Goal: Task Accomplishment & Management: Use online tool/utility

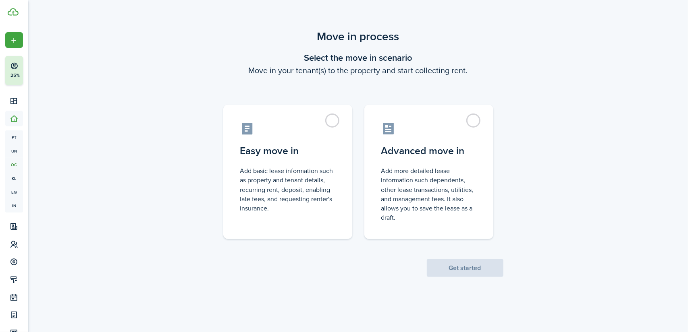
click at [455, 268] on span "Get started" at bounding box center [465, 268] width 77 height 8
click at [474, 116] on label "Advanced move in Add more detailed lease information such dependents, other lea…" at bounding box center [428, 170] width 129 height 135
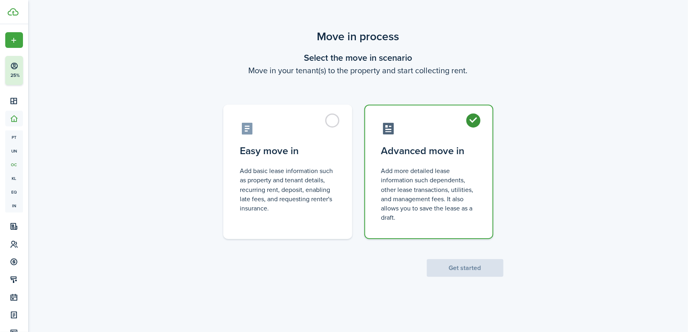
radio input "true"
click at [449, 265] on button "Get started" at bounding box center [465, 268] width 77 height 18
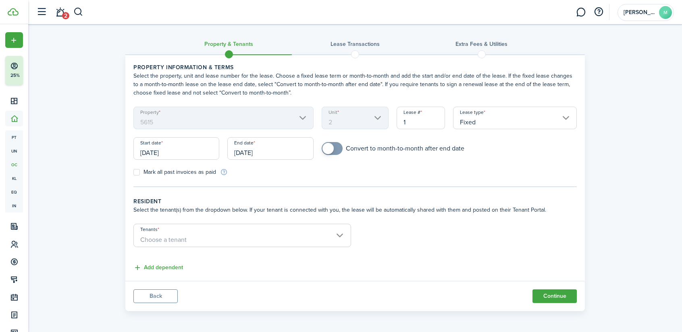
click at [175, 152] on input "09/21/2025" at bounding box center [176, 148] width 86 height 23
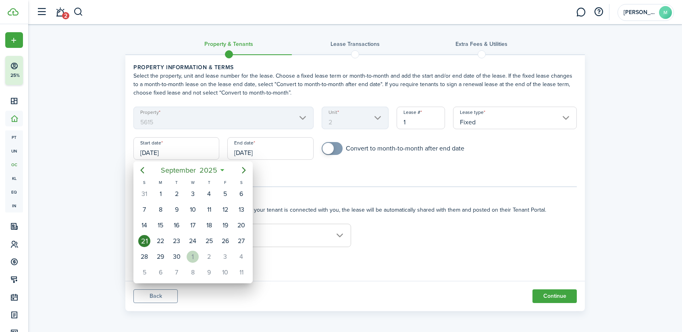
click at [193, 257] on div "1" at bounding box center [193, 257] width 12 height 12
type input "10/01/2025"
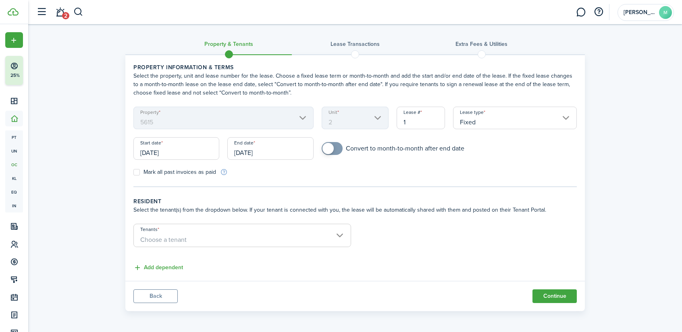
click at [279, 151] on input "09/21/2026" at bounding box center [270, 148] width 86 height 23
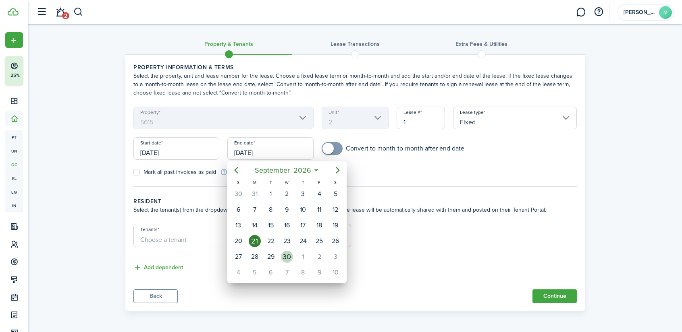
click at [287, 257] on div "30" at bounding box center [287, 257] width 12 height 12
type input "09/30/2026"
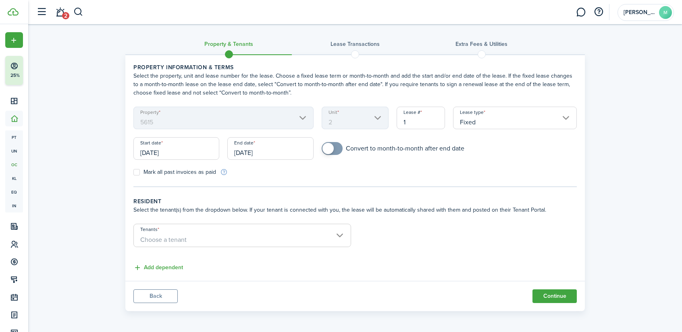
checkbox input "true"
click at [334, 144] on span at bounding box center [332, 148] width 8 height 13
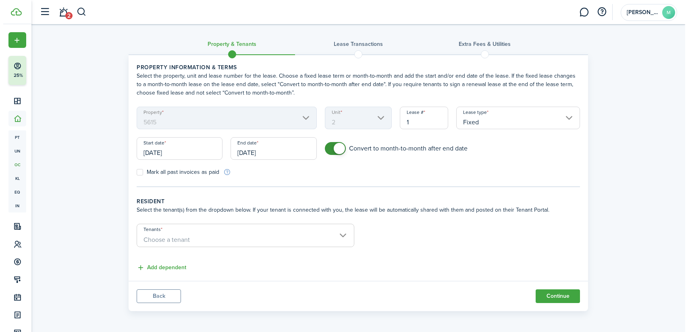
scroll to position [0, 0]
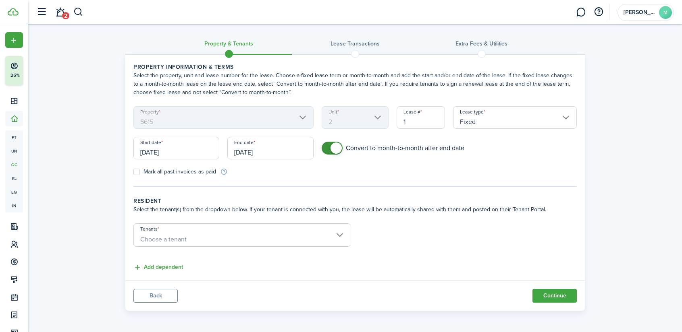
click at [182, 242] on span "Choose a tenant" at bounding box center [163, 239] width 46 height 9
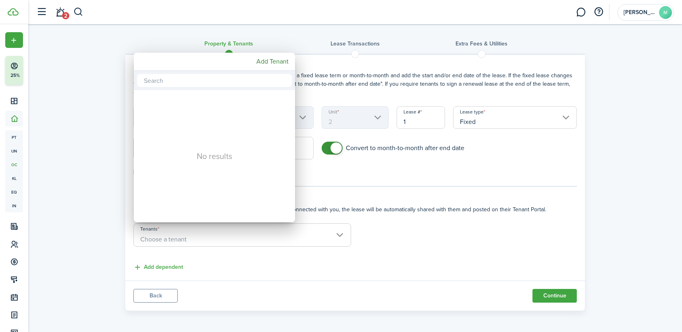
click at [272, 255] on div at bounding box center [341, 166] width 811 height 461
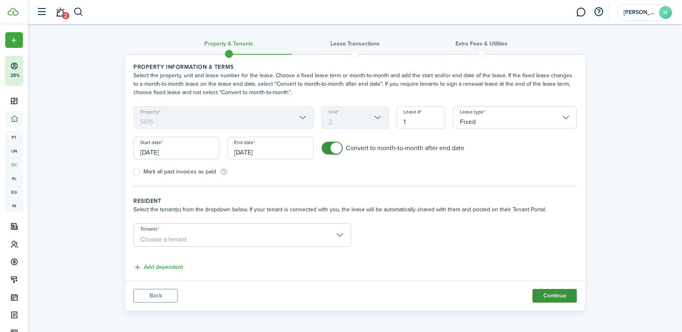
click at [574, 295] on button "Continue" at bounding box center [554, 296] width 44 height 14
click at [548, 297] on button "Continue" at bounding box center [554, 296] width 44 height 14
click at [270, 236] on span "Choose a tenant" at bounding box center [242, 240] width 217 height 14
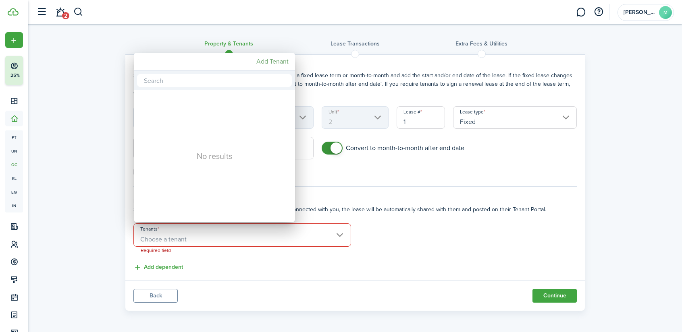
click at [265, 60] on mbsc-button "Add Tenant" at bounding box center [272, 61] width 39 height 15
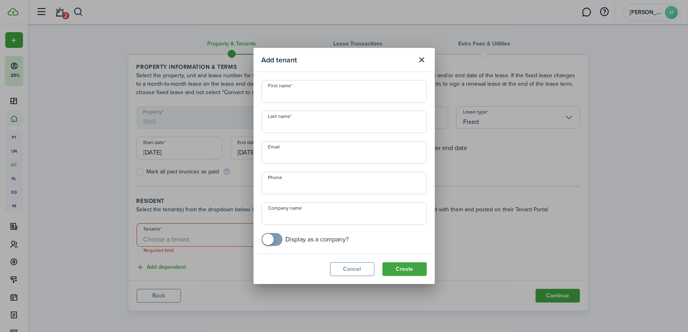
click at [280, 90] on input "First name" at bounding box center [343, 91] width 165 height 23
drag, startPoint x: 260, startPoint y: 89, endPoint x: 241, endPoint y: 86, distance: 18.8
click at [241, 86] on div "Add tenant First name Elian Last name Email Phone Company name Display as a com…" at bounding box center [344, 166] width 688 height 332
type input "[PERSON_NAME]"
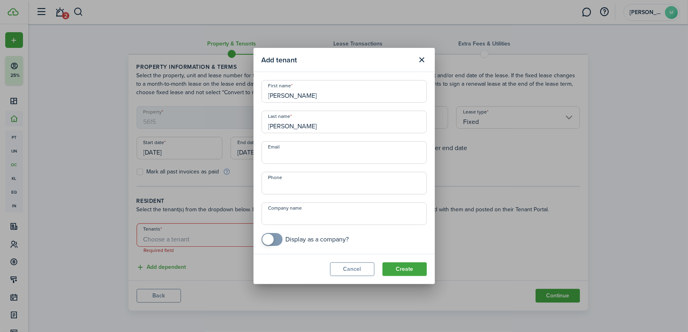
type input "[EMAIL_ADDRESS][DOMAIN_NAME]"
type input "+7 272515543"
type input "[PERSON_NAME]"
click at [275, 186] on input "+7 272515543" at bounding box center [343, 183] width 165 height 23
drag, startPoint x: 318, startPoint y: 189, endPoint x: 252, endPoint y: 181, distance: 67.0
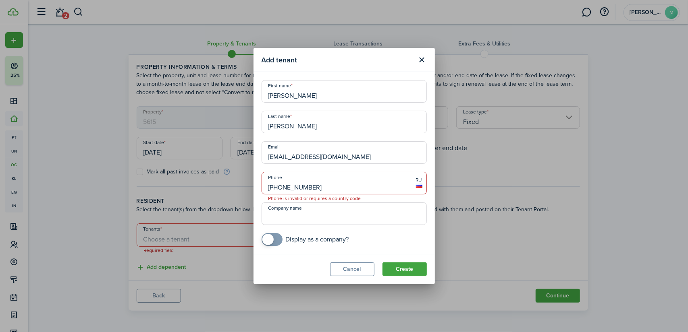
click at [252, 181] on div "Add tenant First name Mary Last name Rapone Email Mrapone@gmail.com Phone +7 27…" at bounding box center [344, 166] width 688 height 332
click at [278, 186] on input "+7 272515543" at bounding box center [343, 183] width 165 height 23
drag, startPoint x: 278, startPoint y: 187, endPoint x: 252, endPoint y: 180, distance: 26.7
click at [252, 180] on div "Add tenant First name Mary Last name Rapone Email Mrapone@gmail.com Phone +7 27…" at bounding box center [344, 166] width 688 height 332
drag, startPoint x: 324, startPoint y: 188, endPoint x: 235, endPoint y: 177, distance: 89.7
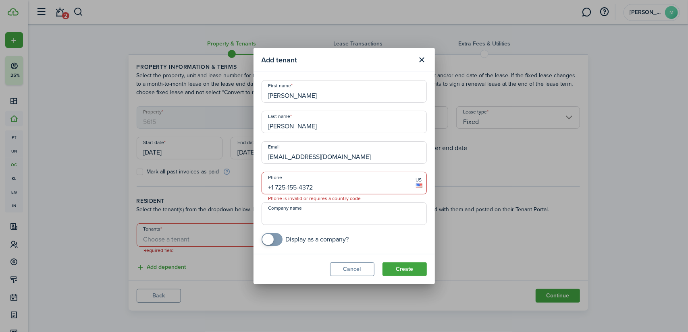
click at [235, 177] on div "Add tenant First name Mary Last name Rapone Email Mrapone@gmail.com Phone +1 72…" at bounding box center [344, 166] width 688 height 332
click at [289, 218] on input "Company name" at bounding box center [343, 214] width 165 height 23
click at [407, 268] on button "Create" at bounding box center [404, 270] width 44 height 14
drag, startPoint x: 323, startPoint y: 185, endPoint x: 254, endPoint y: 178, distance: 69.7
click at [254, 178] on modal-body "First name Mary Last name Rapone Email Mrapone@gmail.com Phone +1 725-155-4372 …" at bounding box center [343, 163] width 181 height 182
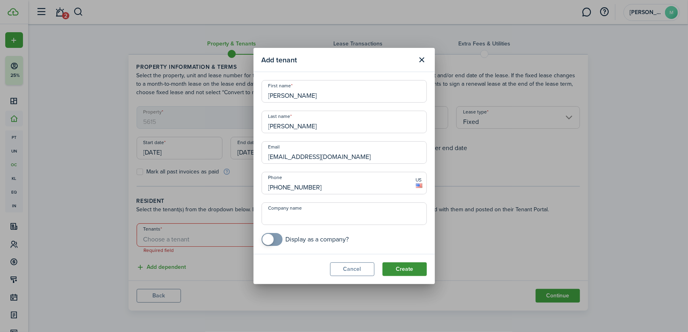
type input "[PHONE_NUMBER]"
click at [414, 263] on button "Create" at bounding box center [404, 270] width 44 height 14
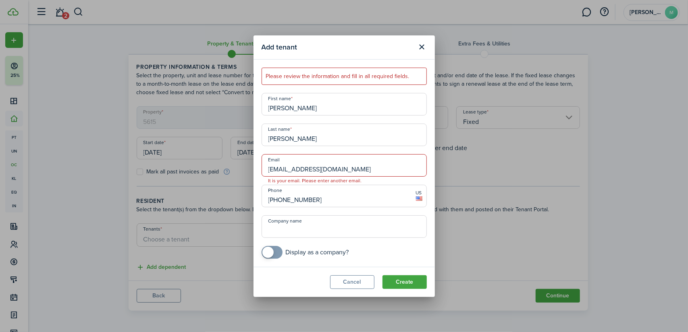
click at [273, 169] on input "[EMAIL_ADDRESS][DOMAIN_NAME]" at bounding box center [343, 165] width 165 height 23
type input "[EMAIL_ADDRESS][DOMAIN_NAME]"
click at [411, 283] on button "Create" at bounding box center [404, 283] width 44 height 14
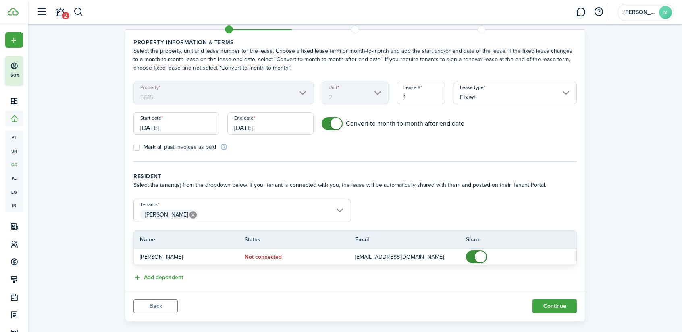
scroll to position [35, 0]
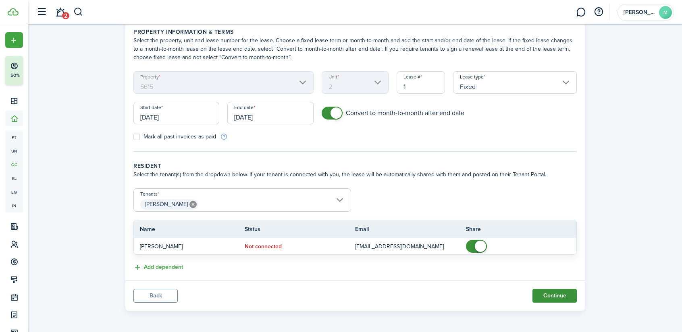
click at [574, 294] on button "Continue" at bounding box center [554, 296] width 44 height 14
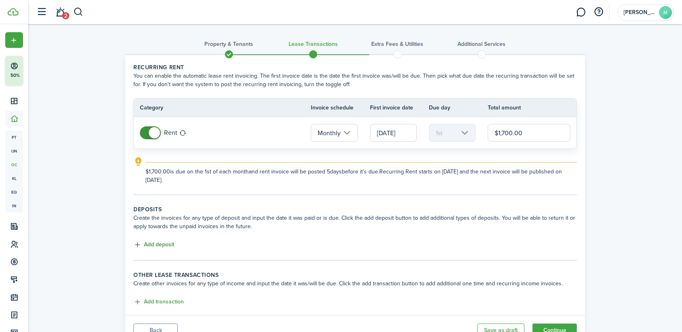
click at [166, 243] on button "Add deposit" at bounding box center [153, 245] width 41 height 9
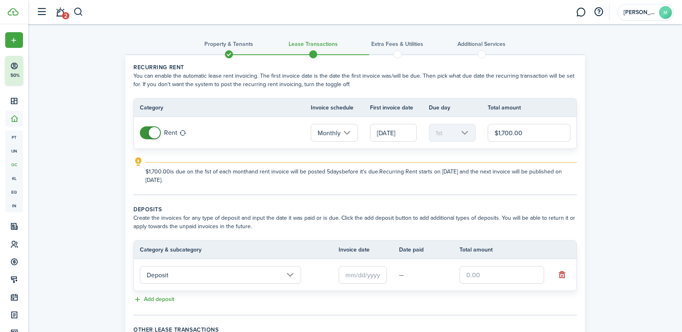
scroll to position [89, 0]
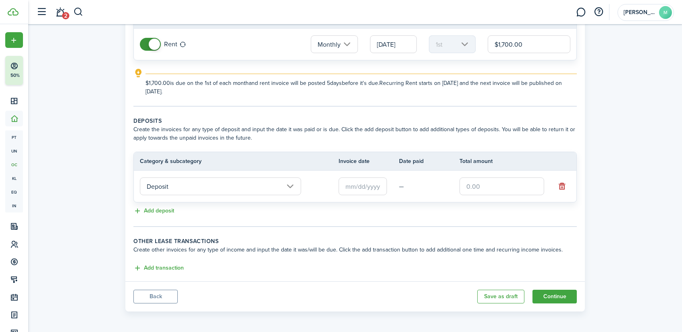
click at [348, 183] on input "text" at bounding box center [362, 187] width 48 height 18
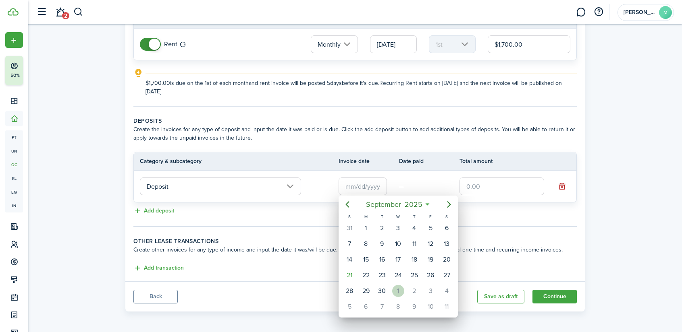
click at [398, 289] on div "1" at bounding box center [398, 291] width 12 height 12
type input "10/01/2025"
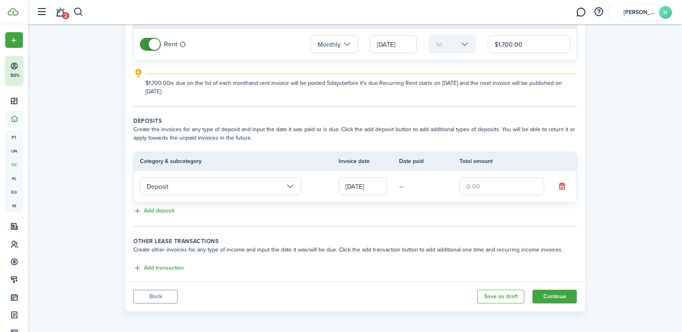
click at [489, 180] on input "text" at bounding box center [501, 187] width 85 height 18
type input "$1,700.00"
click at [175, 267] on button "Add transaction" at bounding box center [158, 268] width 50 height 9
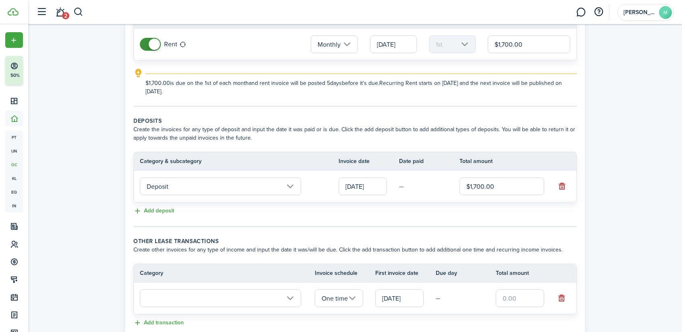
scroll to position [143, 0]
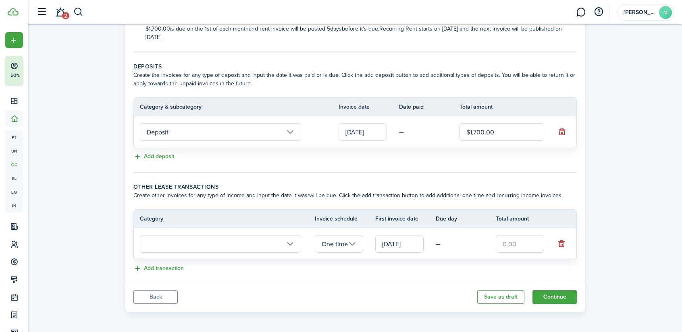
click at [289, 241] on input "text" at bounding box center [220, 244] width 161 height 18
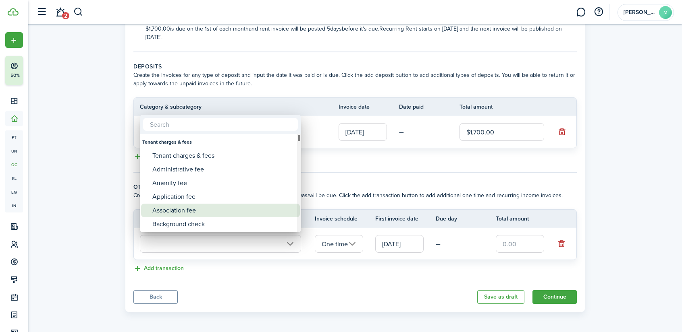
click at [205, 212] on div "Association fee" at bounding box center [223, 211] width 143 height 14
type input "Tenant charges & fees / Association fee"
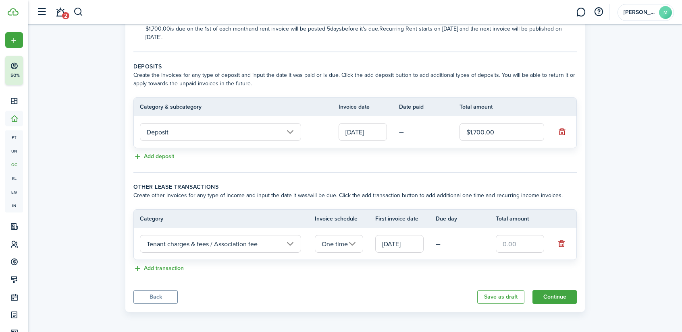
click at [517, 240] on input "text" at bounding box center [520, 244] width 48 height 18
click at [167, 267] on button "Add transaction" at bounding box center [158, 268] width 50 height 9
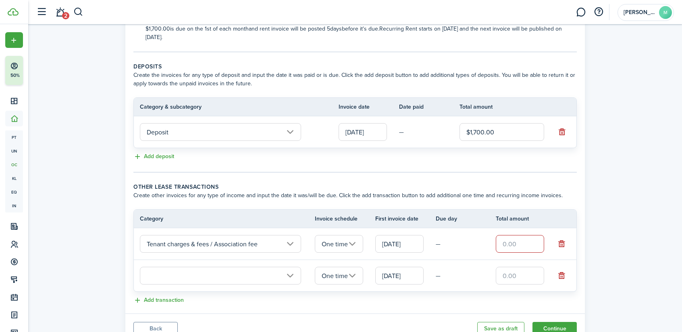
click at [289, 272] on input "text" at bounding box center [220, 276] width 161 height 18
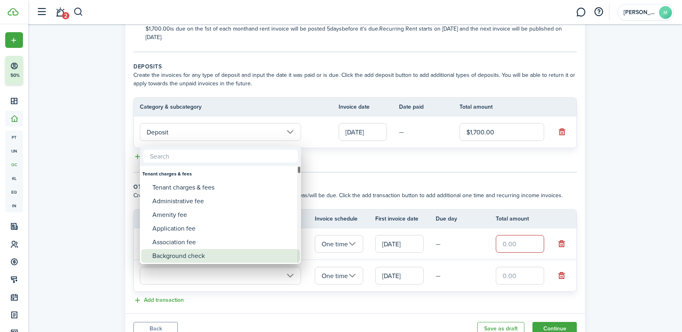
click at [207, 253] on div "Background check" at bounding box center [223, 256] width 143 height 14
type input "Tenant charges & fees / Background check"
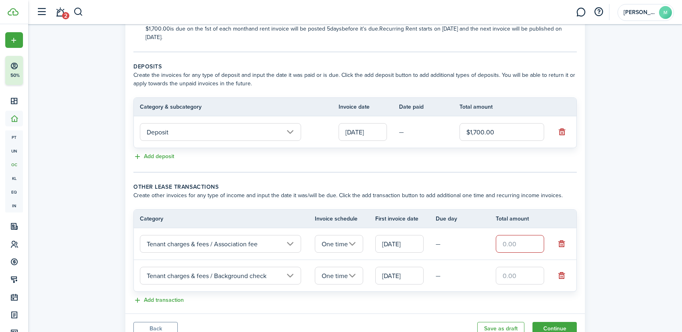
click at [513, 240] on input "text" at bounding box center [520, 244] width 48 height 18
type input "$75.00"
click at [519, 270] on input "text" at bounding box center [520, 276] width 48 height 18
type input "$25.00"
click at [427, 304] on panel-main-body "Recurring rent You can enable the automatic lease rent invoicing. The first inv…" at bounding box center [354, 113] width 459 height 402
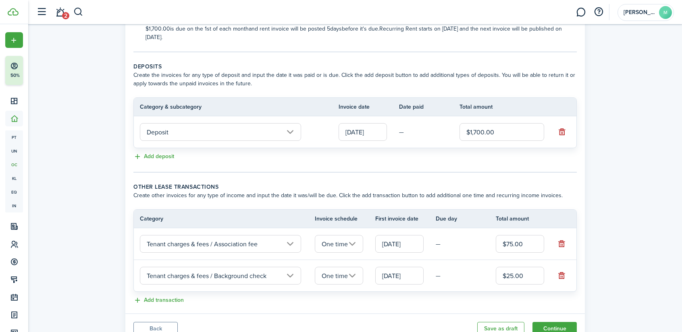
scroll to position [175, 0]
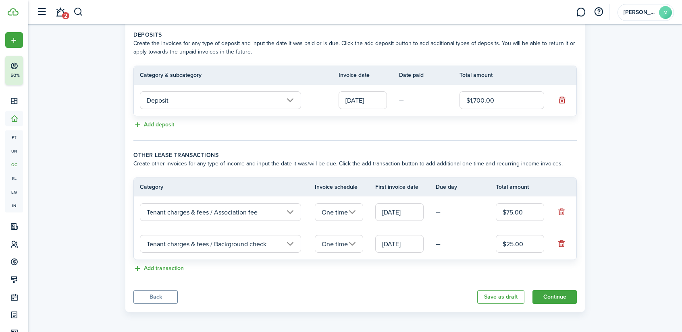
drag, startPoint x: 537, startPoint y: 211, endPoint x: 495, endPoint y: 204, distance: 42.9
click at [495, 205] on tr "Tenant charges & fees / Association fee One time 10/01/2025 — $75.00" at bounding box center [355, 213] width 442 height 32
type input "$150.00"
drag, startPoint x: 537, startPoint y: 242, endPoint x: 479, endPoint y: 238, distance: 57.8
click at [479, 238] on tr "Tenant charges & fees / Background check One time 10/01/2025 — $25.00" at bounding box center [355, 243] width 442 height 31
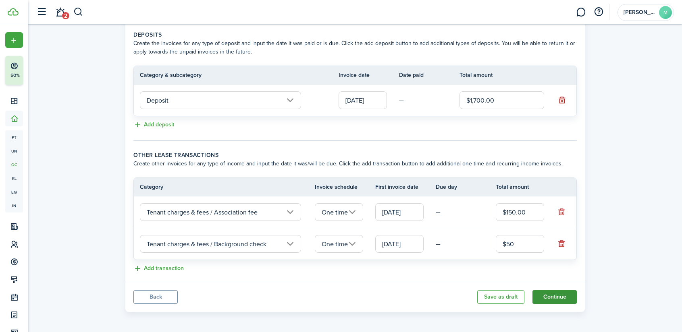
type input "$50.00"
click at [555, 294] on button "Continue" at bounding box center [554, 297] width 44 height 14
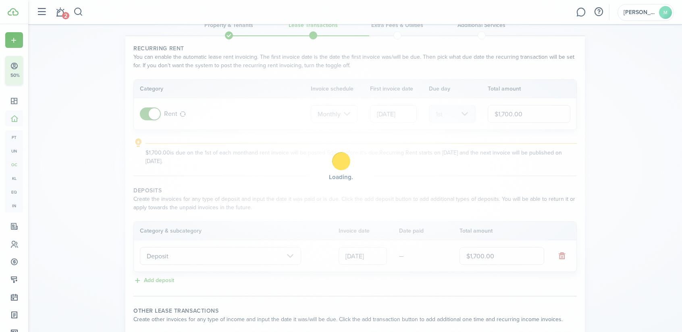
scroll to position [0, 0]
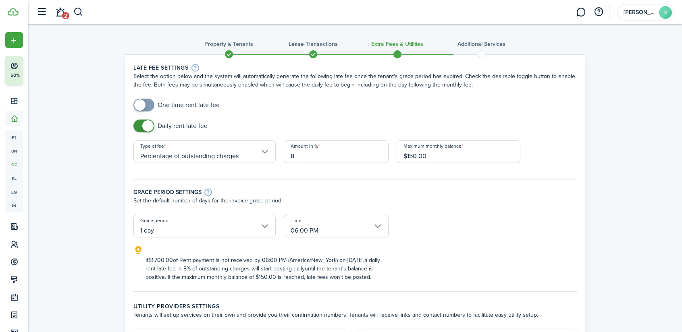
checkbox input "true"
click at [137, 102] on span at bounding box center [139, 105] width 11 height 11
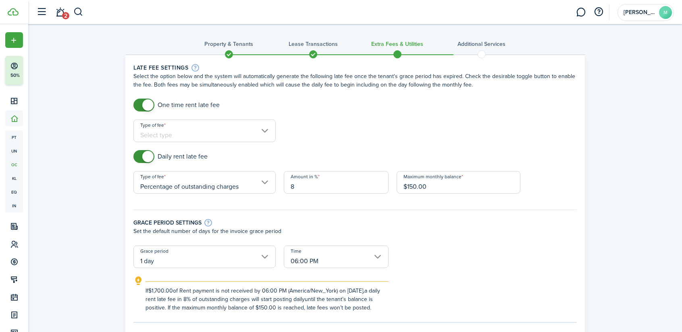
click at [161, 131] on input "Type of fee" at bounding box center [204, 131] width 142 height 23
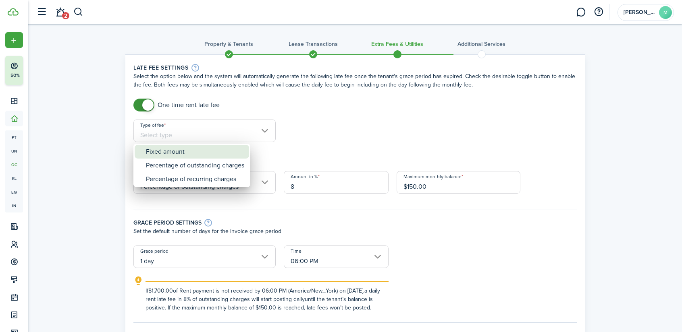
click at [160, 153] on div "Fixed amount" at bounding box center [195, 152] width 98 height 14
type input "Fixed amount"
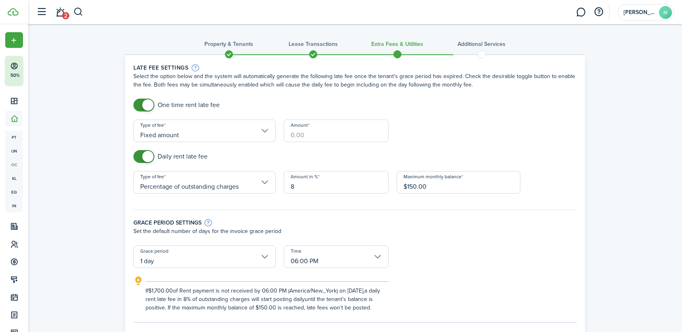
click at [304, 133] on input "Amount" at bounding box center [336, 131] width 105 height 23
type input "$100.00"
click at [304, 187] on input "8" at bounding box center [336, 182] width 105 height 23
checkbox input "false"
click at [140, 155] on span at bounding box center [144, 156] width 8 height 13
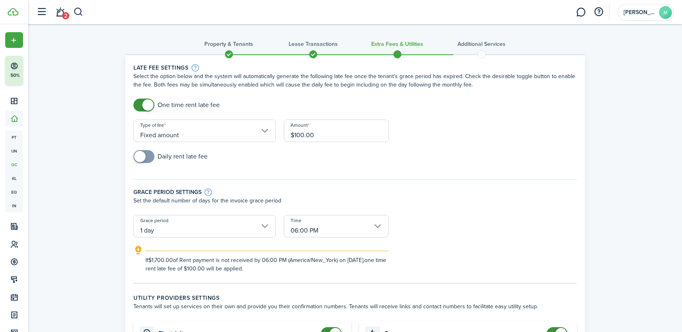
click at [166, 230] on input "1 day" at bounding box center [204, 226] width 142 height 23
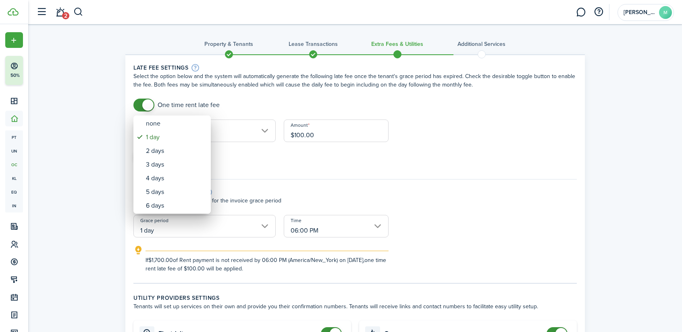
click at [261, 170] on div at bounding box center [341, 166] width 811 height 461
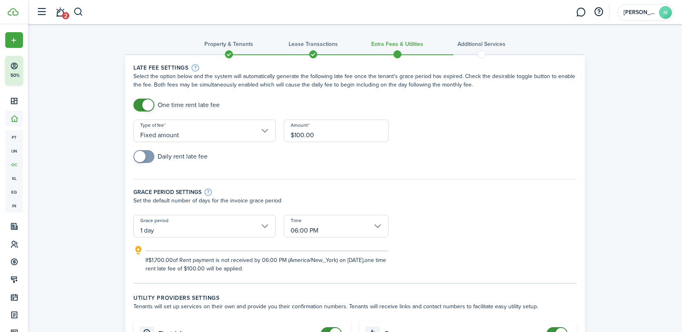
click at [154, 231] on input "1 day" at bounding box center [204, 226] width 142 height 23
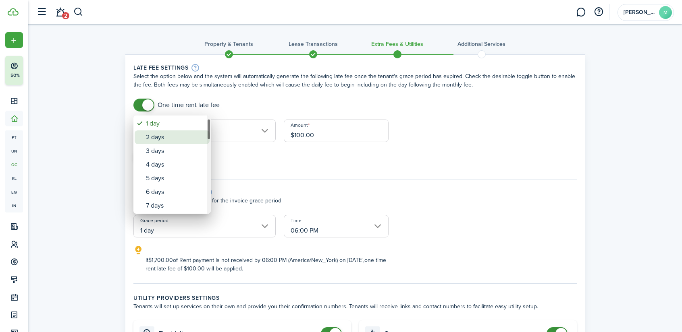
click at [156, 142] on div "2 days" at bounding box center [175, 138] width 59 height 14
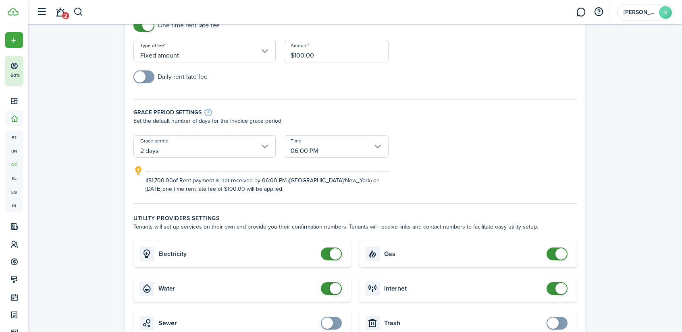
scroll to position [80, 0]
click at [168, 152] on input "2 days" at bounding box center [204, 146] width 142 height 23
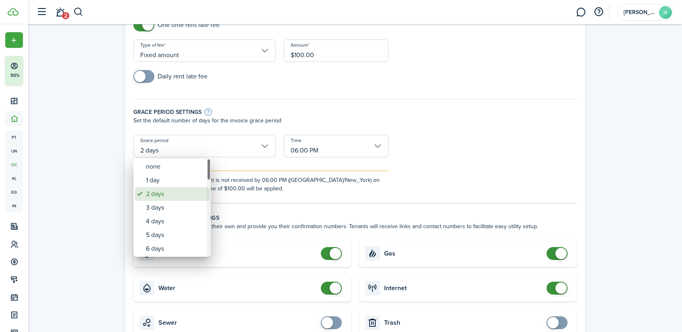
click at [173, 195] on div "2 days" at bounding box center [175, 194] width 59 height 14
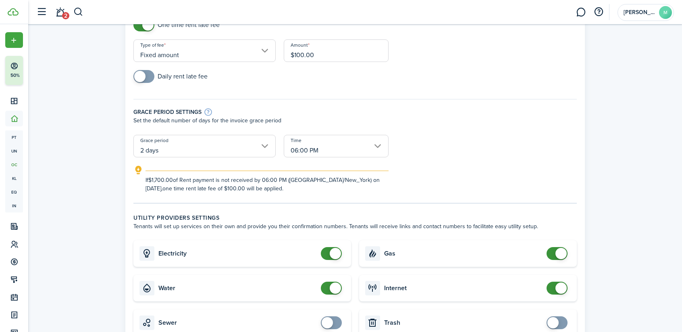
click at [145, 148] on input "2 days" at bounding box center [204, 146] width 142 height 23
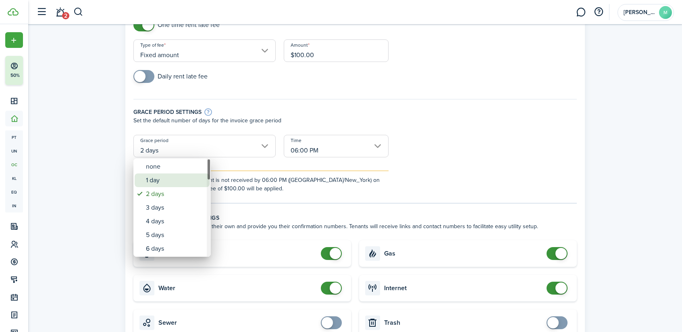
click at [168, 181] on div "1 day" at bounding box center [175, 181] width 59 height 14
click at [157, 179] on div "1 day" at bounding box center [175, 181] width 59 height 14
type input "1 day"
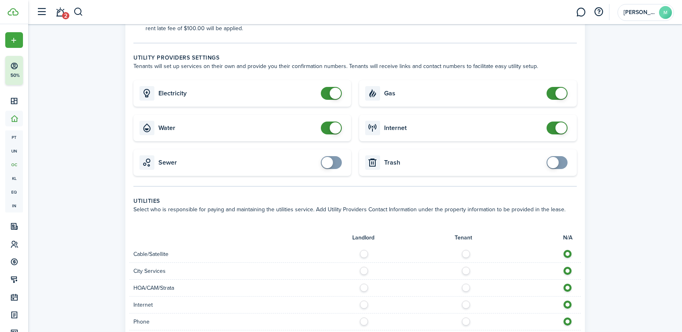
scroll to position [241, 0]
checkbox input "false"
click at [331, 127] on span at bounding box center [335, 127] width 11 height 11
checkbox input "false"
click at [560, 91] on span at bounding box center [560, 92] width 11 height 11
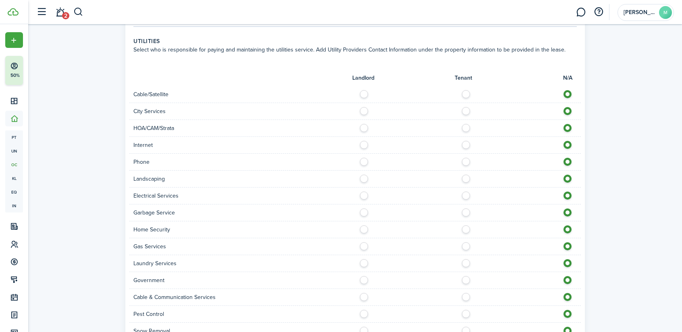
scroll to position [402, 0]
click at [466, 144] on label at bounding box center [468, 142] width 14 height 4
radio input "true"
click at [464, 93] on label at bounding box center [468, 91] width 14 height 4
radio input "true"
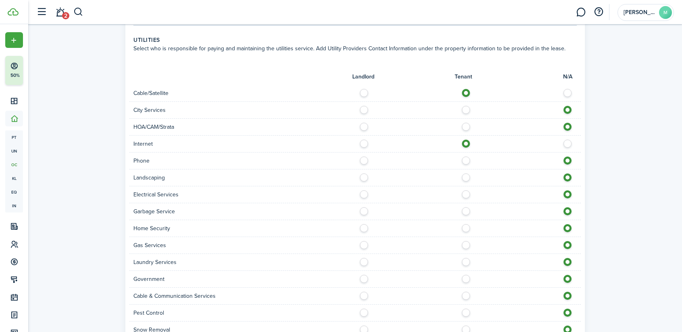
click at [361, 127] on label at bounding box center [366, 125] width 14 height 4
radio input "true"
click at [466, 161] on label at bounding box center [468, 159] width 14 height 4
radio input "true"
click at [362, 178] on label at bounding box center [366, 176] width 14 height 4
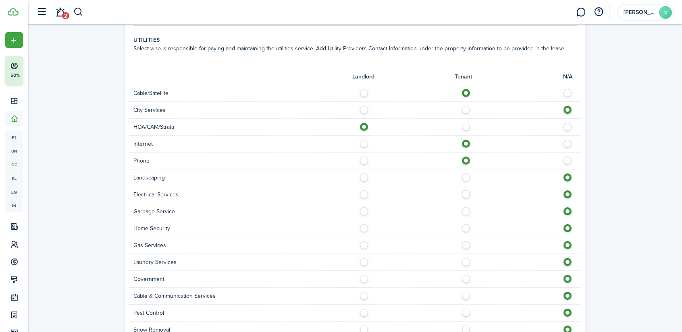
radio input "true"
click at [467, 195] on label at bounding box center [468, 193] width 14 height 4
radio input "true"
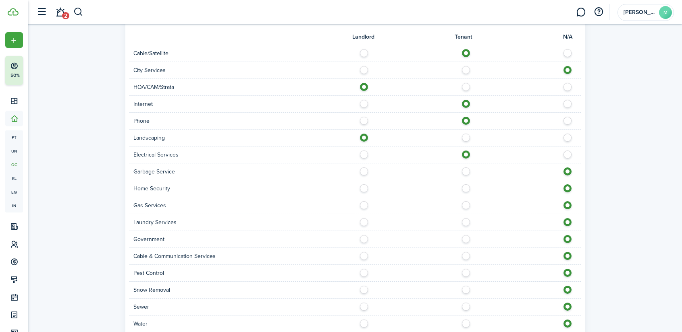
scroll to position [442, 0]
click at [365, 153] on label at bounding box center [366, 153] width 14 height 4
radio input "true"
click at [364, 172] on label at bounding box center [366, 170] width 14 height 4
radio input "true"
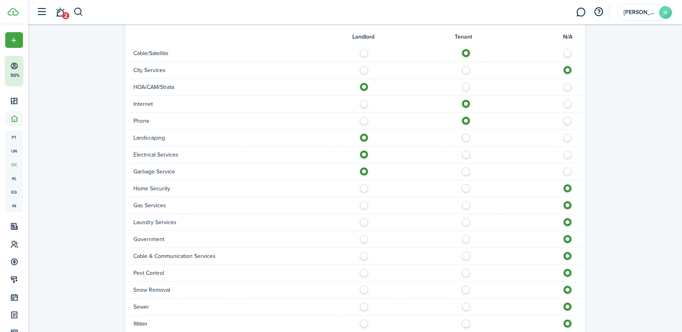
click at [464, 188] on label at bounding box center [468, 187] width 14 height 4
radio input "true"
click at [365, 205] on label at bounding box center [366, 203] width 14 height 4
radio input "true"
click at [464, 221] on label at bounding box center [468, 220] width 14 height 4
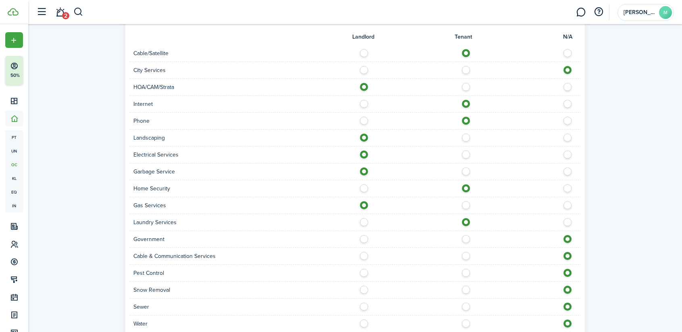
drag, startPoint x: 571, startPoint y: 219, endPoint x: 567, endPoint y: 220, distance: 4.2
click at [568, 220] on label at bounding box center [569, 220] width 14 height 4
radio input "false"
radio input "true"
click at [570, 187] on label at bounding box center [569, 187] width 14 height 4
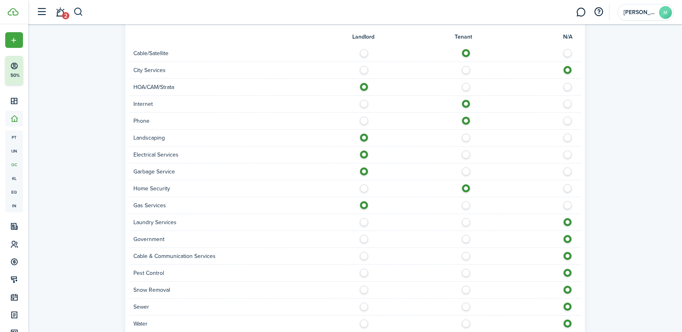
radio input "false"
radio input "true"
click at [567, 205] on label at bounding box center [569, 203] width 14 height 4
radio input "false"
radio input "true"
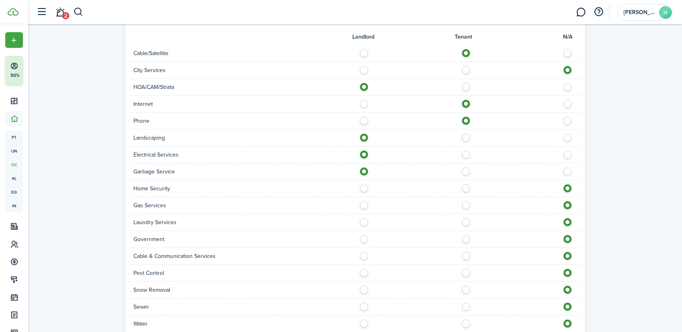
scroll to position [499, 0]
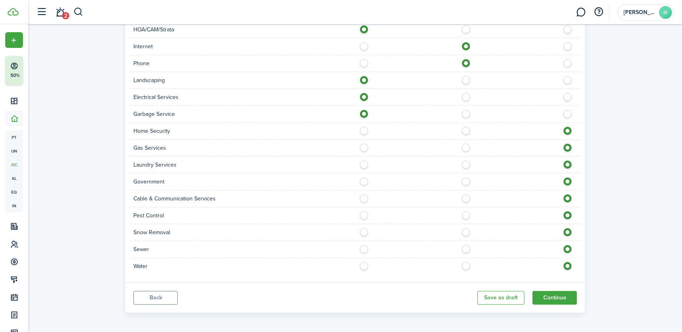
click at [468, 198] on label at bounding box center [468, 197] width 14 height 4
radio input "true"
click at [465, 214] on label at bounding box center [468, 214] width 14 height 4
radio input "true"
click at [366, 249] on label at bounding box center [366, 247] width 14 height 4
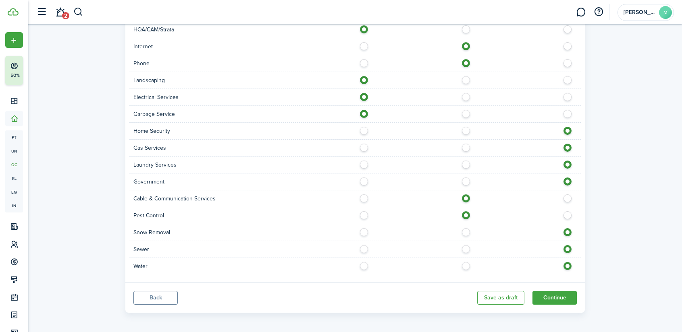
radio input "true"
click at [363, 265] on label at bounding box center [366, 264] width 14 height 4
radio input "true"
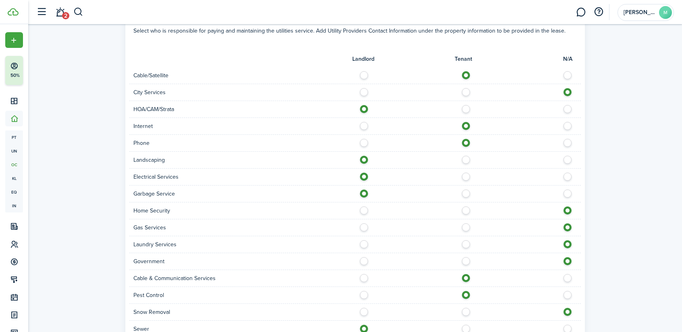
scroll to position [419, 0]
click at [468, 176] on label at bounding box center [468, 175] width 14 height 4
radio input "false"
radio input "true"
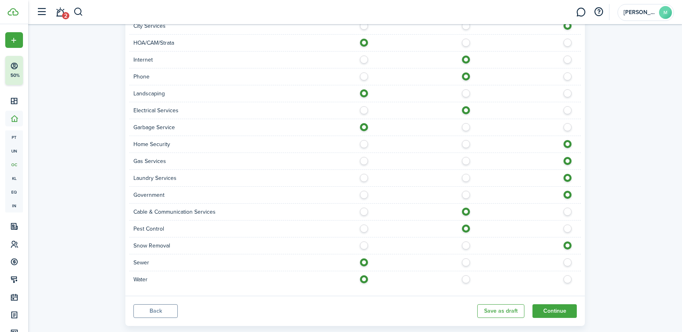
scroll to position [499, 0]
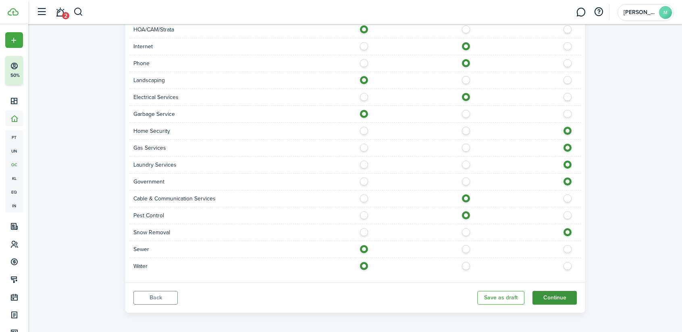
click at [551, 298] on button "Continue" at bounding box center [554, 298] width 44 height 14
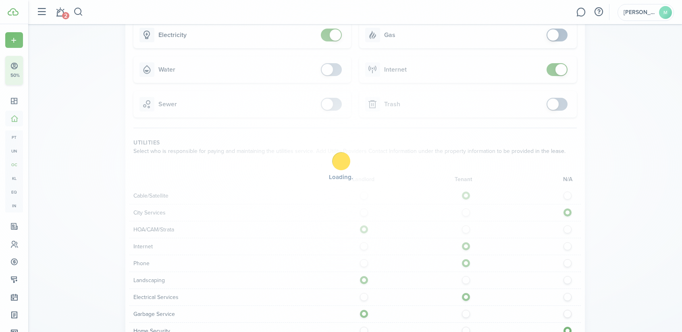
scroll to position [299, 0]
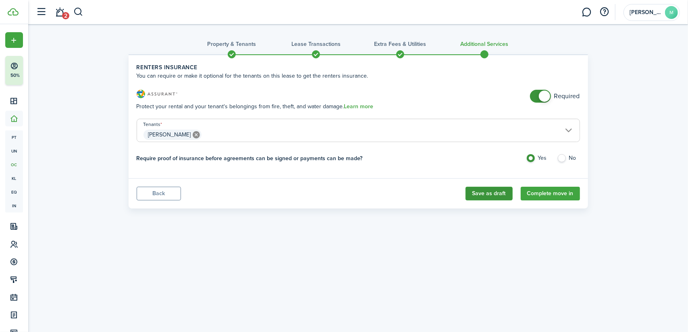
click at [482, 193] on button "Save as draft" at bounding box center [488, 194] width 47 height 14
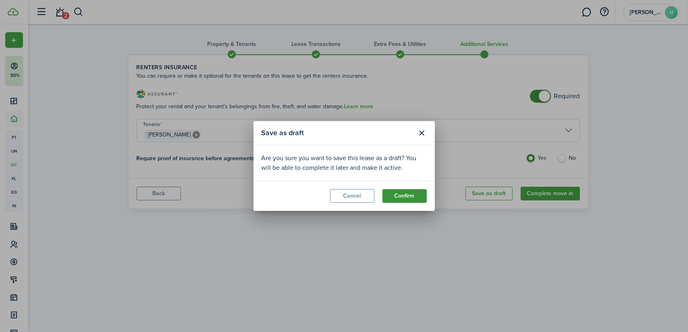
click at [404, 194] on button "Confirm" at bounding box center [404, 196] width 44 height 14
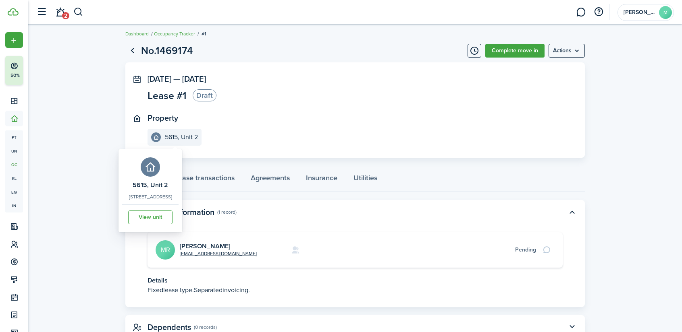
scroll to position [32, 0]
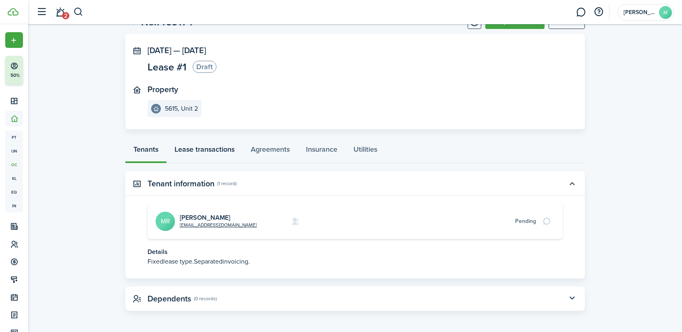
click at [200, 147] on link "Lease transactions" at bounding box center [204, 151] width 76 height 24
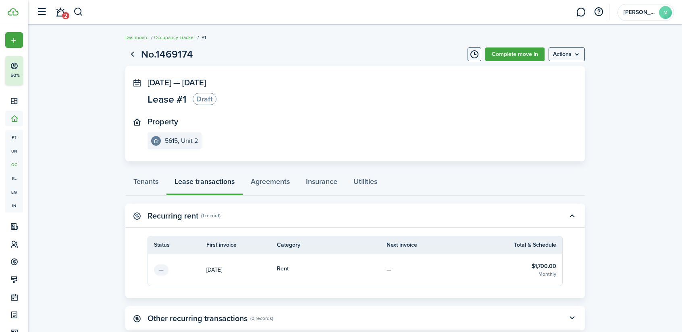
scroll to position [52, 0]
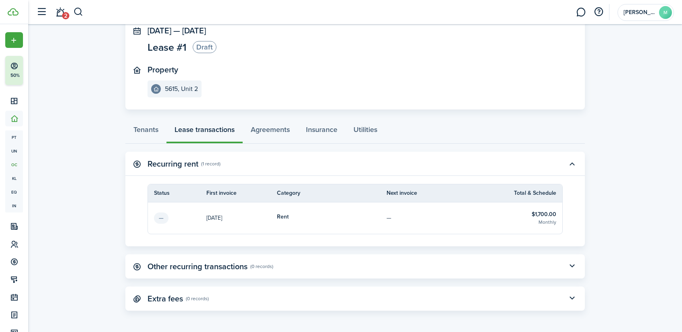
click at [172, 269] on panel-main-title "Other recurring transactions" at bounding box center [197, 266] width 100 height 9
click at [570, 265] on button "button" at bounding box center [572, 267] width 14 height 14
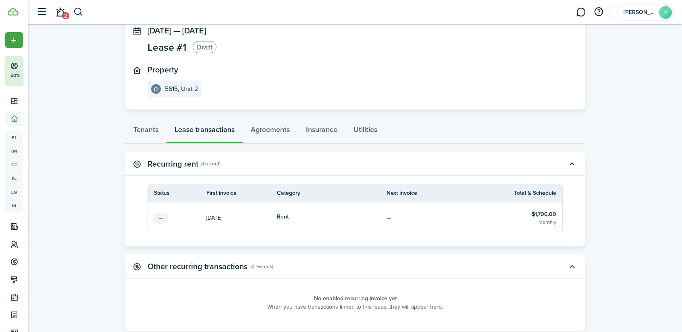
scroll to position [104, 0]
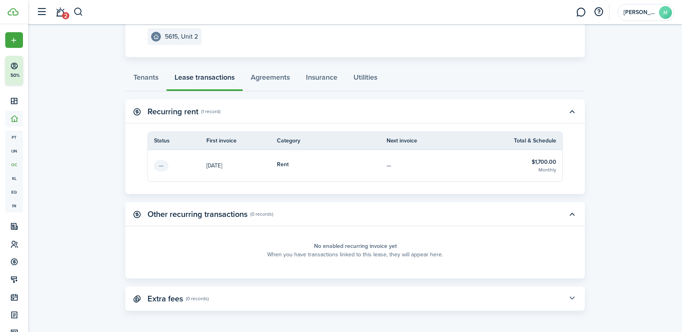
click at [578, 298] on button "button" at bounding box center [572, 299] width 14 height 14
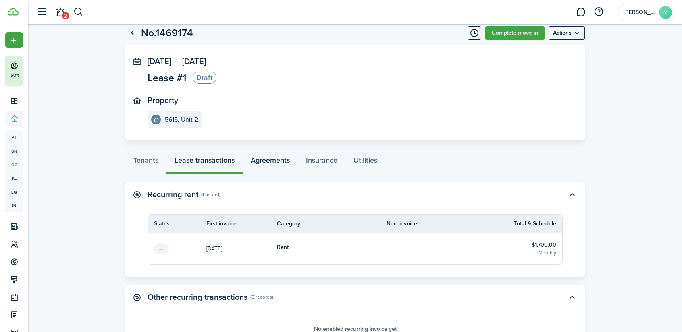
scroll to position [21, 0]
click at [277, 157] on link "Agreements" at bounding box center [270, 163] width 55 height 24
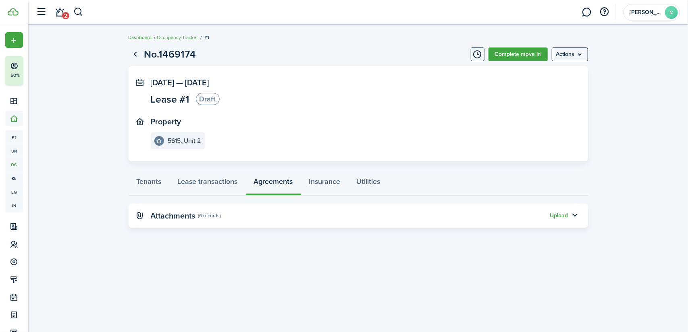
click at [177, 220] on panel-main-header "Attachments (0 records) Upload" at bounding box center [358, 216] width 459 height 24
click at [326, 182] on link "Insurance" at bounding box center [325, 184] width 48 height 24
click at [202, 217] on panel-main-title "Renters insurance" at bounding box center [183, 216] width 64 height 9
click at [574, 217] on button "button" at bounding box center [575, 216] width 14 height 14
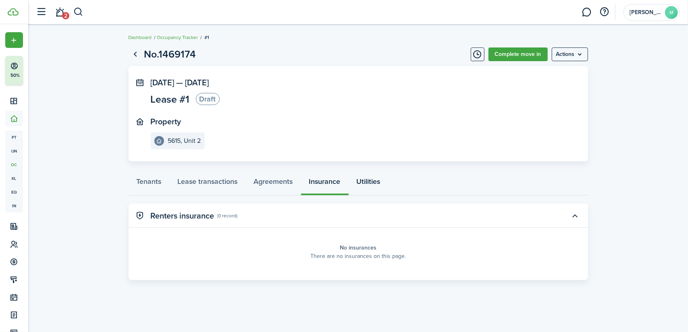
click at [376, 183] on link "Utilities" at bounding box center [368, 184] width 40 height 24
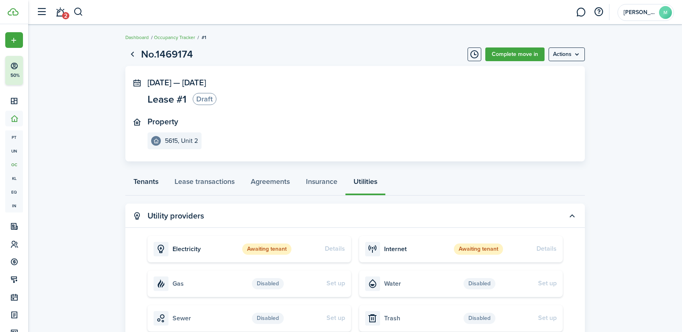
click at [147, 178] on link "Tenants" at bounding box center [145, 184] width 41 height 24
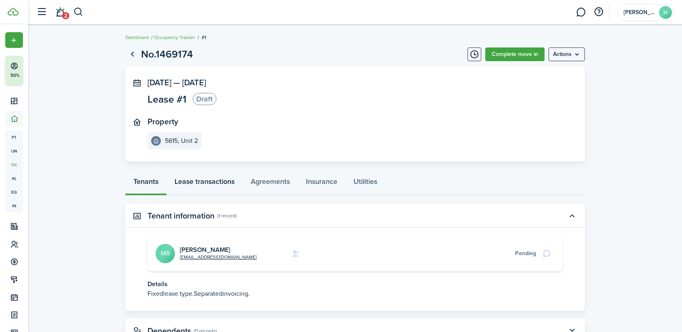
scroll to position [32, 0]
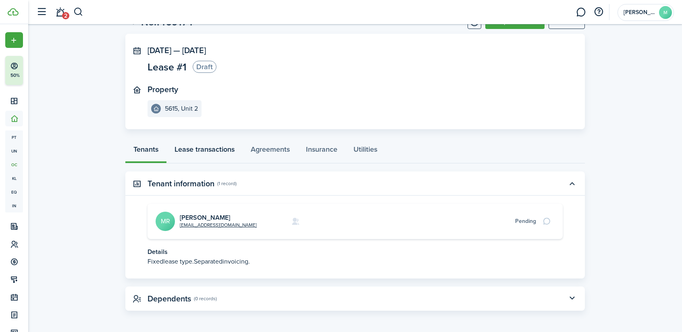
click at [204, 148] on link "Lease transactions" at bounding box center [204, 151] width 76 height 24
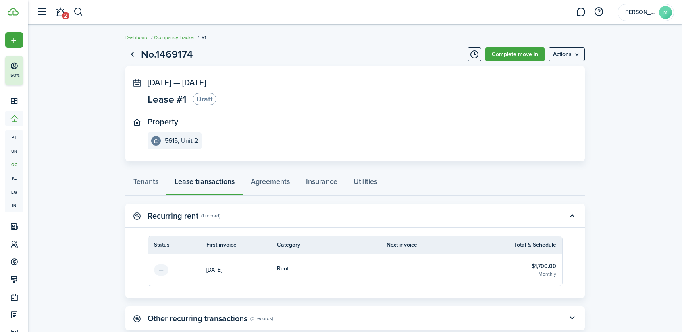
scroll to position [52, 0]
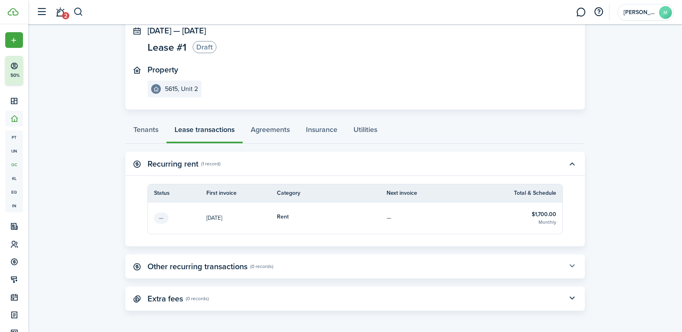
click at [568, 267] on button "button" at bounding box center [572, 267] width 14 height 14
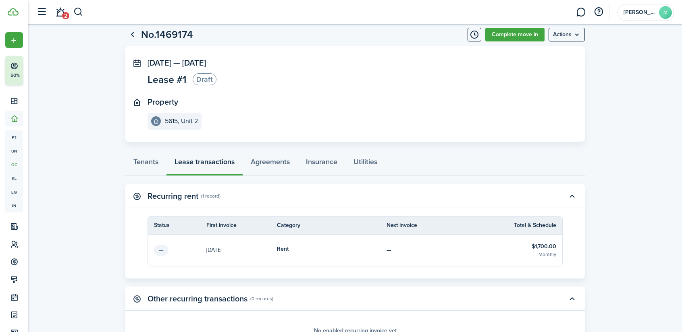
scroll to position [0, 0]
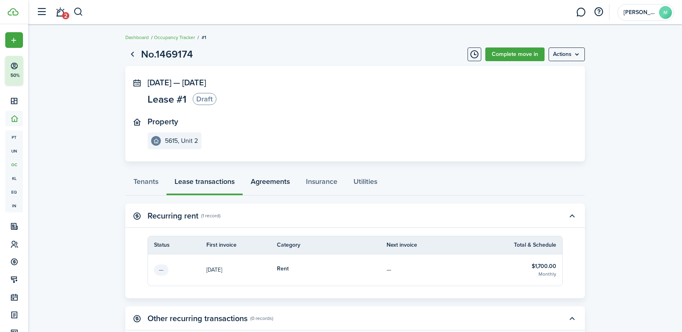
click at [276, 185] on link "Agreements" at bounding box center [270, 184] width 55 height 24
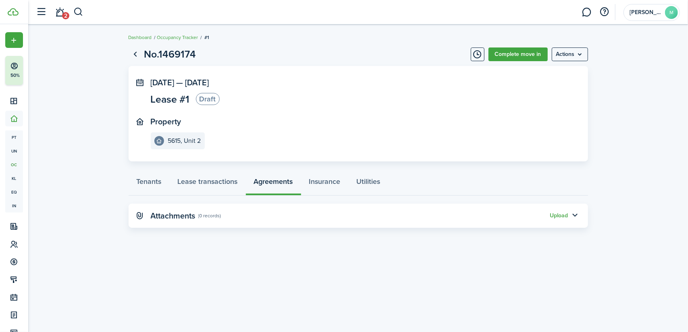
click at [168, 218] on panel-main-title "Attachments" at bounding box center [173, 216] width 45 height 9
click at [569, 218] on button "button" at bounding box center [575, 216] width 14 height 14
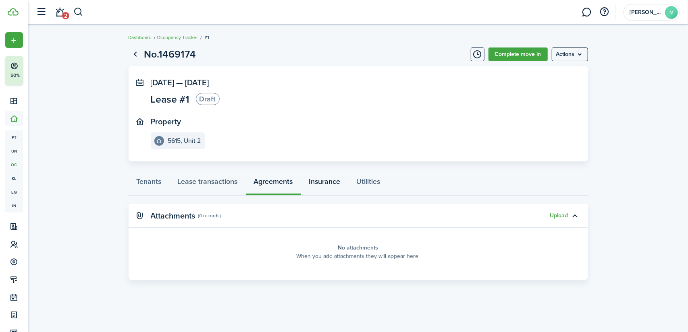
click at [321, 180] on link "Insurance" at bounding box center [325, 184] width 48 height 24
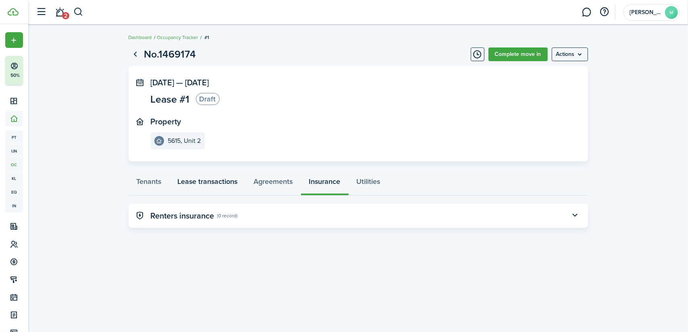
click at [233, 185] on link "Lease transactions" at bounding box center [208, 184] width 76 height 24
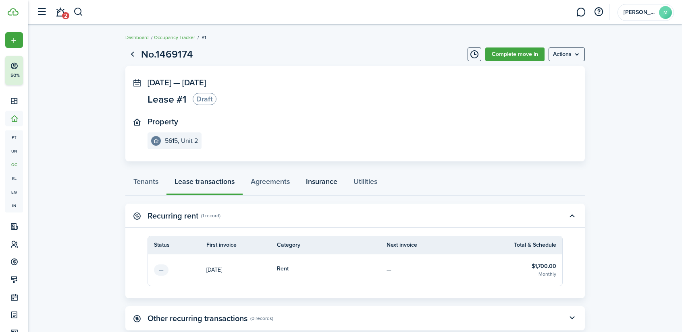
scroll to position [52, 0]
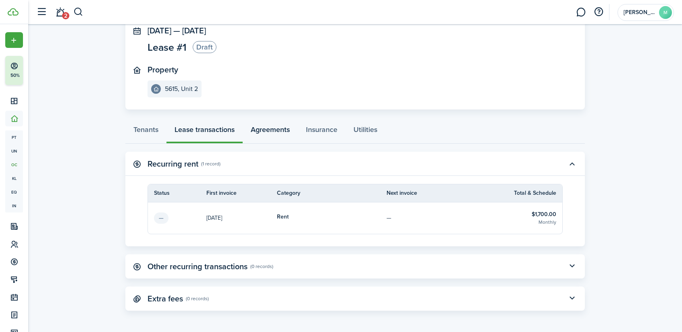
click at [271, 126] on link "Agreements" at bounding box center [270, 132] width 55 height 24
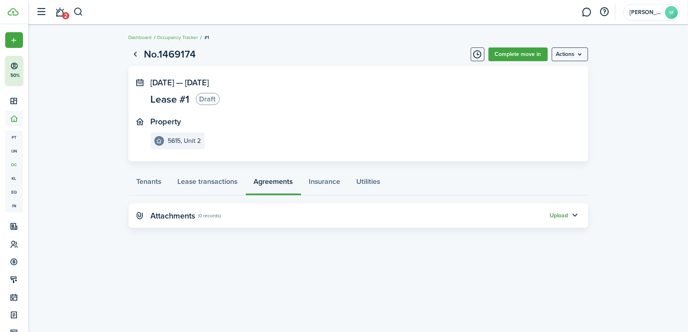
click at [554, 217] on button "Upload" at bounding box center [559, 216] width 18 height 6
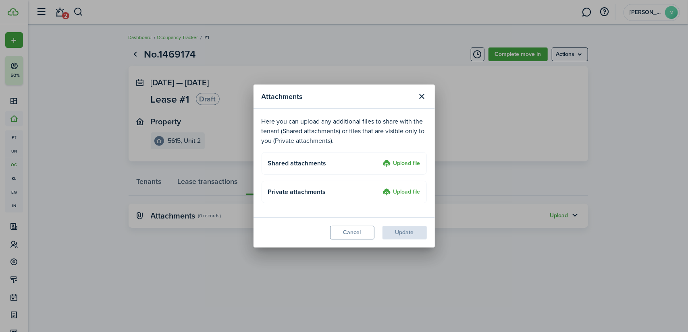
click at [404, 162] on label "Upload file" at bounding box center [401, 164] width 37 height 10
click at [380, 159] on input "Upload file" at bounding box center [380, 159] width 0 height 0
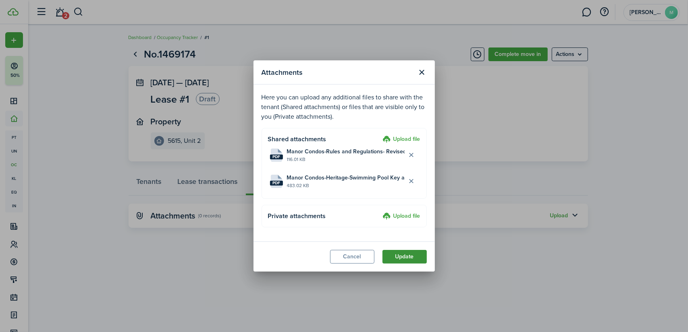
click at [402, 258] on button "Update" at bounding box center [404, 257] width 44 height 14
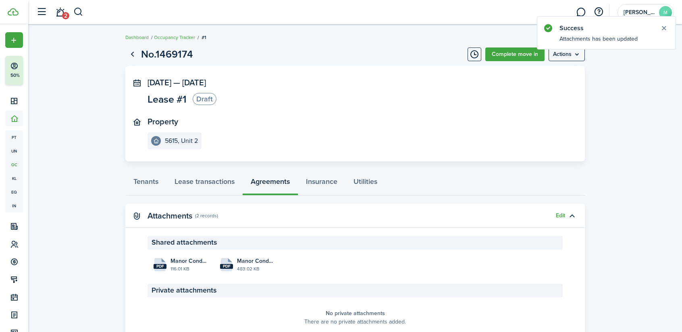
scroll to position [35, 0]
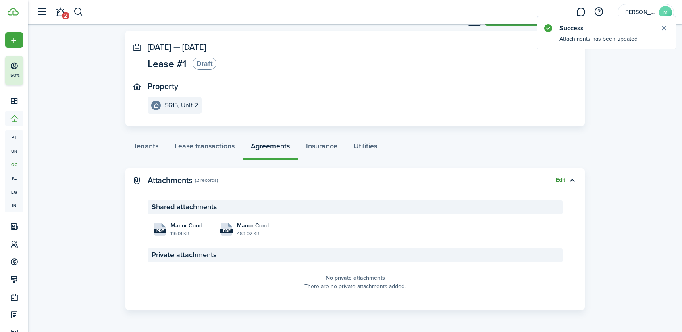
click at [561, 179] on button "Edit" at bounding box center [560, 180] width 9 height 6
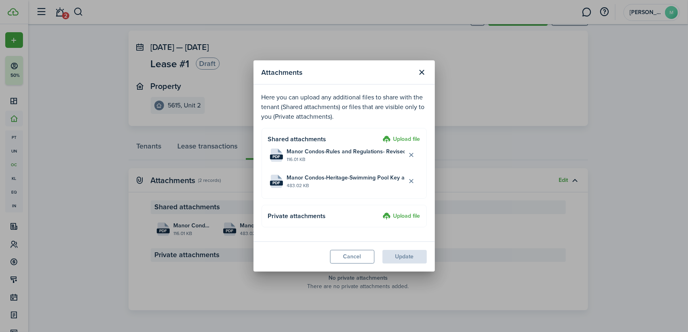
click at [400, 135] on label "Upload file" at bounding box center [401, 140] width 37 height 10
click at [380, 135] on input "Upload file" at bounding box center [380, 135] width 0 height 0
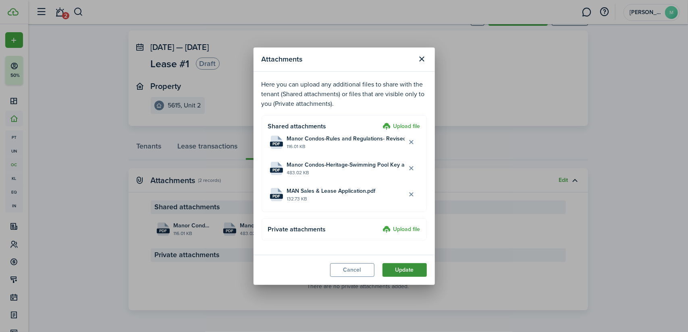
click at [407, 272] on button "Update" at bounding box center [404, 270] width 44 height 14
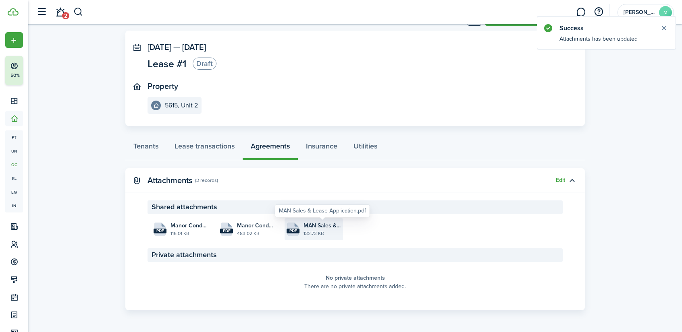
click at [322, 228] on span "MAN Sales & Lease Application.pdf" at bounding box center [321, 226] width 37 height 8
click at [339, 228] on span "MAN Sales & Lease Application.pdf" at bounding box center [321, 226] width 37 height 8
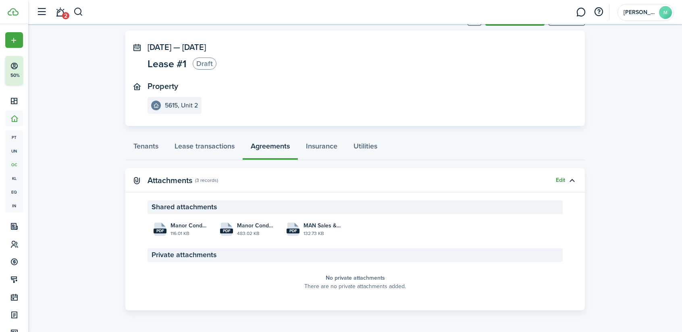
click at [560, 183] on panel-main-header "Attachments (3 records) Edit" at bounding box center [354, 180] width 459 height 24
click at [560, 179] on button "Edit" at bounding box center [560, 180] width 9 height 6
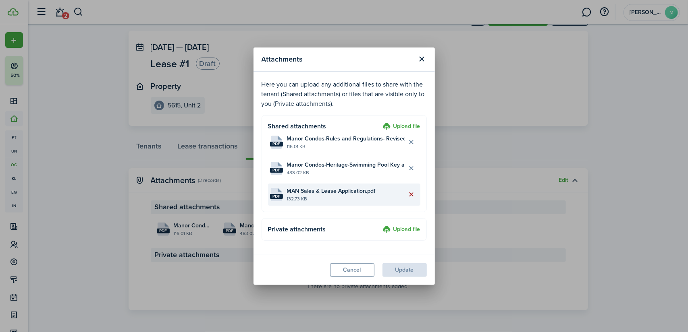
click at [412, 193] on button "Delete file" at bounding box center [411, 195] width 14 height 14
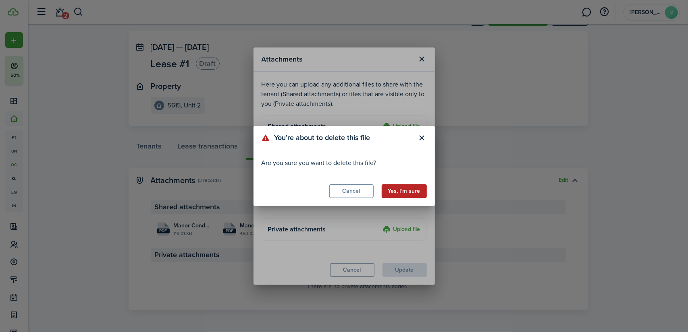
click at [397, 189] on button "Yes, I’m sure" at bounding box center [404, 192] width 45 height 14
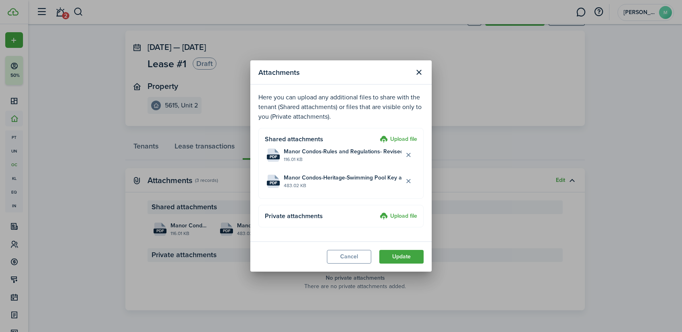
click at [398, 137] on label "Upload file" at bounding box center [398, 140] width 37 height 10
click at [377, 135] on input "Upload file" at bounding box center [377, 135] width 0 height 0
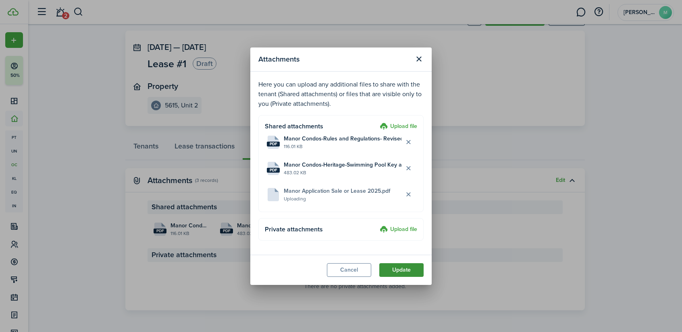
click at [404, 271] on button "Update" at bounding box center [401, 270] width 44 height 14
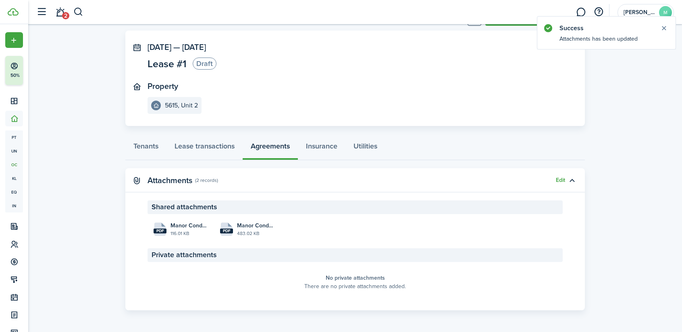
click at [317, 98] on panel-main-section "Property 5615, Unit 2" at bounding box center [342, 98] width 391 height 32
click at [662, 25] on button "Close notify" at bounding box center [663, 28] width 11 height 11
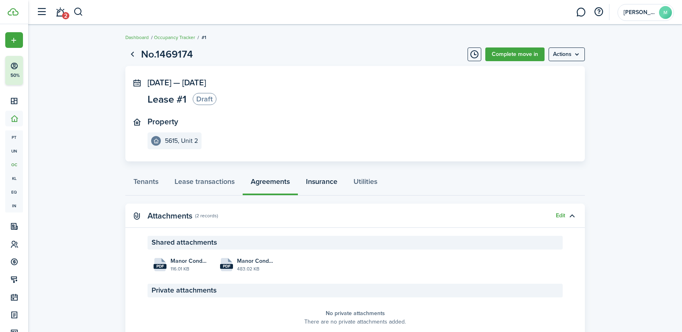
click at [331, 182] on link "Insurance" at bounding box center [322, 184] width 48 height 24
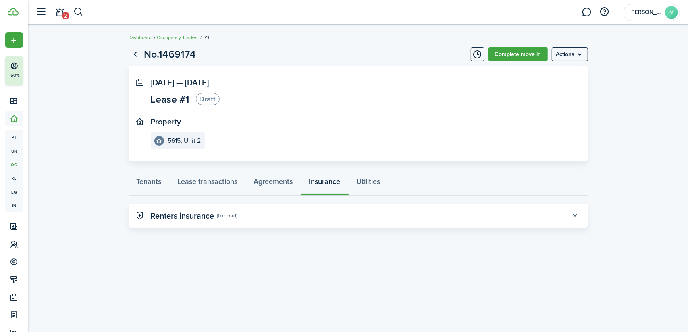
click at [574, 215] on button "button" at bounding box center [575, 216] width 14 height 14
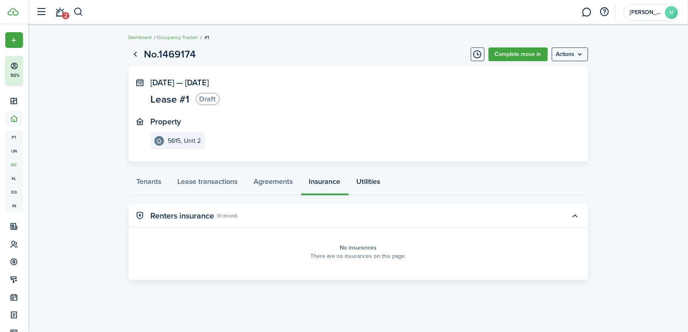
click at [375, 191] on link "Utilities" at bounding box center [368, 184] width 40 height 24
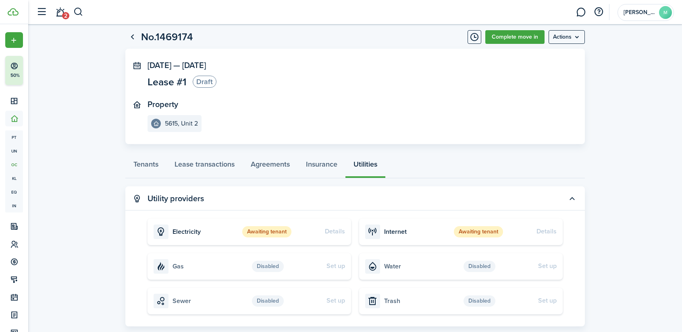
scroll to position [17, 0]
click at [140, 163] on link "Tenants" at bounding box center [145, 167] width 41 height 24
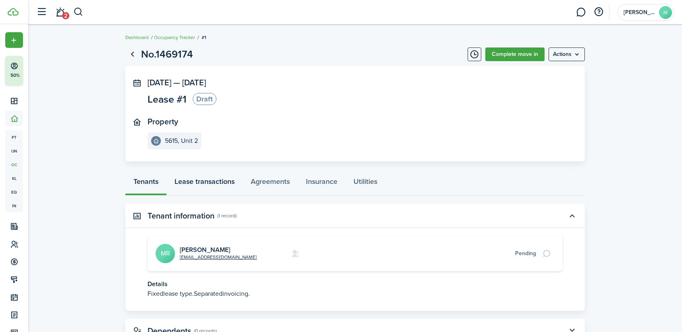
click at [205, 182] on link "Lease transactions" at bounding box center [204, 184] width 76 height 24
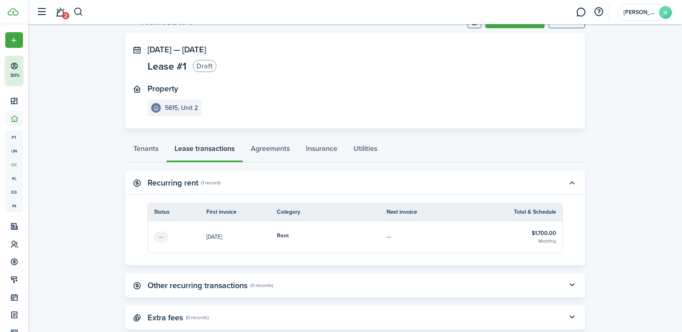
scroll to position [52, 0]
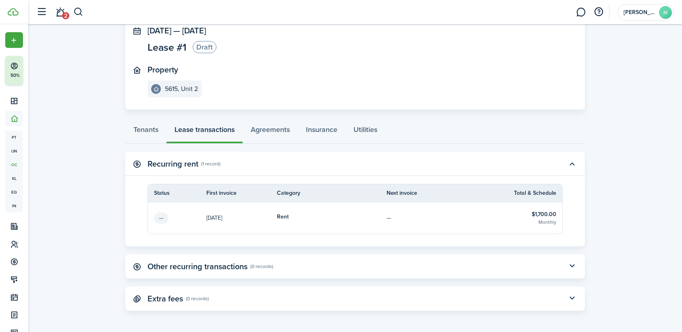
click at [236, 270] on panel-main-title "Other recurring transactions" at bounding box center [197, 266] width 100 height 9
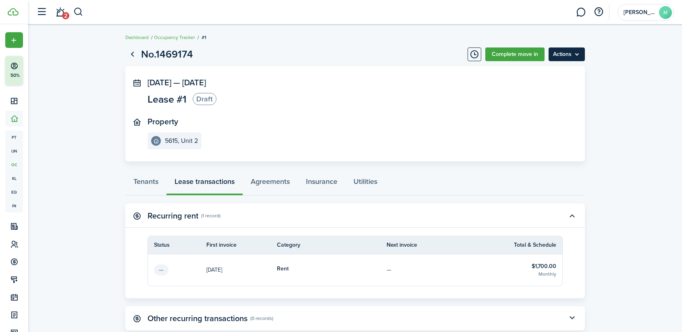
click at [579, 56] on menu-btn "Actions" at bounding box center [566, 55] width 36 height 14
click at [401, 108] on panel-main-inner "Oct 01, 2025 — Sep 30, 2026 Lease #1 Draft Property 5615, Unit 2" at bounding box center [342, 113] width 391 height 71
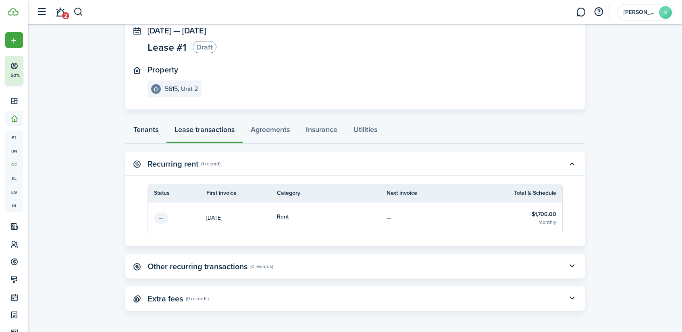
click at [147, 129] on link "Tenants" at bounding box center [145, 132] width 41 height 24
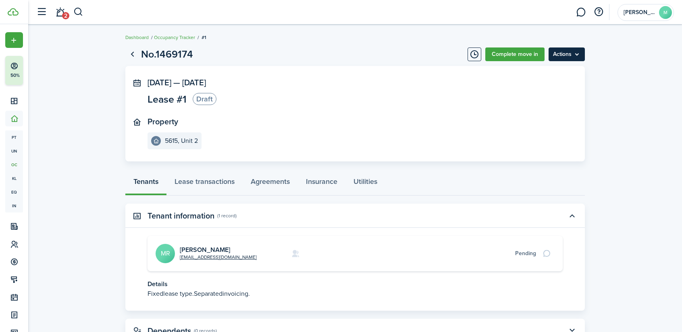
click at [561, 52] on menu-btn "Actions" at bounding box center [566, 55] width 36 height 14
click at [496, 54] on link "Complete move in" at bounding box center [514, 55] width 59 height 14
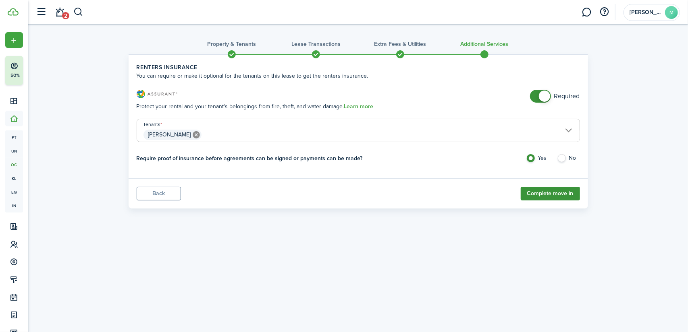
click at [550, 196] on button "Complete move in" at bounding box center [550, 194] width 59 height 14
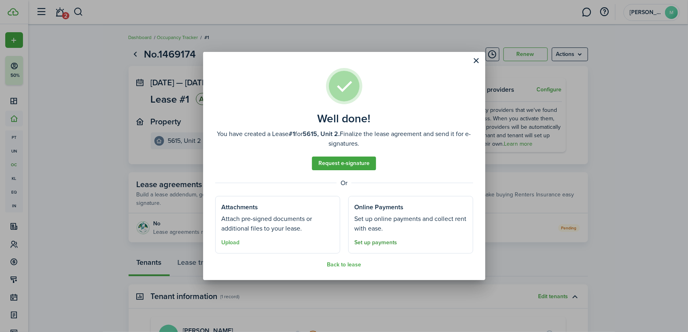
click at [379, 244] on link "Set up payments" at bounding box center [376, 243] width 43 height 6
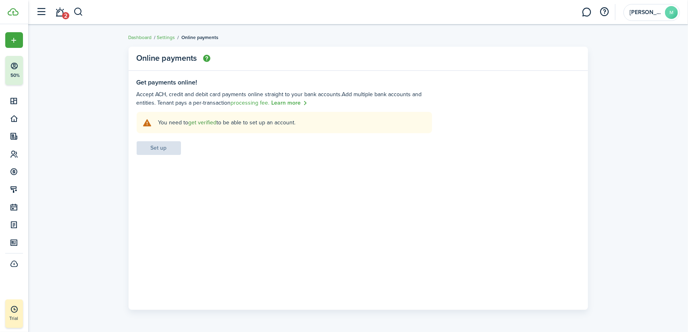
click at [199, 123] on link "get verified" at bounding box center [203, 122] width 28 height 8
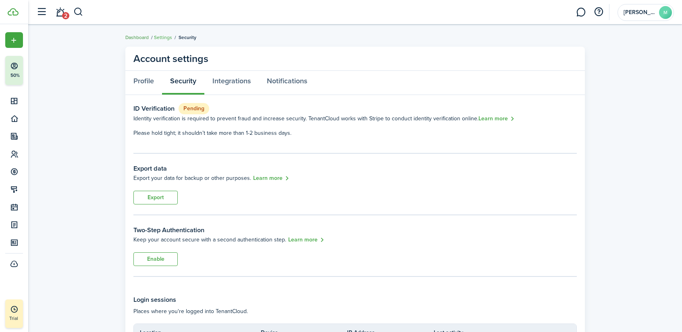
click at [144, 38] on link "Dashboard" at bounding box center [136, 37] width 23 height 7
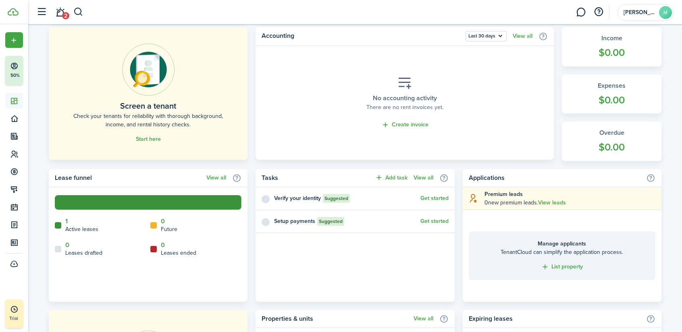
scroll to position [201, 0]
click at [68, 221] on home-widget-legend-item "1 Active leases" at bounding box center [100, 226] width 91 height 16
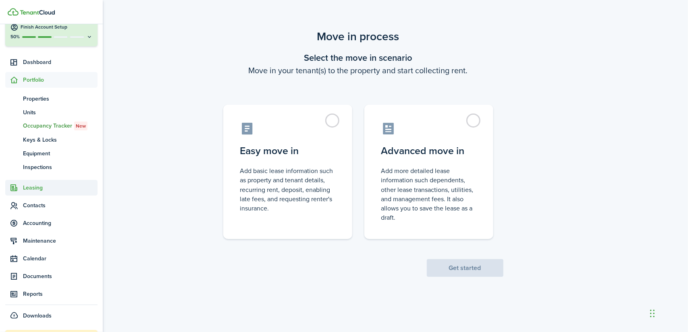
scroll to position [40, 0]
click at [46, 187] on span "Leasing" at bounding box center [60, 187] width 75 height 8
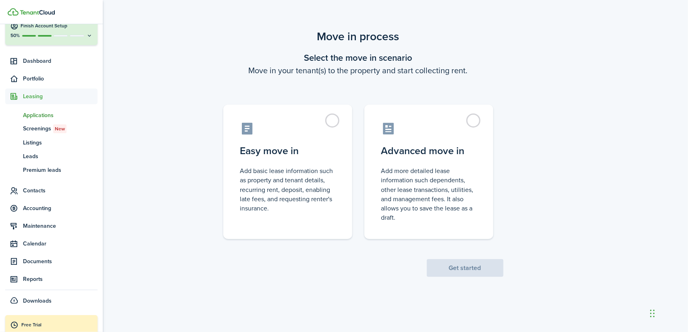
click at [35, 115] on span "Applications" at bounding box center [60, 115] width 75 height 8
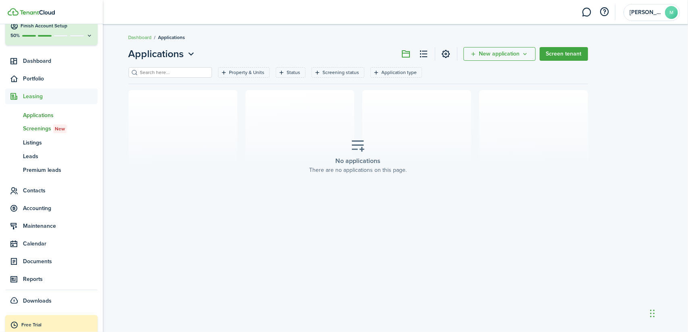
click at [38, 127] on span "Screenings New" at bounding box center [60, 128] width 75 height 9
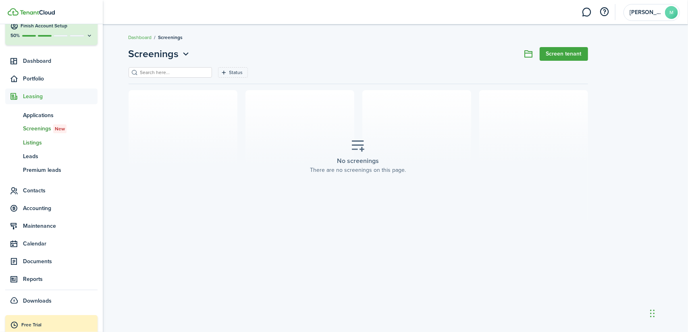
click at [27, 141] on span "Listings" at bounding box center [60, 143] width 75 height 8
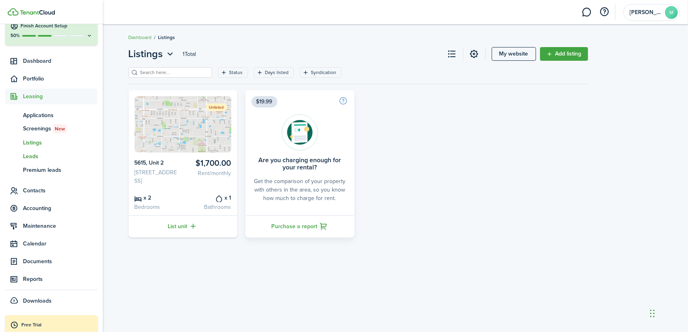
click at [43, 153] on span "Leads" at bounding box center [60, 156] width 75 height 8
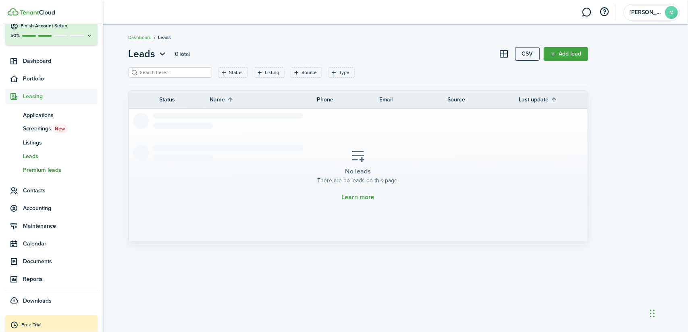
click at [38, 171] on span "Premium leads" at bounding box center [60, 170] width 75 height 8
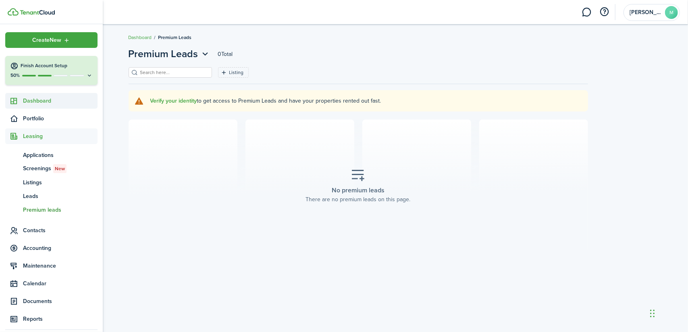
click at [27, 95] on link "Dashboard" at bounding box center [51, 101] width 92 height 16
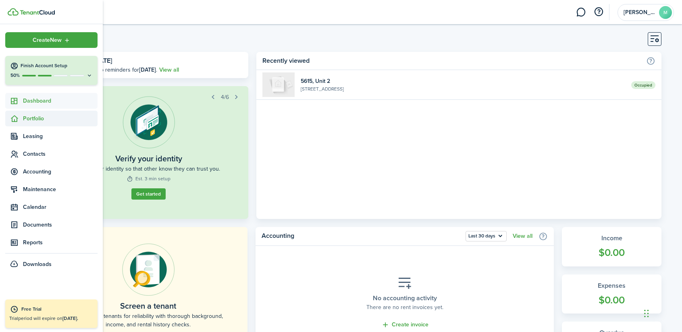
click at [40, 116] on span "Portfolio" at bounding box center [60, 118] width 75 height 8
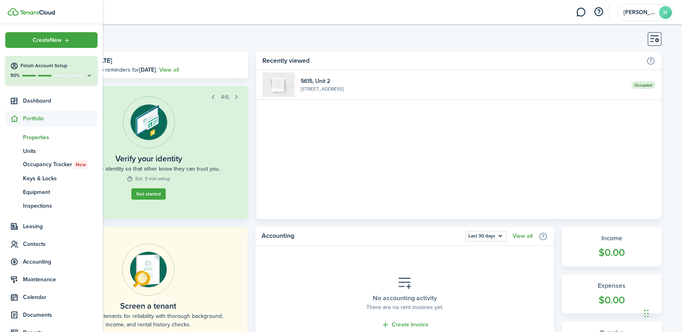
click at [37, 137] on span "Properties" at bounding box center [60, 137] width 75 height 8
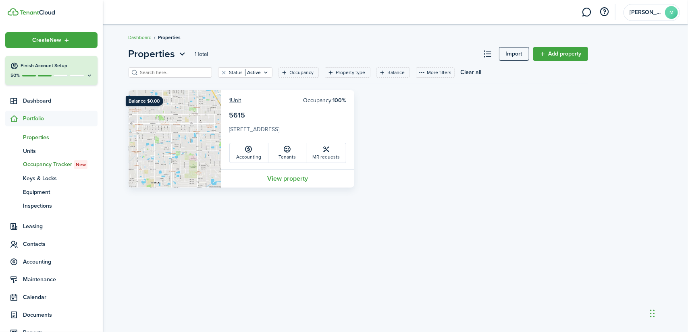
click at [53, 166] on span "Occupancy Tracker New" at bounding box center [60, 164] width 75 height 9
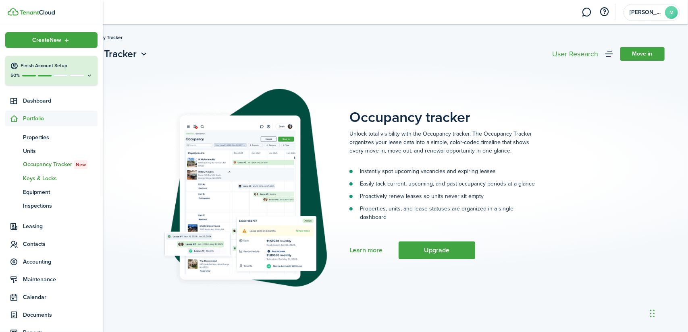
click at [46, 176] on span "Keys & Locks" at bounding box center [60, 178] width 75 height 8
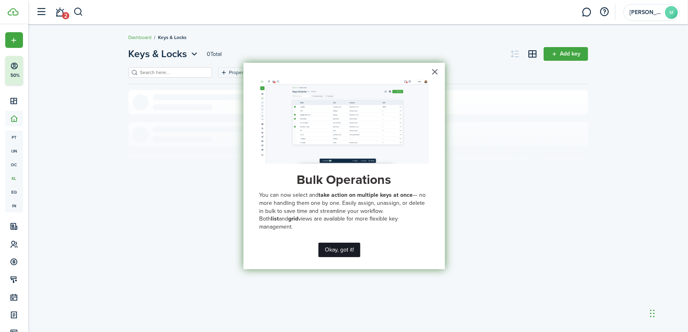
click at [334, 247] on button "Okay, got it!" at bounding box center [339, 250] width 42 height 15
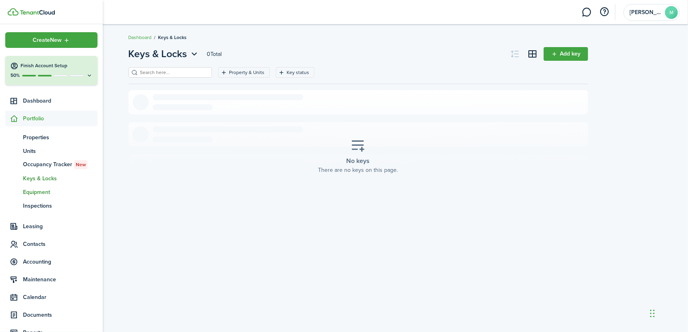
click at [36, 197] on link "eq Equipment" at bounding box center [51, 192] width 92 height 14
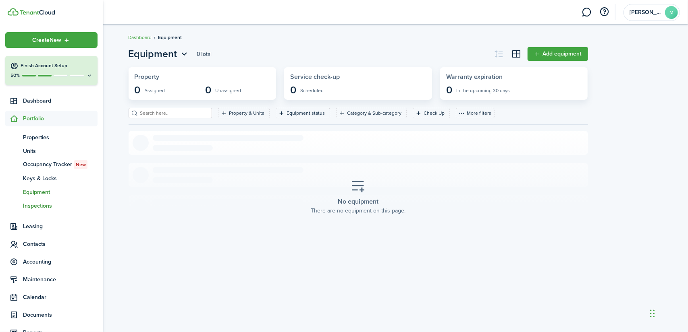
click at [47, 203] on span "Inspections" at bounding box center [60, 206] width 75 height 8
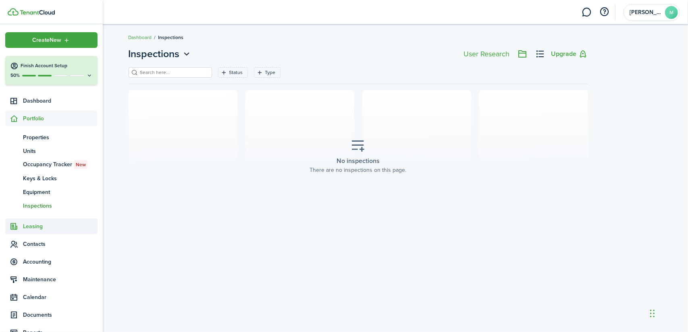
click at [28, 226] on span "Leasing" at bounding box center [60, 226] width 75 height 8
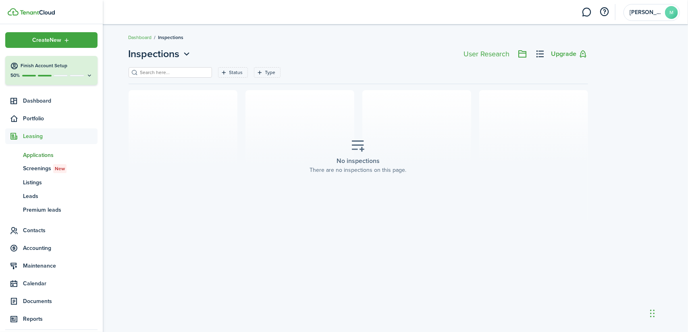
click at [50, 153] on span "Applications" at bounding box center [60, 155] width 75 height 8
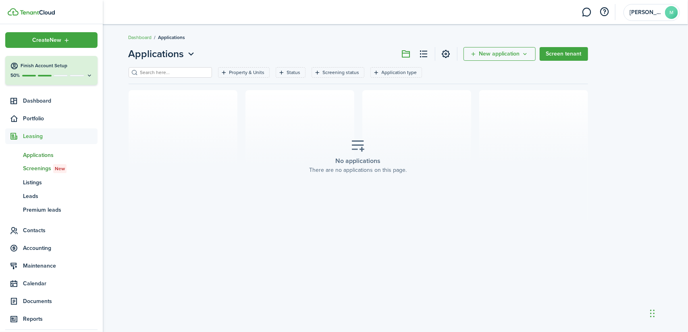
click at [30, 172] on span "Screenings New" at bounding box center [60, 168] width 75 height 9
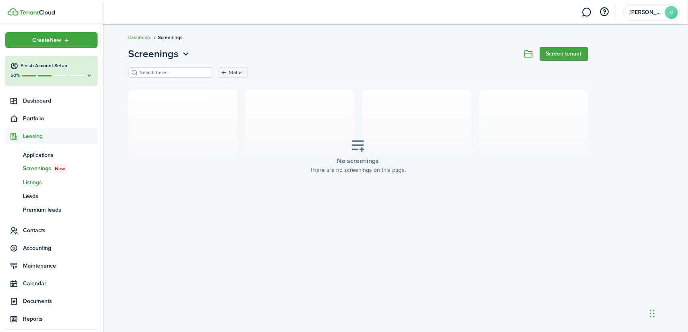
click at [31, 181] on span "Listings" at bounding box center [60, 182] width 75 height 8
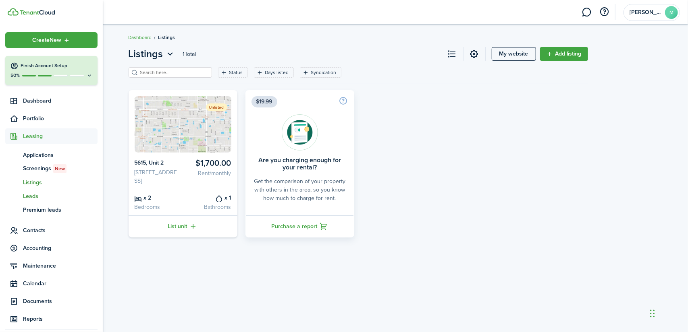
click at [34, 198] on span "Leads" at bounding box center [60, 196] width 75 height 8
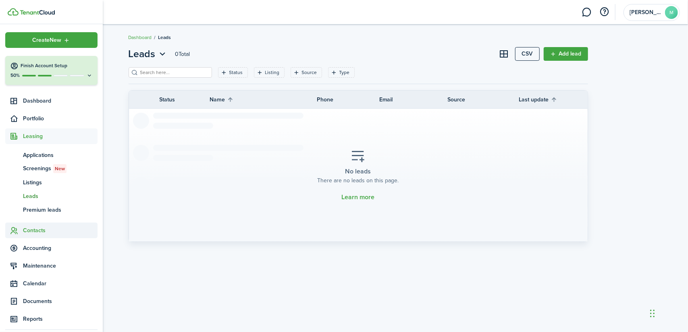
click at [41, 231] on span "Contacts" at bounding box center [60, 230] width 75 height 8
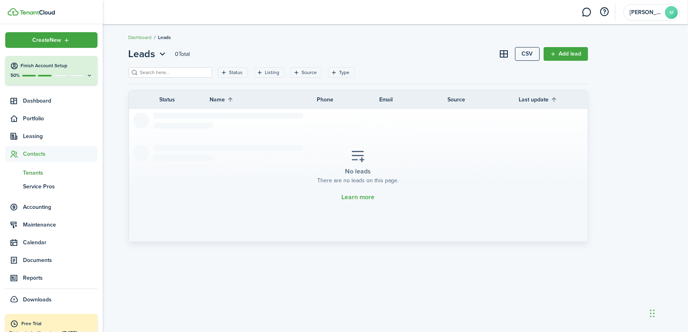
click at [37, 170] on span "Tenants" at bounding box center [60, 173] width 75 height 8
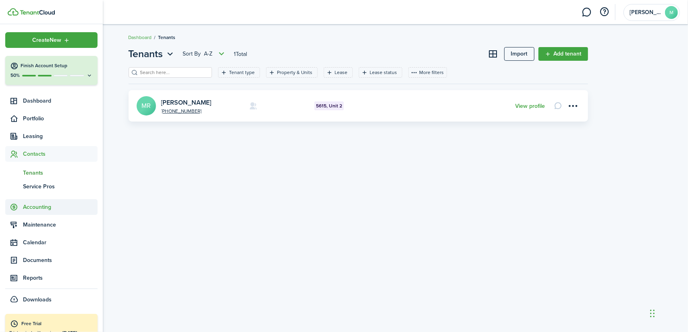
click at [44, 203] on span "Accounting" at bounding box center [60, 207] width 75 height 8
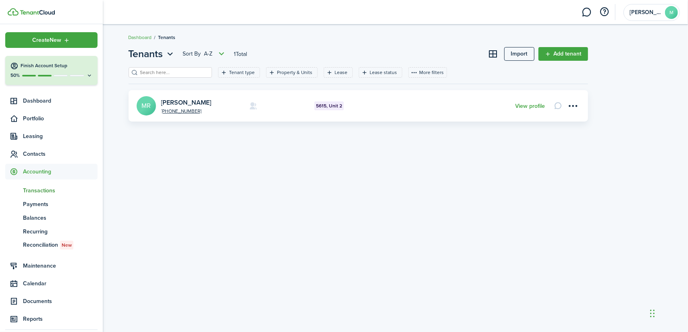
click at [41, 190] on span "Transactions" at bounding box center [60, 191] width 75 height 8
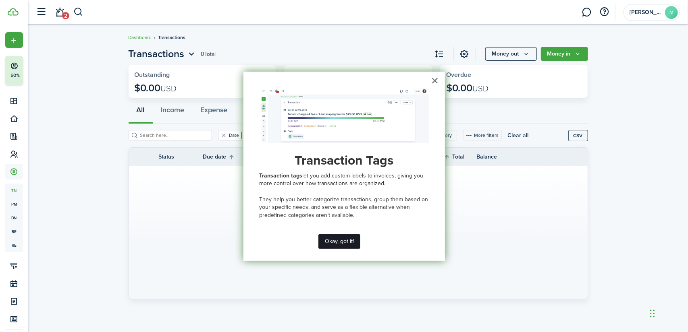
click at [342, 241] on button "Okay, got it!" at bounding box center [339, 241] width 42 height 15
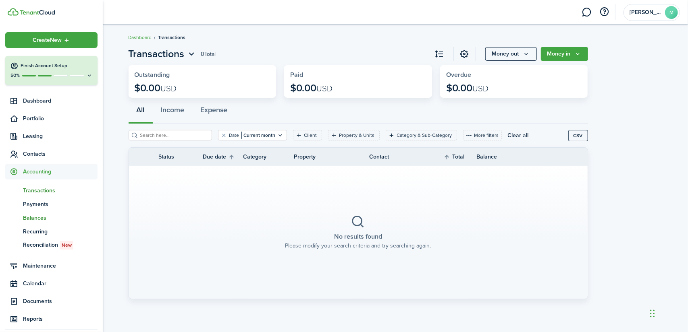
scroll to position [56, 0]
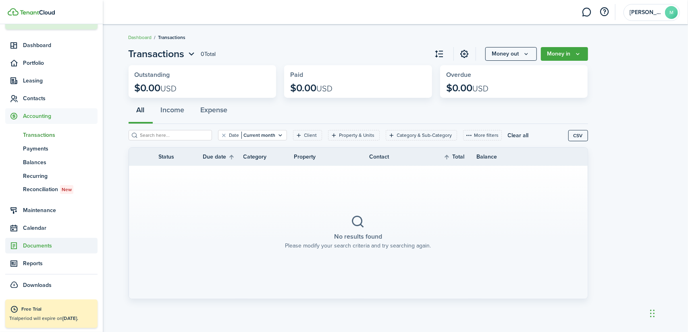
click at [40, 248] on span "Documents" at bounding box center [60, 246] width 75 height 8
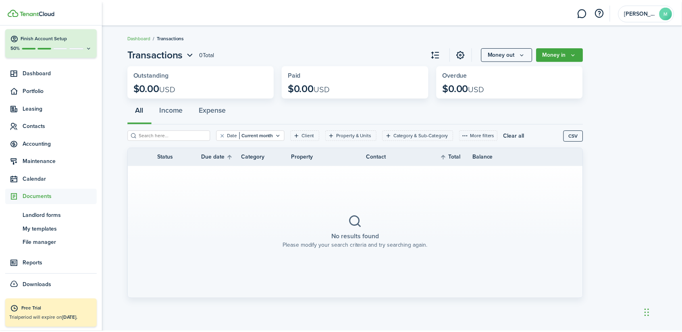
scroll to position [28, 0]
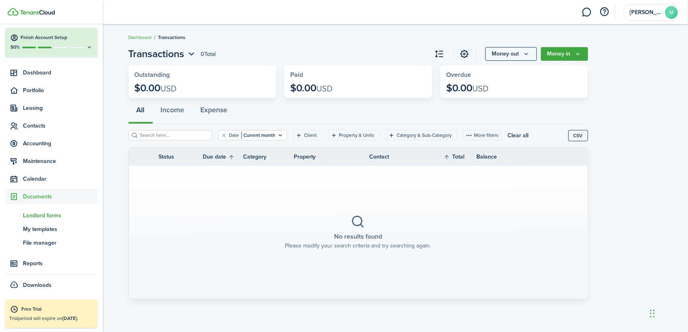
click at [59, 214] on span "Landlord forms" at bounding box center [60, 216] width 75 height 8
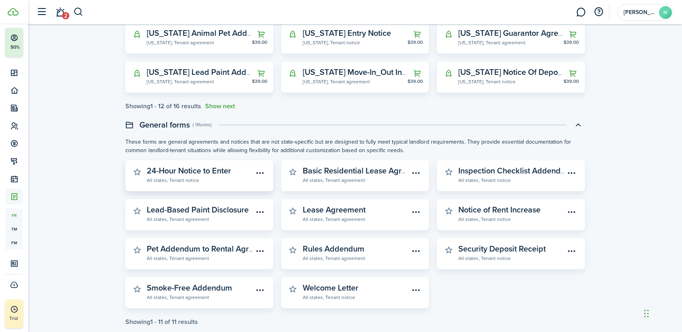
scroll to position [232, 0]
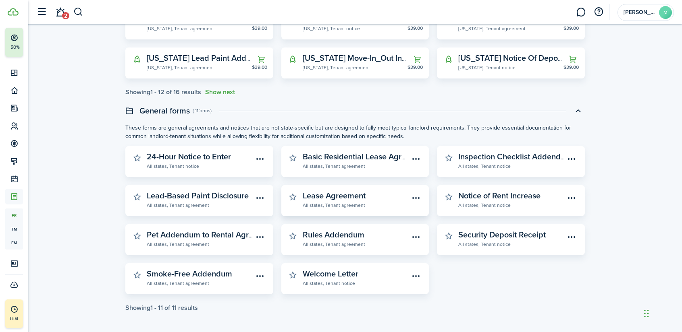
click at [355, 193] on widget-stats-description "Lease Agreement" at bounding box center [334, 196] width 63 height 12
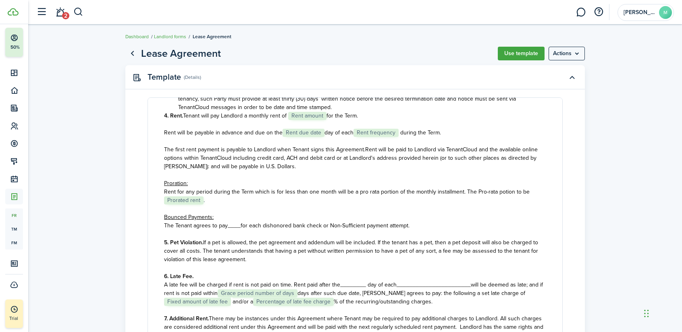
scroll to position [1, 0]
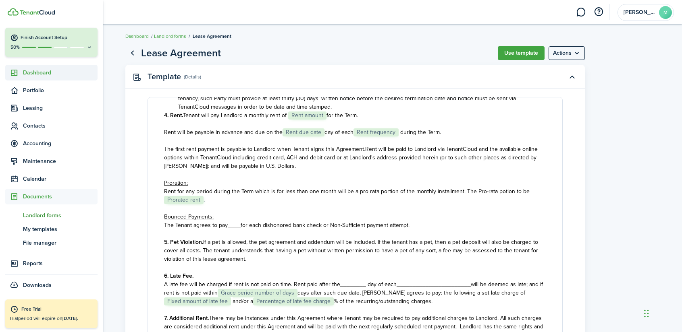
click at [32, 72] on span "Dashboard" at bounding box center [60, 72] width 75 height 8
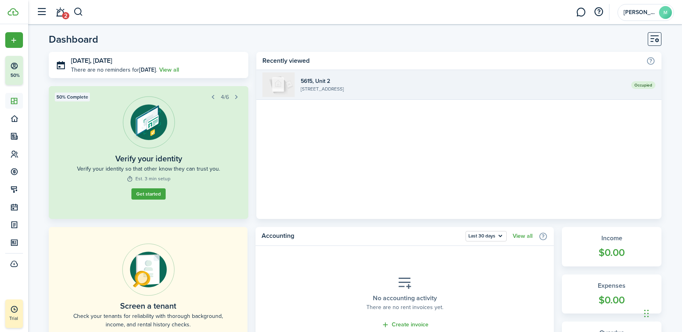
click at [449, 83] on widget-list-item-title "5615, Unit 2" at bounding box center [463, 81] width 324 height 8
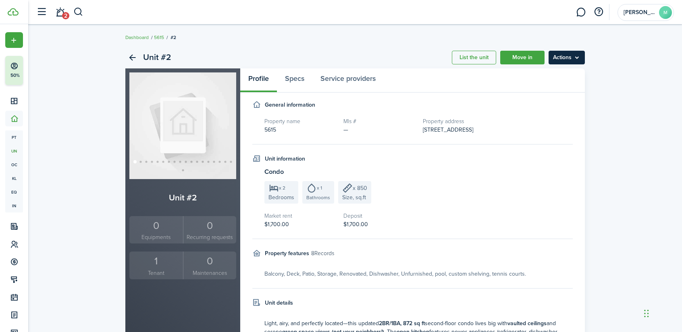
click at [567, 59] on menu-btn "Actions" at bounding box center [566, 58] width 36 height 14
click at [529, 76] on link "Edit unit" at bounding box center [549, 75] width 71 height 14
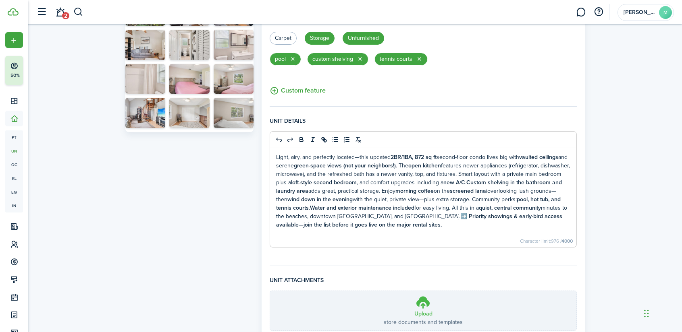
scroll to position [342, 0]
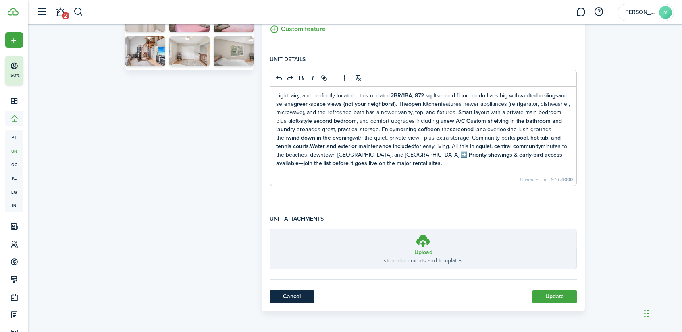
click at [285, 298] on link "Cancel" at bounding box center [292, 297] width 44 height 14
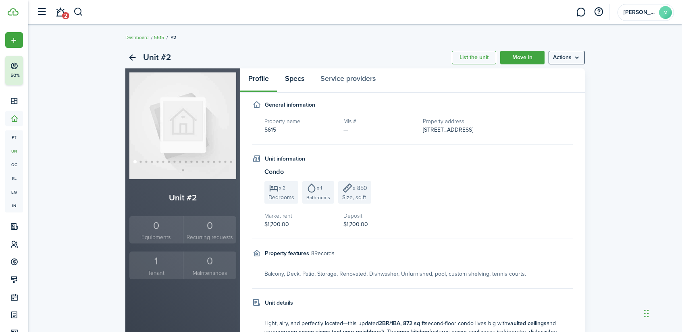
click at [299, 75] on link "Specs" at bounding box center [294, 80] width 35 height 24
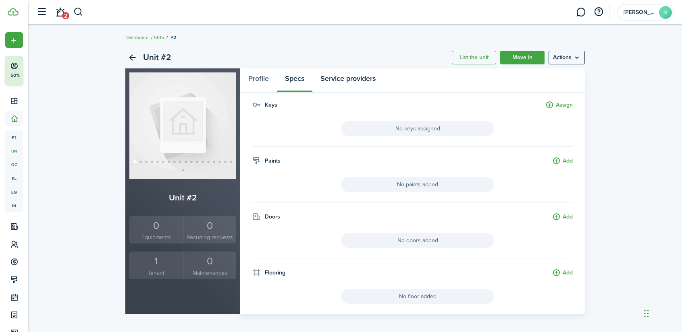
click at [360, 75] on link "Service providers" at bounding box center [347, 80] width 71 height 24
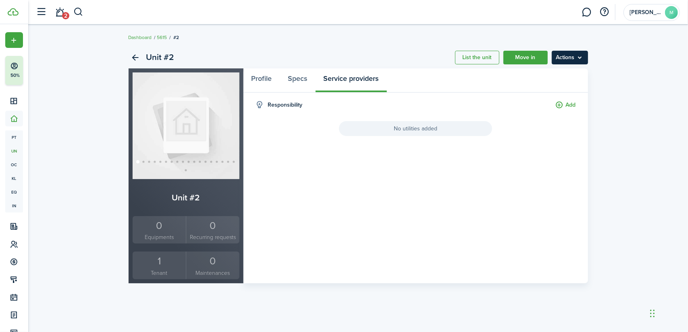
click at [569, 59] on menu-btn "Actions" at bounding box center [570, 58] width 36 height 14
click at [538, 74] on link "Edit unit" at bounding box center [552, 75] width 71 height 14
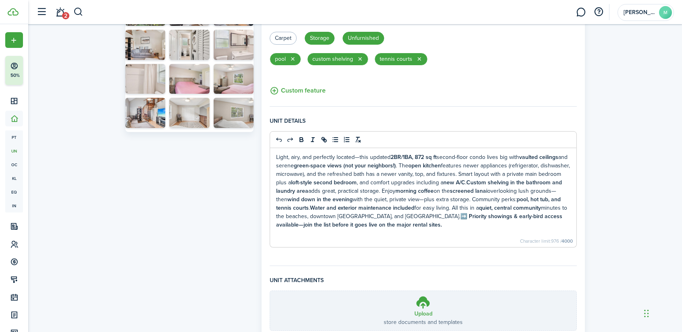
scroll to position [342, 0]
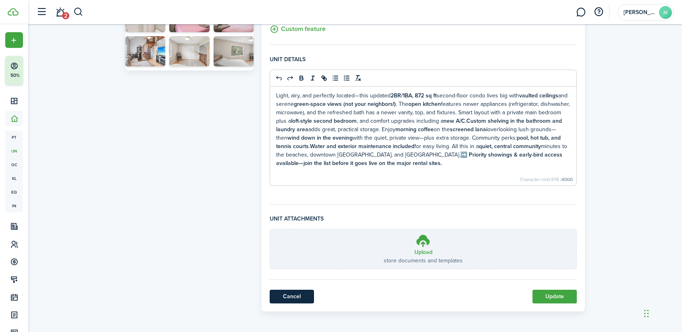
click at [285, 296] on link "Cancel" at bounding box center [292, 297] width 44 height 14
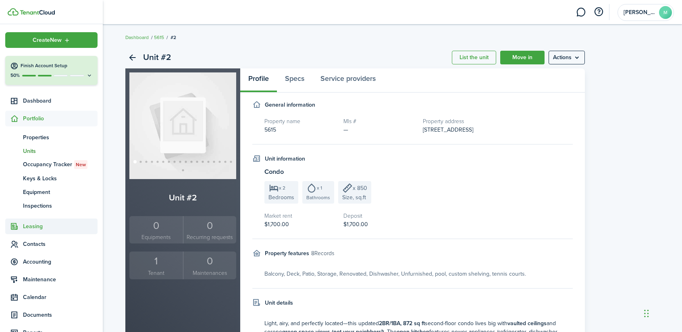
click at [32, 226] on span "Leasing" at bounding box center [60, 226] width 75 height 8
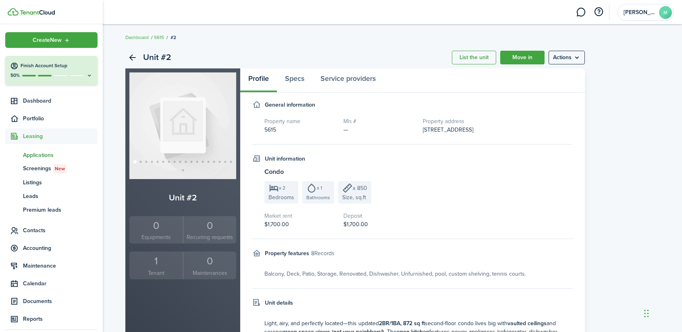
click at [42, 156] on span "Applications" at bounding box center [60, 155] width 75 height 8
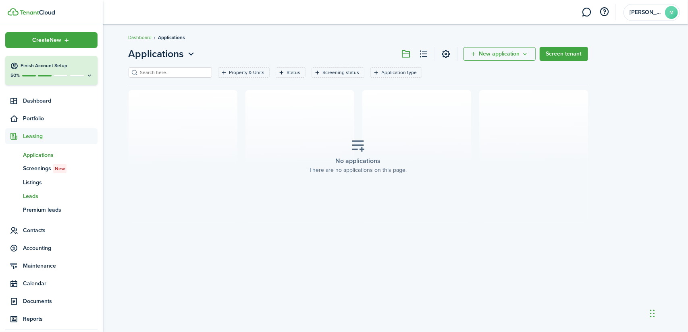
click at [35, 197] on span "Leads" at bounding box center [60, 196] width 75 height 8
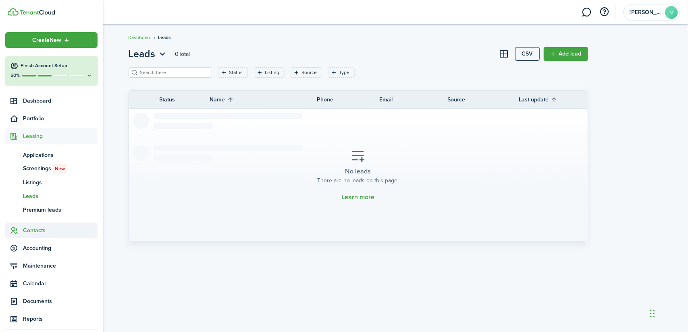
click at [35, 230] on span "Contacts" at bounding box center [60, 230] width 75 height 8
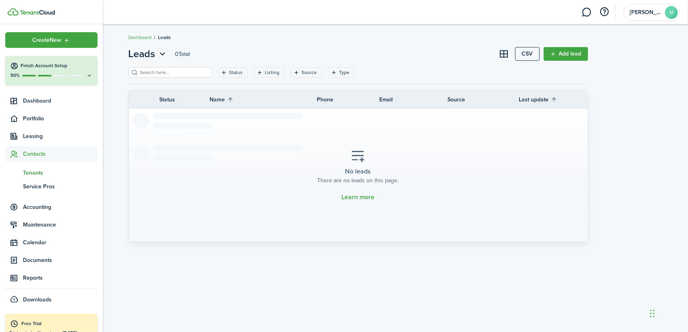
click at [34, 172] on span "Tenants" at bounding box center [60, 173] width 75 height 8
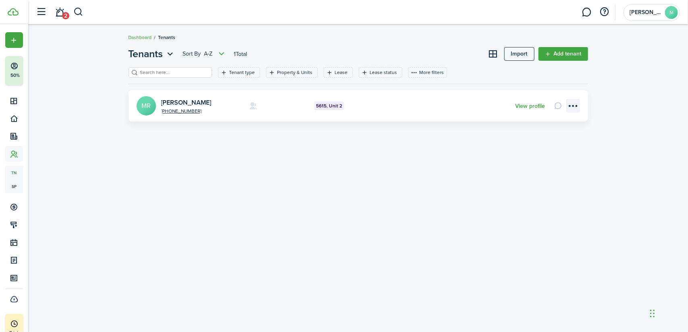
click at [577, 104] on menu-btn-icon "Open menu" at bounding box center [573, 106] width 14 height 14
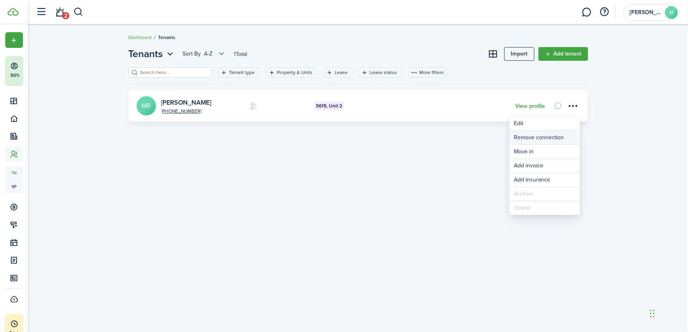
click at [537, 138] on button "Remove connection" at bounding box center [544, 138] width 71 height 14
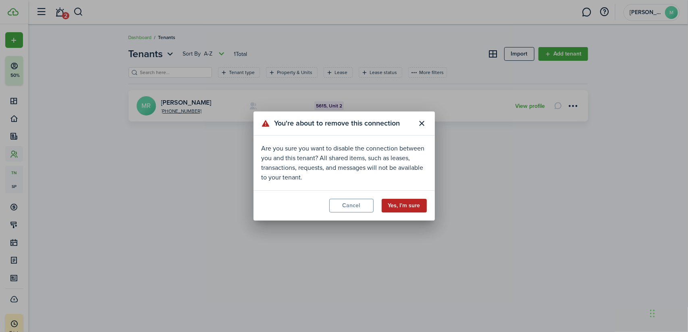
click at [413, 208] on button "Yes, I'm sure" at bounding box center [404, 206] width 45 height 14
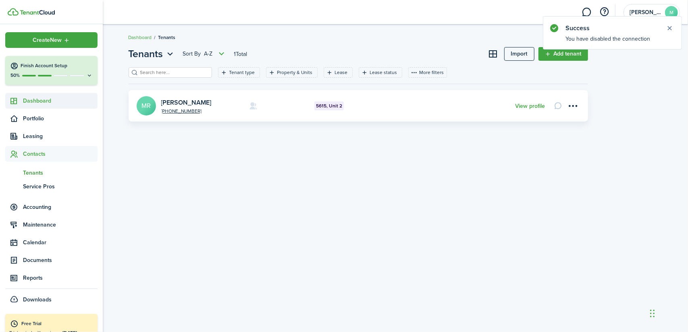
click at [41, 97] on span "Dashboard" at bounding box center [60, 101] width 75 height 8
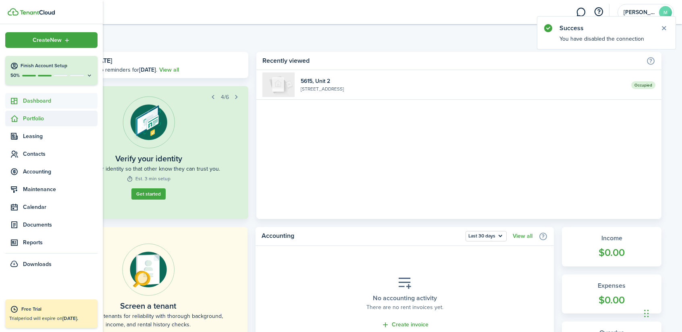
click at [39, 119] on span "Portfolio" at bounding box center [60, 118] width 75 height 8
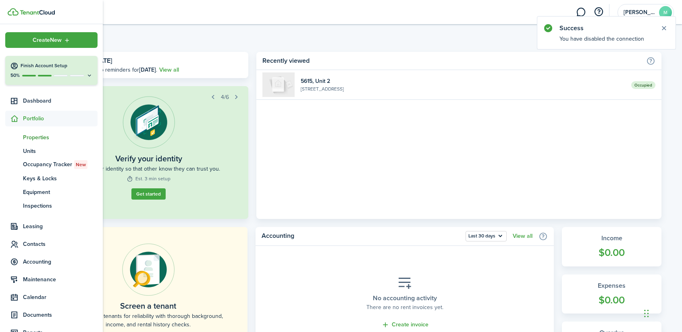
click at [39, 134] on span "Properties" at bounding box center [60, 137] width 75 height 8
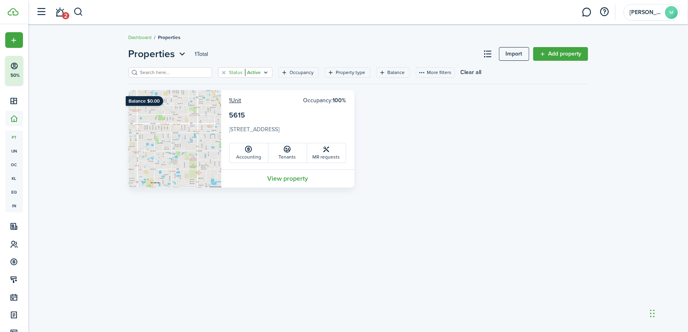
click at [246, 71] on filter-tag-value "Active" at bounding box center [253, 72] width 16 height 7
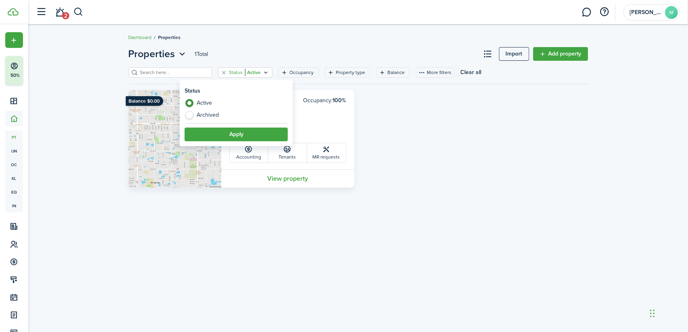
click at [246, 70] on filter-tag-value "Active" at bounding box center [253, 72] width 16 height 7
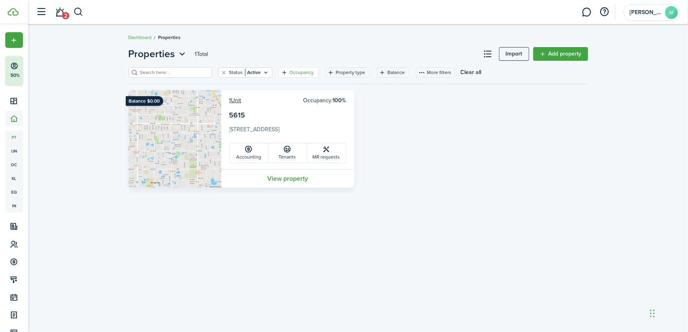
click at [301, 73] on filter-tag-label "Occupancy" at bounding box center [302, 72] width 24 height 7
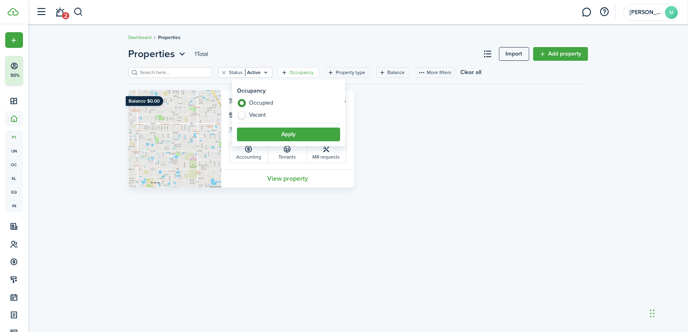
click at [245, 115] on label "Vacant" at bounding box center [288, 115] width 103 height 8
radio input "false"
radio input "true"
click at [300, 133] on button "Apply" at bounding box center [288, 135] width 103 height 14
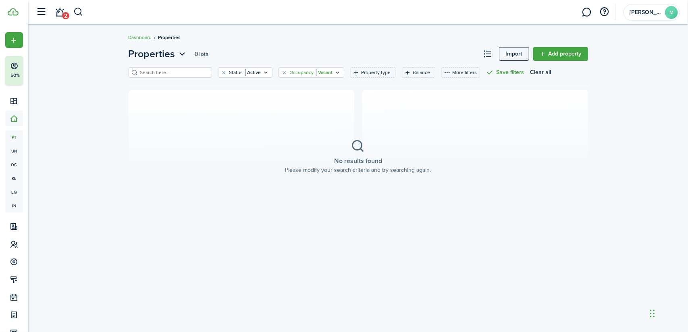
click at [321, 73] on filter-tag-value "Vacant" at bounding box center [324, 72] width 17 height 7
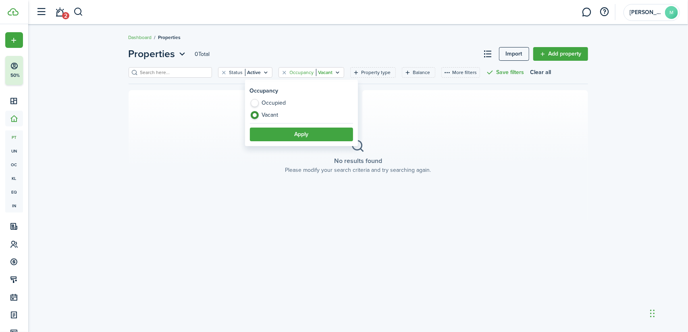
click at [260, 103] on label "Occupied" at bounding box center [301, 105] width 103 height 12
radio input "true"
click at [307, 131] on button "Apply" at bounding box center [301, 135] width 103 height 14
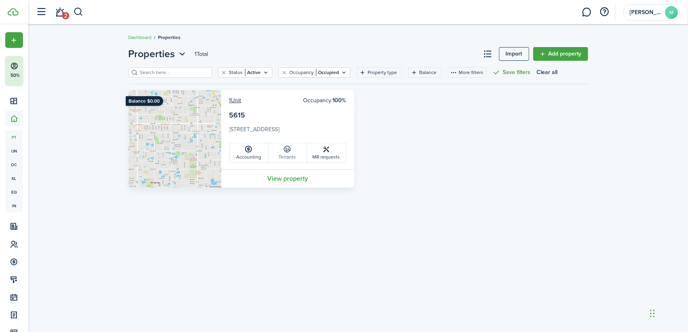
click at [285, 151] on icon at bounding box center [287, 149] width 8 height 8
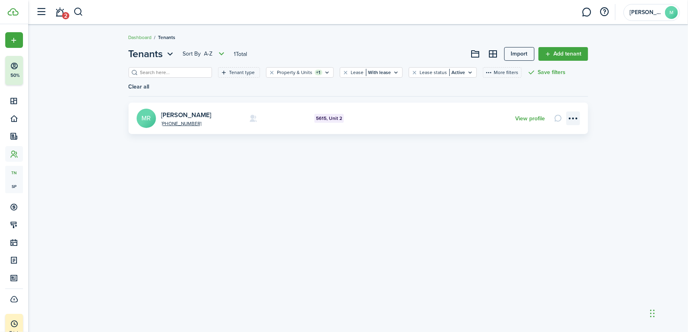
click at [574, 112] on menu-btn-icon "Open menu" at bounding box center [573, 119] width 14 height 14
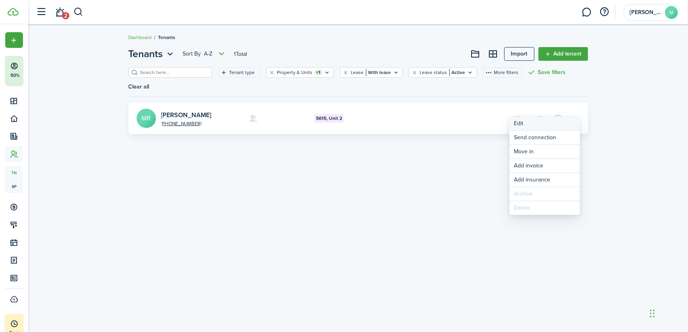
click at [520, 121] on link "Edit" at bounding box center [544, 124] width 71 height 14
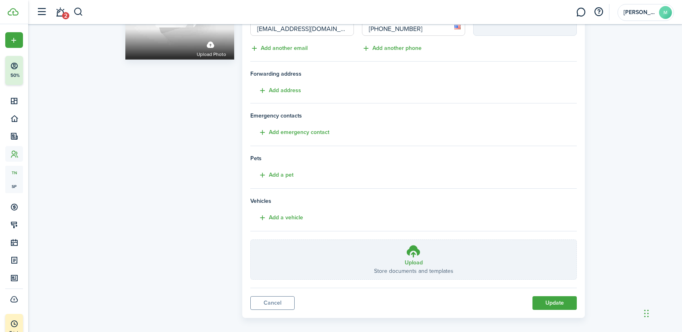
scroll to position [107, 0]
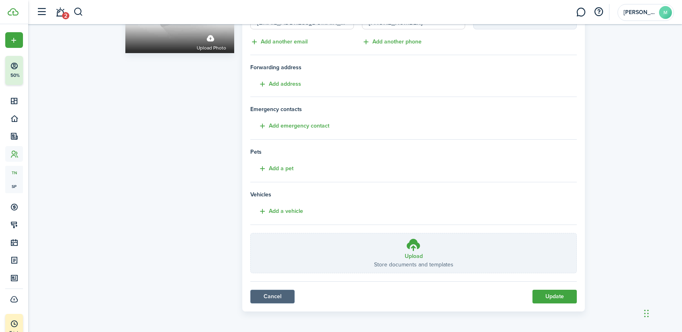
click at [274, 297] on link "Cancel" at bounding box center [272, 297] width 44 height 14
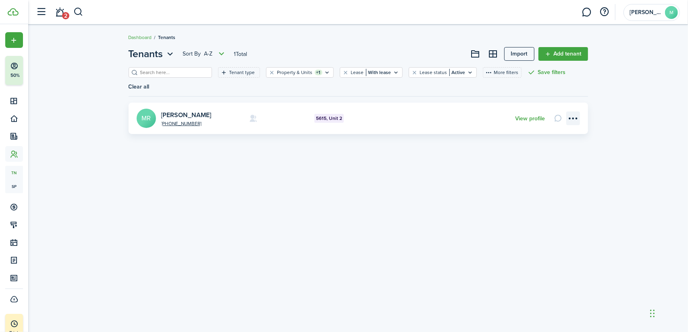
click at [574, 112] on menu-btn-icon "Open menu" at bounding box center [573, 119] width 14 height 14
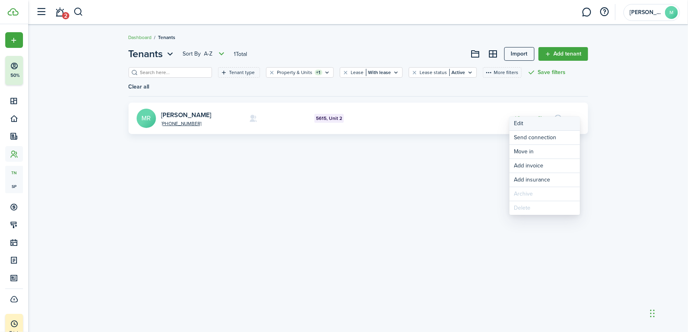
click at [521, 121] on link "Edit" at bounding box center [544, 124] width 71 height 14
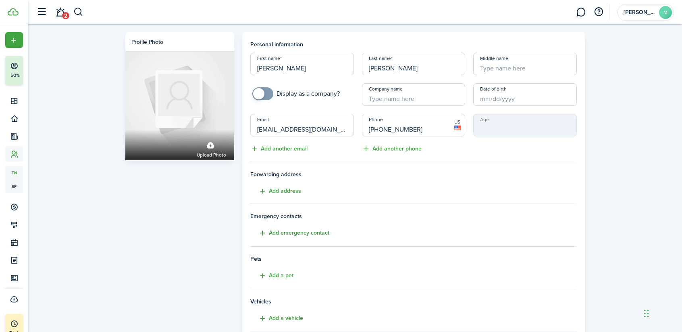
scroll to position [107, 0]
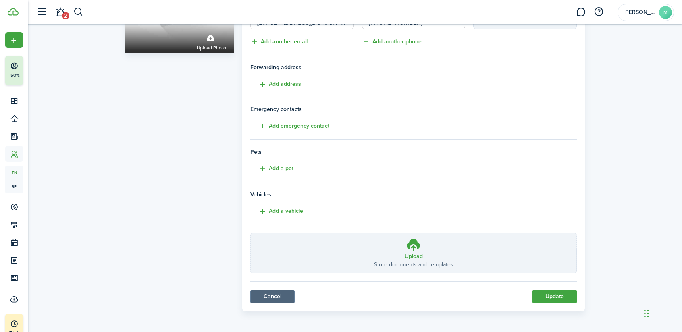
click at [263, 300] on link "Cancel" at bounding box center [272, 297] width 44 height 14
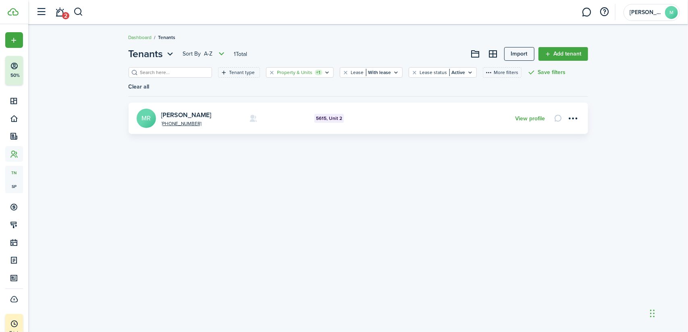
click at [312, 75] on filter-tag "Property & Units +1" at bounding box center [300, 72] width 68 height 10
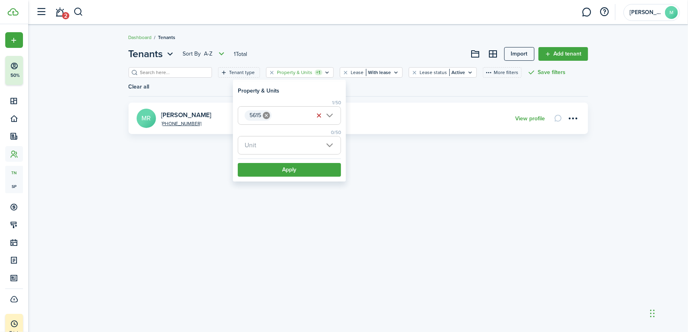
click at [263, 145] on span "Unit" at bounding box center [289, 146] width 102 height 18
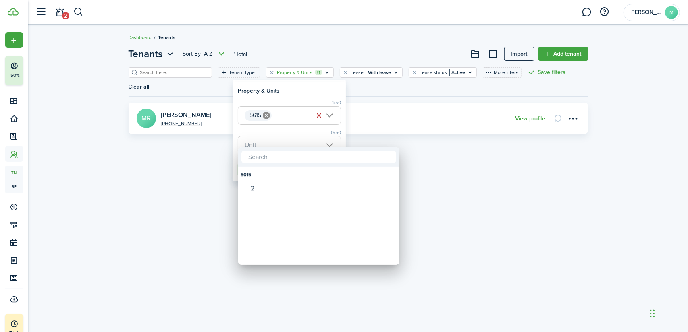
click at [177, 145] on div at bounding box center [344, 166] width 817 height 461
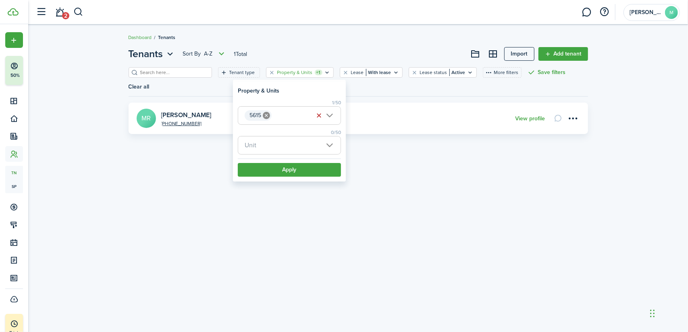
click at [370, 86] on tenant-list-filter "Tenant type Property & Units +1 Lease With lease Lease status Active More filte…" at bounding box center [358, 84] width 459 height 35
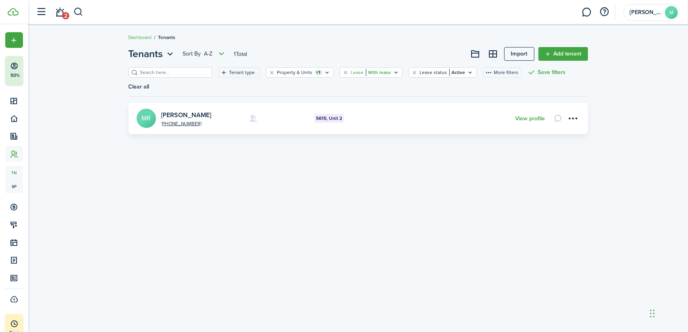
click at [377, 69] on div "Lease With lease" at bounding box center [371, 72] width 40 height 7
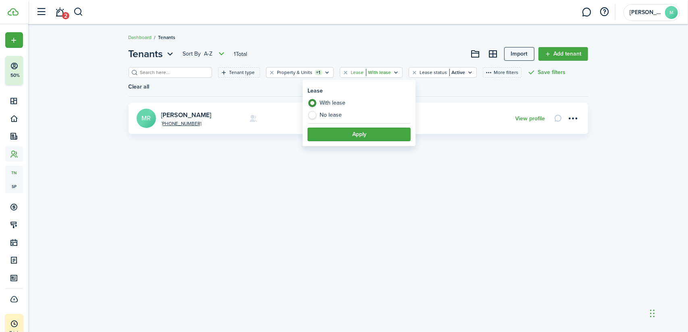
click at [276, 160] on div "Tenants Sort by A-Z 1 Total Import Add tenant Tenant type Property & Units +1 L…" at bounding box center [358, 179] width 660 height 272
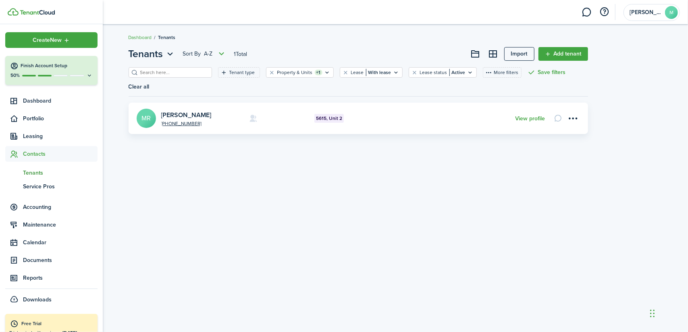
click at [34, 173] on span "Tenants" at bounding box center [60, 173] width 75 height 8
click at [39, 155] on span "Contacts" at bounding box center [60, 154] width 75 height 8
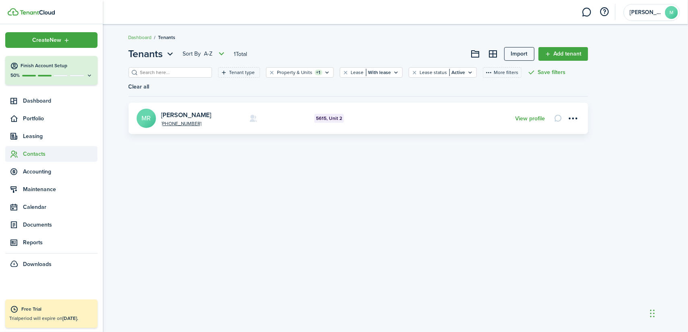
click at [39, 155] on span "Contacts" at bounding box center [60, 154] width 75 height 8
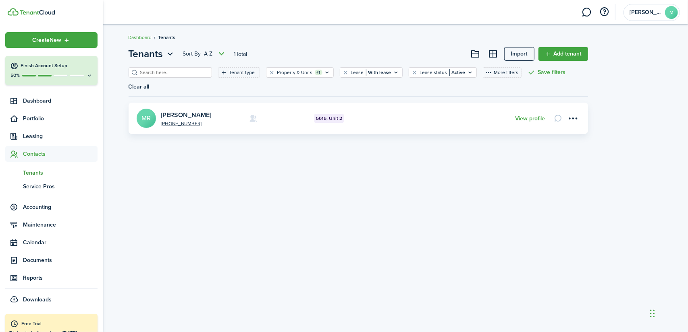
click at [37, 171] on span "Tenants" at bounding box center [60, 173] width 75 height 8
click at [52, 103] on span "Dashboard" at bounding box center [60, 101] width 75 height 8
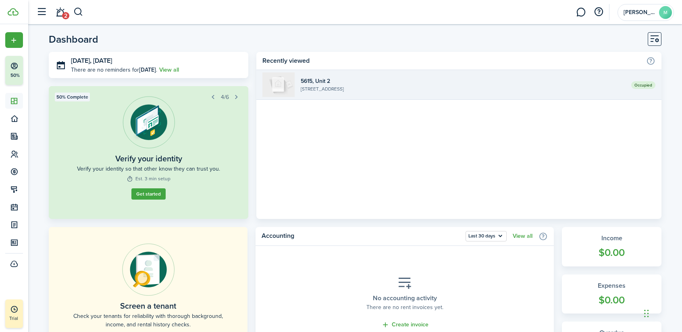
click at [651, 87] on span "Occupied" at bounding box center [643, 85] width 24 height 8
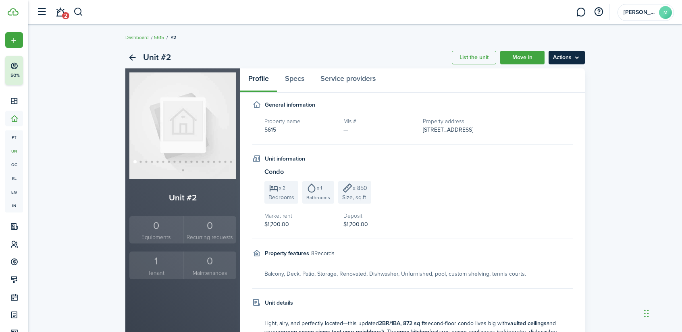
click at [569, 58] on menu-btn "Actions" at bounding box center [566, 58] width 36 height 14
click at [526, 74] on link "Edit unit" at bounding box center [549, 75] width 71 height 14
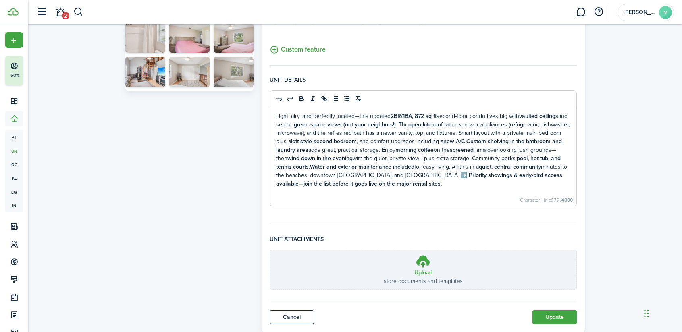
scroll to position [322, 0]
click at [553, 313] on button "Update" at bounding box center [554, 317] width 44 height 14
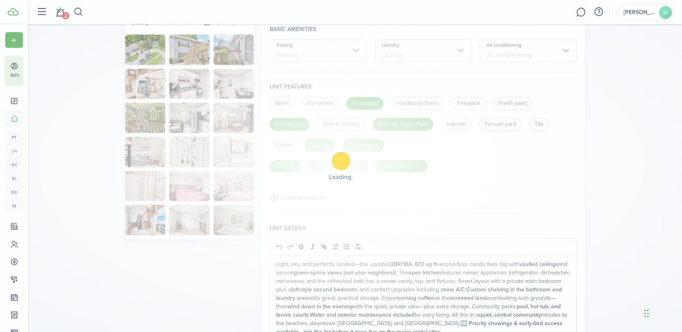
scroll to position [166, 0]
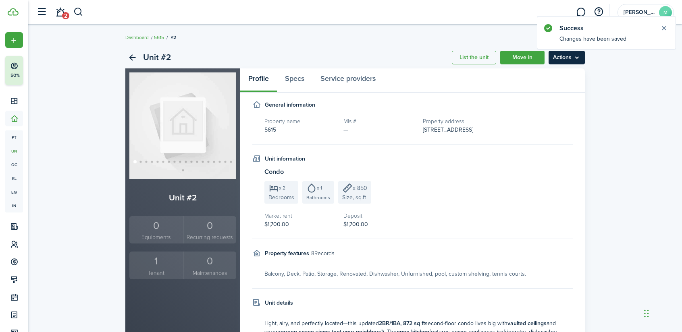
click at [574, 62] on menu-btn "Actions" at bounding box center [566, 58] width 36 height 14
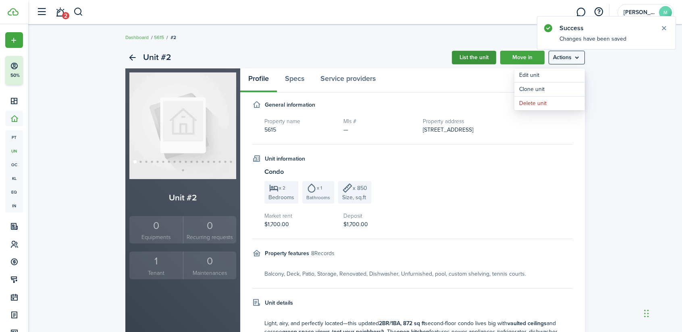
click at [477, 58] on link "List the unit" at bounding box center [474, 58] width 44 height 14
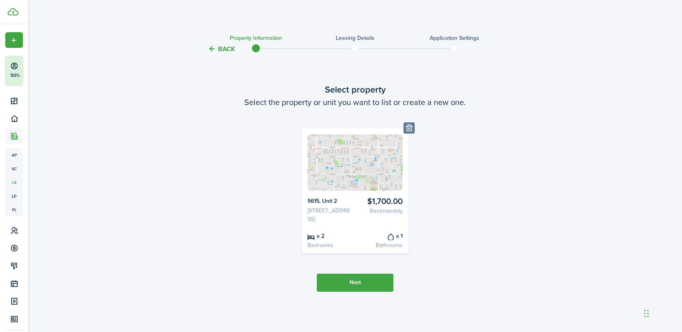
click at [356, 288] on button "Next" at bounding box center [355, 283] width 77 height 18
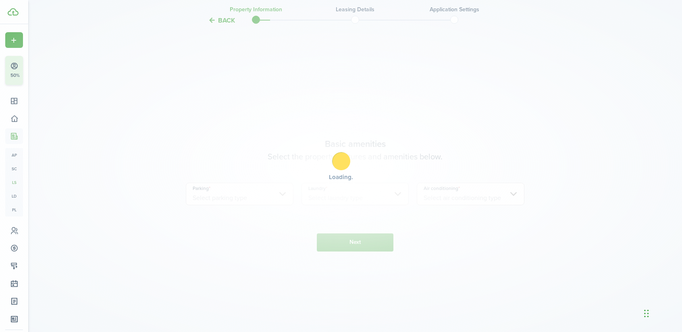
scroll to position [282, 0]
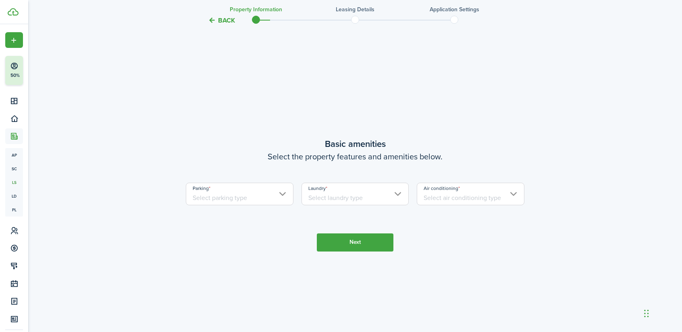
click at [247, 200] on input "Parking" at bounding box center [240, 194] width 108 height 23
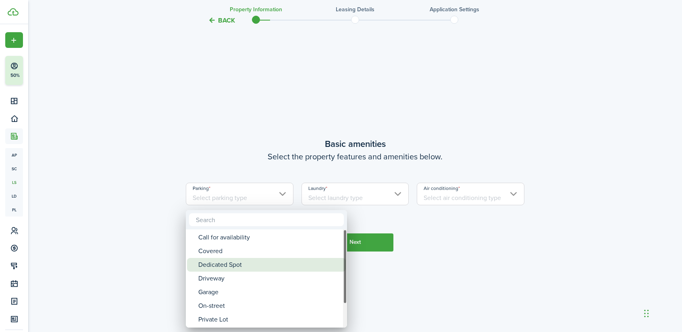
click at [222, 267] on div "Dedicated Spot" at bounding box center [269, 265] width 143 height 14
type input "Dedicated Spot"
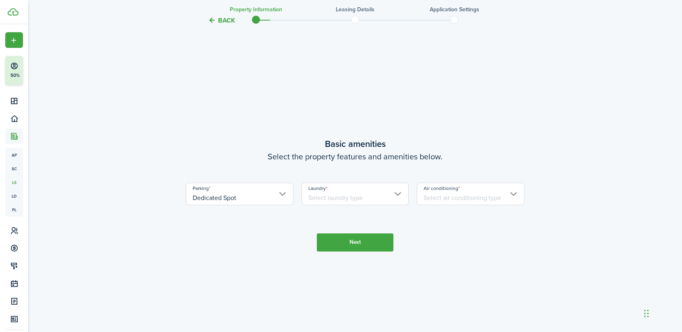
click at [344, 199] on input "Laundry" at bounding box center [355, 194] width 108 height 23
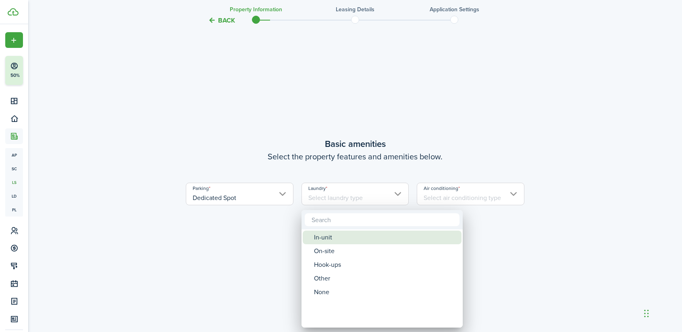
click at [322, 238] on div "In-unit" at bounding box center [385, 238] width 143 height 14
type input "In-unit"
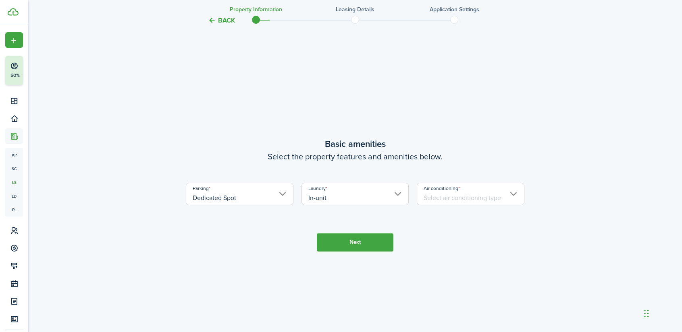
click at [434, 196] on input "Air conditioning" at bounding box center [471, 194] width 108 height 23
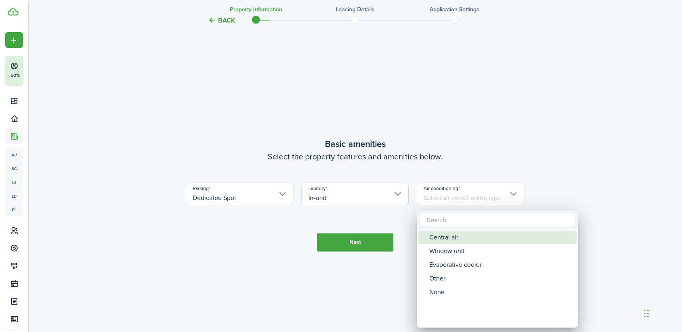
click at [449, 236] on div "Central air" at bounding box center [500, 238] width 143 height 14
type input "Central air"
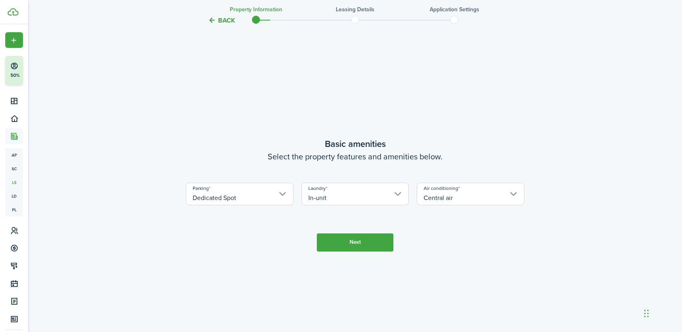
click at [352, 244] on button "Next" at bounding box center [355, 243] width 77 height 18
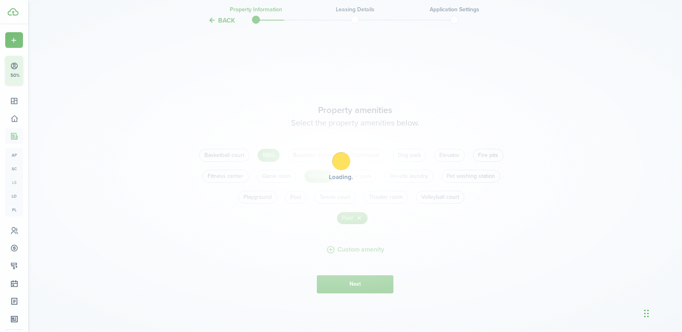
scroll to position [615, 0]
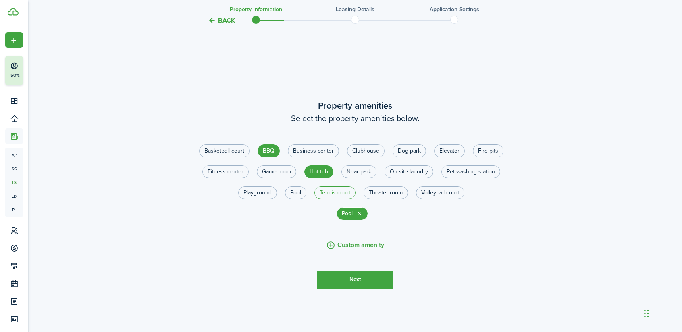
click at [330, 192] on label "Tennis court" at bounding box center [334, 193] width 41 height 13
radio input "true"
click at [354, 278] on button "Next" at bounding box center [355, 280] width 77 height 18
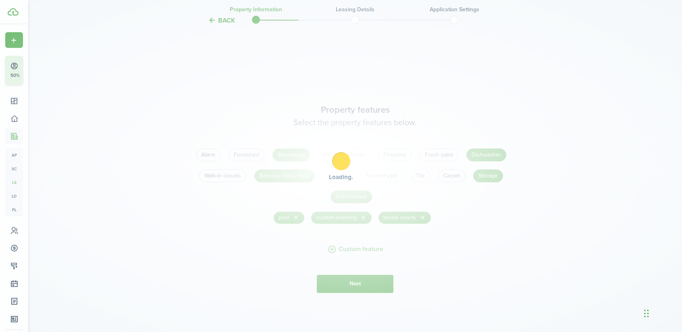
scroll to position [947, 0]
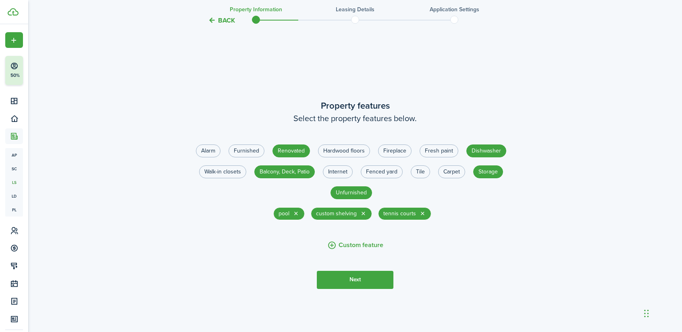
click at [346, 284] on button "Next" at bounding box center [355, 280] width 77 height 18
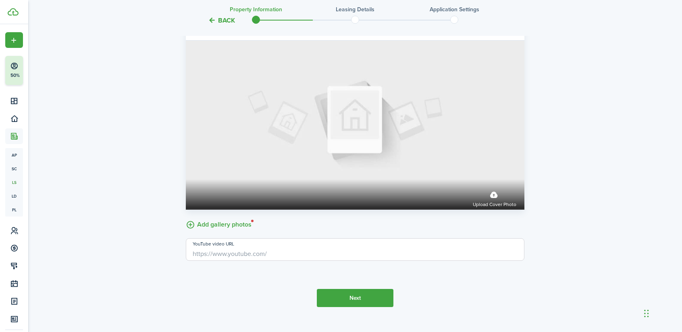
scroll to position [1360, 0]
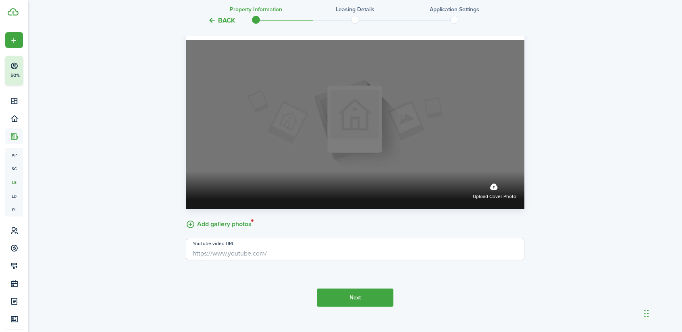
click at [492, 192] on label "Upload cover photo" at bounding box center [495, 190] width 44 height 21
click at [186, 172] on input "Upload cover photo" at bounding box center [186, 172] width 0 height 0
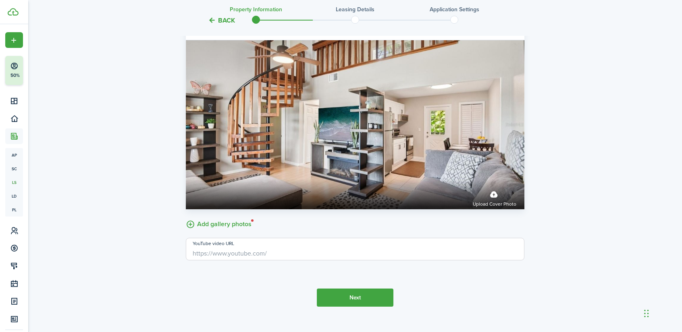
click at [337, 302] on button "Next" at bounding box center [355, 298] width 77 height 18
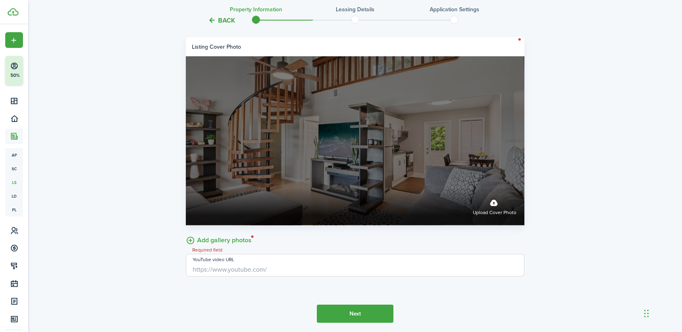
scroll to position [1377, 0]
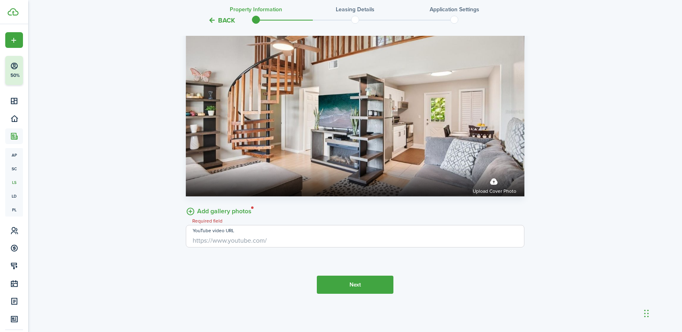
click at [234, 213] on label "Add gallery photos" at bounding box center [219, 211] width 66 height 12
click at [186, 205] on input "Add gallery photos" at bounding box center [186, 205] width 0 height 0
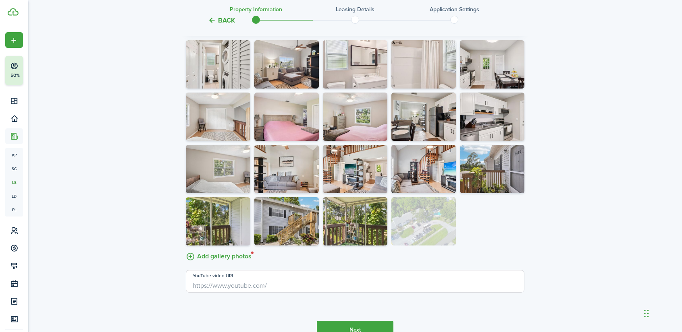
scroll to position [1538, 0]
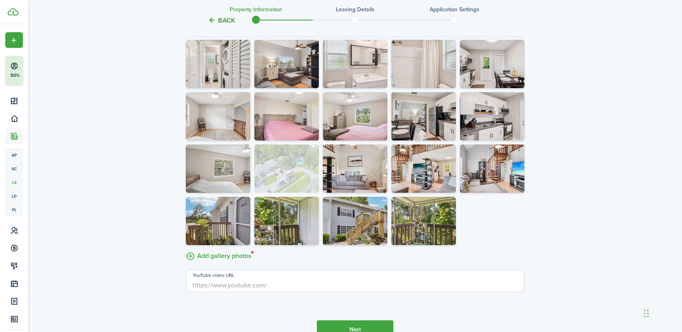
drag, startPoint x: 427, startPoint y: 234, endPoint x: 317, endPoint y: 166, distance: 129.6
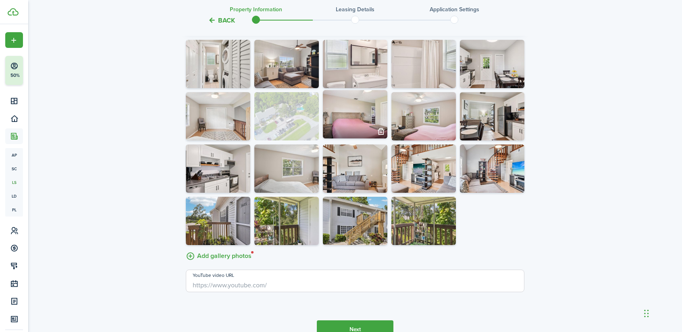
drag, startPoint x: 292, startPoint y: 171, endPoint x: 269, endPoint y: 114, distance: 61.6
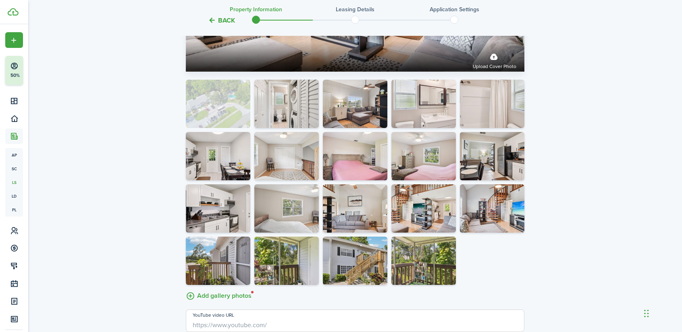
scroll to position [1498, 0]
drag, startPoint x: 291, startPoint y: 166, endPoint x: 222, endPoint y: 122, distance: 81.6
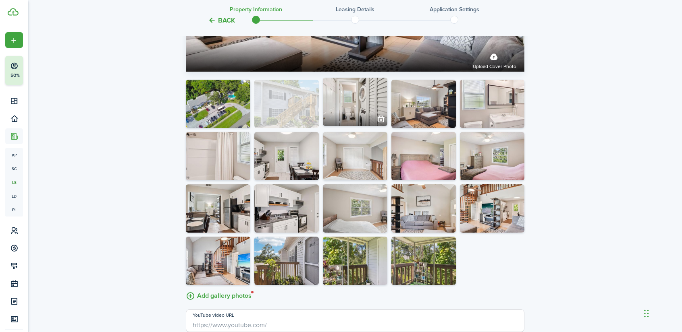
drag, startPoint x: 357, startPoint y: 248, endPoint x: 297, endPoint y: 114, distance: 146.4
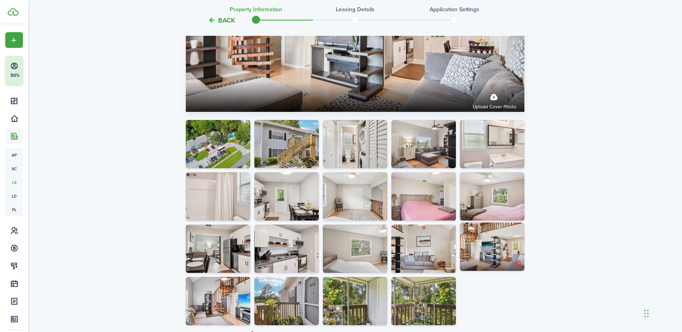
scroll to position [1457, 0]
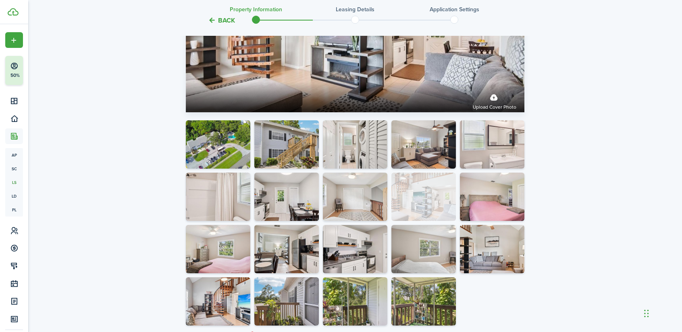
drag, startPoint x: 461, startPoint y: 214, endPoint x: 422, endPoint y: 191, distance: 44.8
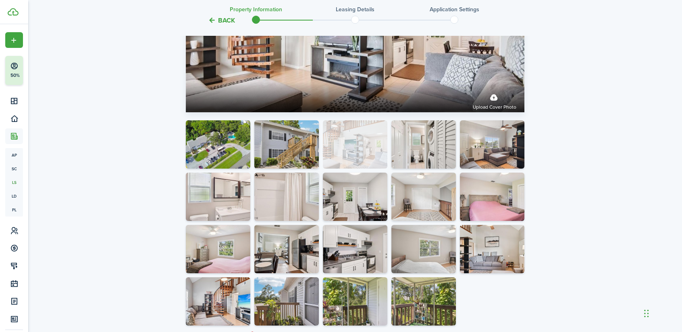
drag, startPoint x: 406, startPoint y: 176, endPoint x: 385, endPoint y: 155, distance: 29.6
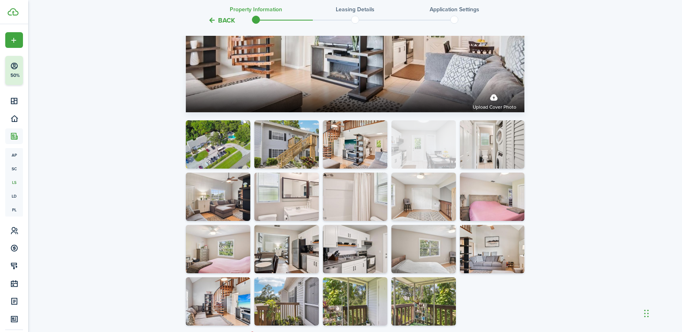
drag, startPoint x: 354, startPoint y: 204, endPoint x: 421, endPoint y: 163, distance: 79.2
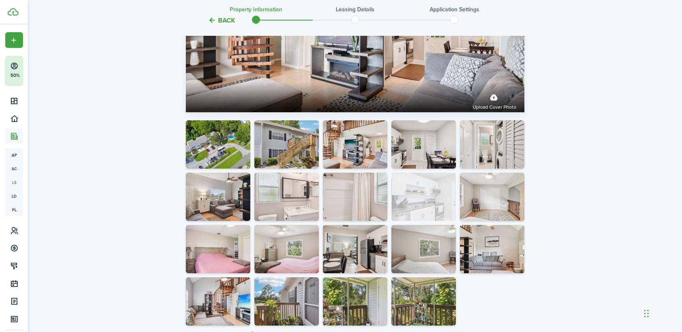
drag, startPoint x: 340, startPoint y: 263, endPoint x: 429, endPoint y: 207, distance: 105.4
drag, startPoint x: 450, startPoint y: 198, endPoint x: 497, endPoint y: 170, distance: 54.9
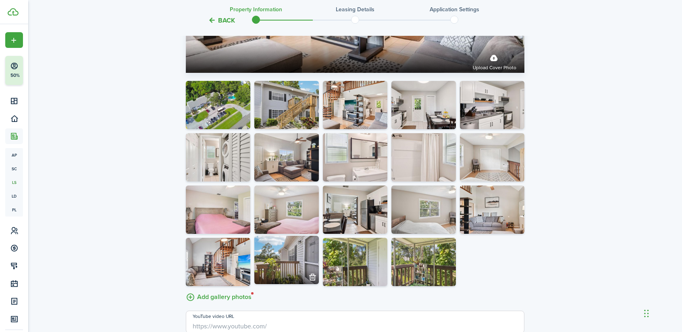
scroll to position [1497, 0]
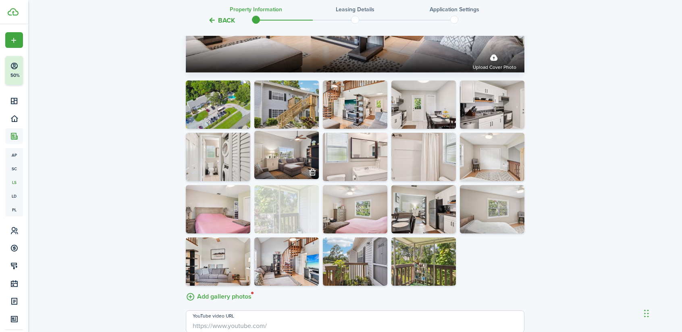
drag, startPoint x: 354, startPoint y: 257, endPoint x: 267, endPoint y: 169, distance: 123.4
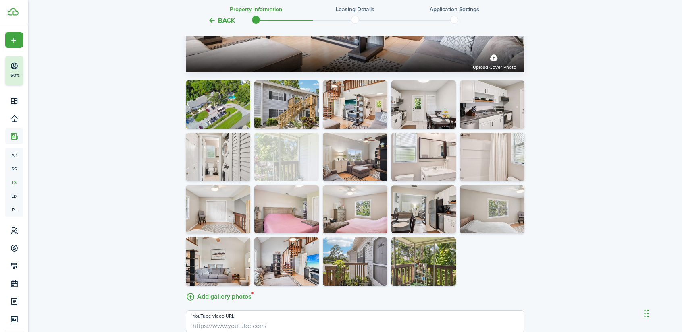
drag, startPoint x: 264, startPoint y: 166, endPoint x: 208, endPoint y: 160, distance: 56.7
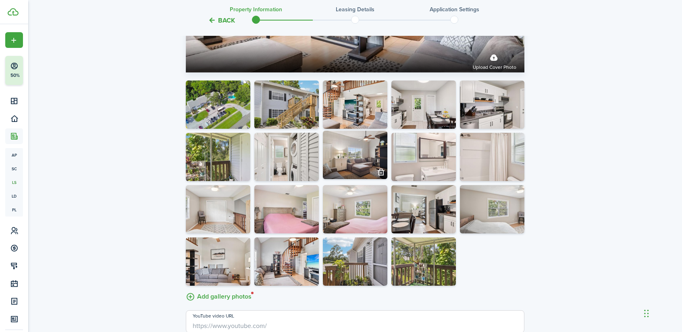
drag, startPoint x: 411, startPoint y: 216, endPoint x: 342, endPoint y: 185, distance: 75.4
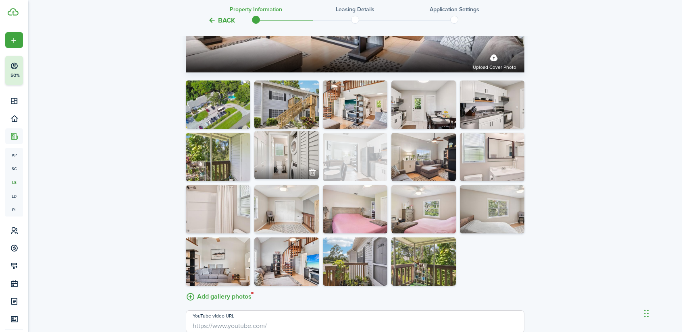
drag, startPoint x: 348, startPoint y: 174, endPoint x: 272, endPoint y: 162, distance: 77.6
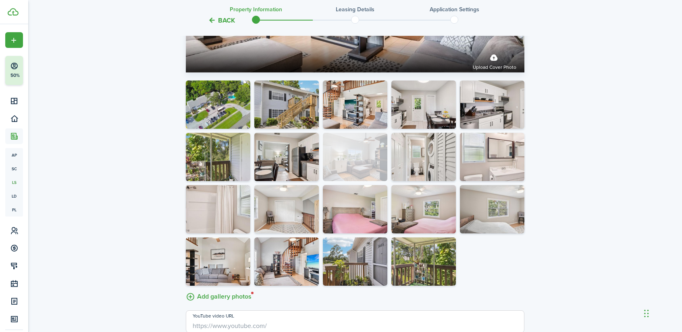
drag, startPoint x: 427, startPoint y: 158, endPoint x: 362, endPoint y: 158, distance: 65.3
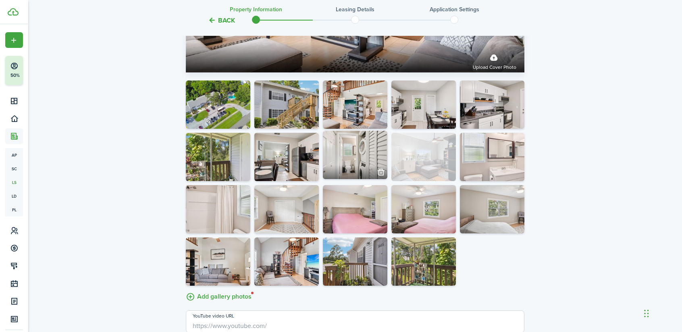
drag, startPoint x: 365, startPoint y: 162, endPoint x: 425, endPoint y: 161, distance: 60.8
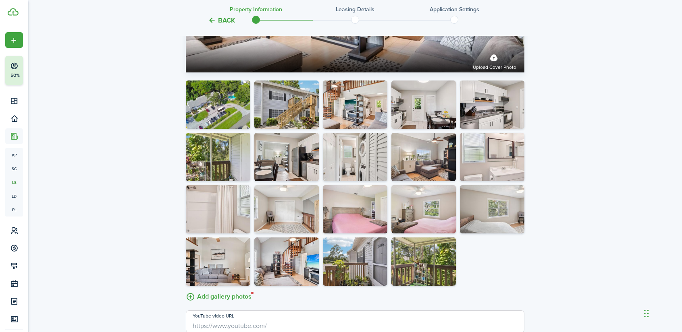
drag, startPoint x: 387, startPoint y: 236, endPoint x: 355, endPoint y: 206, distance: 44.5
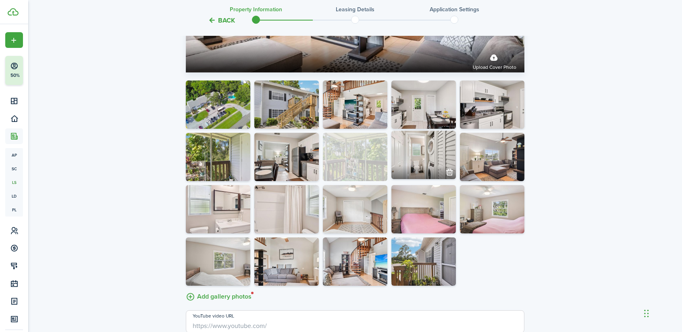
drag, startPoint x: 357, startPoint y: 179, endPoint x: 347, endPoint y: 161, distance: 20.7
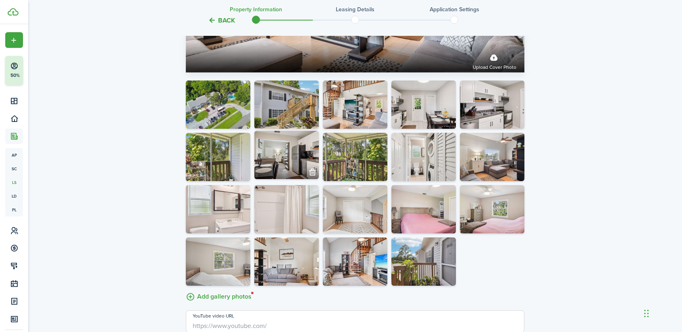
drag, startPoint x: 360, startPoint y: 166, endPoint x: 297, endPoint y: 169, distance: 62.5
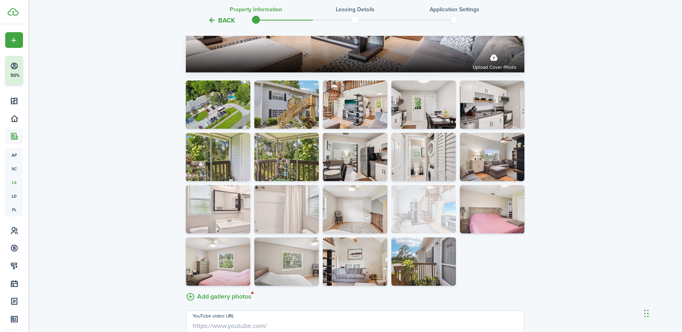
drag, startPoint x: 353, startPoint y: 273, endPoint x: 390, endPoint y: 214, distance: 69.5
drag, startPoint x: 394, startPoint y: 213, endPoint x: 404, endPoint y: 174, distance: 40.6
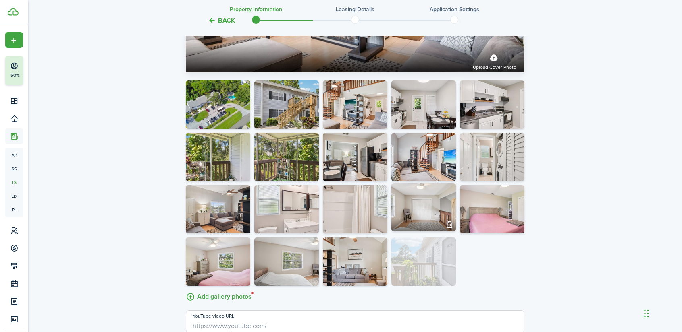
drag, startPoint x: 432, startPoint y: 269, endPoint x: 413, endPoint y: 202, distance: 69.6
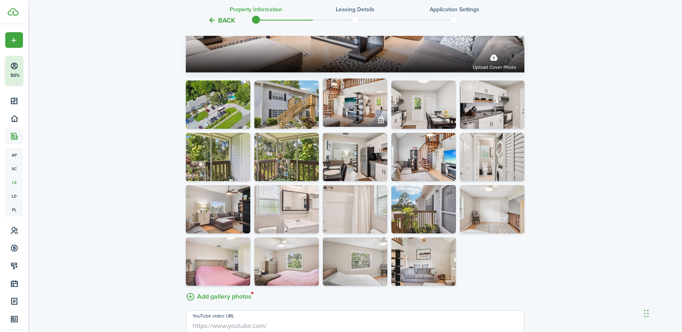
drag, startPoint x: 414, startPoint y: 205, endPoint x: 372, endPoint y: 126, distance: 88.8
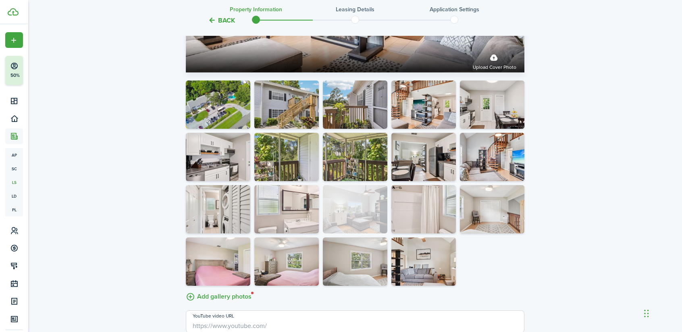
drag, startPoint x: 284, startPoint y: 229, endPoint x: 360, endPoint y: 218, distance: 76.9
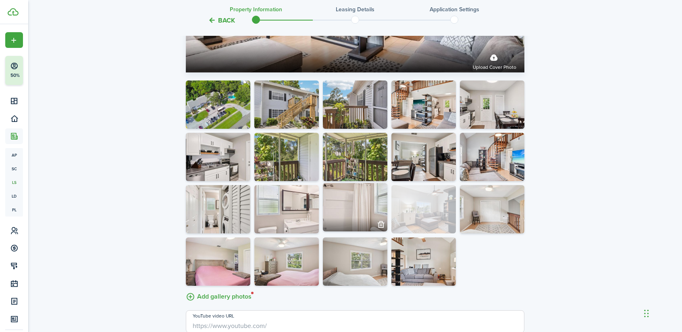
drag, startPoint x: 355, startPoint y: 221, endPoint x: 418, endPoint y: 216, distance: 63.0
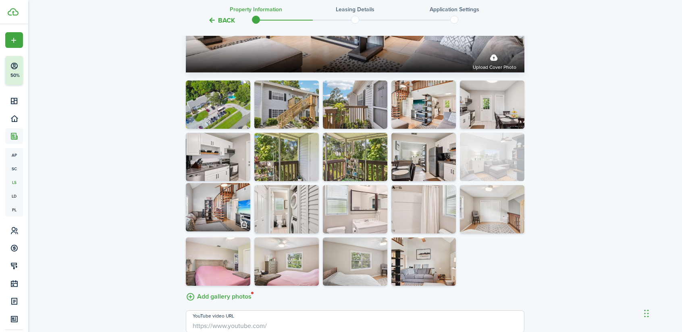
drag, startPoint x: 432, startPoint y: 224, endPoint x: 501, endPoint y: 177, distance: 84.0
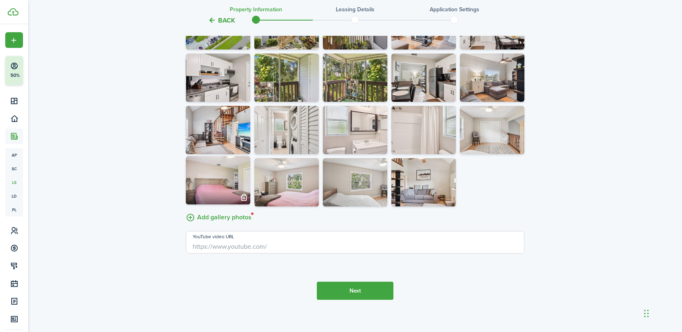
scroll to position [1577, 0]
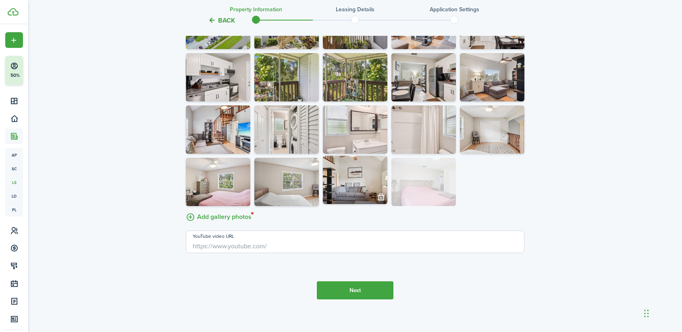
drag, startPoint x: 238, startPoint y: 193, endPoint x: 428, endPoint y: 189, distance: 190.2
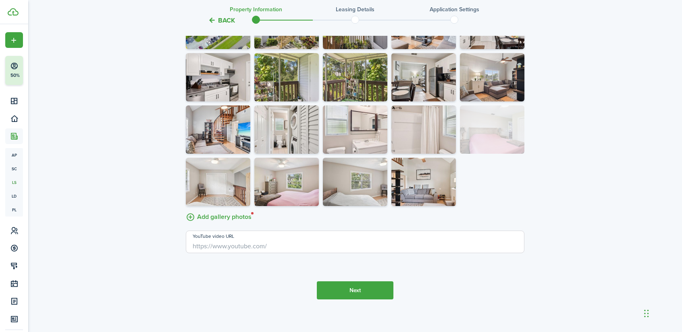
drag, startPoint x: 428, startPoint y: 181, endPoint x: 490, endPoint y: 139, distance: 74.9
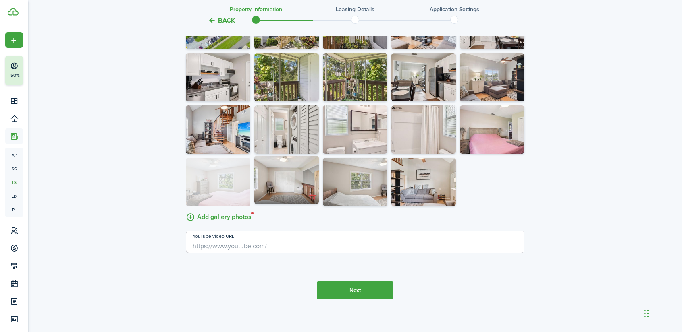
drag, startPoint x: 309, startPoint y: 195, endPoint x: 240, endPoint y: 198, distance: 68.6
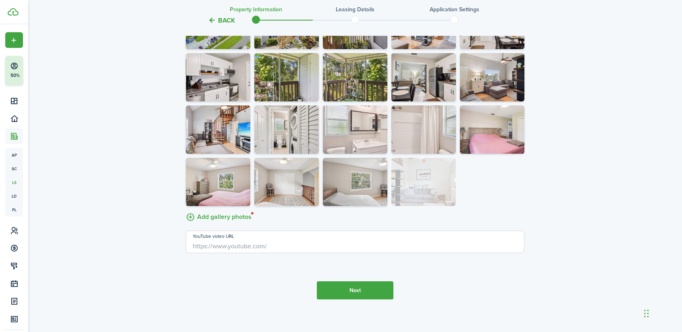
drag, startPoint x: 436, startPoint y: 195, endPoint x: 381, endPoint y: 191, distance: 54.5
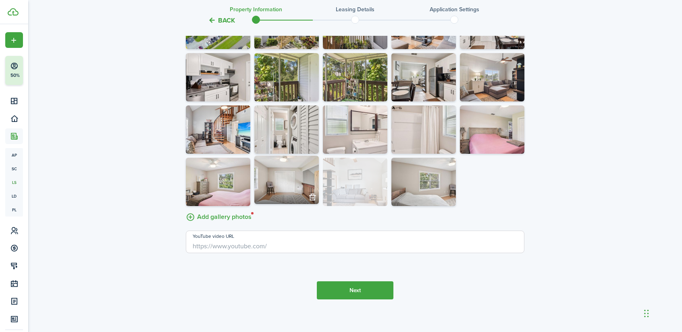
drag, startPoint x: 381, startPoint y: 191, endPoint x: 318, endPoint y: 196, distance: 63.0
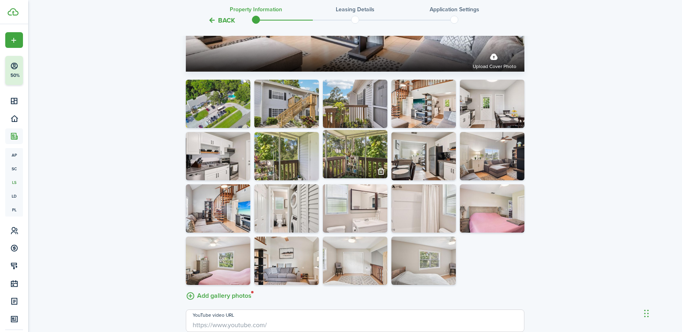
scroll to position [1497, 0]
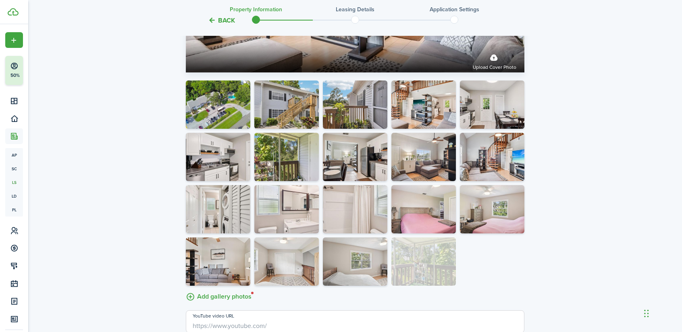
drag, startPoint x: 353, startPoint y: 164, endPoint x: 432, endPoint y: 268, distance: 130.8
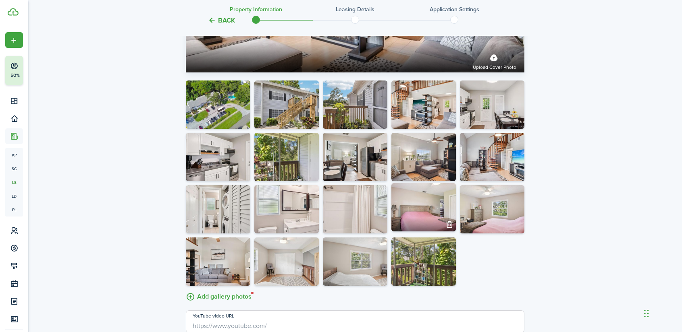
scroll to position [1587, 0]
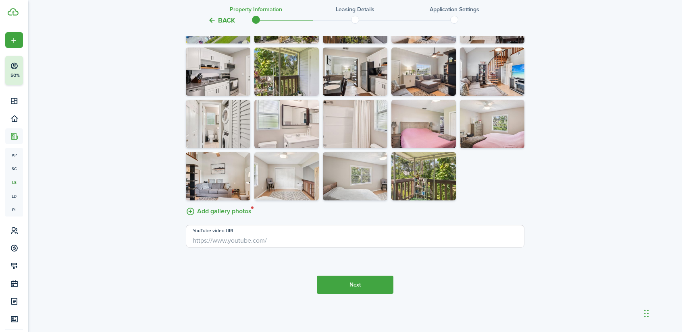
click at [351, 285] on button "Next" at bounding box center [355, 285] width 77 height 18
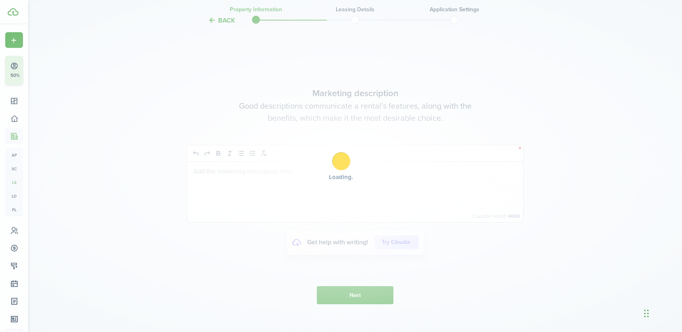
scroll to position [1865, 0]
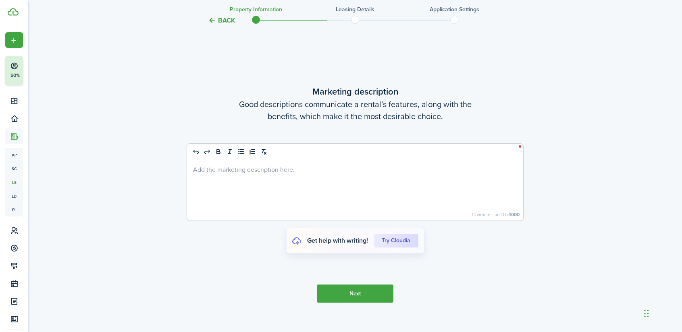
click at [270, 178] on div at bounding box center [355, 190] width 336 height 60
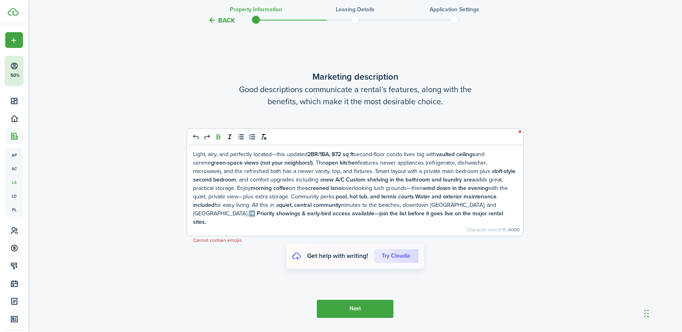
scroll to position [1854, 0]
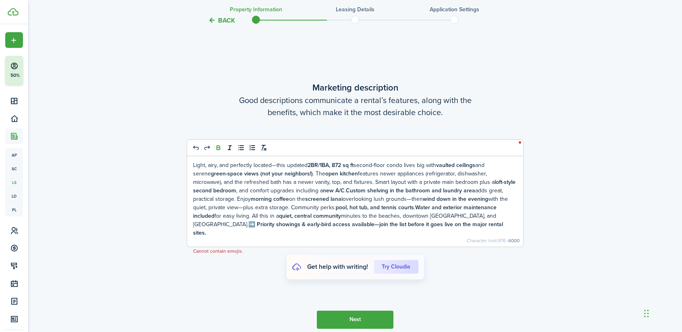
click at [474, 225] on strong "➡️ Priority showings & early-bird access available—join the list before it goes…" at bounding box center [348, 228] width 310 height 17
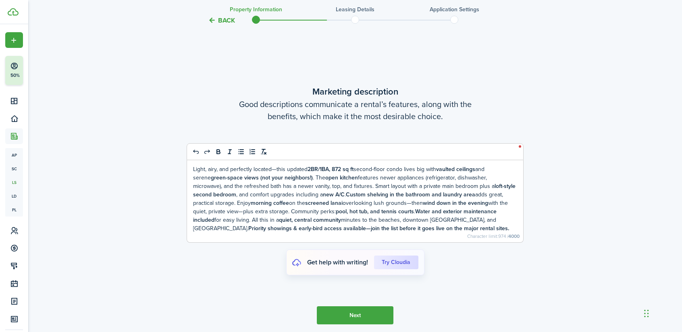
click at [355, 318] on button "Next" at bounding box center [355, 316] width 77 height 18
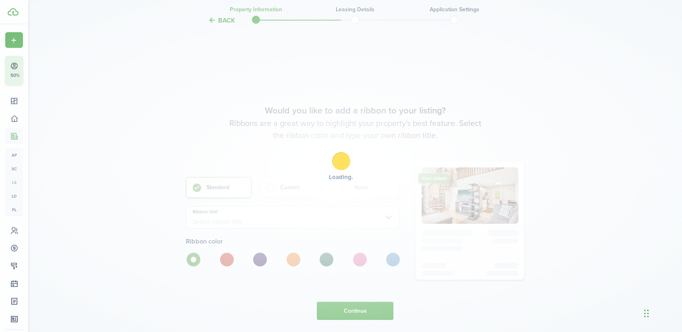
scroll to position [2197, 0]
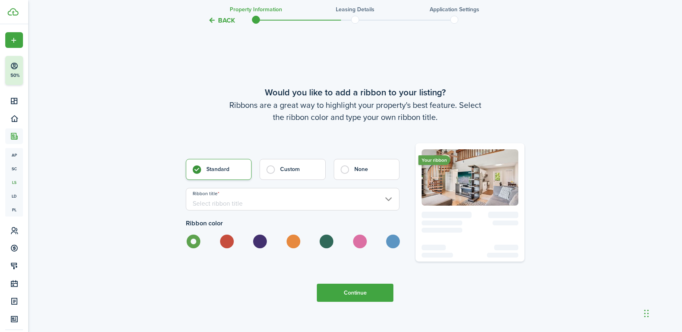
click at [362, 247] on label at bounding box center [359, 242] width 14 height 14
radio input "false"
radio input "true"
click at [189, 243] on label at bounding box center [193, 242] width 14 height 14
radio input "true"
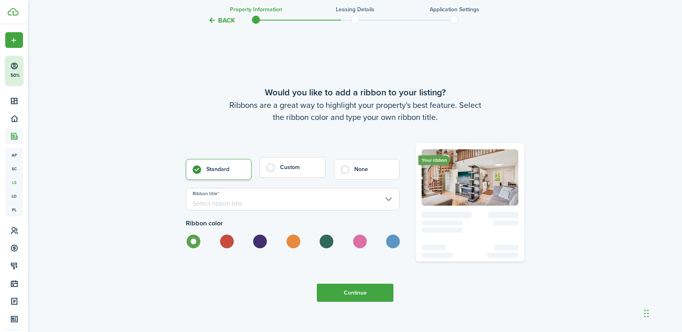
click at [287, 172] on control-radio-card-title "Custom" at bounding box center [298, 168] width 37 height 8
radio input "false"
radio input "true"
click at [208, 172] on control-radio-card-title "Standard" at bounding box center [224, 168] width 37 height 8
radio input "true"
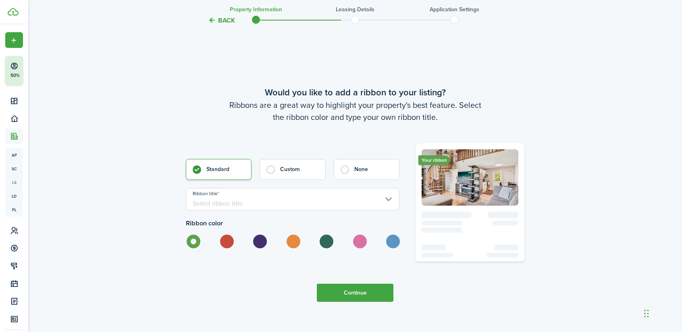
click at [228, 206] on input "Ribbon title" at bounding box center [293, 199] width 214 height 23
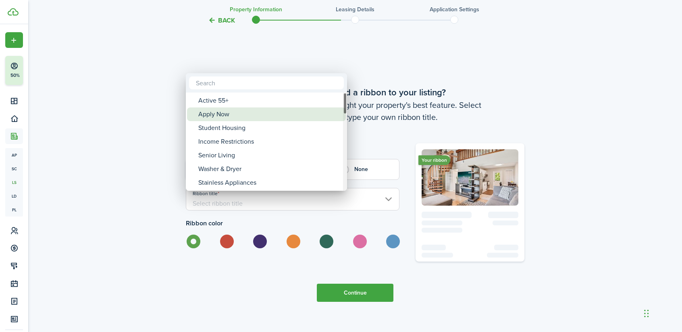
click at [251, 116] on div "Apply Now" at bounding box center [269, 115] width 143 height 14
type input "Apply Now"
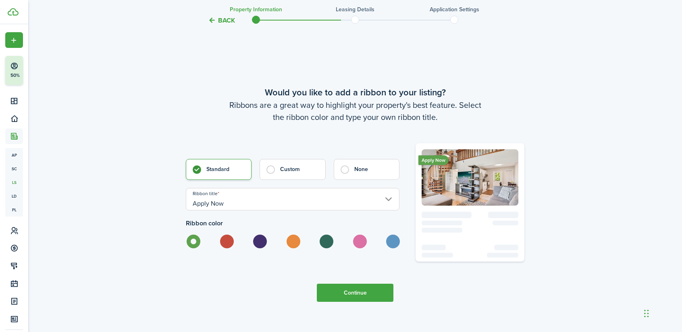
click at [240, 206] on input "Apply Now" at bounding box center [293, 199] width 214 height 23
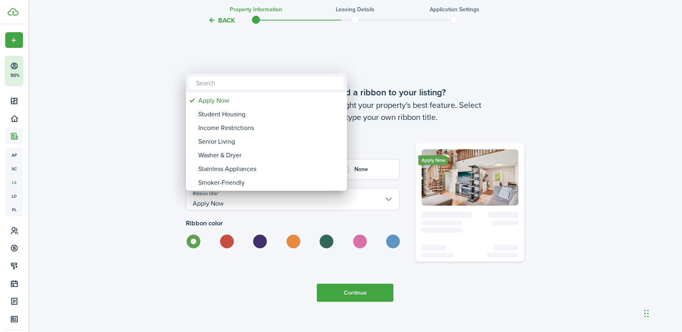
paste input "QUIET & CENTRAL • 2BR + LOFT • 872 SQ FT"
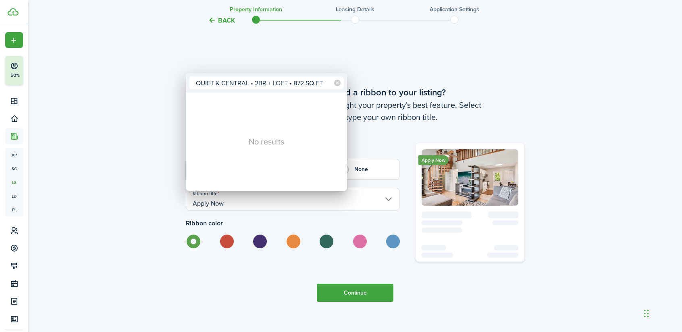
type input "QUIET & CENTRAL • 2BR + LOFT • 872 SQ FT"
click at [126, 135] on div at bounding box center [341, 166] width 811 height 461
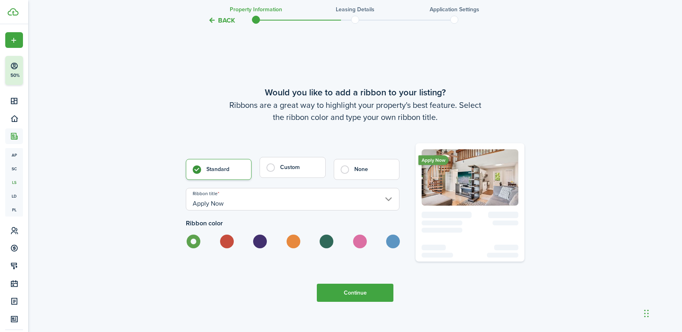
click at [288, 172] on control-radio-card-title "Custom" at bounding box center [298, 168] width 37 height 8
radio input "false"
radio input "true"
paste input "QUIET & CENTRAL • 2BR + LOFT • 872 SQ FT"
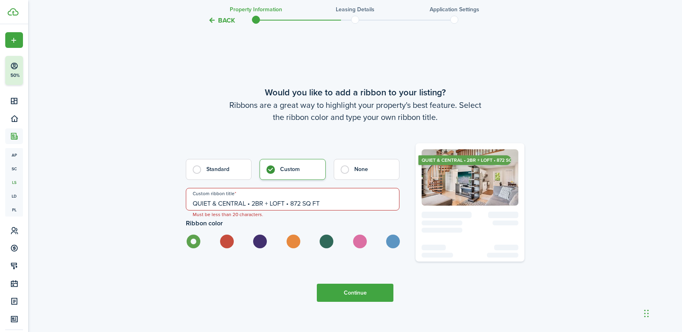
drag, startPoint x: 252, startPoint y: 207, endPoint x: 334, endPoint y: 206, distance: 81.8
click at [334, 206] on input "QUIET & CENTRAL • 2BR + LOFT • 872 SQ FT" at bounding box center [293, 199] width 214 height 23
click at [220, 207] on input "QUIET & CENTRAL • GREENSPACE" at bounding box center [293, 199] width 214 height 23
click at [246, 206] on input "QUIET CENTRAL • GREENSPACE" at bounding box center [293, 199] width 214 height 23
click at [302, 204] on input "QUIET CENTRAL GREENSPACE" at bounding box center [293, 199] width 214 height 23
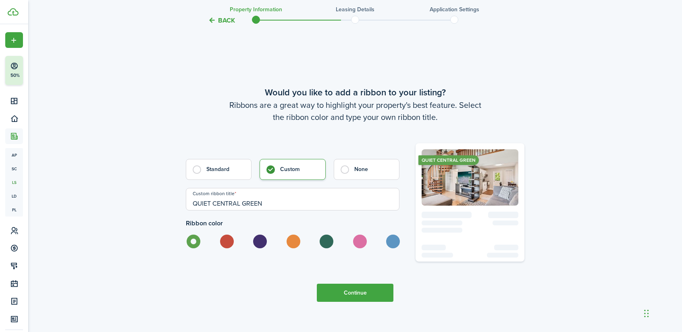
click at [210, 207] on input "QUIET CENTRAL GREEN" at bounding box center [293, 199] width 214 height 23
click at [276, 207] on input "QUIET CENTRAL GREEN" at bounding box center [293, 199] width 214 height 23
drag, startPoint x: 294, startPoint y: 207, endPoint x: 190, endPoint y: 201, distance: 104.1
click at [190, 201] on input "QUIET CENTRAL GREENSPACE" at bounding box center [293, 199] width 214 height 23
click at [241, 206] on input "QUIET CENTRAL GREENSPACE" at bounding box center [293, 199] width 214 height 23
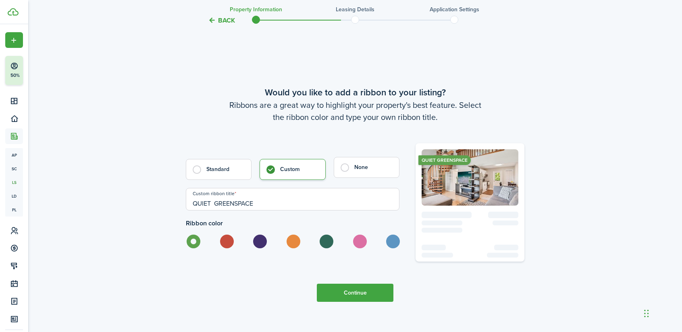
type input "QUIET GREENSPACE"
click at [350, 171] on label "None" at bounding box center [367, 167] width 66 height 21
radio input "false"
radio input "true"
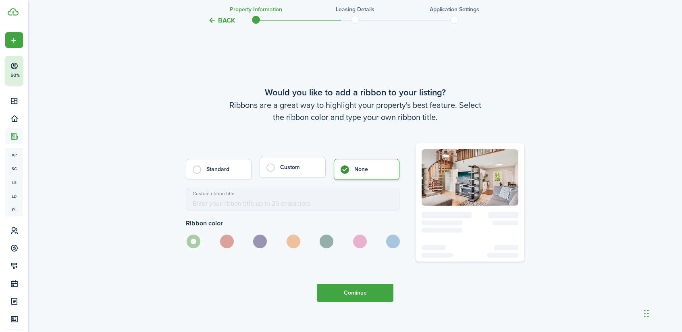
click at [284, 170] on control-radio-card-title "Custom" at bounding box center [298, 168] width 37 height 8
radio input "true"
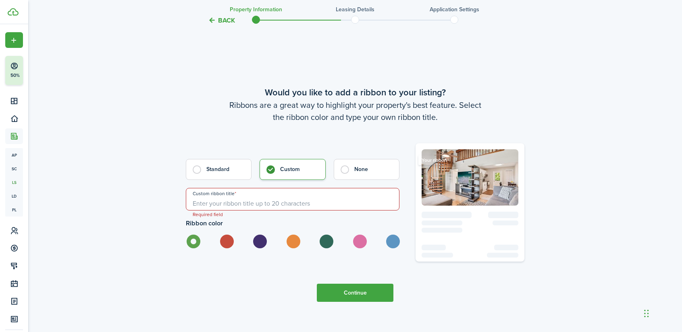
click at [429, 164] on ribbon "Your ribbon" at bounding box center [434, 161] width 32 height 10
click at [196, 206] on input "Custom ribbon title" at bounding box center [293, 199] width 214 height 23
type input "c"
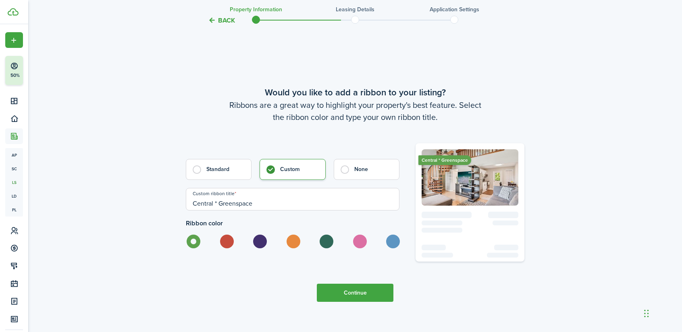
drag, startPoint x: 219, startPoint y: 207, endPoint x: 176, endPoint y: 204, distance: 43.6
drag, startPoint x: 241, startPoint y: 207, endPoint x: 178, endPoint y: 203, distance: 63.0
type input "Q"
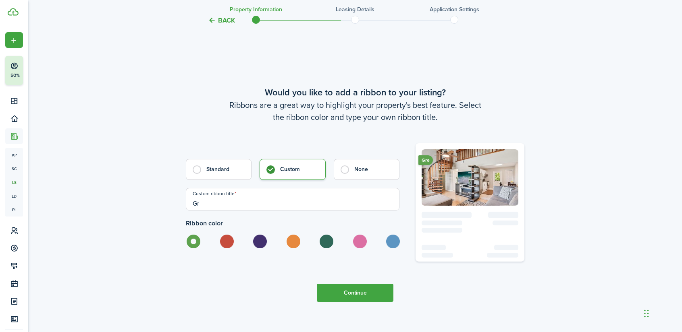
type input "G"
drag, startPoint x: 226, startPoint y: 210, endPoint x: 151, endPoint y: 207, distance: 75.0
type input "Greenspace"
click at [342, 293] on button "Continue" at bounding box center [355, 293] width 77 height 18
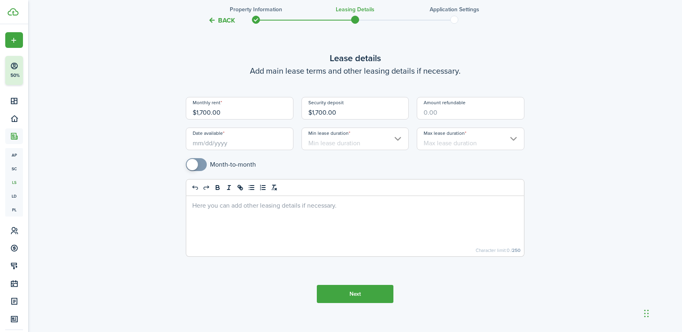
scroll to position [38, 0]
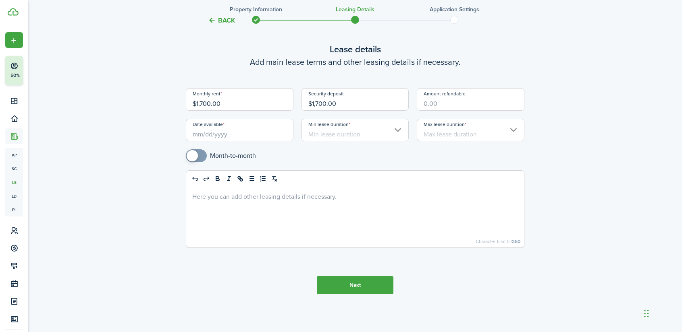
click at [201, 135] on input "Date available" at bounding box center [240, 130] width 108 height 23
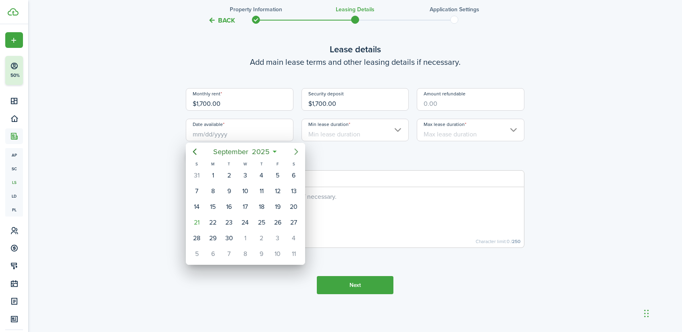
click at [297, 149] on icon "Next page" at bounding box center [296, 152] width 10 height 10
click at [243, 175] on div "1" at bounding box center [245, 176] width 12 height 12
type input "10/01/2025"
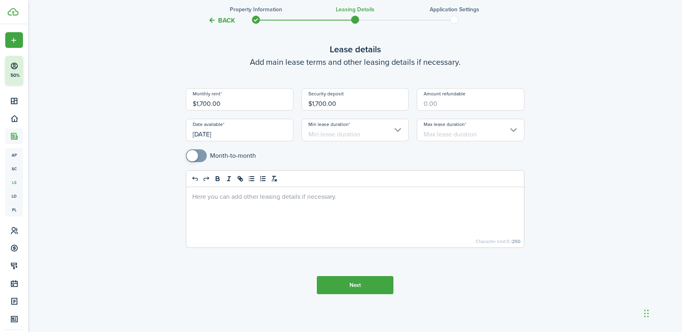
click at [350, 132] on input "Min lease duration" at bounding box center [355, 130] width 108 height 23
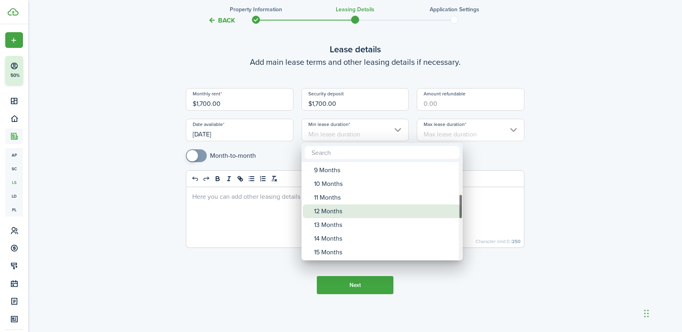
click at [336, 211] on div "12 Months" at bounding box center [385, 212] width 143 height 14
type input "12 Months"
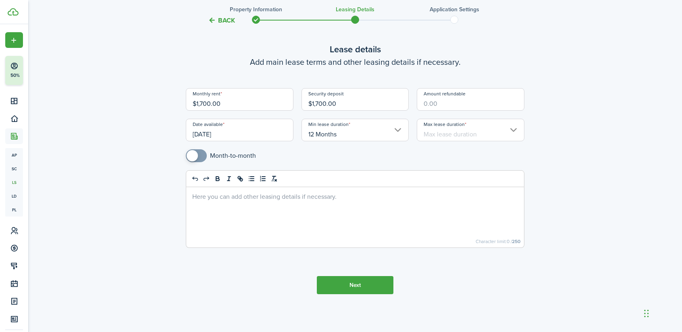
click at [442, 131] on input "Max lease duration" at bounding box center [471, 130] width 108 height 23
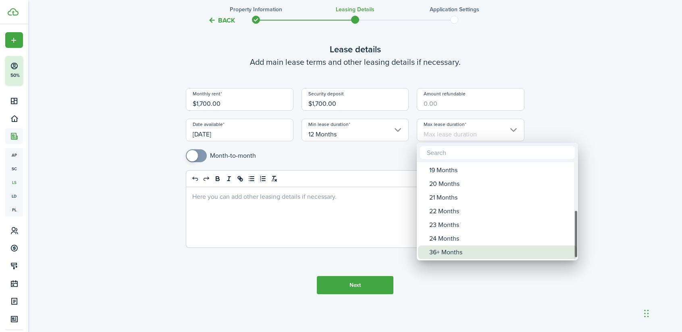
click at [468, 252] on div "36+ Months" at bounding box center [500, 253] width 143 height 14
type input "36+ Months"
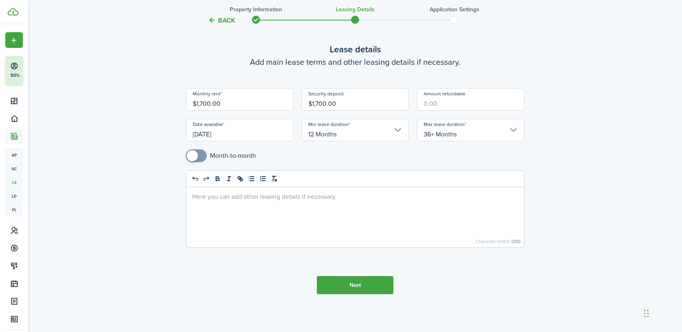
click at [355, 284] on button "Next" at bounding box center [355, 285] width 77 height 18
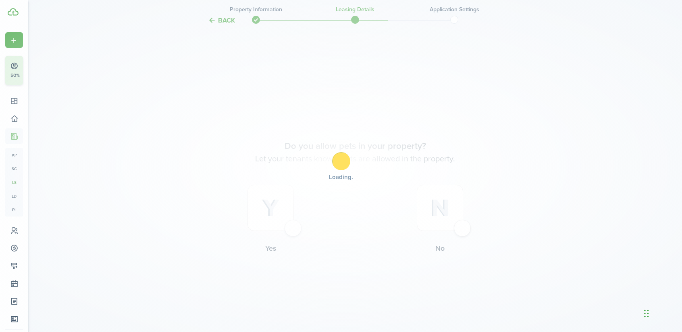
scroll to position [316, 0]
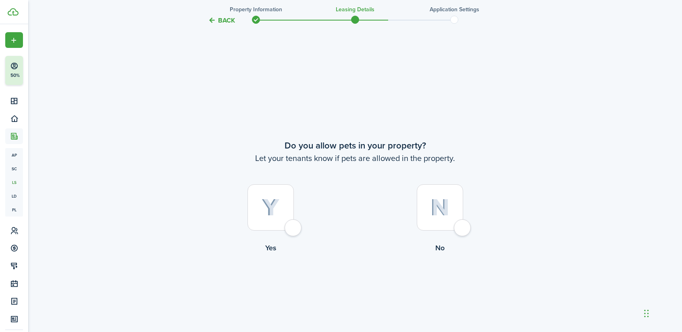
click at [294, 226] on div at bounding box center [270, 208] width 46 height 46
radio input "true"
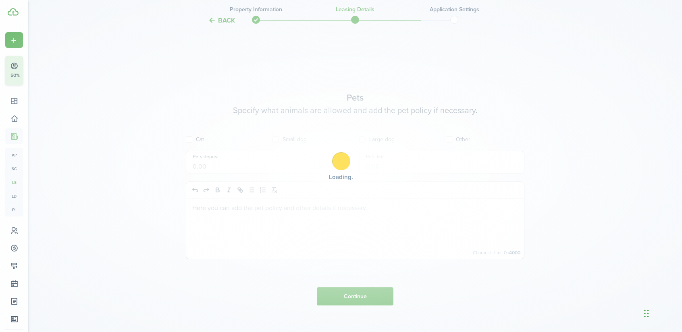
scroll to position [649, 0]
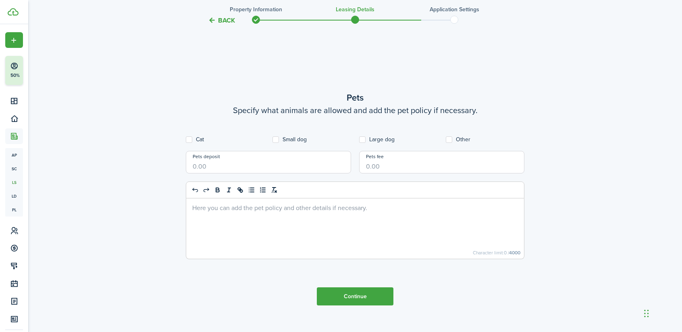
click at [189, 140] on label "Cat" at bounding box center [195, 140] width 18 height 6
checkbox input "true"
click at [273, 139] on label "Small dog" at bounding box center [289, 140] width 34 height 6
drag, startPoint x: 215, startPoint y: 165, endPoint x: 163, endPoint y: 159, distance: 52.8
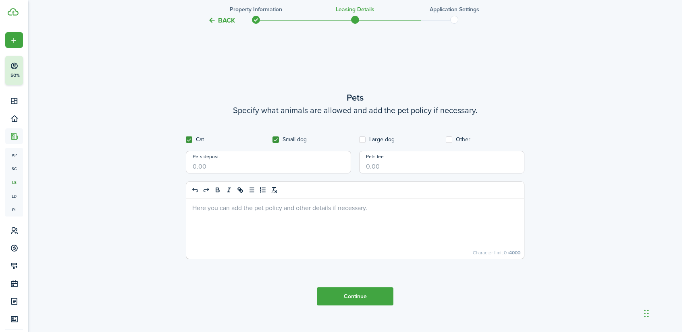
click at [276, 138] on label "Small dog" at bounding box center [289, 140] width 34 height 6
click at [273, 139] on label "Small dog" at bounding box center [289, 140] width 34 height 6
checkbox input "true"
click at [192, 164] on input "Pets deposit" at bounding box center [268, 162] width 165 height 23
type input "$150.00"
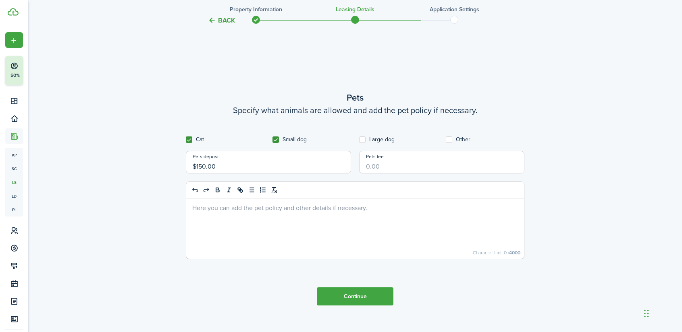
click at [396, 166] on input "Pets fee" at bounding box center [441, 162] width 165 height 23
click at [353, 302] on button "Continue" at bounding box center [355, 297] width 77 height 18
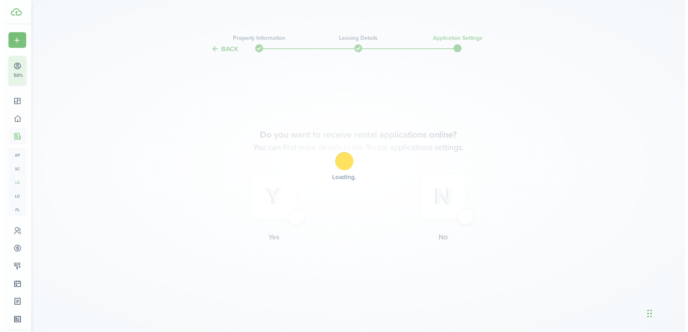
scroll to position [0, 0]
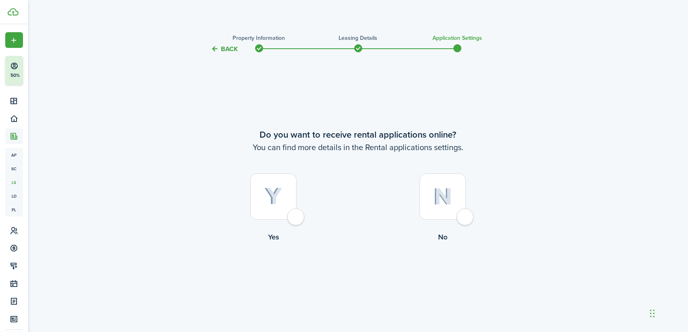
click at [282, 220] on div at bounding box center [273, 197] width 46 height 46
radio input "true"
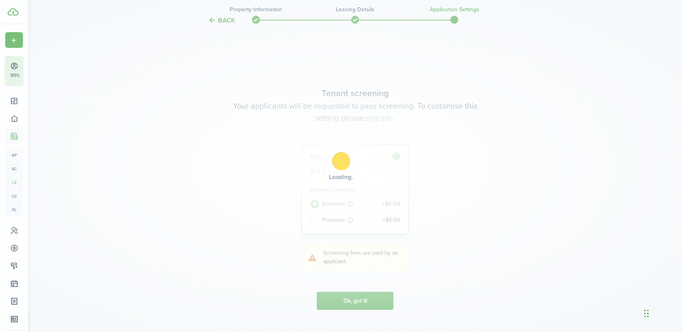
scroll to position [278, 0]
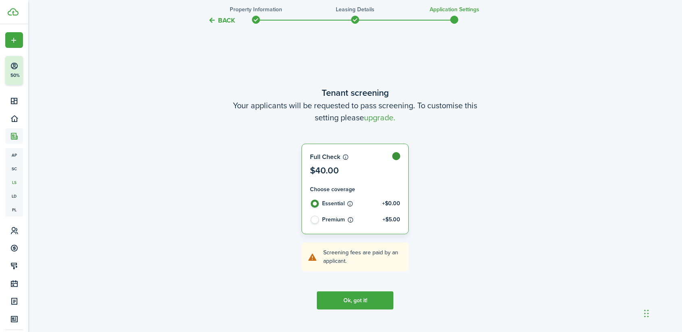
click at [313, 220] on label "Premium +$5.00" at bounding box center [355, 221] width 91 height 10
radio input "false"
radio input "true"
click at [315, 202] on label "Essential +$0.00" at bounding box center [355, 208] width 91 height 16
click at [317, 219] on label "Premium +$5.00" at bounding box center [355, 221] width 91 height 10
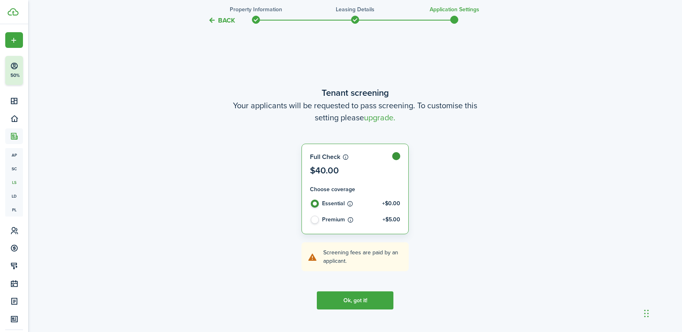
radio input "false"
radio input "true"
click at [350, 301] on button "Ok, got it!" at bounding box center [355, 301] width 77 height 18
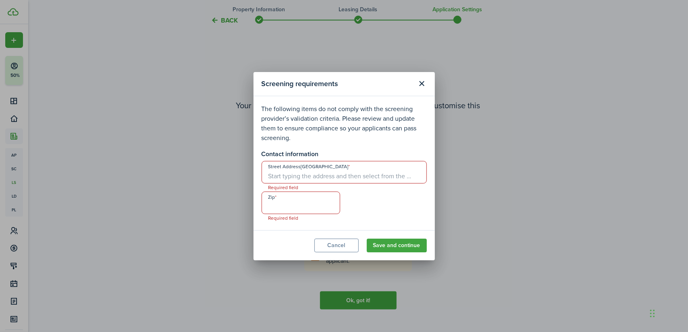
click at [268, 173] on input "Street Address, City, State, Country" at bounding box center [343, 172] width 165 height 23
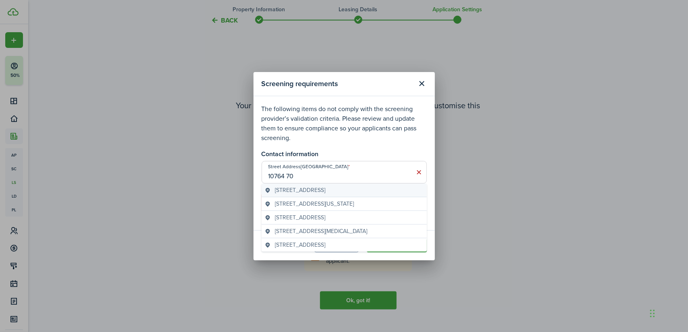
click at [313, 191] on span "10764 70th Avenue, Seminole, FL, USA" at bounding box center [300, 190] width 50 height 8
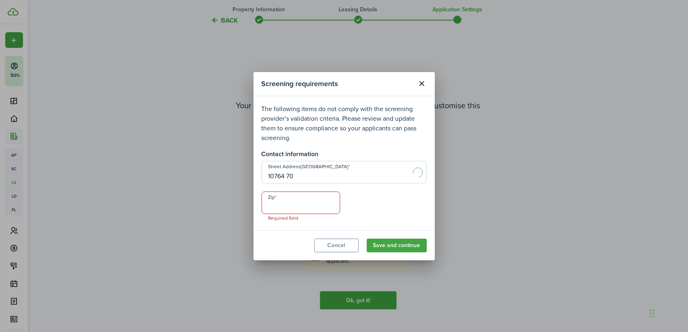
type input "10764 70th Ave"
type input "33772"
click at [334, 174] on input "10764 70th Ave" at bounding box center [343, 172] width 165 height 23
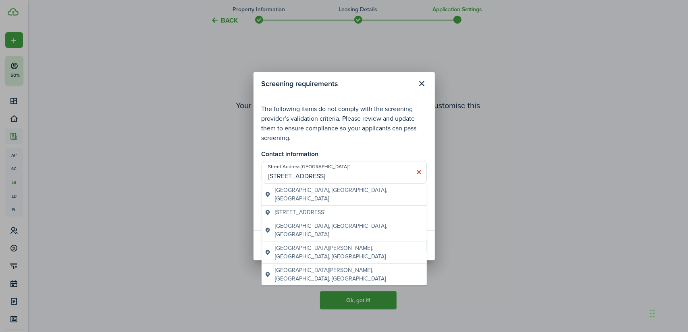
type input "10764 70th Ave 6306"
click at [374, 139] on p "The following items do not comply with the screening provider’s validation crit…" at bounding box center [343, 123] width 165 height 39
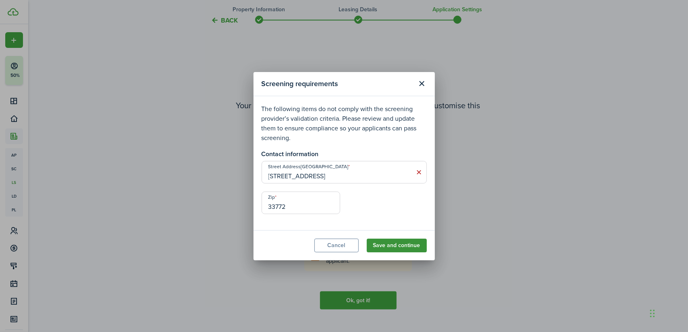
click at [397, 247] on button "Save and continue" at bounding box center [397, 246] width 60 height 14
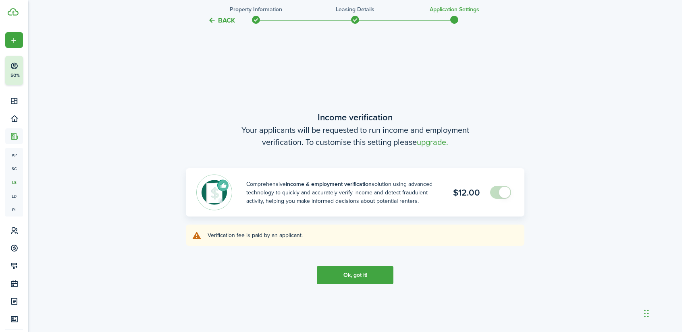
scroll to position [611, 0]
click at [355, 273] on button "Ok, got it!" at bounding box center [355, 276] width 77 height 18
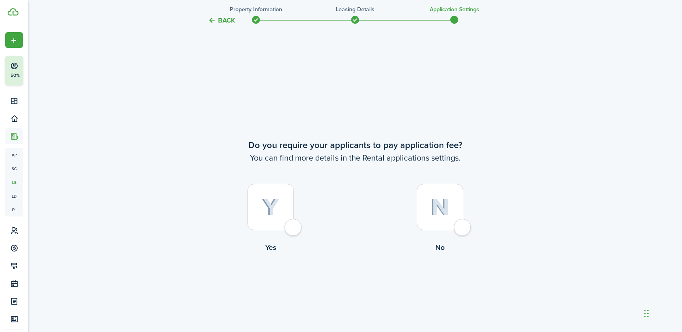
scroll to position [944, 0]
click at [291, 230] on div at bounding box center [270, 207] width 46 height 46
radio input "true"
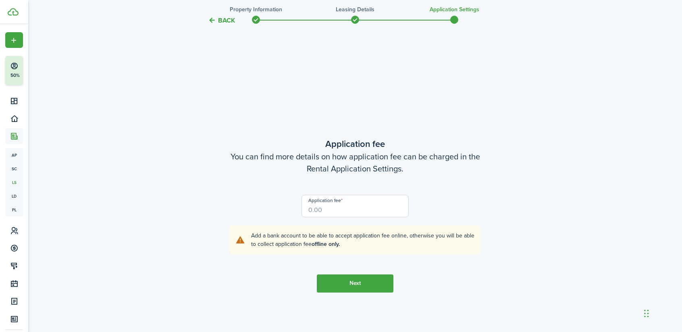
scroll to position [1276, 0]
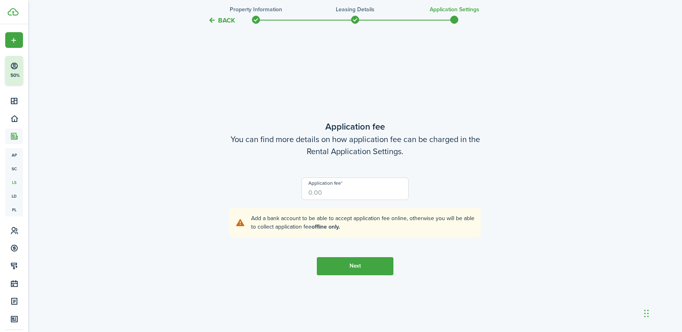
click at [330, 195] on input "Application fee" at bounding box center [355, 189] width 108 height 23
type input "$100.00"
click at [361, 267] on button "Next" at bounding box center [355, 266] width 77 height 18
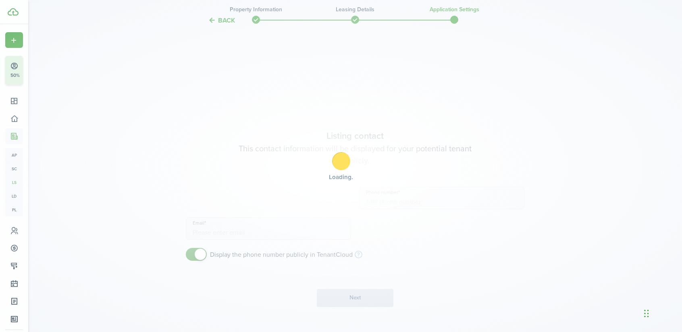
type input "[PHONE_NUMBER]"
type input "[EMAIL_ADDRESS][DOMAIN_NAME]"
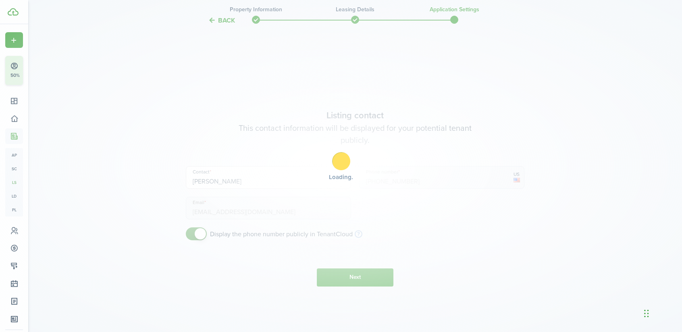
scroll to position [1608, 0]
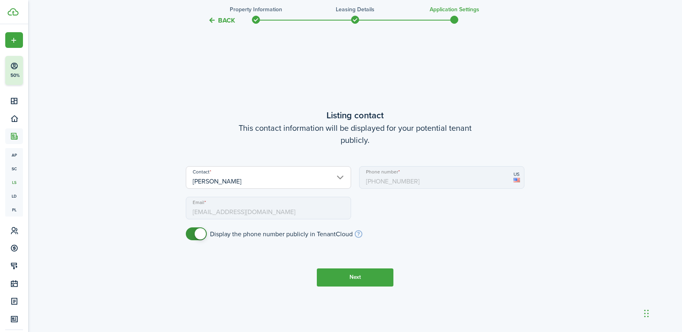
checkbox input "false"
click at [192, 233] on span at bounding box center [196, 234] width 8 height 13
click at [360, 275] on button "Next" at bounding box center [355, 278] width 77 height 18
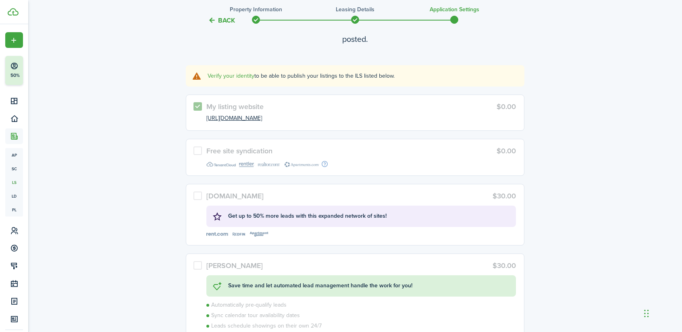
scroll to position [1981, 0]
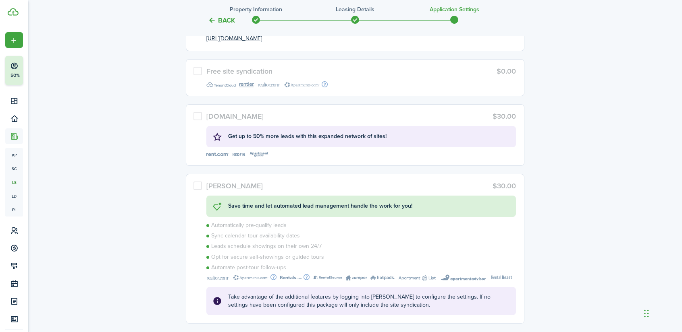
click at [198, 115] on label "Rent.com $30.00 Get up to 50% more leads with this expanded network of sites!" at bounding box center [355, 135] width 338 height 62
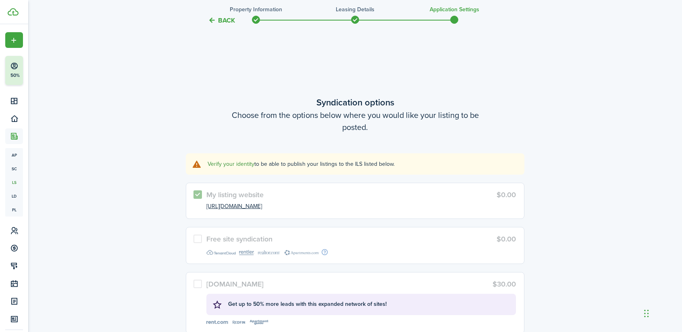
scroll to position [1892, 0]
click at [226, 166] on link "Verify your identity" at bounding box center [230, 164] width 47 height 8
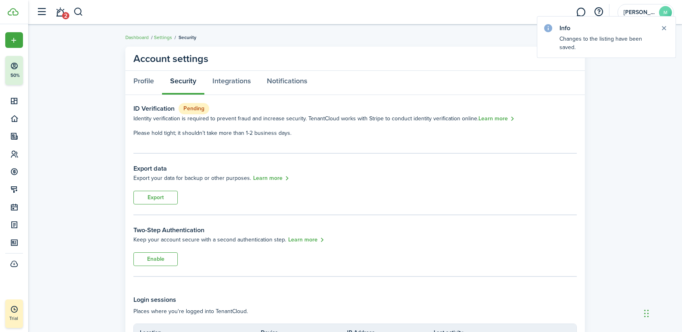
scroll to position [81, 0]
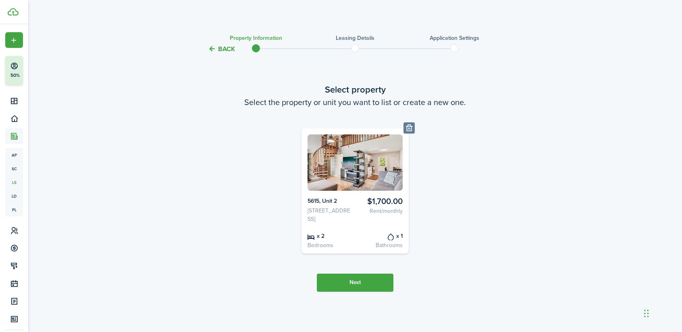
click at [357, 292] on button "Next" at bounding box center [355, 283] width 77 height 18
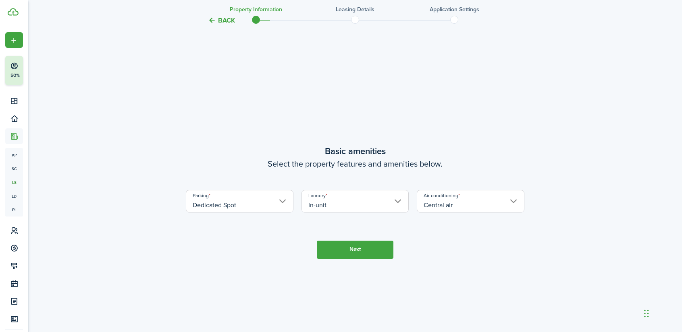
scroll to position [282, 0]
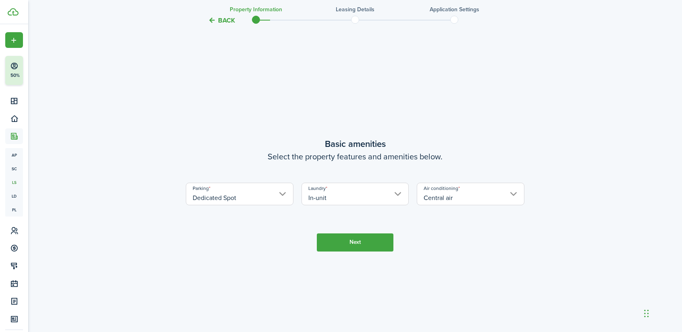
click at [359, 241] on button "Next" at bounding box center [355, 243] width 77 height 18
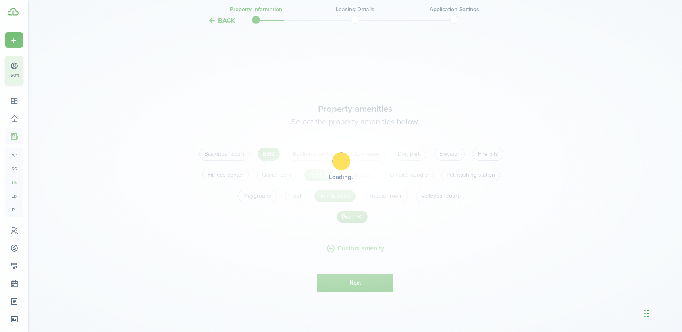
scroll to position [615, 0]
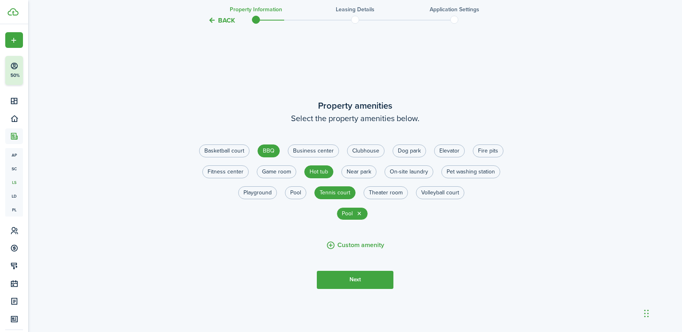
click at [354, 285] on button "Next" at bounding box center [355, 280] width 77 height 18
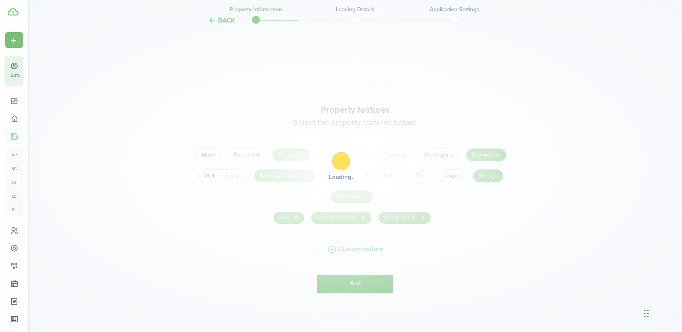
scroll to position [947, 0]
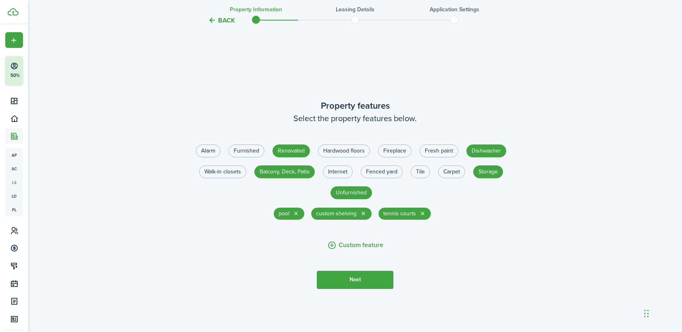
click at [345, 285] on button "Next" at bounding box center [355, 280] width 77 height 18
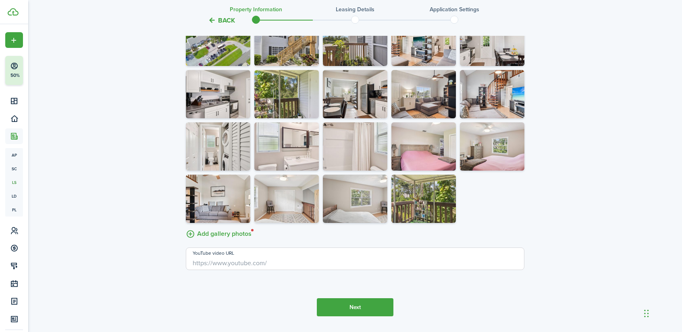
scroll to position [1587, 0]
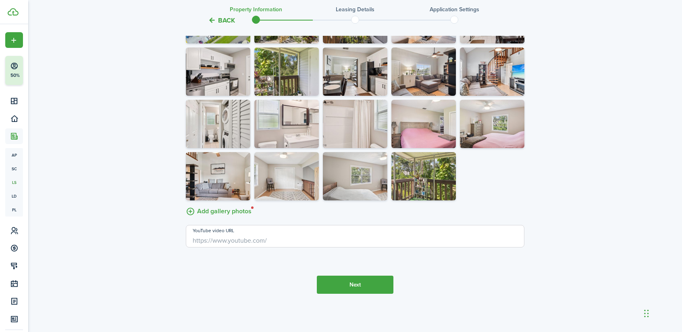
click at [360, 287] on button "Next" at bounding box center [355, 285] width 77 height 18
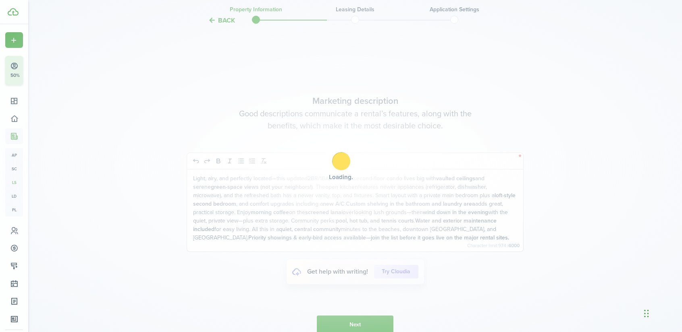
scroll to position [1865, 0]
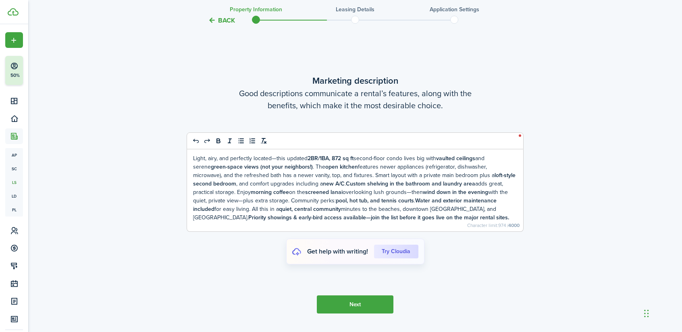
click at [363, 309] on button "Next" at bounding box center [355, 305] width 77 height 18
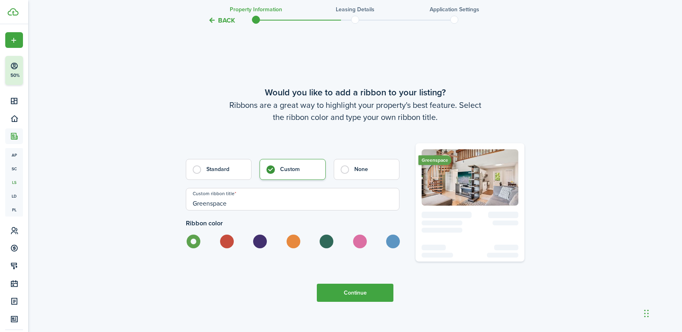
scroll to position [2197, 0]
click at [336, 296] on button "Continue" at bounding box center [355, 293] width 77 height 18
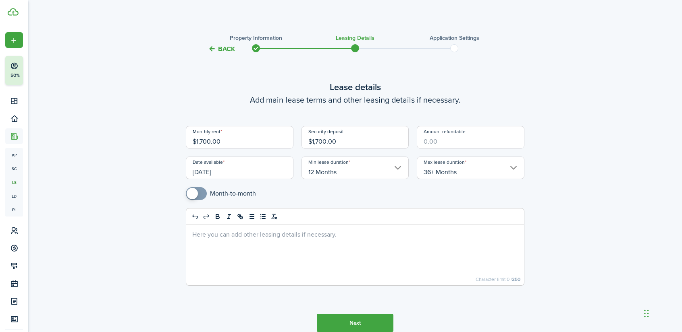
scroll to position [38, 0]
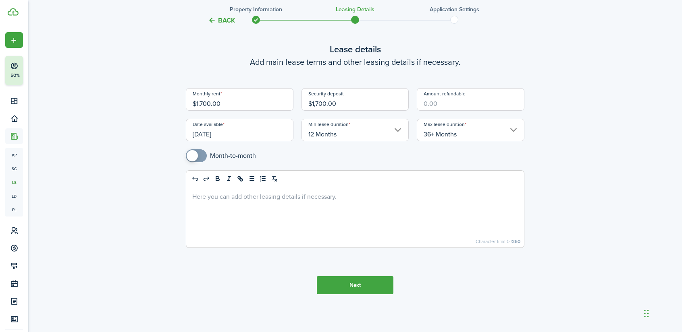
click at [363, 284] on button "Next" at bounding box center [355, 285] width 77 height 18
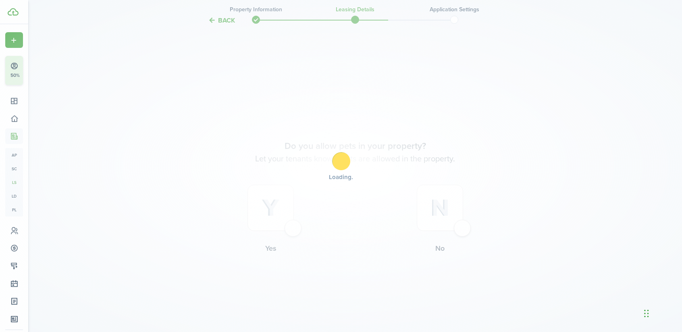
scroll to position [316, 0]
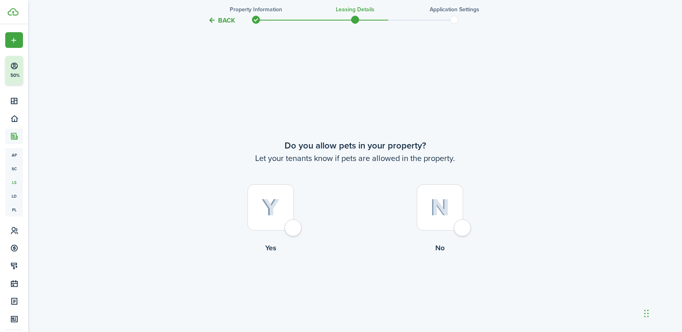
click at [294, 225] on div at bounding box center [270, 208] width 46 height 46
radio input "true"
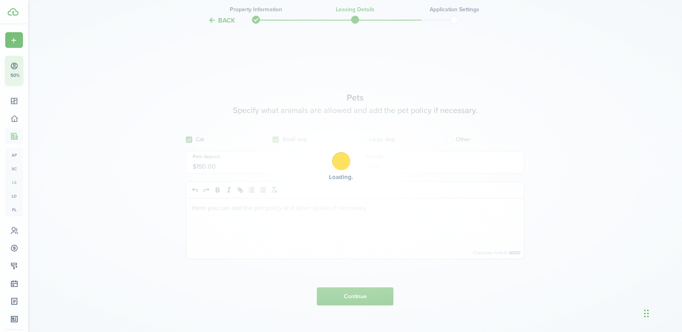
scroll to position [649, 0]
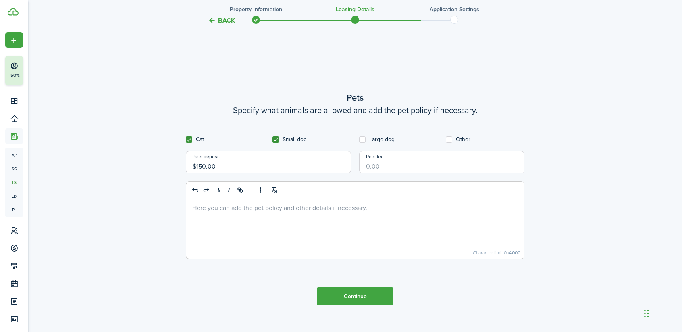
click at [356, 289] on button "Continue" at bounding box center [355, 297] width 77 height 18
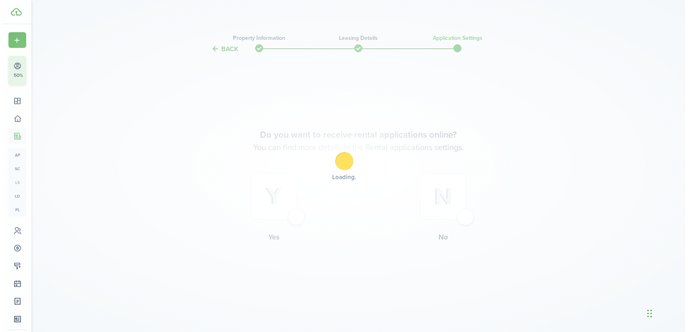
scroll to position [0, 0]
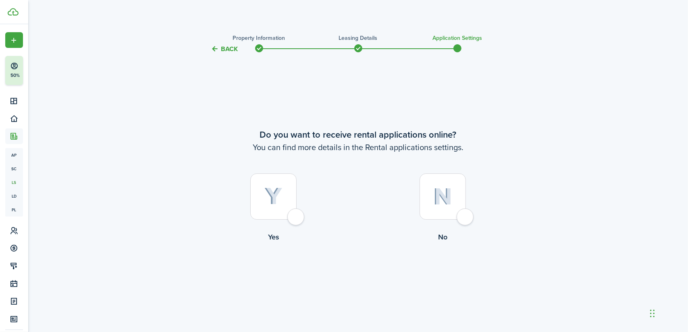
click at [269, 201] on img at bounding box center [273, 197] width 18 height 18
radio input "true"
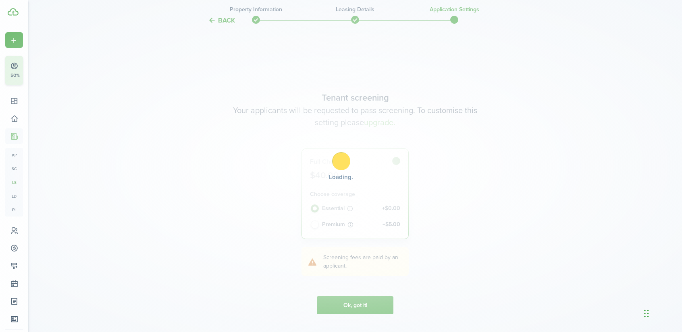
scroll to position [278, 0]
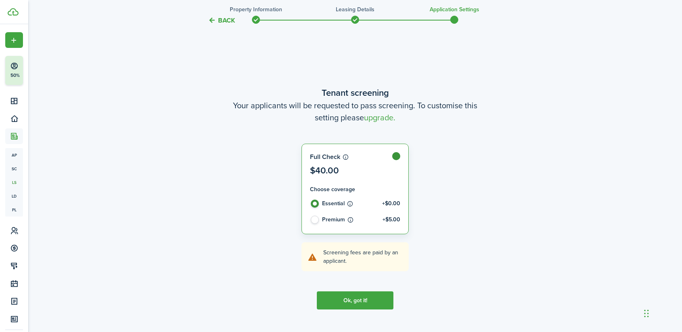
click at [314, 222] on label "Premium +$5.00" at bounding box center [355, 221] width 91 height 10
radio input "false"
radio input "true"
click at [356, 301] on button "Ok, got it!" at bounding box center [355, 301] width 77 height 18
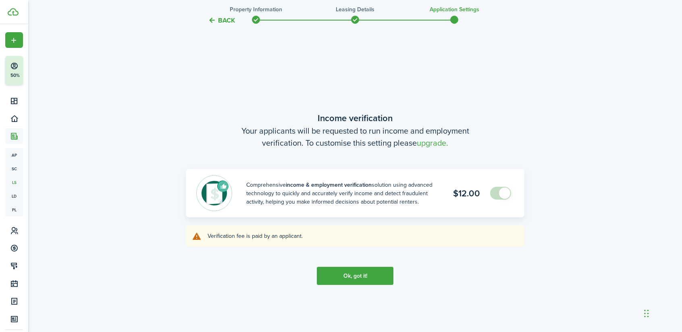
scroll to position [611, 0]
click at [340, 275] on button "Ok, got it!" at bounding box center [355, 276] width 77 height 18
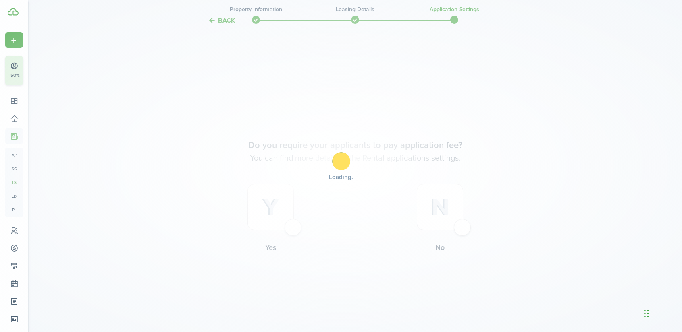
scroll to position [944, 0]
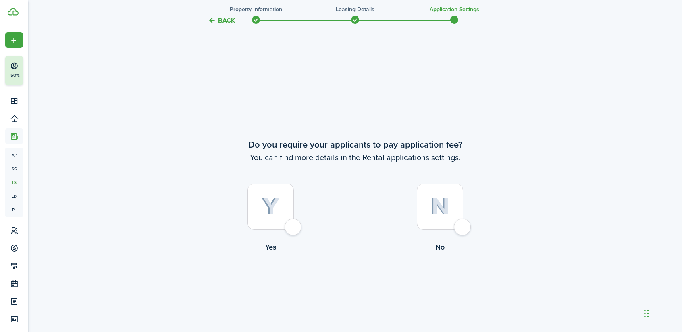
click at [281, 229] on div at bounding box center [270, 207] width 46 height 46
radio input "true"
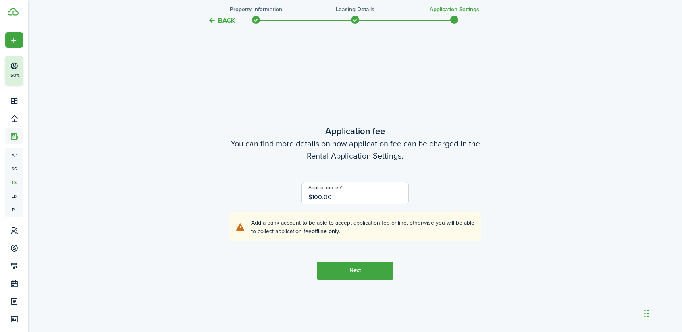
scroll to position [1276, 0]
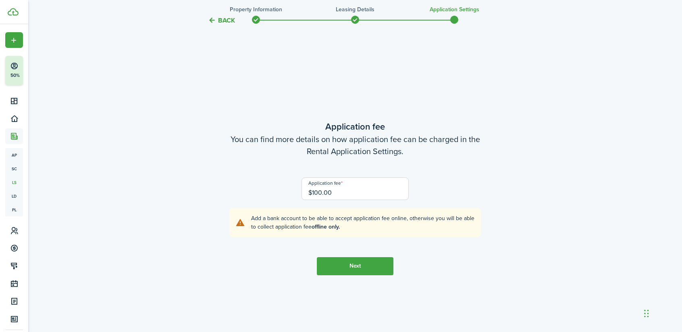
click at [354, 267] on button "Next" at bounding box center [355, 266] width 77 height 18
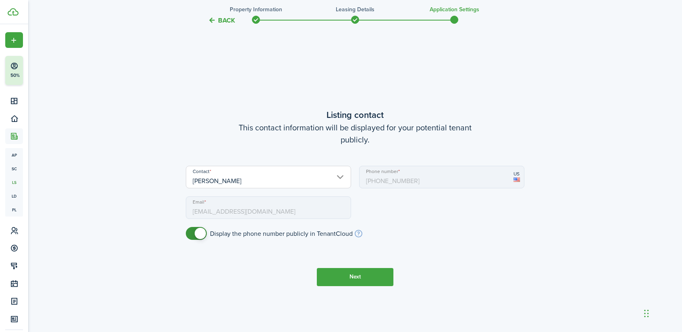
scroll to position [1608, 0]
click at [363, 273] on button "Next" at bounding box center [355, 278] width 77 height 18
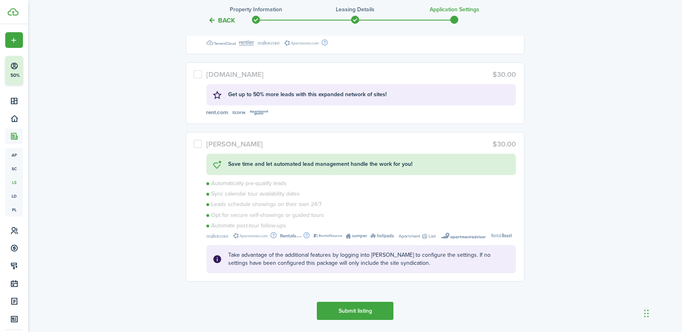
scroll to position [2128, 0]
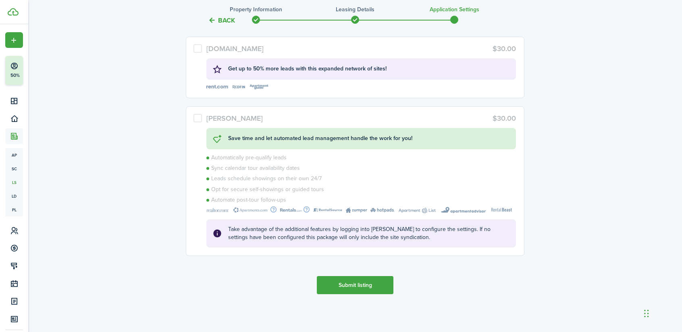
click at [360, 286] on button "Submit listing" at bounding box center [355, 285] width 77 height 18
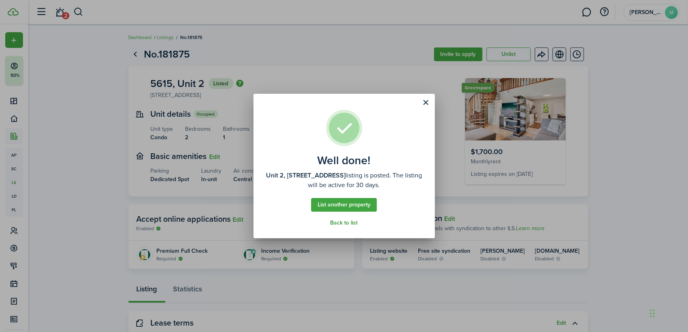
click at [346, 224] on link "Back to list" at bounding box center [343, 223] width 27 height 6
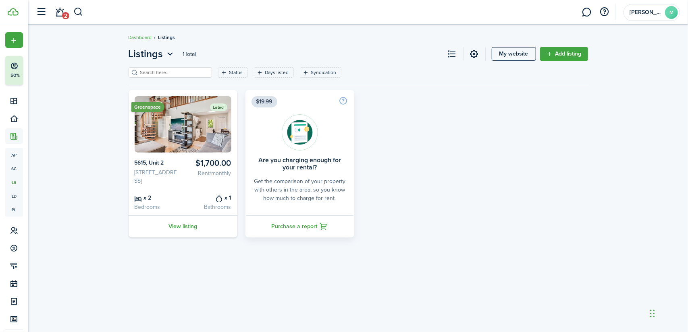
click at [157, 141] on img at bounding box center [183, 124] width 97 height 56
click at [186, 234] on link "View listing" at bounding box center [183, 227] width 109 height 22
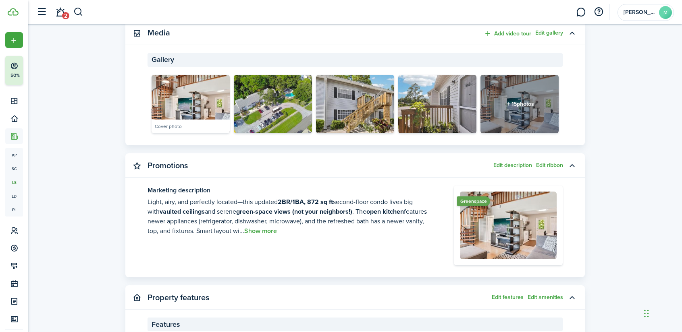
scroll to position [409, 0]
click at [260, 235] on button "Show more" at bounding box center [260, 231] width 33 height 7
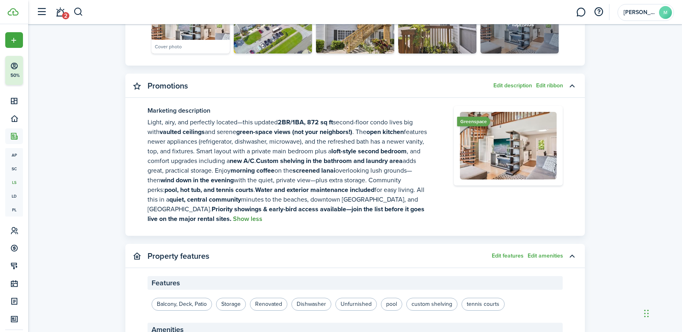
scroll to position [489, 0]
drag, startPoint x: 181, startPoint y: 222, endPoint x: 118, endPoint y: 117, distance: 121.9
click at [118, 117] on listing-view-layout "No.181875 Invite to apply Unlist 5615, Unit 2 Listed 5615 67th Ave N, Pinellas …" at bounding box center [354, 74] width 653 height 1041
copy p "Light, airy, and perfectly located—this updated 2BR/1BA, 872 sq ft second-floor…"
click at [119, 183] on listing-view-layout "No.181875 Invite to apply Unlist 5615, Unit 2 Listed 5615 67th Ave N, Pinellas …" at bounding box center [354, 74] width 653 height 1041
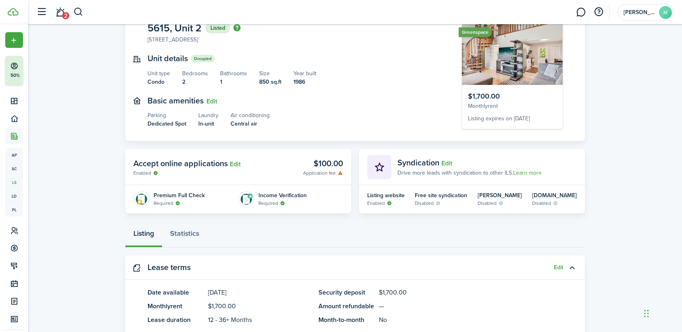
scroll to position [0, 0]
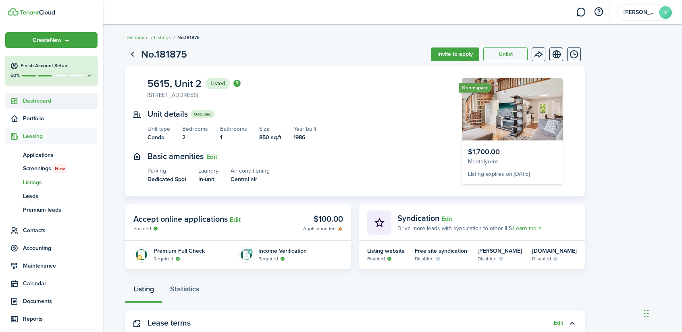
click at [44, 102] on span "Dashboard" at bounding box center [60, 101] width 75 height 8
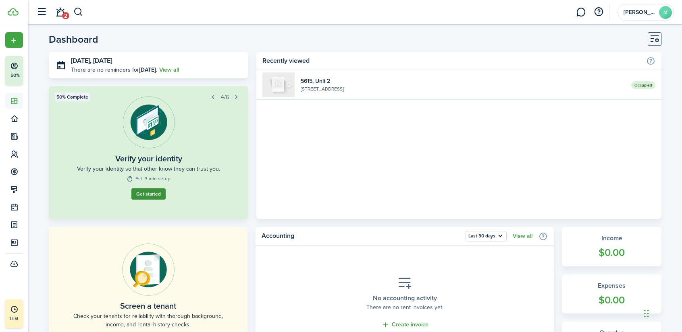
click at [153, 192] on button "Get started" at bounding box center [148, 194] width 34 height 11
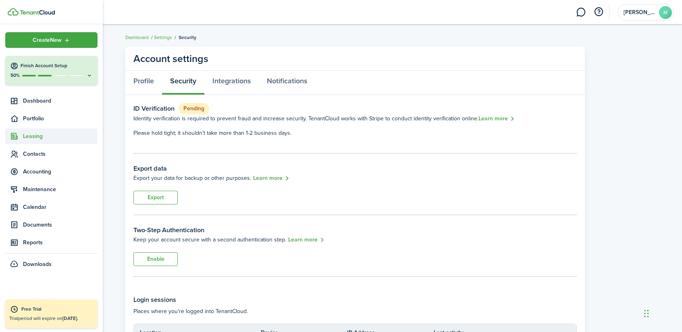
click at [40, 135] on span "Leasing" at bounding box center [60, 136] width 75 height 8
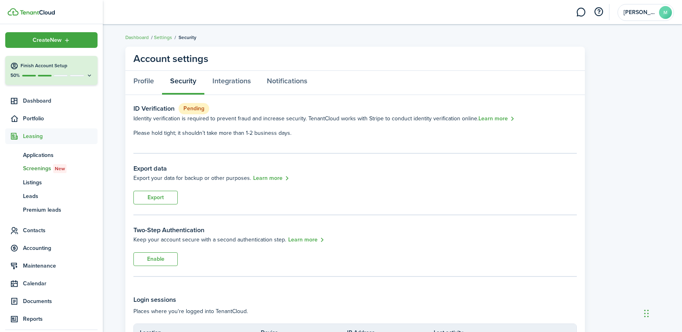
click at [47, 167] on span "Screenings New" at bounding box center [60, 168] width 75 height 9
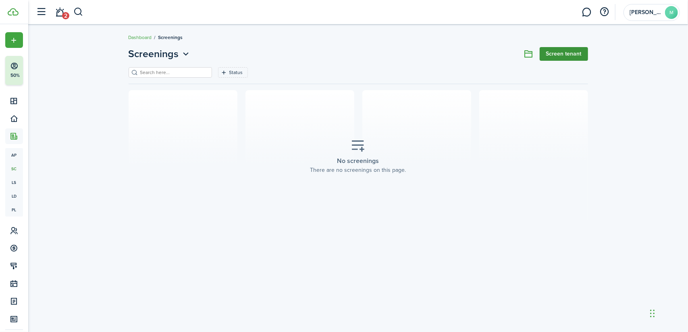
click at [554, 50] on link "Screen tenant" at bounding box center [563, 54] width 48 height 14
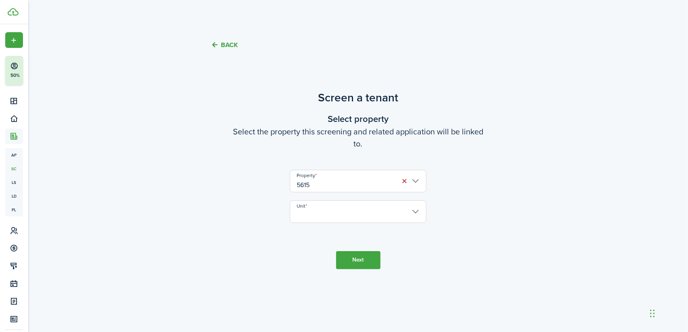
click at [363, 259] on button "Next" at bounding box center [358, 260] width 44 height 18
click at [315, 211] on input "Unit" at bounding box center [358, 212] width 136 height 23
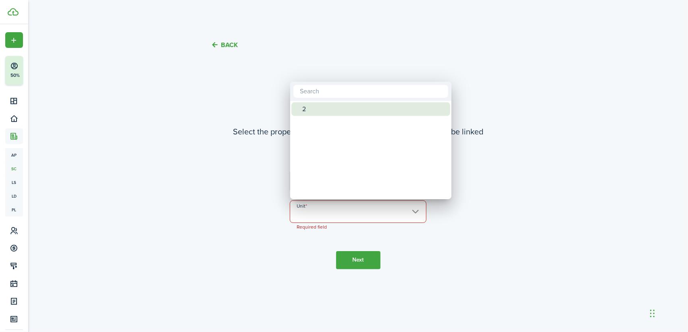
click at [314, 103] on div "2" at bounding box center [374, 109] width 143 height 14
type input "2"
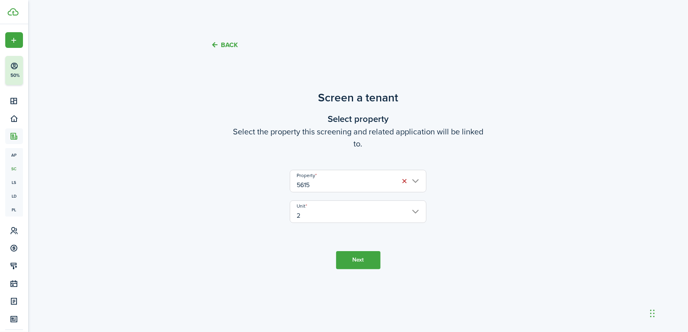
click at [347, 264] on button "Next" at bounding box center [358, 260] width 44 height 18
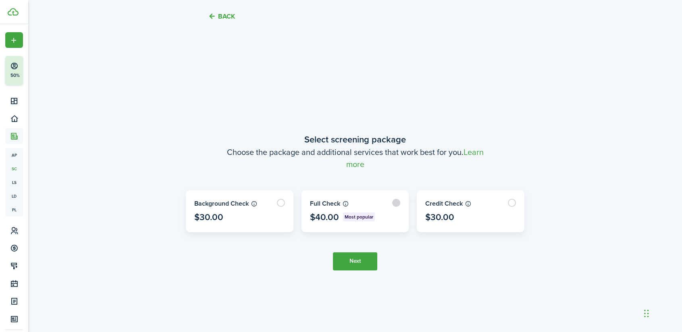
scroll to position [270, 0]
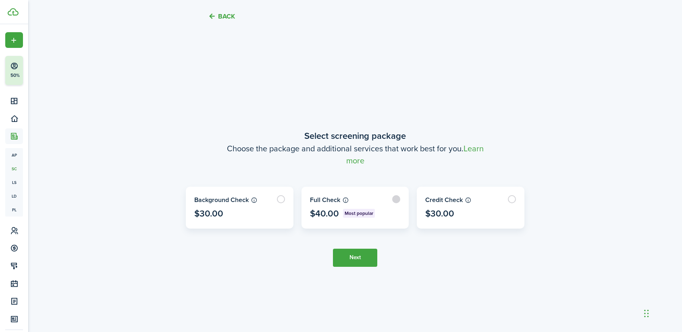
click at [397, 199] on label at bounding box center [355, 207] width 107 height 41
radio input "true"
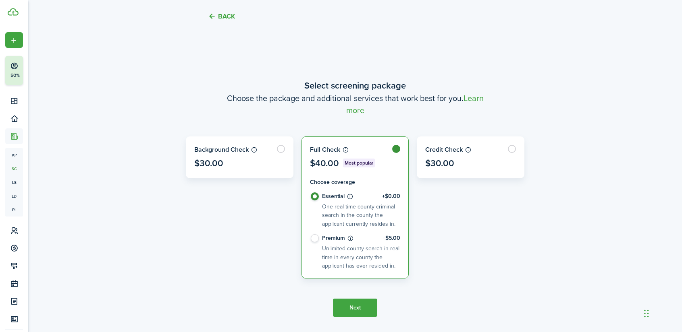
click at [313, 237] on label "Premium +$5.00 Unlimited county search in real time in every county the applica…" at bounding box center [355, 252] width 91 height 36
radio input "false"
radio input "true"
click at [519, 146] on label at bounding box center [470, 157] width 107 height 41
radio input "false"
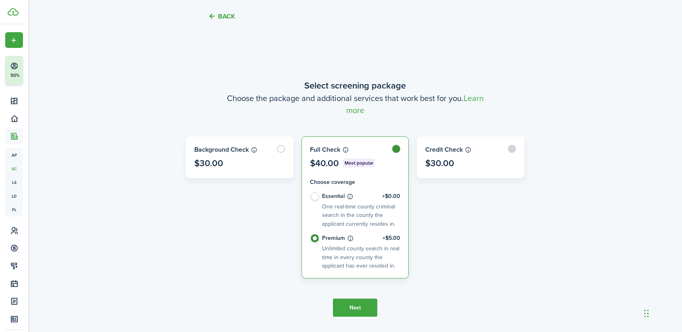
radio input "true"
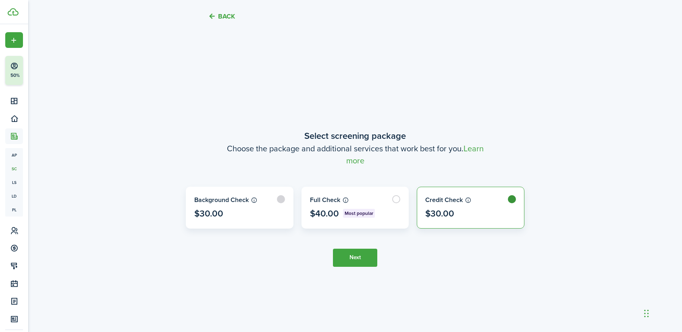
click at [283, 198] on label at bounding box center [239, 207] width 107 height 41
radio input "true"
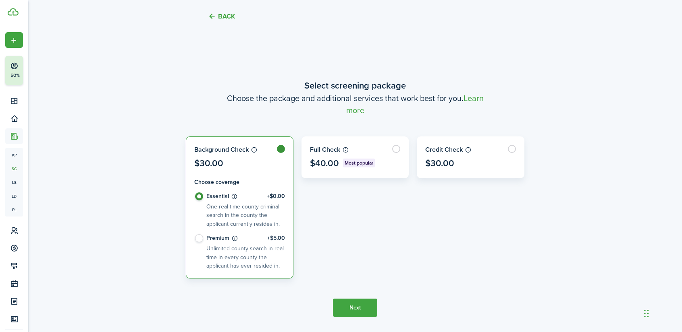
click at [200, 237] on label "Premium +$5.00 Unlimited county search in real time in every county the applica…" at bounding box center [239, 252] width 91 height 36
radio input "false"
radio input "true"
click at [396, 148] on label at bounding box center [355, 157] width 107 height 41
radio input "false"
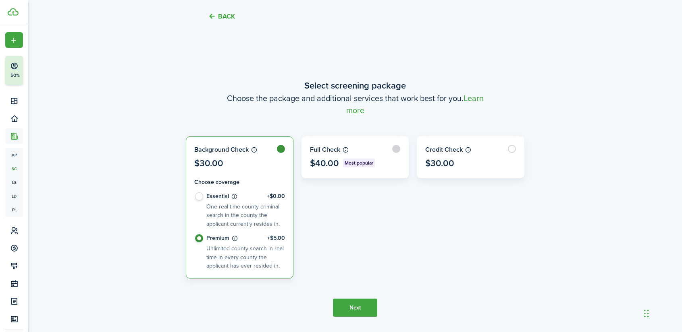
radio input "true"
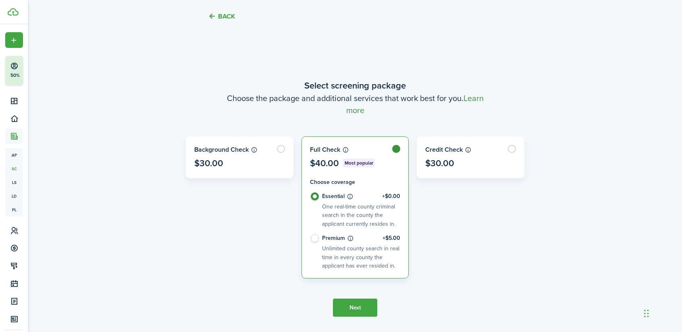
click at [368, 112] on link "Learn more" at bounding box center [414, 104] width 137 height 24
click at [314, 239] on label "Premium +$5.00 Unlimited county search in real time in every county the applica…" at bounding box center [355, 252] width 91 height 36
radio input "false"
radio input "true"
click at [355, 311] on button "Next" at bounding box center [355, 308] width 44 height 18
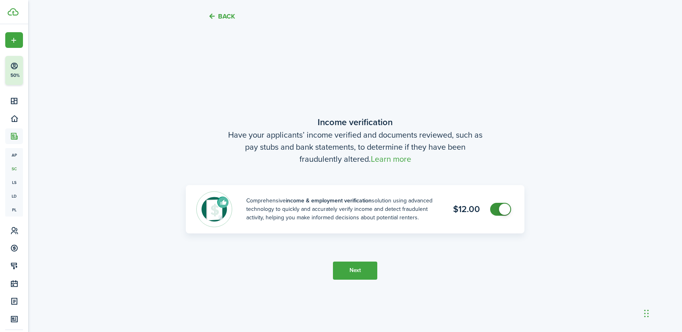
scroll to position [603, 0]
click at [394, 159] on link "Learn more" at bounding box center [391, 159] width 40 height 12
click at [356, 269] on button "Next" at bounding box center [355, 271] width 44 height 18
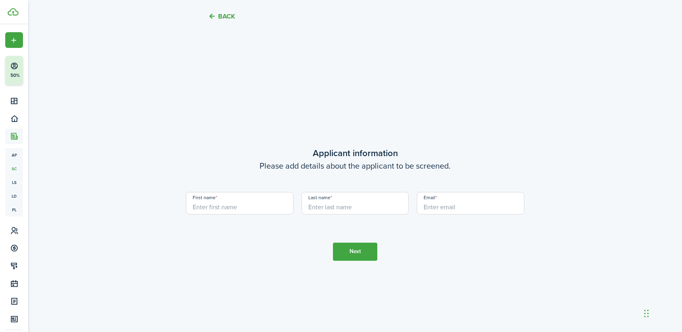
scroll to position [935, 0]
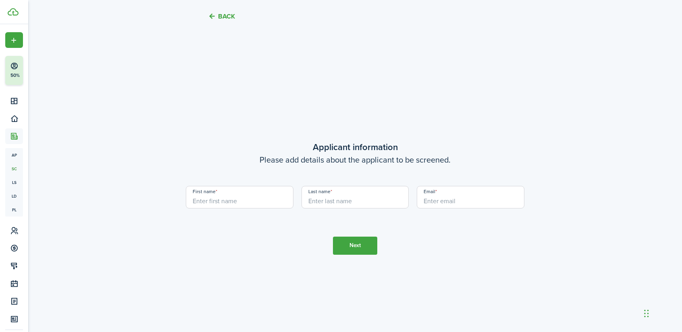
click at [355, 249] on button "Next" at bounding box center [355, 246] width 44 height 18
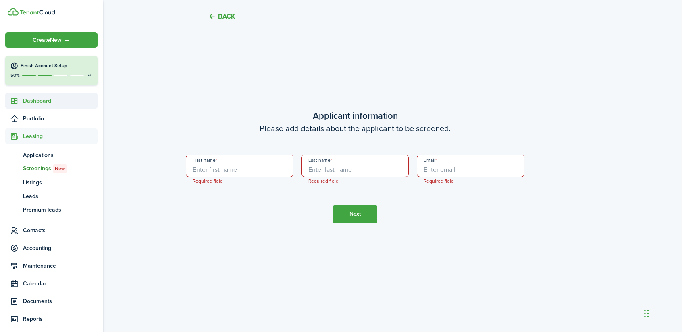
click at [37, 103] on span "Dashboard" at bounding box center [60, 101] width 75 height 8
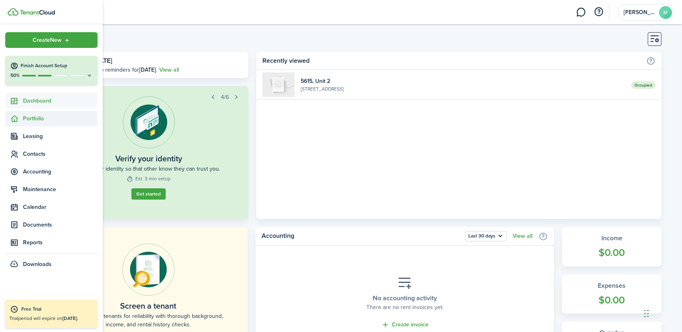
click at [52, 122] on span "Portfolio" at bounding box center [60, 118] width 75 height 8
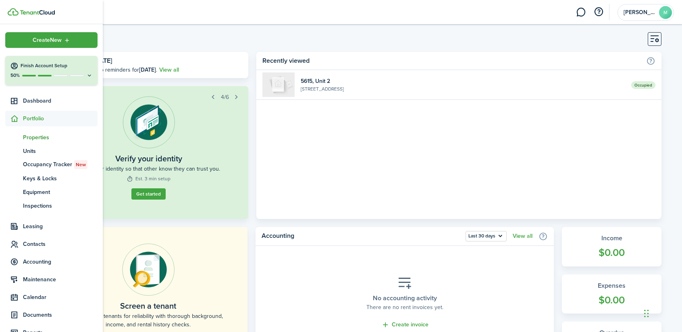
click at [38, 137] on span "Properties" at bounding box center [60, 137] width 75 height 8
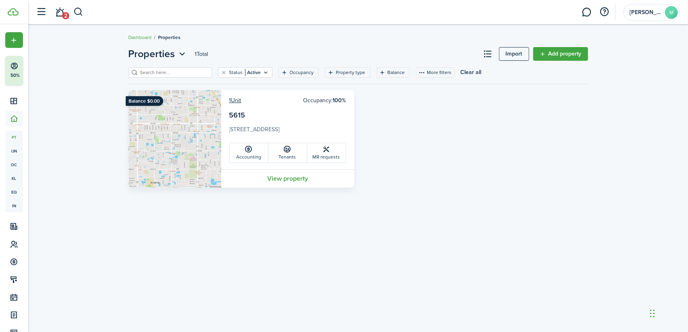
click at [321, 100] on card-header-right "Occupancy: 100%" at bounding box center [324, 100] width 43 height 8
click at [342, 100] on b "100%" at bounding box center [339, 100] width 13 height 8
click at [490, 48] on button at bounding box center [488, 54] width 14 height 14
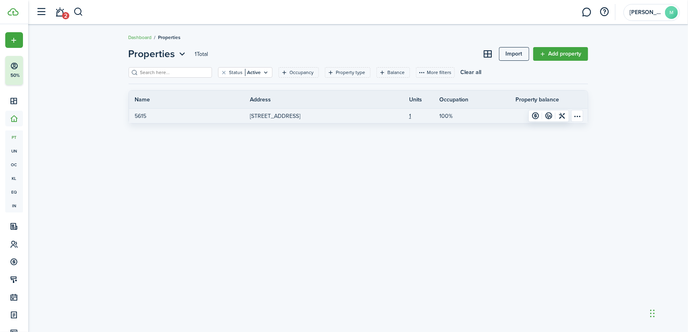
click at [577, 116] on table-menu-btn-icon "Open menu" at bounding box center [577, 116] width 12 height 12
click at [549, 116] on link at bounding box center [548, 115] width 13 height 11
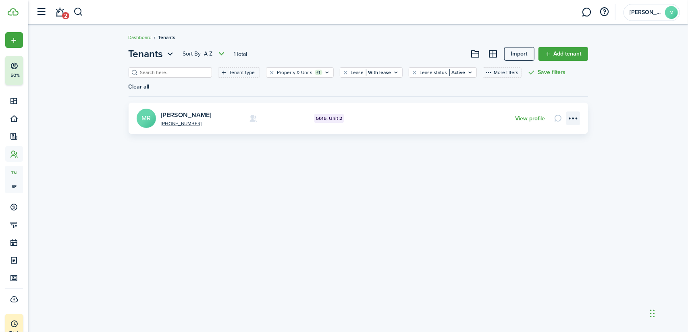
click at [570, 112] on menu-btn-icon "Open menu" at bounding box center [573, 119] width 14 height 14
click at [556, 112] on card-message at bounding box center [558, 119] width 14 height 14
click at [525, 116] on link "View profile" at bounding box center [530, 119] width 30 height 6
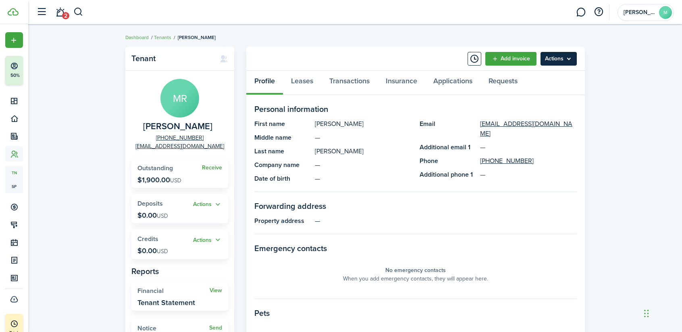
click at [558, 55] on menu-btn "Actions" at bounding box center [558, 59] width 36 height 14
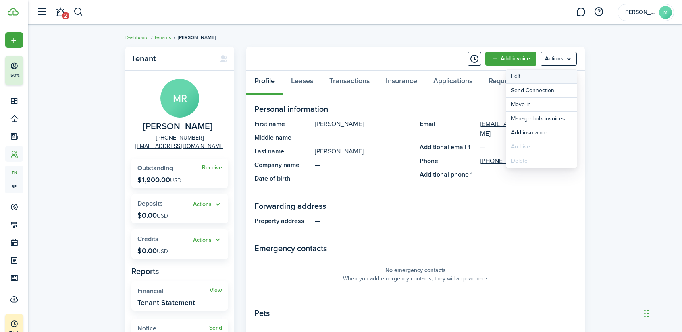
click at [529, 79] on link "Edit" at bounding box center [541, 77] width 71 height 14
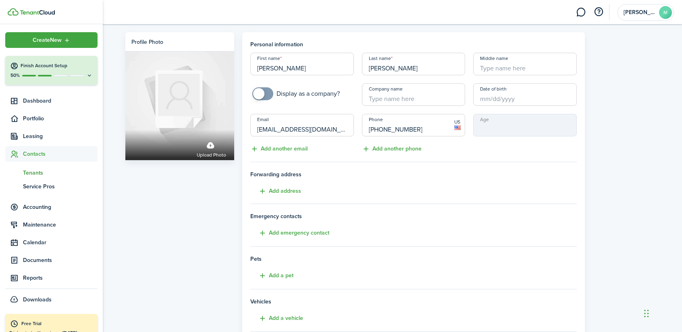
click at [57, 153] on span "Contacts" at bounding box center [60, 154] width 75 height 8
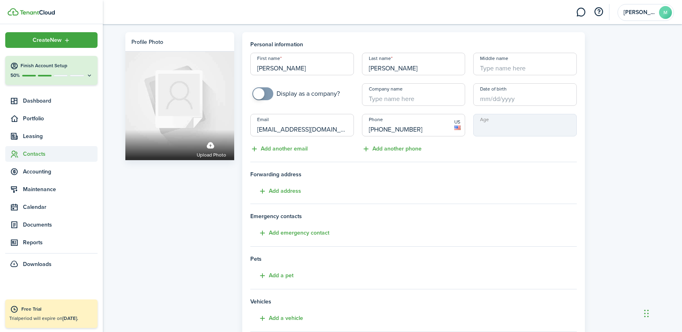
click at [57, 153] on span "Contacts" at bounding box center [60, 154] width 75 height 8
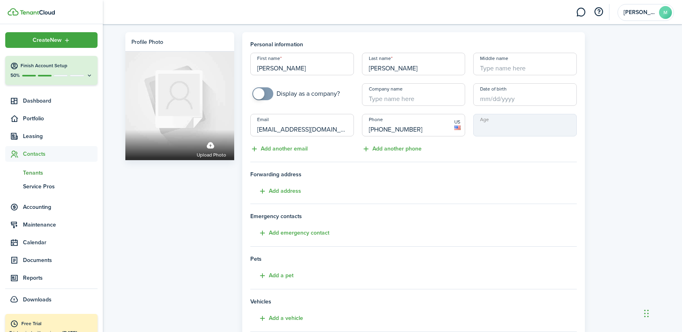
click at [34, 174] on span "Tenants" at bounding box center [60, 173] width 75 height 8
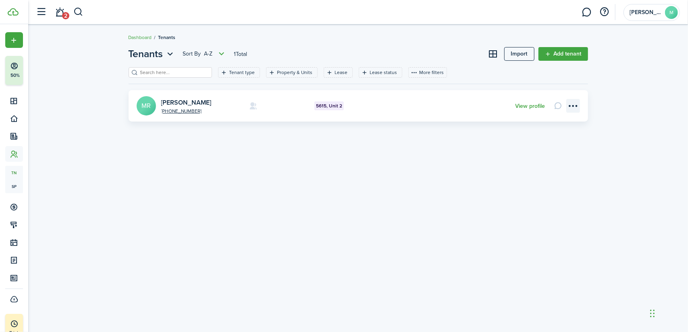
click at [572, 104] on menu-btn-icon "Open menu" at bounding box center [573, 106] width 14 height 14
click at [240, 72] on filter-tag-label "Tenant type" at bounding box center [242, 72] width 26 height 7
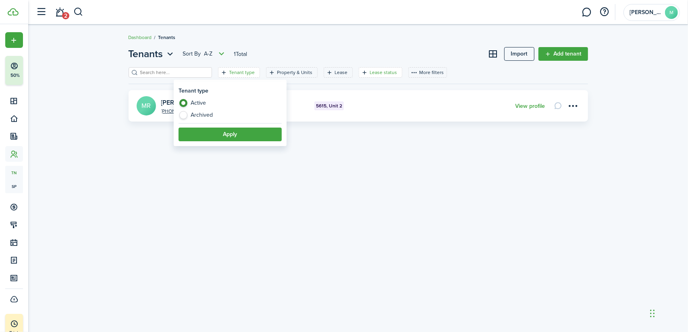
click at [370, 74] on filter-tag-label "Lease status" at bounding box center [383, 72] width 27 height 7
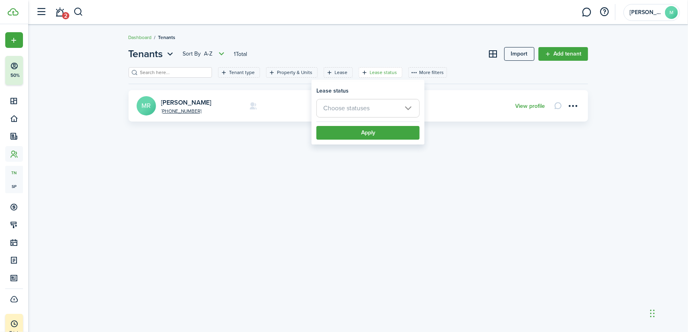
click at [377, 112] on span "Choose statuses" at bounding box center [368, 109] width 102 height 18
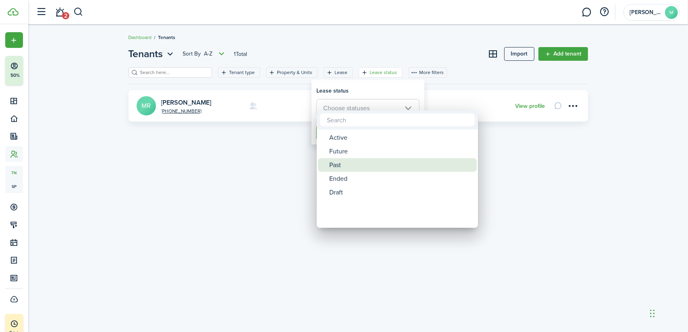
click at [346, 164] on div "Past" at bounding box center [400, 165] width 143 height 14
type input "Past"
click at [374, 87] on div at bounding box center [344, 166] width 817 height 461
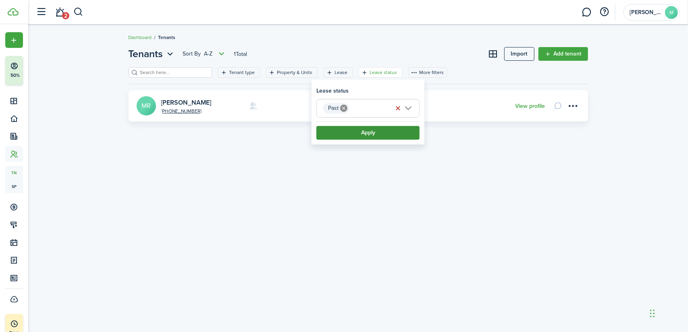
click at [377, 136] on button "Apply" at bounding box center [367, 133] width 103 height 14
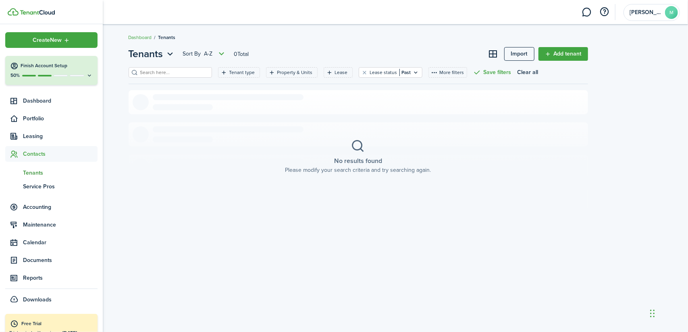
click at [33, 169] on span "Tenants" at bounding box center [60, 173] width 75 height 8
click at [33, 176] on span "Tenants" at bounding box center [60, 173] width 75 height 8
click at [40, 170] on span "Tenants" at bounding box center [60, 173] width 75 height 8
click at [37, 116] on span "Portfolio" at bounding box center [60, 118] width 75 height 8
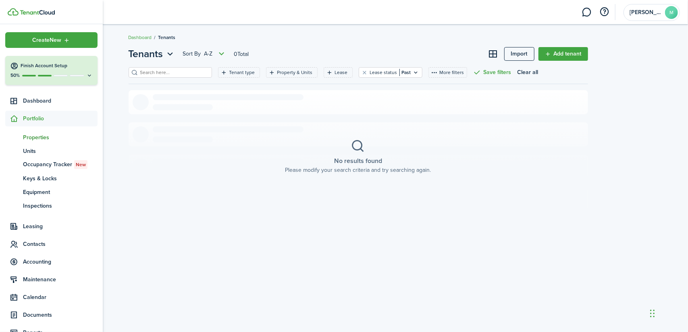
click at [43, 131] on link "pt Properties" at bounding box center [51, 138] width 92 height 14
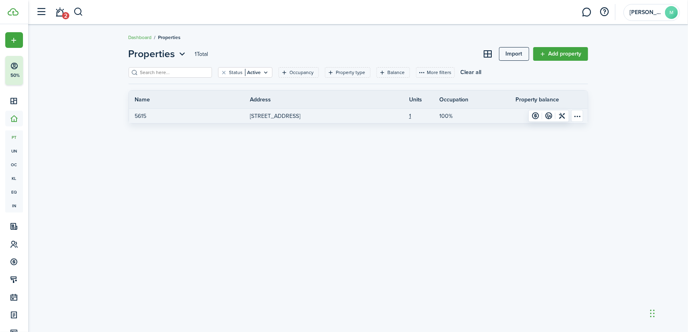
click at [579, 115] on table-menu-btn-icon "Open menu" at bounding box center [577, 116] width 12 height 12
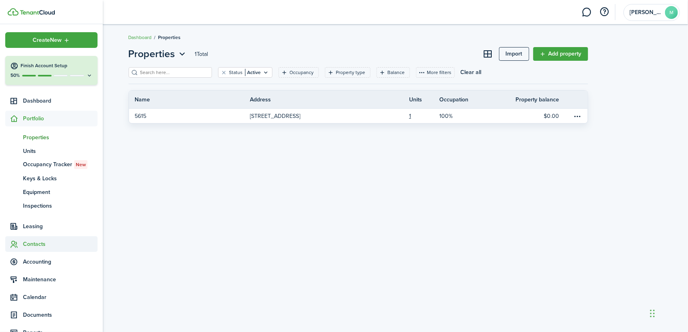
click at [36, 242] on span "Contacts" at bounding box center [60, 244] width 75 height 8
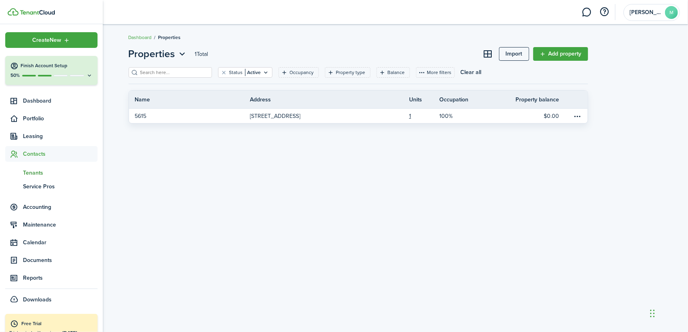
click at [38, 171] on span "Tenants" at bounding box center [60, 173] width 75 height 8
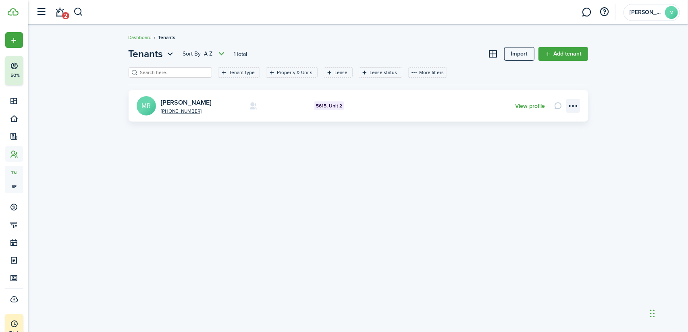
click at [572, 104] on menu-btn-icon "Open menu" at bounding box center [573, 106] width 14 height 14
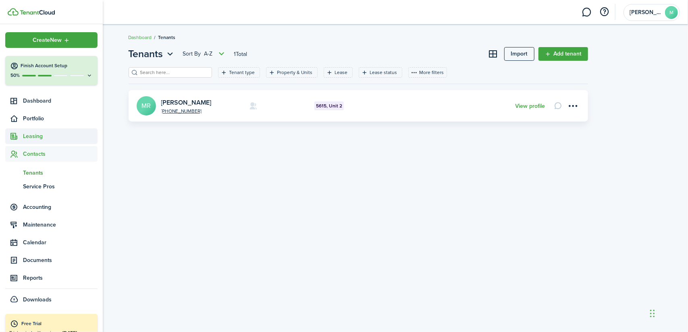
click at [49, 137] on span "Leasing" at bounding box center [60, 136] width 75 height 8
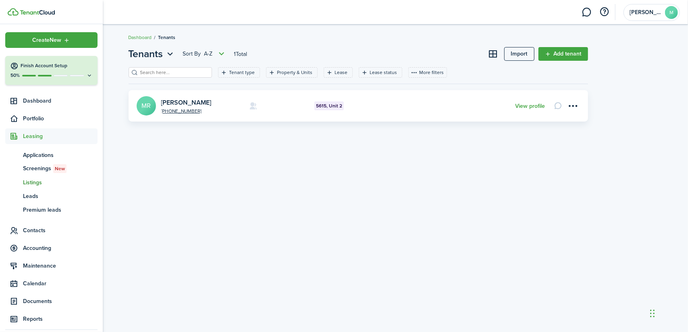
click at [42, 183] on span "Listings" at bounding box center [60, 182] width 75 height 8
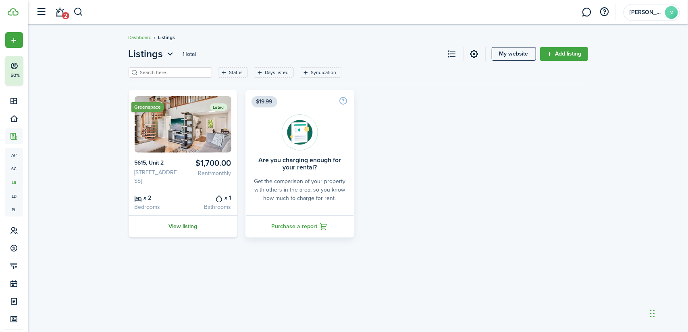
click at [189, 235] on link "View listing" at bounding box center [183, 227] width 109 height 22
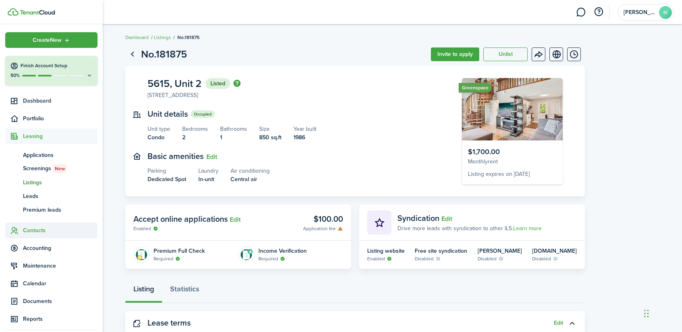
click at [48, 231] on span "Contacts" at bounding box center [60, 230] width 75 height 8
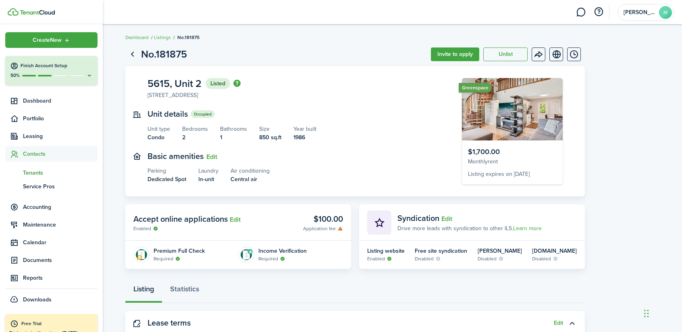
click at [41, 177] on span "Tenants" at bounding box center [60, 173] width 75 height 8
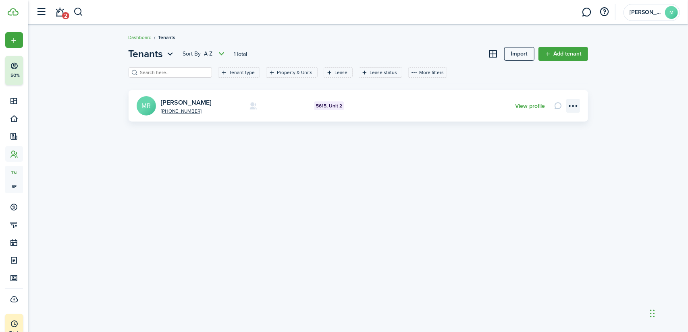
click at [573, 104] on menu-btn-icon "Open menu" at bounding box center [573, 106] width 14 height 14
click at [145, 103] on avatar-text "MR" at bounding box center [146, 105] width 19 height 19
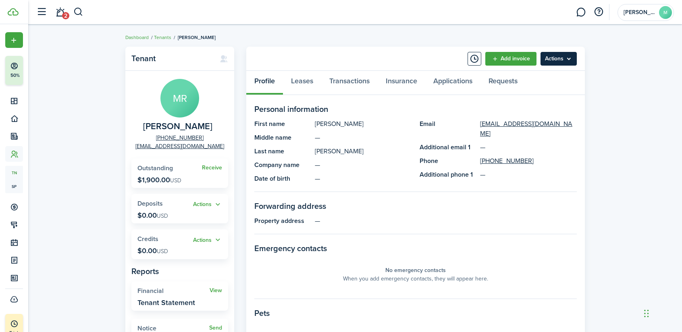
click at [559, 59] on menu-btn "Actions" at bounding box center [558, 59] width 36 height 14
click at [621, 136] on div "Tenant [PERSON_NAME] [PHONE_NUMBER] [EMAIL_ADDRESS][DOMAIN_NAME] Receive Outsta…" at bounding box center [354, 278] width 653 height 471
click at [163, 37] on link "Tenants" at bounding box center [162, 37] width 17 height 7
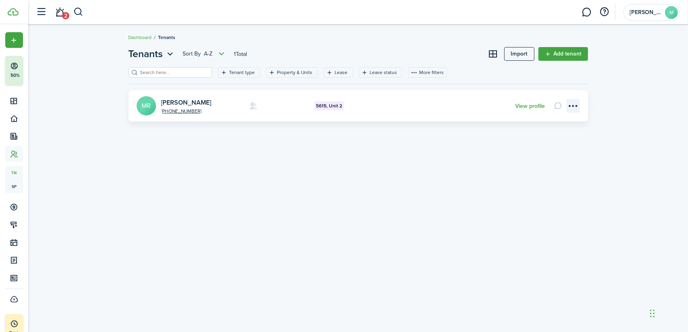
click at [572, 107] on menu-btn-icon "Open menu" at bounding box center [573, 106] width 14 height 14
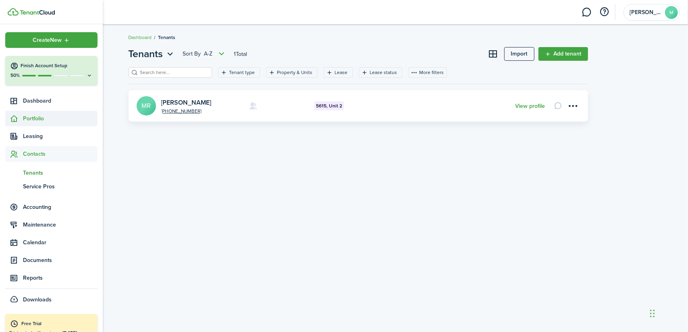
click at [44, 117] on span "Portfolio" at bounding box center [60, 118] width 75 height 8
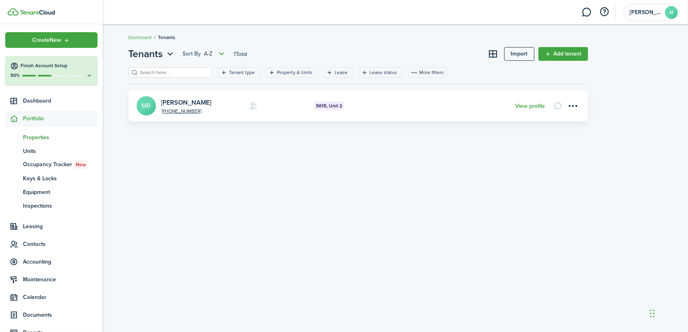
click at [44, 137] on span "Properties" at bounding box center [60, 137] width 75 height 8
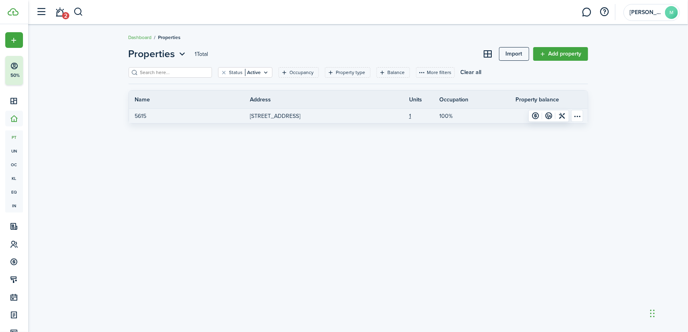
click at [581, 113] on table-menu-btn-icon "Open menu" at bounding box center [577, 116] width 12 height 12
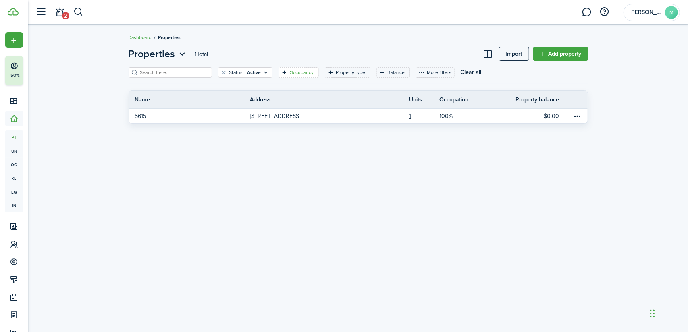
click at [290, 72] on filter-tag-label "Occupancy" at bounding box center [302, 72] width 24 height 7
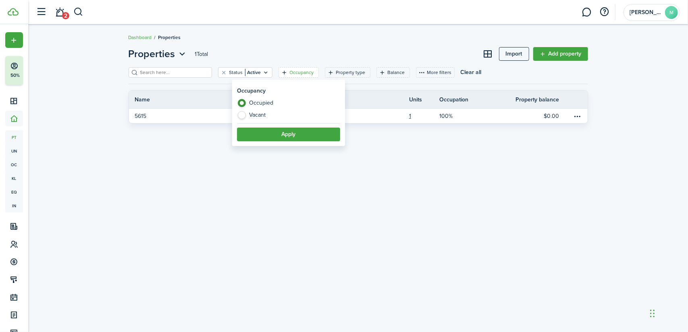
click at [244, 116] on label "Vacant" at bounding box center [288, 115] width 103 height 8
radio input "false"
radio input "true"
click at [288, 135] on button "Apply" at bounding box center [288, 135] width 103 height 14
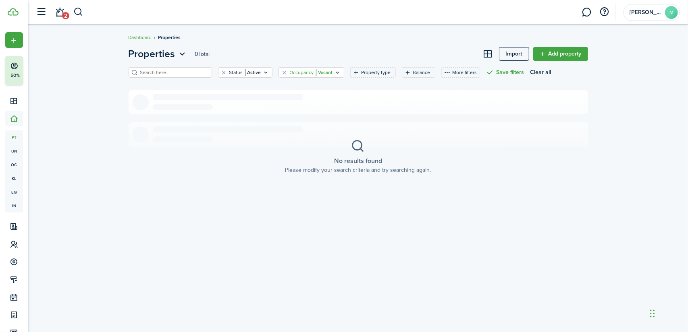
click at [291, 75] on filter-tag-label "Occupancy" at bounding box center [302, 72] width 24 height 7
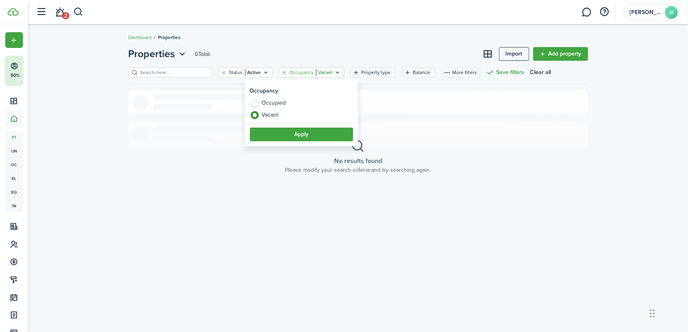
click at [277, 100] on label "Occupied" at bounding box center [301, 105] width 103 height 12
radio input "true"
click at [363, 42] on breadcrumb "Dashboard Properties" at bounding box center [358, 33] width 459 height 19
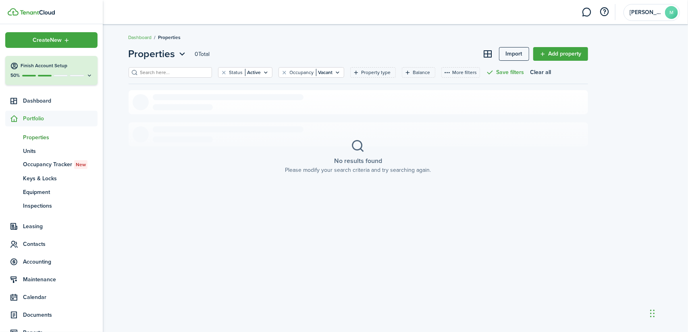
click at [41, 137] on span "Properties" at bounding box center [60, 137] width 75 height 8
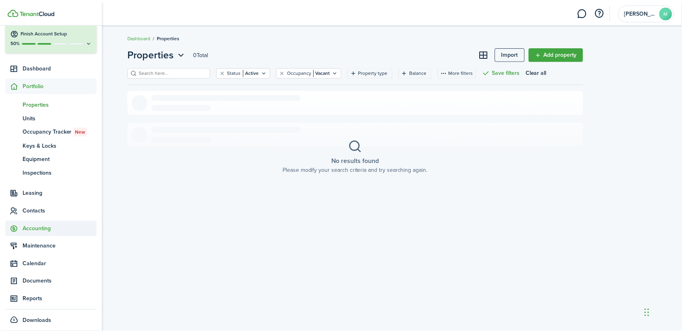
scroll to position [33, 0]
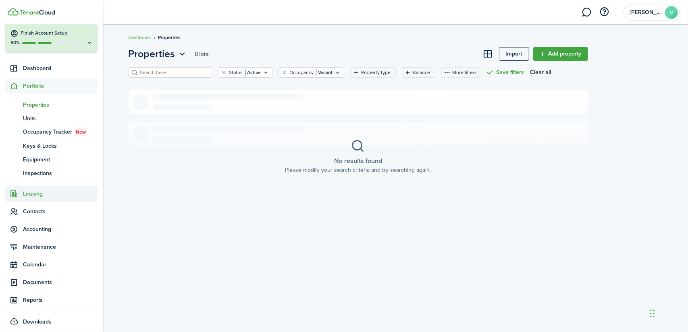
click at [47, 192] on span "Leasing" at bounding box center [60, 194] width 75 height 8
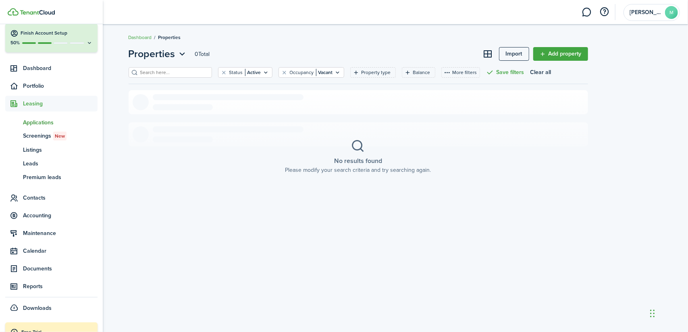
click at [45, 121] on span "Applications" at bounding box center [60, 122] width 75 height 8
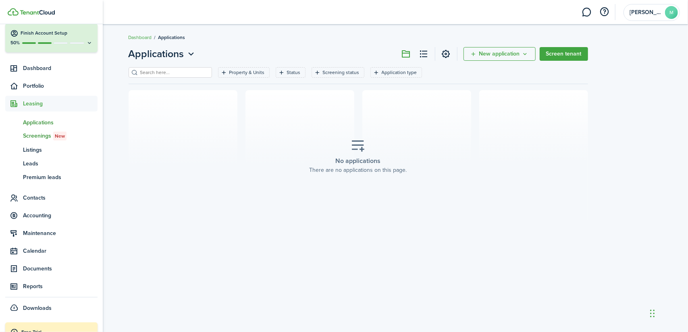
click at [43, 141] on link "sc Screenings New" at bounding box center [51, 136] width 92 height 14
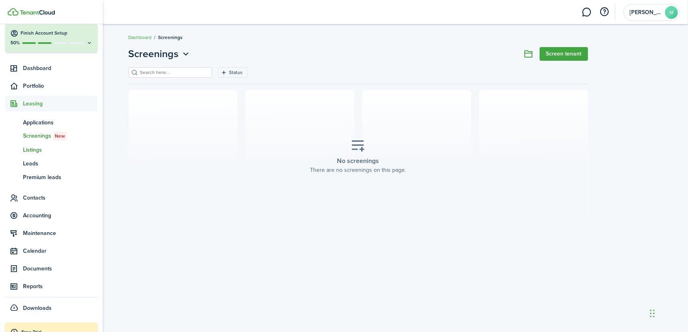
click at [35, 149] on span "Listings" at bounding box center [60, 150] width 75 height 8
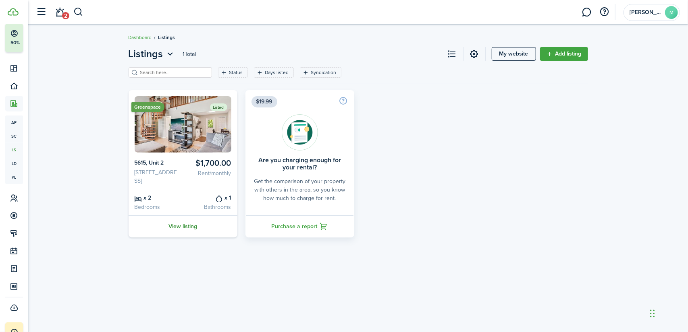
click at [185, 232] on link "View listing" at bounding box center [183, 227] width 109 height 22
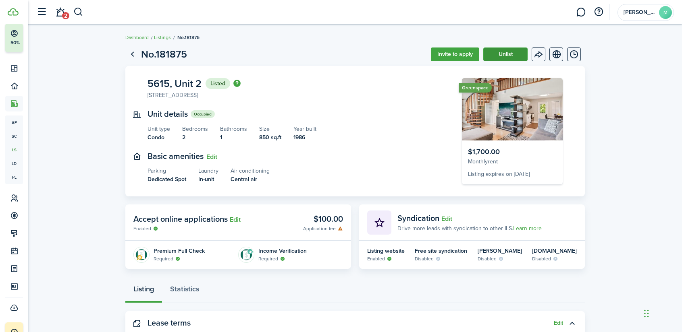
click at [497, 52] on button "Unlist" at bounding box center [505, 55] width 44 height 14
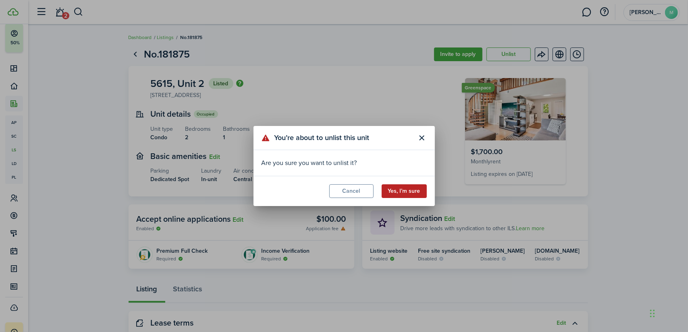
click at [395, 187] on button "Yes, I’m sure" at bounding box center [404, 192] width 45 height 14
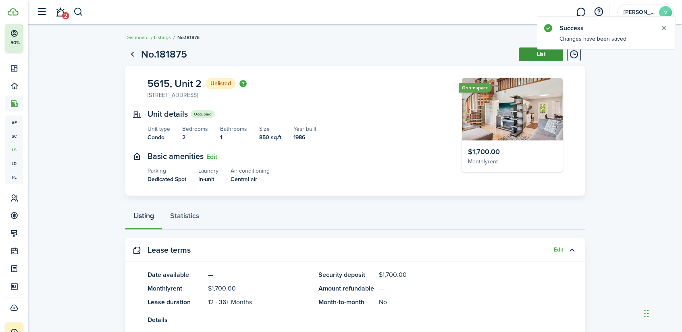
click at [538, 57] on button "List" at bounding box center [540, 55] width 44 height 14
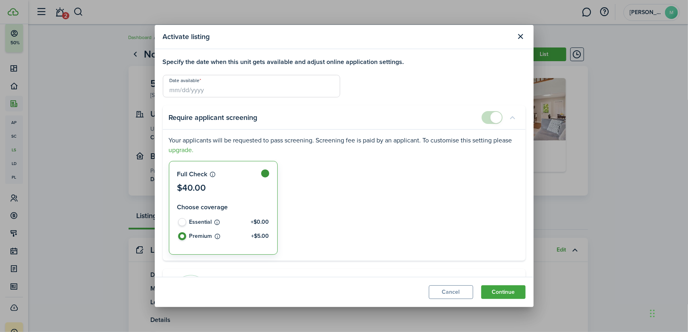
click at [189, 81] on input "Date available" at bounding box center [251, 86] width 177 height 23
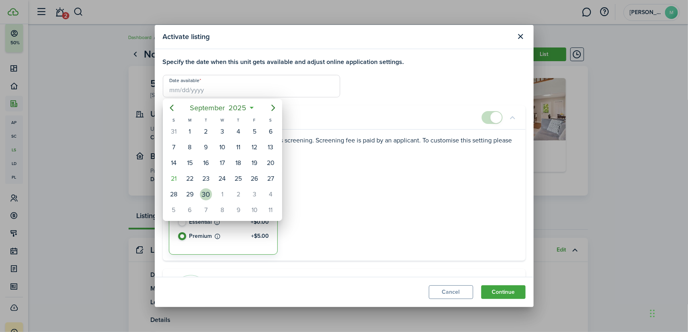
click at [207, 193] on div "30" at bounding box center [206, 195] width 12 height 12
type input "[DATE]"
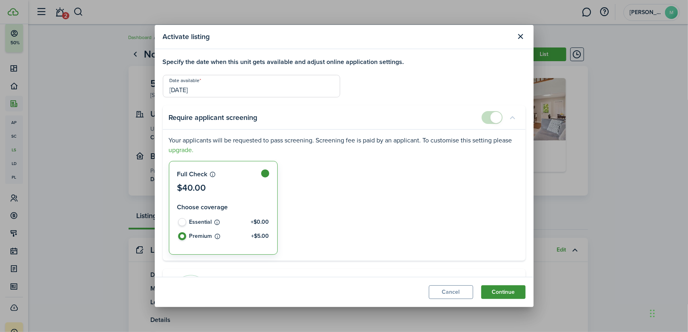
click at [511, 292] on button "Continue" at bounding box center [503, 293] width 44 height 14
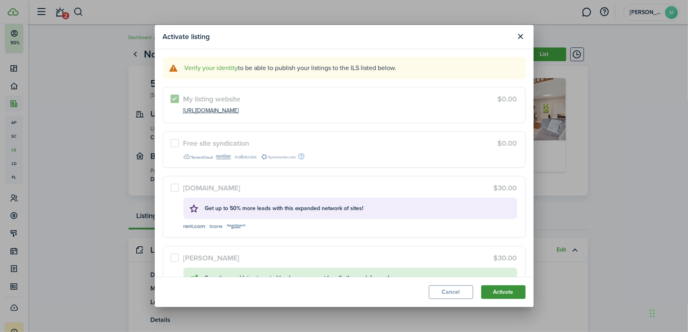
click at [494, 291] on button "Activate" at bounding box center [503, 293] width 44 height 14
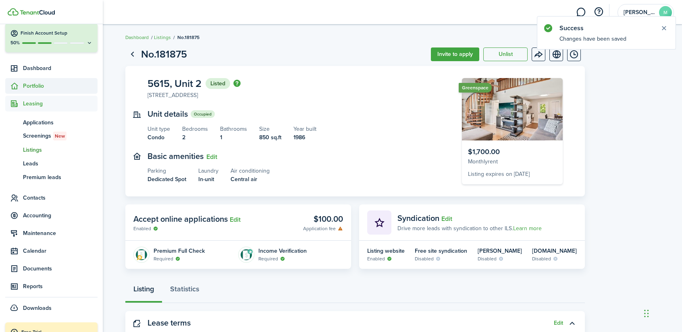
click at [33, 81] on span "Portfolio" at bounding box center [51, 86] width 92 height 16
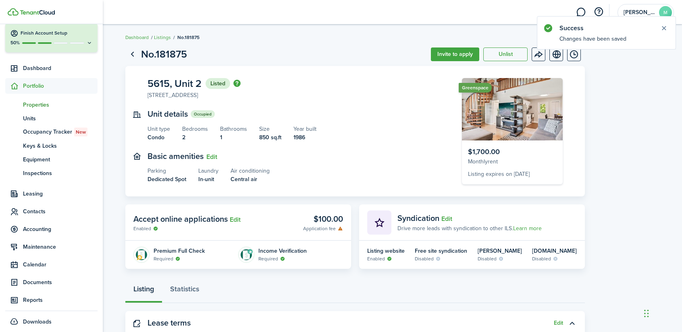
click at [31, 102] on span "Properties" at bounding box center [60, 105] width 75 height 8
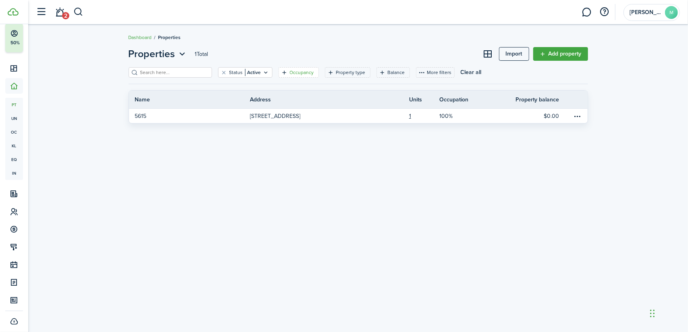
click at [301, 74] on filter-tag-label "Occupancy" at bounding box center [302, 72] width 24 height 7
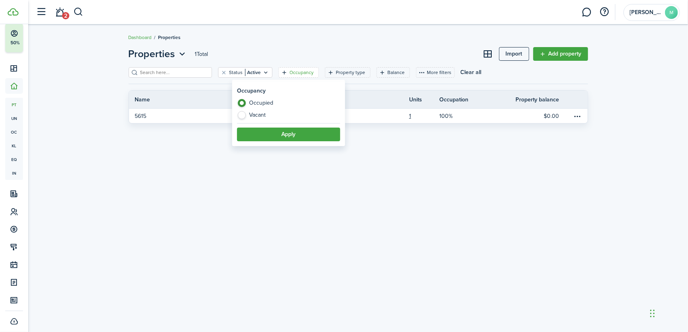
click at [247, 115] on label "Vacant" at bounding box center [288, 115] width 103 height 8
radio input "false"
radio input "true"
click at [276, 133] on button "Apply" at bounding box center [288, 135] width 103 height 14
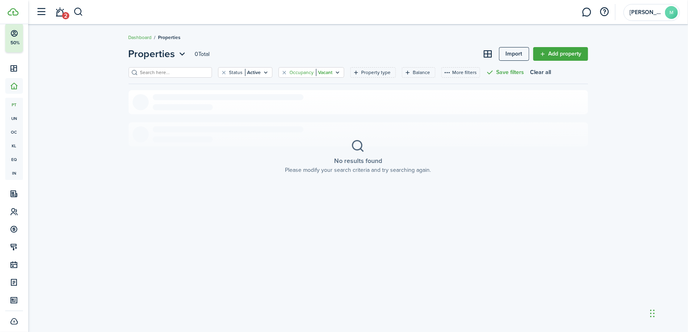
click at [290, 70] on filter-tag-label "Occupancy" at bounding box center [302, 72] width 24 height 7
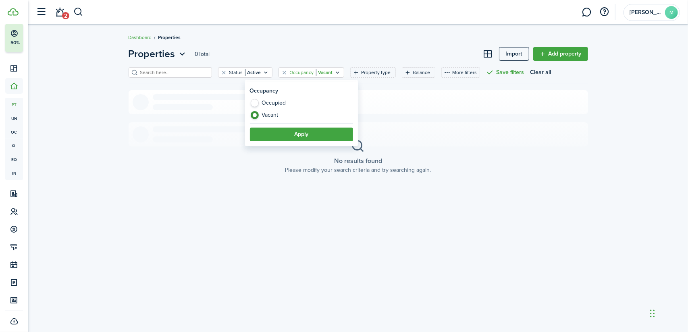
click at [256, 102] on label "Occupied" at bounding box center [301, 105] width 103 height 12
radio input "true"
click at [287, 133] on button "Apply" at bounding box center [301, 135] width 103 height 14
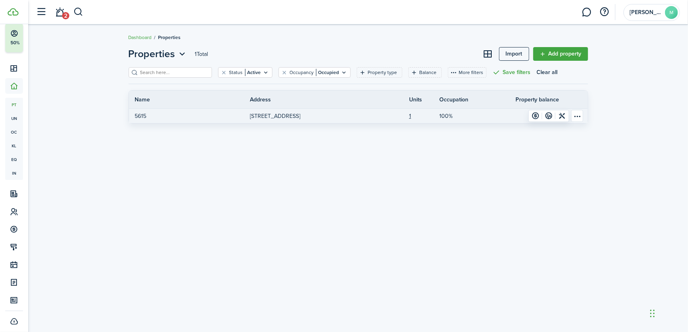
click at [447, 119] on p "100%" at bounding box center [445, 116] width 13 height 8
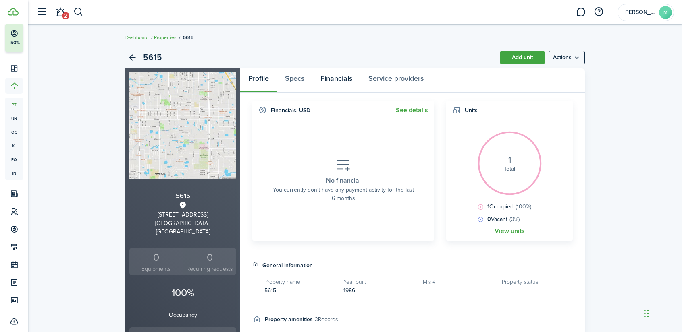
click at [339, 78] on link "Financials" at bounding box center [336, 80] width 48 height 24
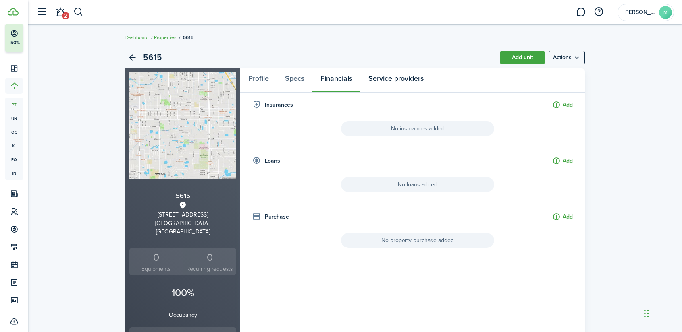
click at [404, 74] on link "Service providers" at bounding box center [395, 80] width 71 height 24
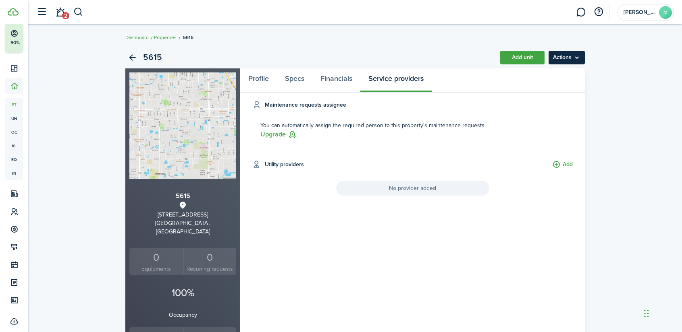
click at [566, 58] on menu-btn "Actions" at bounding box center [566, 58] width 36 height 14
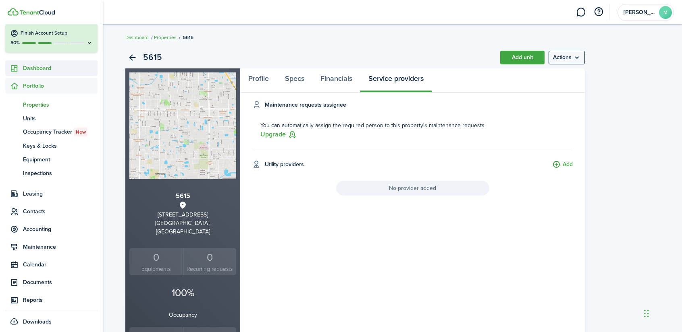
click at [39, 67] on span "Dashboard" at bounding box center [60, 68] width 75 height 8
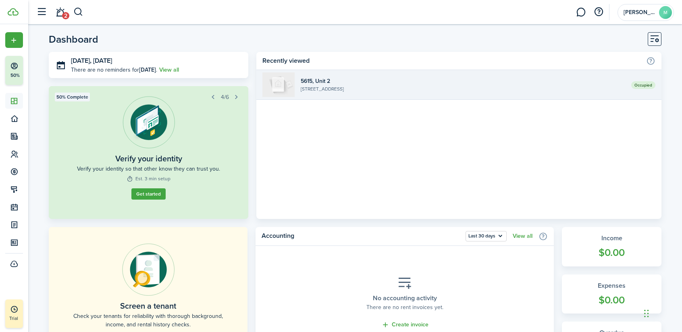
click at [371, 83] on widget-list-item-title "5615, Unit 2" at bounding box center [463, 81] width 324 height 8
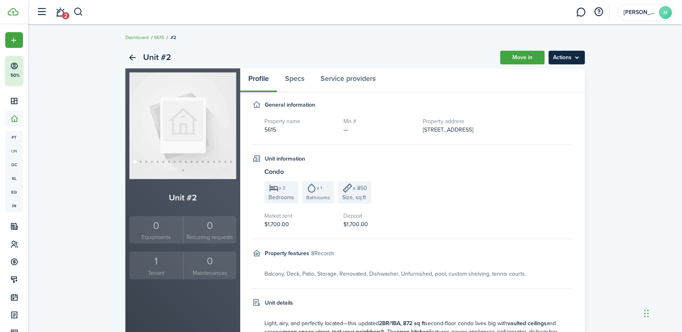
click at [573, 55] on menu-btn "Actions" at bounding box center [566, 58] width 36 height 14
click at [545, 73] on link "Edit unit" at bounding box center [549, 75] width 71 height 14
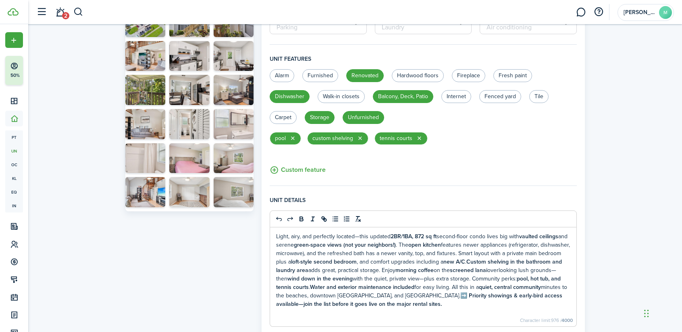
scroll to position [342, 0]
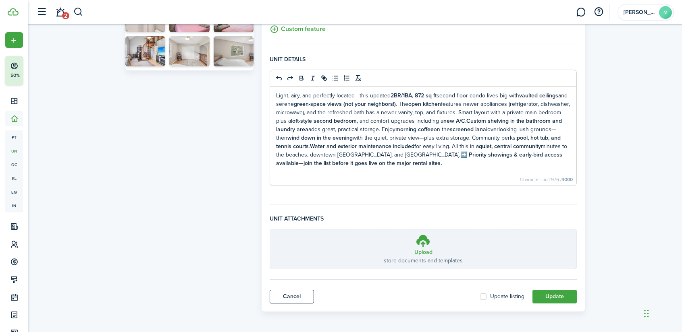
click at [283, 195] on fieldset "Unit details Light, airy, and perfectly located—this updated 2BR/1BA, 872 sq ft…" at bounding box center [423, 129] width 307 height 149
click at [562, 296] on button "Update" at bounding box center [554, 297] width 44 height 14
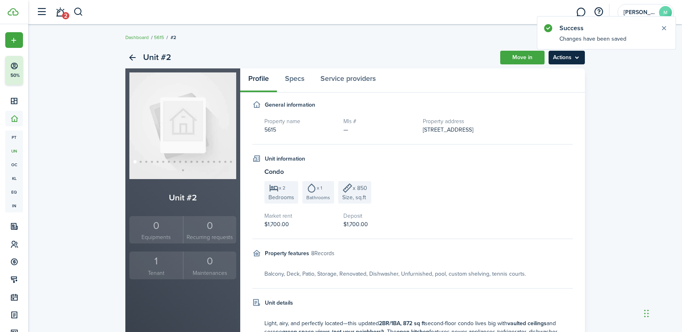
click at [568, 55] on menu-btn "Actions" at bounding box center [566, 58] width 36 height 14
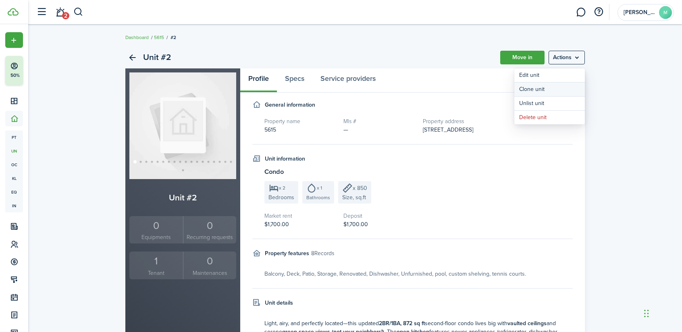
click at [538, 87] on link "Clone unit" at bounding box center [549, 90] width 71 height 14
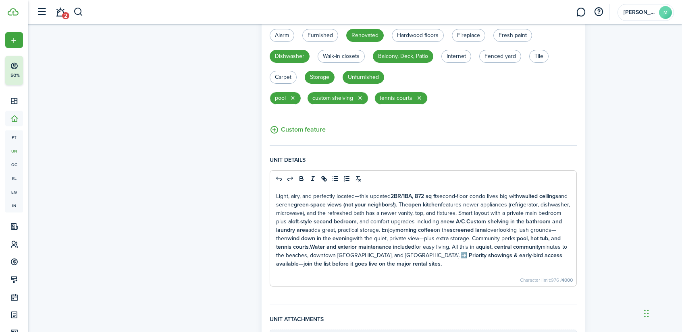
scroll to position [342, 0]
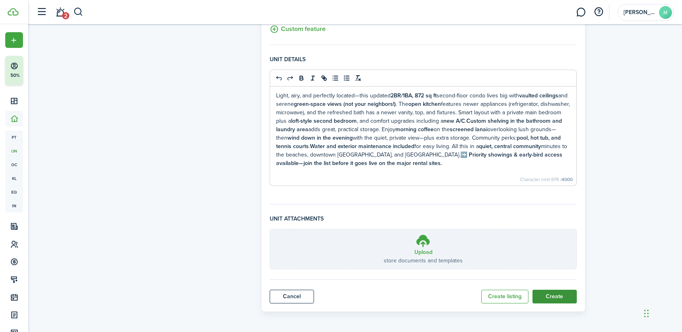
click at [566, 295] on button "Create" at bounding box center [554, 297] width 44 height 14
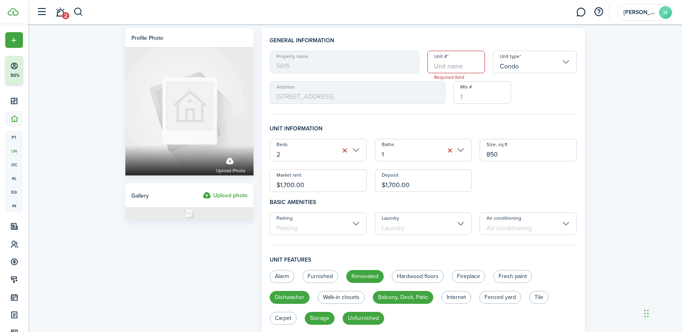
click at [442, 66] on input "Unit #" at bounding box center [456, 62] width 58 height 23
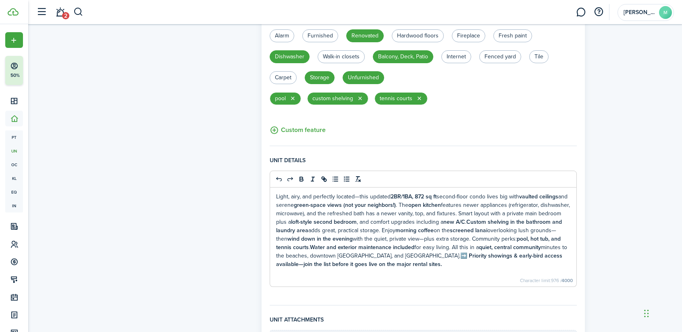
scroll to position [342, 0]
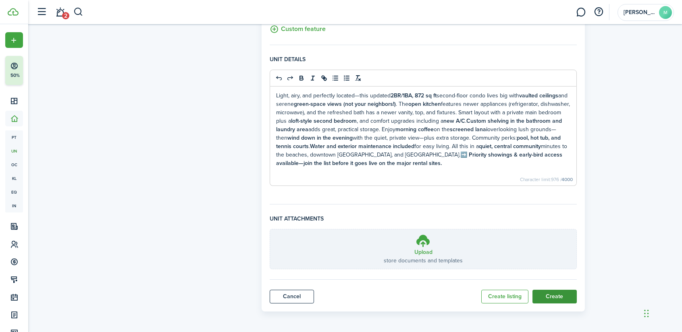
type input "5615"
click at [559, 296] on button "Create" at bounding box center [554, 297] width 44 height 14
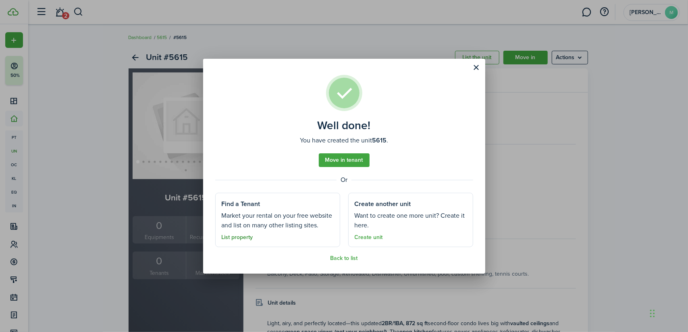
click at [234, 235] on link "List property" at bounding box center [237, 237] width 31 height 6
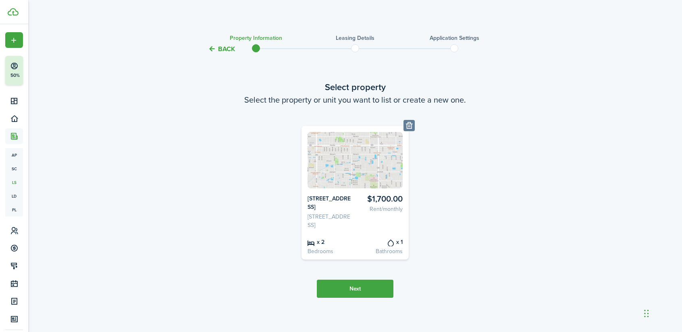
click at [367, 286] on button "Next" at bounding box center [355, 289] width 77 height 18
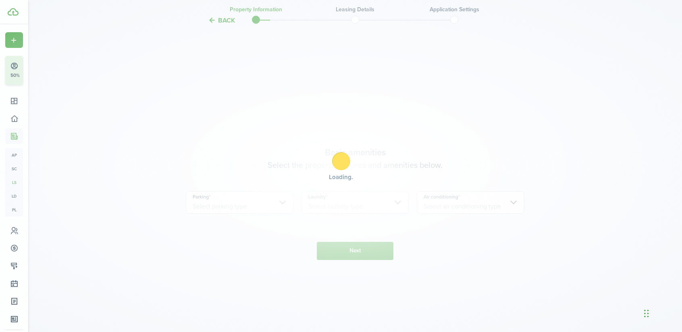
scroll to position [282, 0]
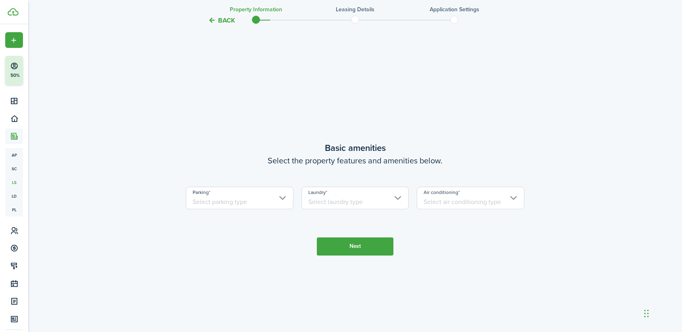
click at [284, 192] on input "Parking" at bounding box center [240, 198] width 108 height 23
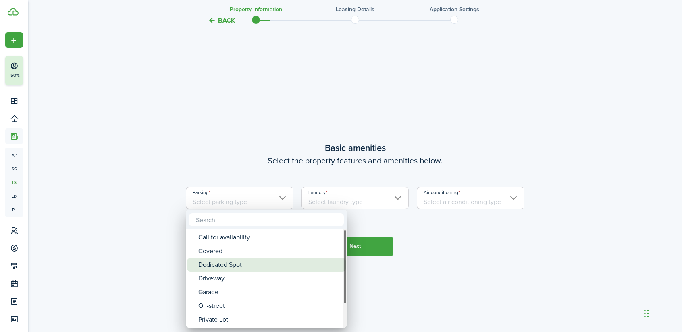
click at [233, 268] on div "Dedicated Spot" at bounding box center [269, 265] width 143 height 14
type input "Dedicated Spot"
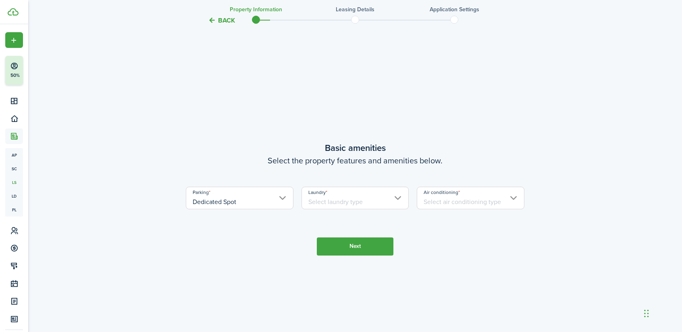
click at [339, 195] on input "Laundry" at bounding box center [355, 198] width 108 height 23
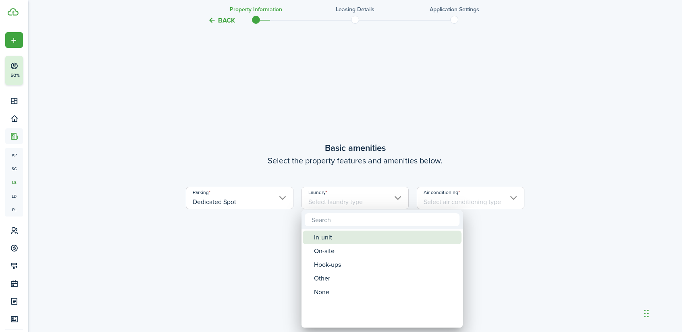
click at [321, 241] on div "In-unit" at bounding box center [385, 238] width 143 height 14
type input "In-unit"
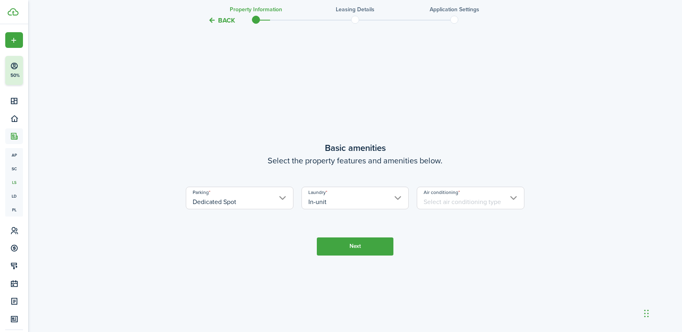
click at [440, 204] on input "Air conditioning" at bounding box center [471, 198] width 108 height 23
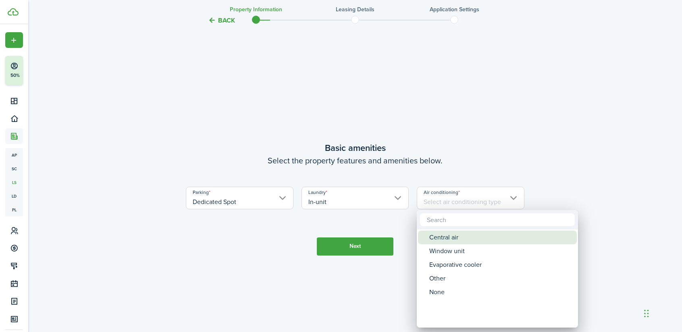
click at [447, 241] on div "Central air" at bounding box center [500, 238] width 143 height 14
type input "Central air"
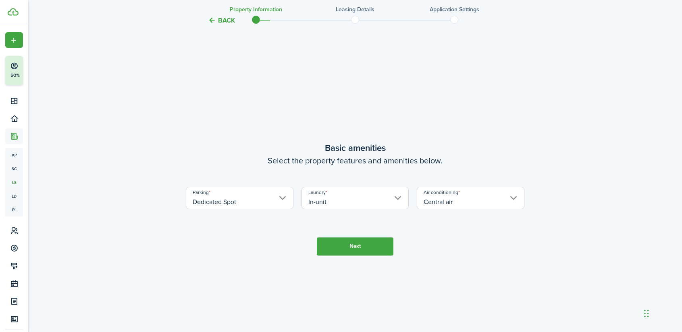
click at [338, 245] on button "Next" at bounding box center [355, 247] width 77 height 18
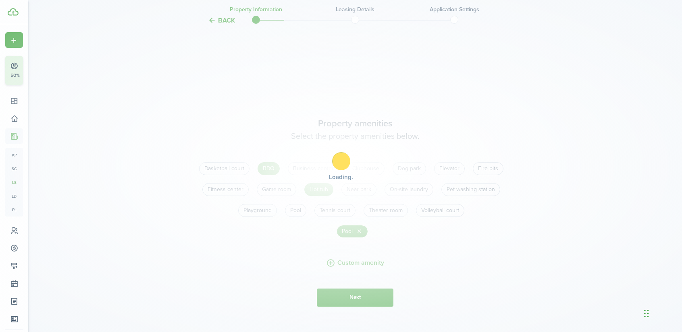
scroll to position [615, 0]
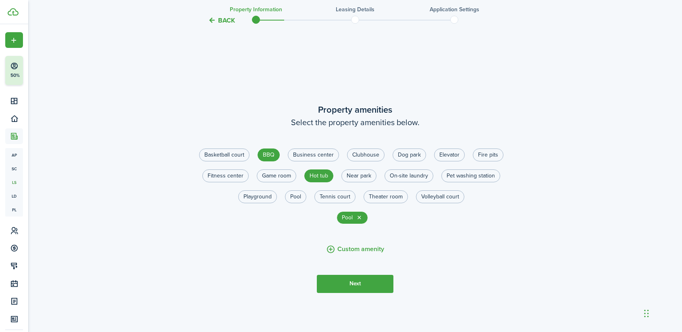
click at [357, 278] on button "Next" at bounding box center [355, 284] width 77 height 18
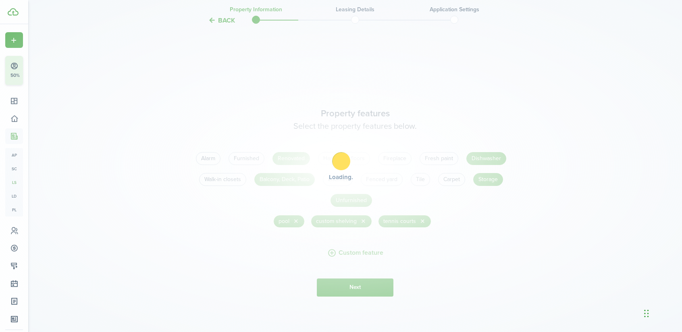
scroll to position [947, 0]
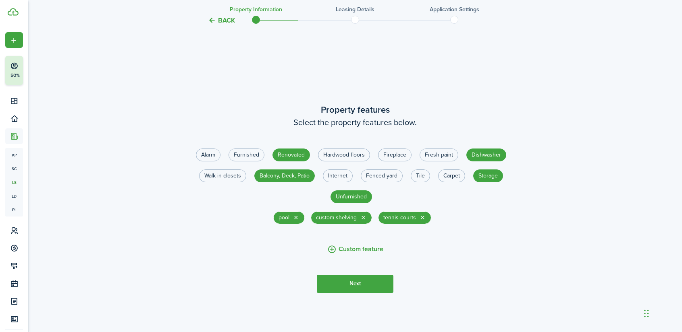
click at [378, 283] on button "Next" at bounding box center [355, 284] width 77 height 18
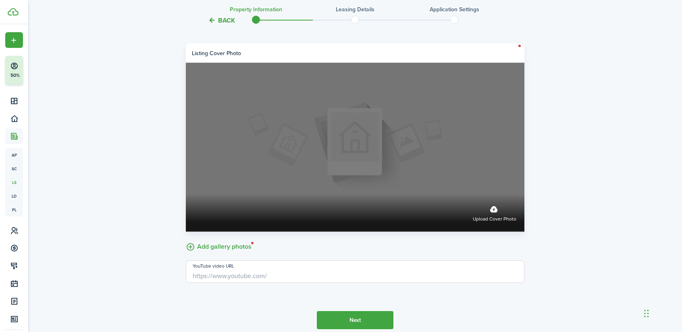
scroll to position [1377, 0]
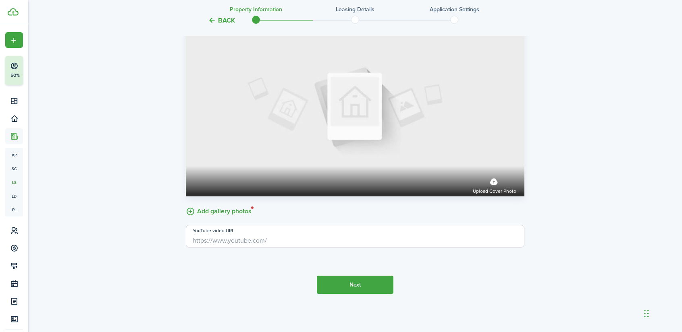
click at [237, 212] on label "Add gallery photos" at bounding box center [219, 211] width 66 height 12
click at [186, 205] on input "Add gallery photos" at bounding box center [186, 205] width 0 height 0
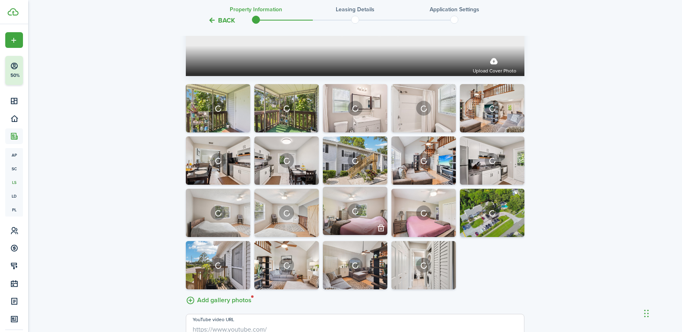
scroll to position [1498, 0]
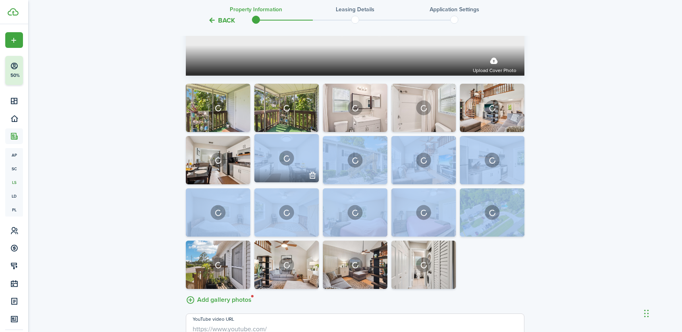
drag, startPoint x: 490, startPoint y: 205, endPoint x: 280, endPoint y: 152, distance: 216.8
click at [272, 146] on div at bounding box center [355, 188] width 342 height 209
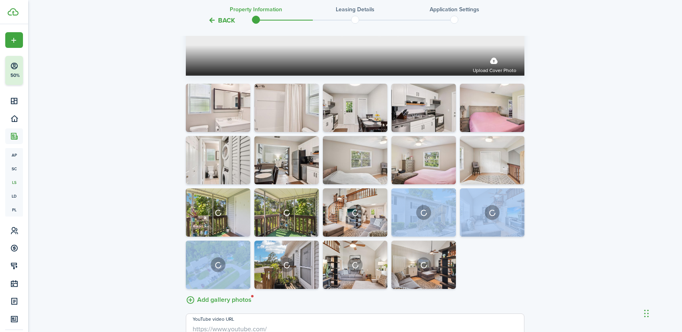
click at [504, 263] on div at bounding box center [355, 188] width 342 height 209
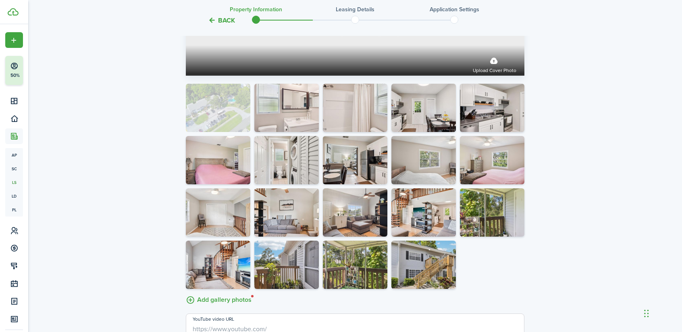
drag, startPoint x: 355, startPoint y: 264, endPoint x: 226, endPoint y: 112, distance: 199.0
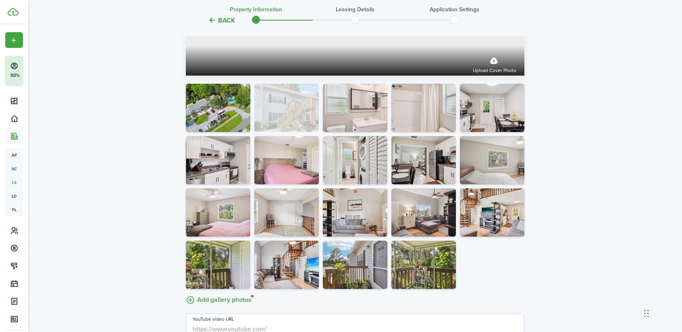
drag, startPoint x: 413, startPoint y: 246, endPoint x: 303, endPoint y: 116, distance: 170.6
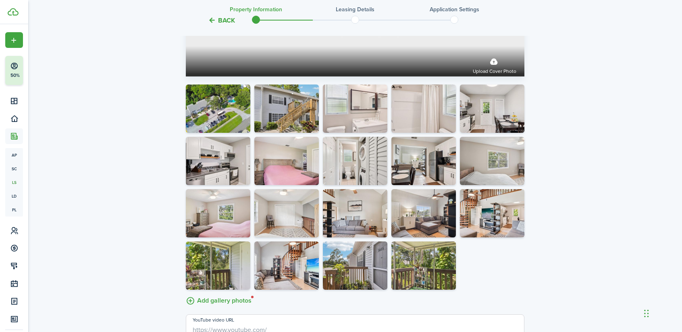
scroll to position [1497, 0]
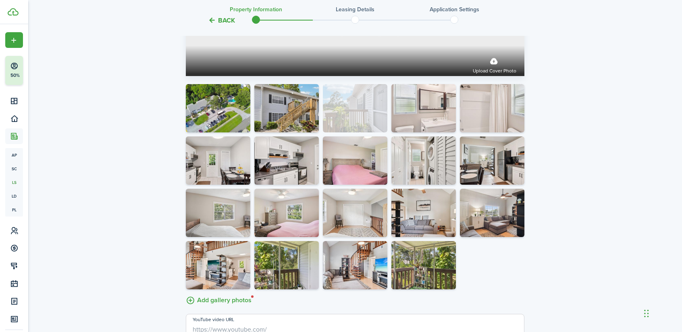
drag, startPoint x: 353, startPoint y: 255, endPoint x: 357, endPoint y: 120, distance: 135.0
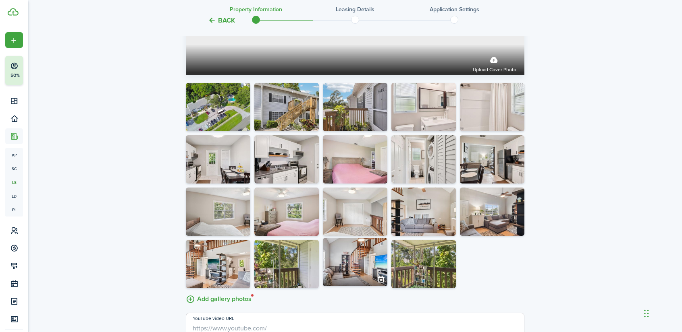
scroll to position [1498, 0]
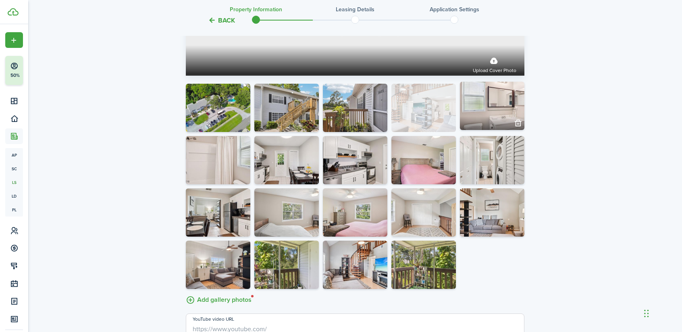
drag, startPoint x: 214, startPoint y: 260, endPoint x: 437, endPoint y: 105, distance: 271.8
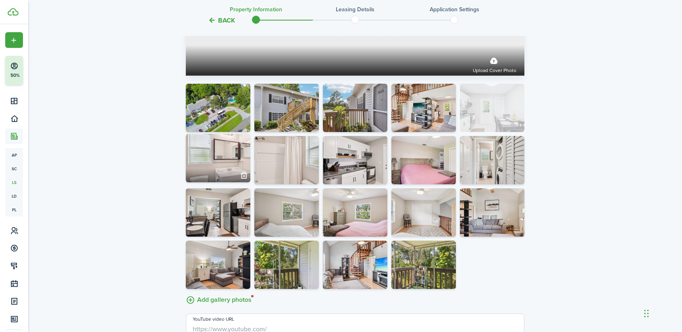
drag, startPoint x: 276, startPoint y: 174, endPoint x: 479, endPoint y: 131, distance: 208.1
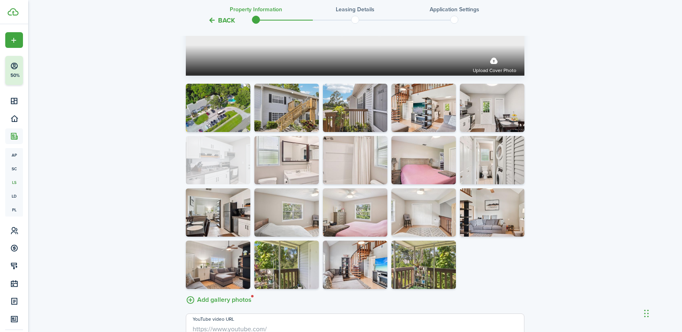
drag, startPoint x: 359, startPoint y: 174, endPoint x: 234, endPoint y: 164, distance: 125.6
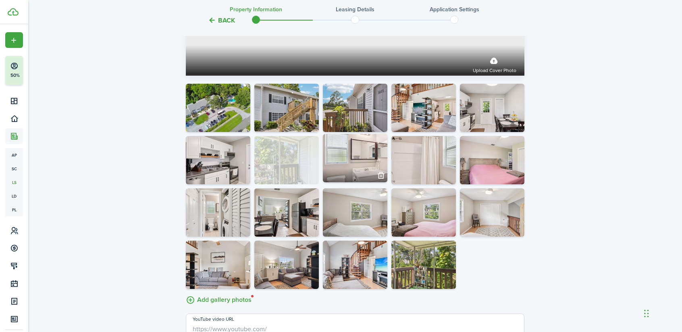
drag, startPoint x: 300, startPoint y: 249, endPoint x: 300, endPoint y: 170, distance: 79.0
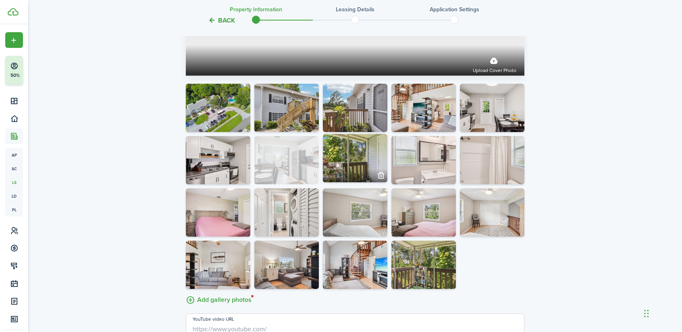
drag, startPoint x: 274, startPoint y: 232, endPoint x: 280, endPoint y: 171, distance: 61.5
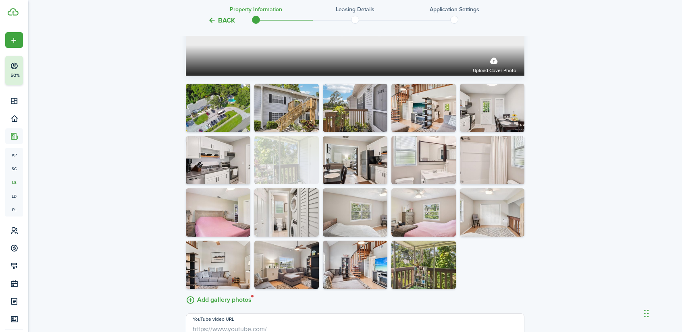
drag, startPoint x: 309, startPoint y: 172, endPoint x: 262, endPoint y: 174, distance: 46.4
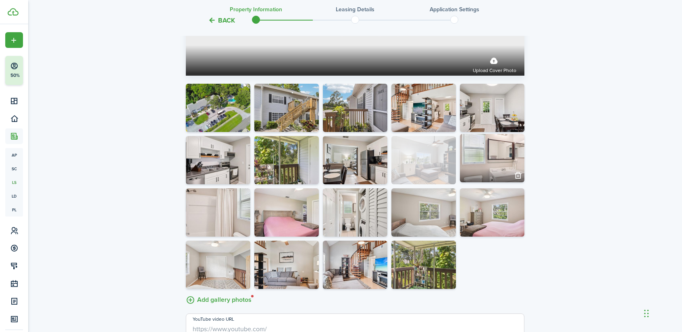
drag, startPoint x: 292, startPoint y: 275, endPoint x: 423, endPoint y: 171, distance: 167.2
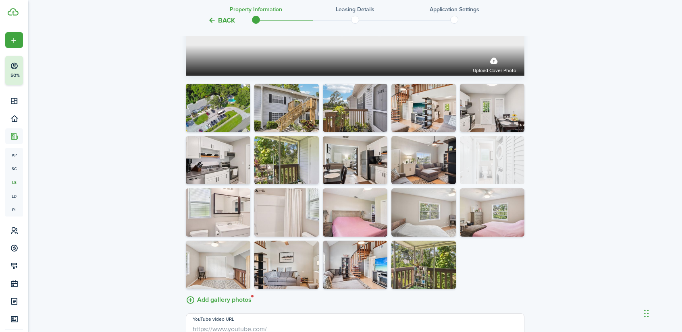
drag, startPoint x: 333, startPoint y: 230, endPoint x: 480, endPoint y: 182, distance: 154.3
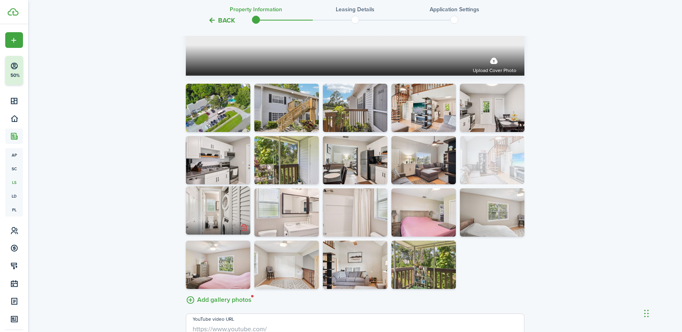
drag, startPoint x: 361, startPoint y: 280, endPoint x: 513, endPoint y: 181, distance: 182.3
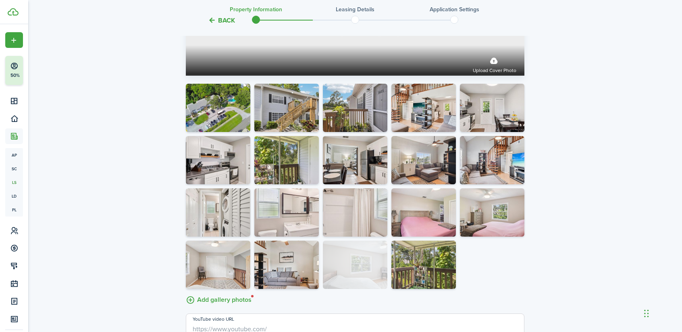
drag, startPoint x: 454, startPoint y: 227, endPoint x: 324, endPoint y: 258, distance: 133.9
drag, startPoint x: 369, startPoint y: 274, endPoint x: 305, endPoint y: 272, distance: 63.3
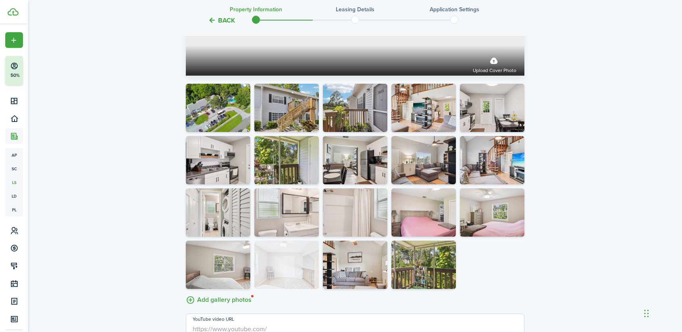
drag, startPoint x: 208, startPoint y: 280, endPoint x: 288, endPoint y: 282, distance: 80.2
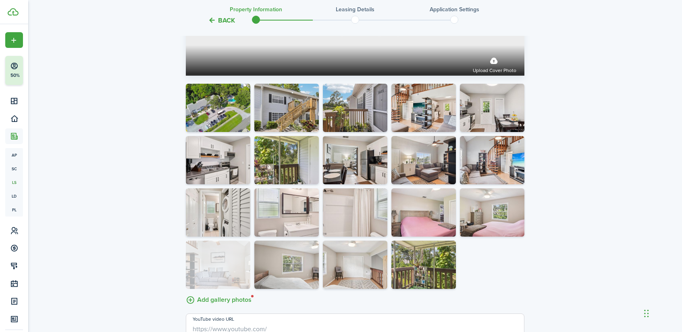
drag, startPoint x: 317, startPoint y: 272, endPoint x: 232, endPoint y: 269, distance: 84.7
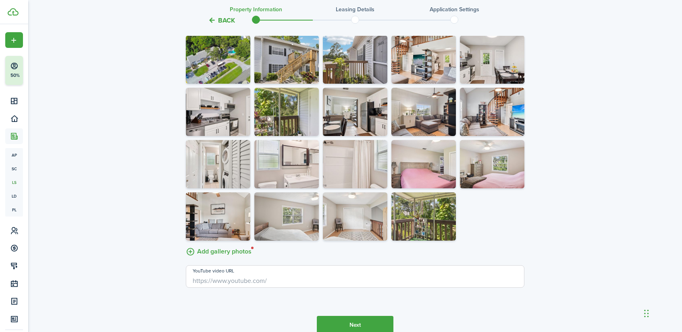
scroll to position [1587, 0]
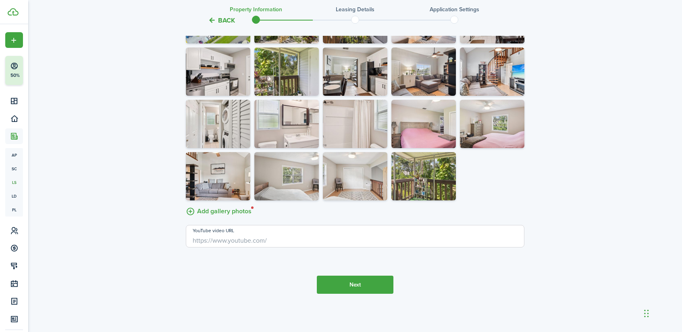
click at [349, 281] on button "Next" at bounding box center [355, 285] width 77 height 18
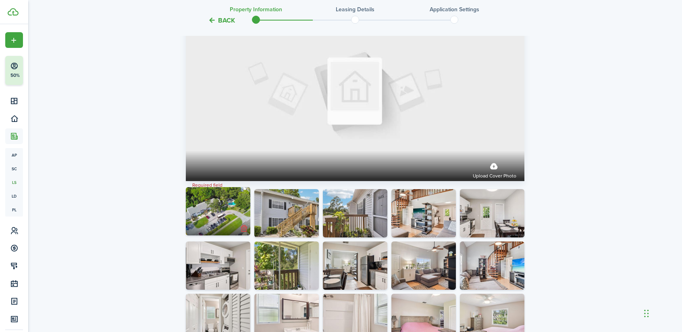
scroll to position [1394, 0]
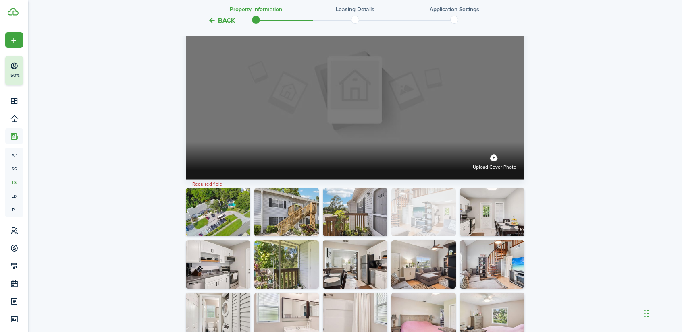
drag, startPoint x: 420, startPoint y: 162, endPoint x: 410, endPoint y: 125, distance: 38.3
drag, startPoint x: 421, startPoint y: 226, endPoint x: 423, endPoint y: 109, distance: 116.9
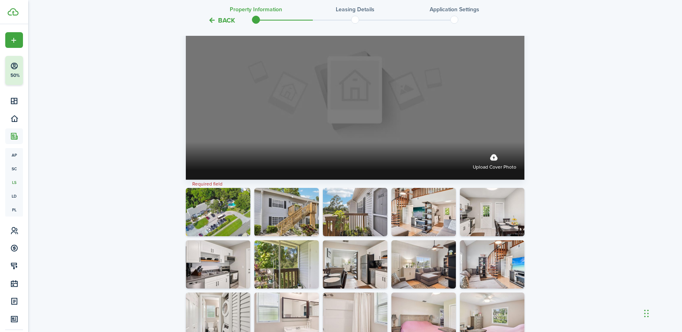
click at [490, 164] on span "Upload cover photo" at bounding box center [495, 168] width 44 height 8
click at [186, 142] on input "Upload cover photo" at bounding box center [186, 142] width 0 height 0
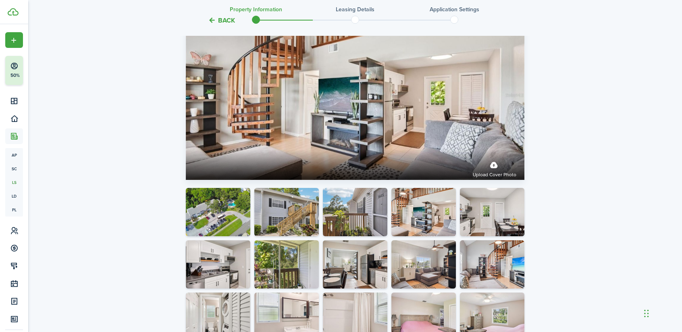
scroll to position [1587, 0]
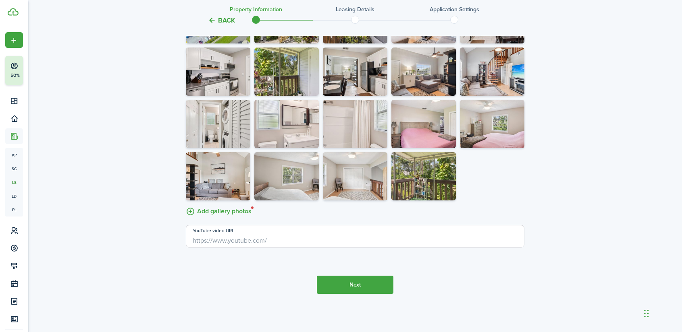
click at [362, 285] on button "Next" at bounding box center [355, 285] width 77 height 18
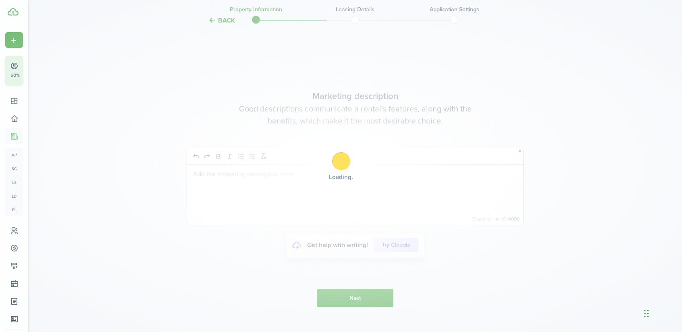
scroll to position [1865, 0]
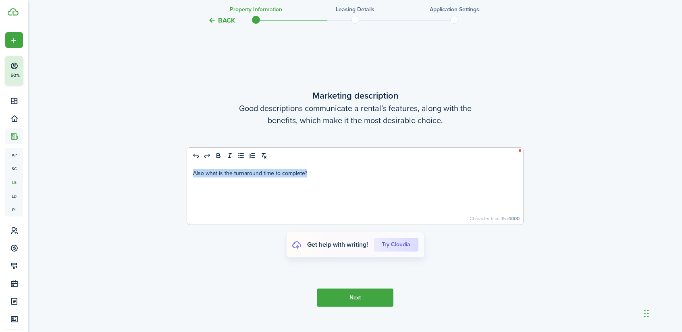
drag, startPoint x: 322, startPoint y: 168, endPoint x: 183, endPoint y: 160, distance: 140.1
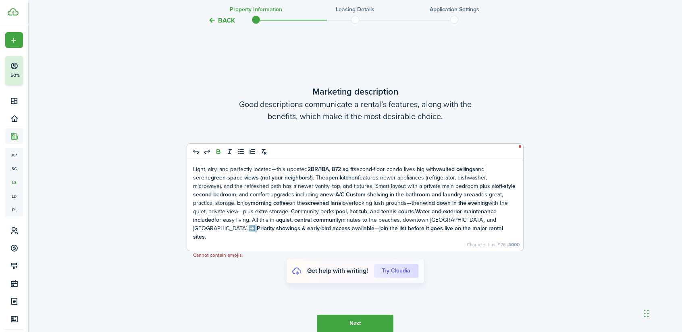
click at [477, 224] on strong "➡️ Priority showings & early-bird access available—join the list before it goes…" at bounding box center [348, 232] width 310 height 17
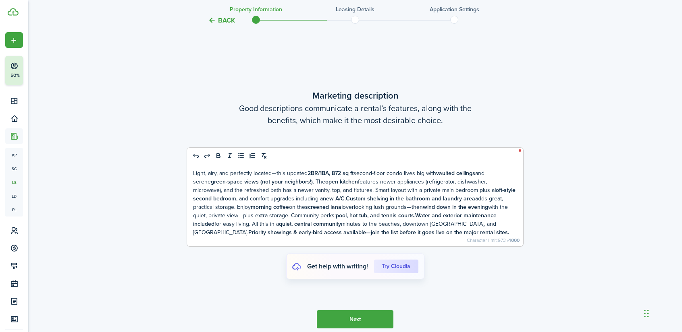
click at [345, 322] on button "Next" at bounding box center [355, 320] width 77 height 18
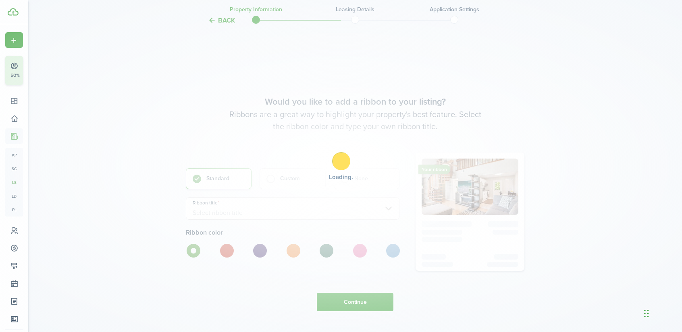
scroll to position [2197, 0]
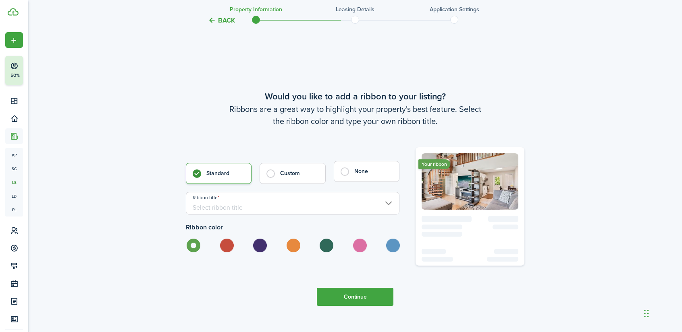
click at [355, 168] on control-radio-card-title "None" at bounding box center [372, 172] width 37 height 8
radio input "false"
radio input "true"
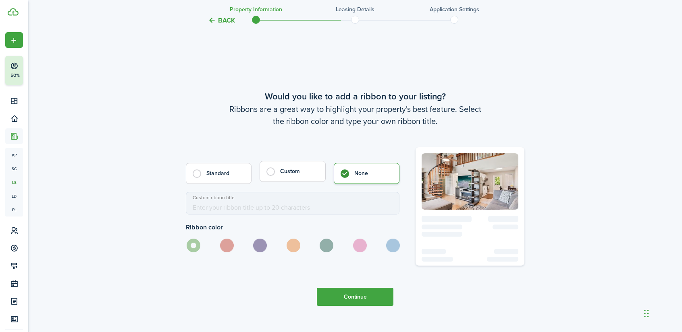
click at [272, 170] on label "Custom" at bounding box center [292, 171] width 66 height 21
radio input "true"
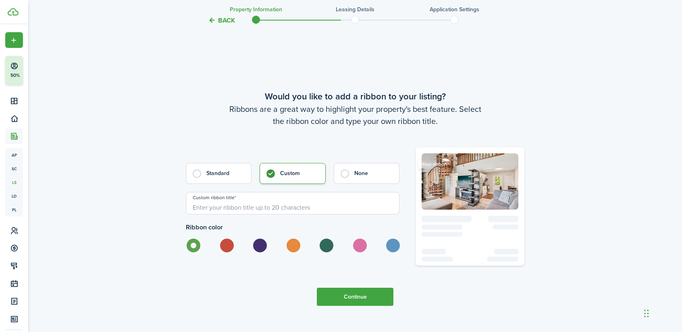
click at [214, 208] on input "Custom ribbon title" at bounding box center [293, 203] width 214 height 23
type input "Greenspace!"
click at [334, 295] on button "Continue" at bounding box center [355, 297] width 77 height 18
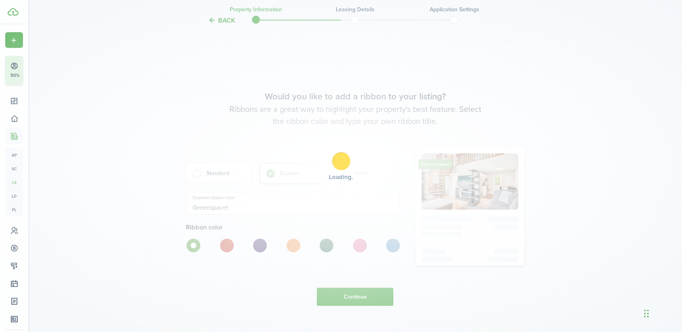
scroll to position [0, 0]
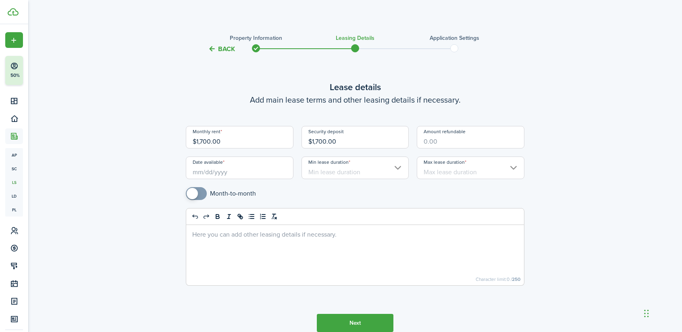
drag, startPoint x: 286, startPoint y: 241, endPoint x: 214, endPoint y: 249, distance: 73.1
click at [214, 249] on div at bounding box center [355, 255] width 338 height 60
click at [233, 169] on input "Date available" at bounding box center [240, 168] width 108 height 23
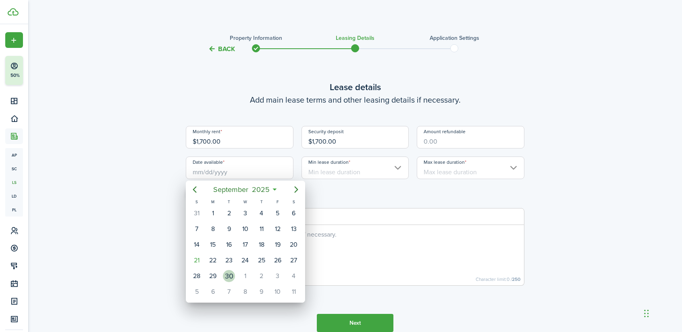
click at [228, 275] on div "30" at bounding box center [229, 276] width 12 height 12
type input "[DATE]"
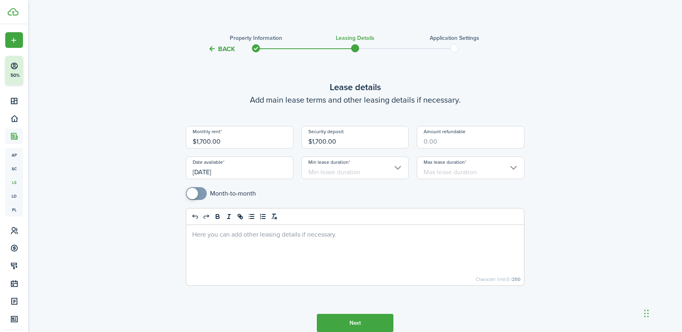
click at [380, 163] on input "Min lease duration" at bounding box center [355, 168] width 108 height 23
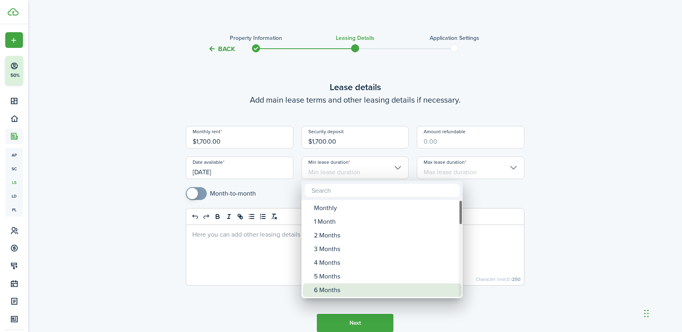
click at [347, 286] on div "6 Months" at bounding box center [385, 291] width 143 height 14
type input "6 Months"
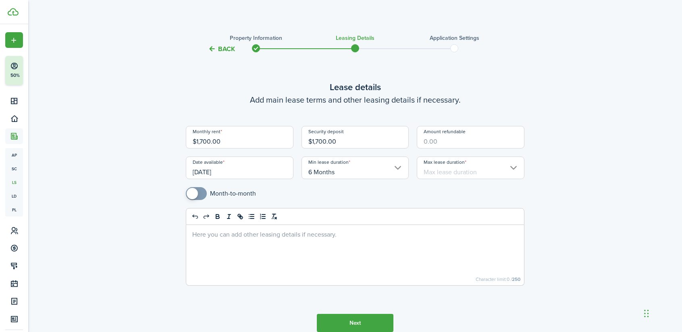
click at [467, 165] on input "Max lease duration" at bounding box center [471, 168] width 108 height 23
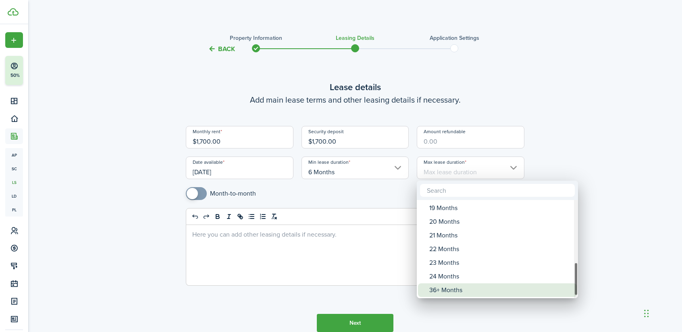
click at [446, 290] on div "36+ Months" at bounding box center [500, 291] width 143 height 14
click at [469, 287] on div "36+ Months" at bounding box center [500, 291] width 143 height 14
type input "36+ Months"
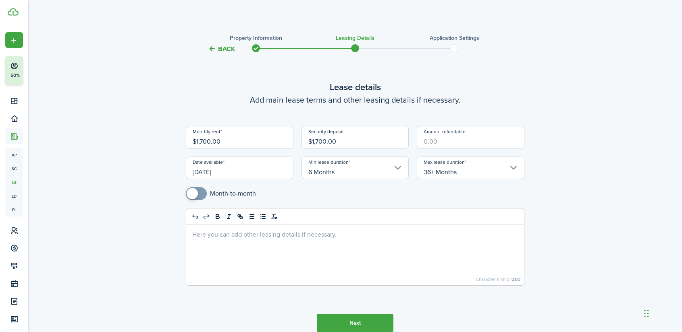
click at [361, 328] on button "Next" at bounding box center [355, 323] width 77 height 18
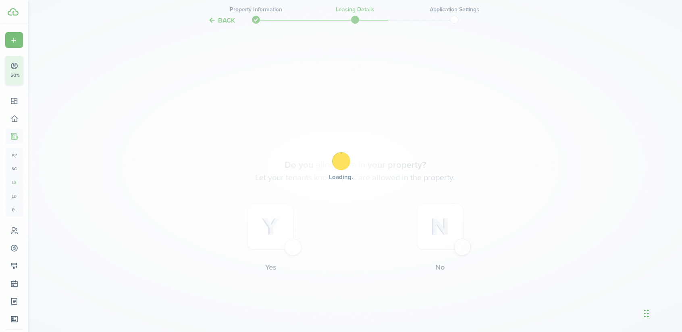
scroll to position [316, 0]
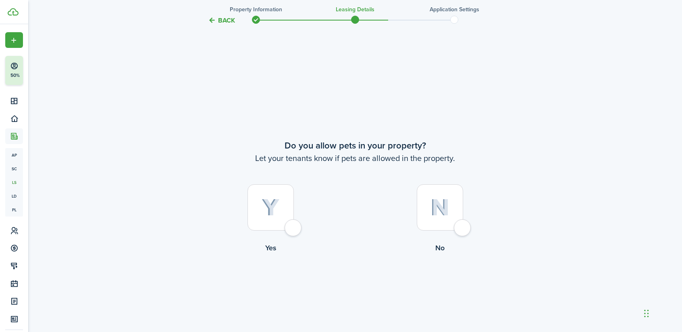
click at [284, 203] on div at bounding box center [270, 208] width 46 height 46
radio input "true"
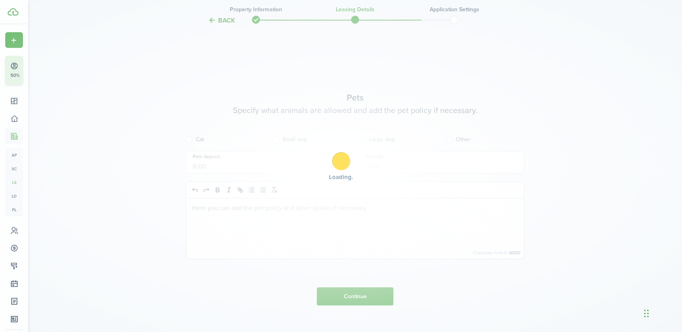
scroll to position [649, 0]
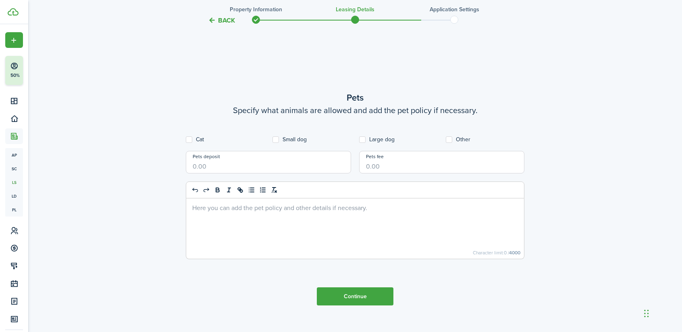
click at [190, 138] on label "Cat" at bounding box center [195, 140] width 18 height 6
checkbox input "true"
click at [272, 137] on div "Small dog" at bounding box center [311, 140] width 87 height 6
click at [255, 166] on input "Pets deposit" at bounding box center [268, 162] width 165 height 23
type input "$150.00"
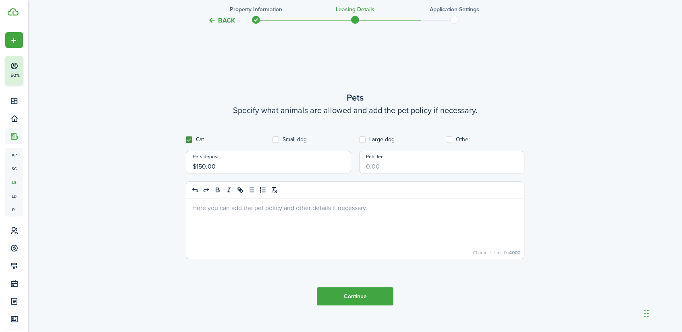
click at [358, 296] on button "Continue" at bounding box center [355, 297] width 77 height 18
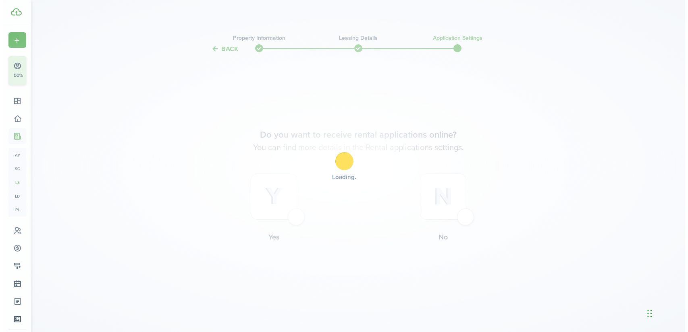
scroll to position [0, 0]
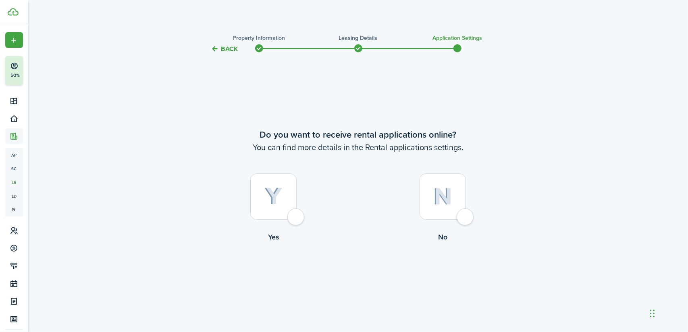
click at [291, 192] on div at bounding box center [273, 197] width 46 height 46
radio input "true"
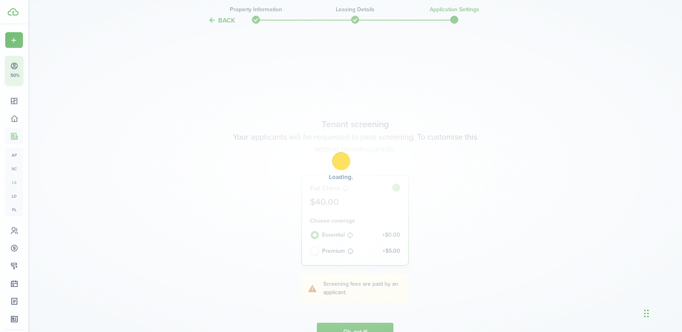
scroll to position [278, 0]
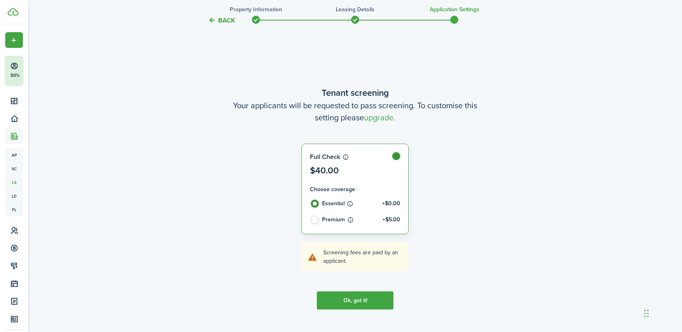
click at [344, 301] on button "Ok, got it!" at bounding box center [355, 301] width 77 height 18
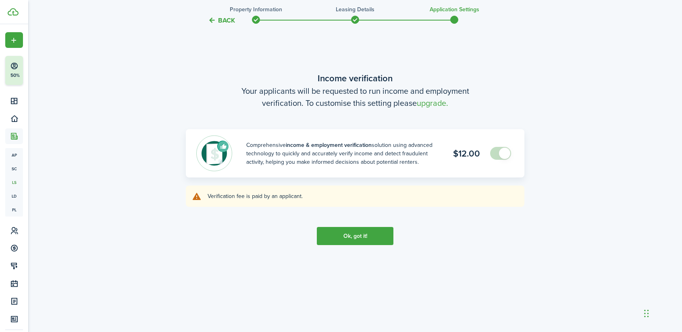
scroll to position [651, 0]
click at [346, 232] on button "Ok, got it!" at bounding box center [355, 235] width 77 height 18
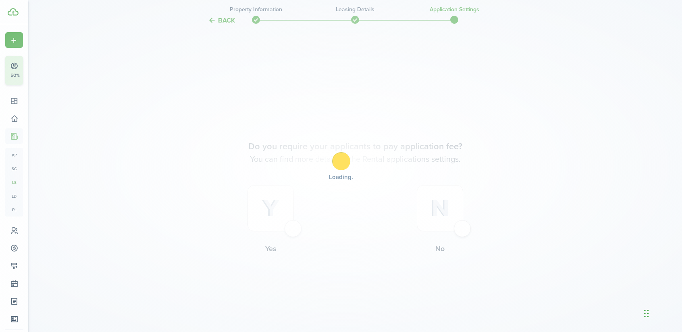
scroll to position [944, 0]
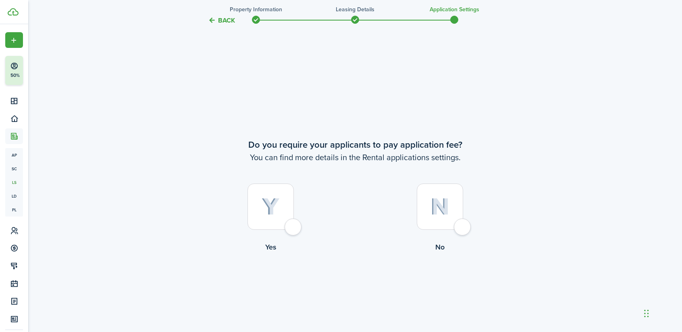
click at [292, 227] on div at bounding box center [270, 207] width 46 height 46
radio input "true"
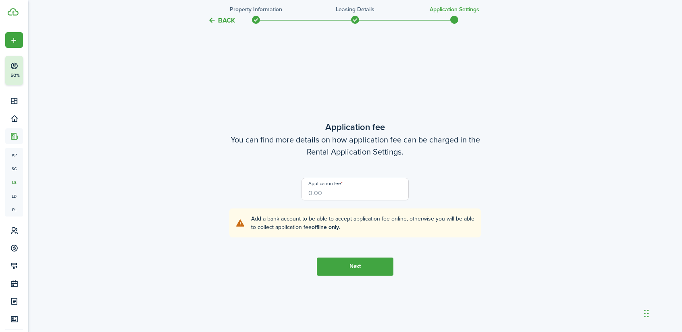
scroll to position [1276, 0]
click at [329, 190] on input "Application fee" at bounding box center [355, 189] width 108 height 23
type input "$100.00"
click at [366, 269] on button "Next" at bounding box center [355, 266] width 77 height 18
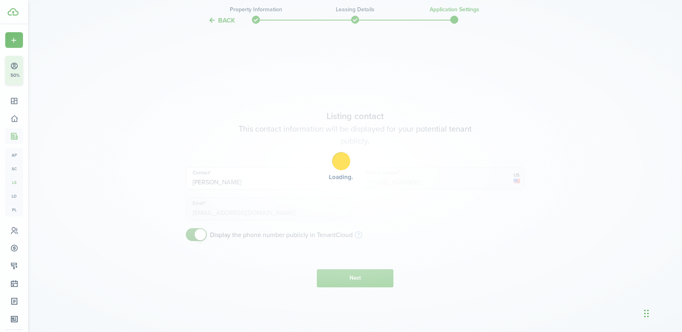
scroll to position [1608, 0]
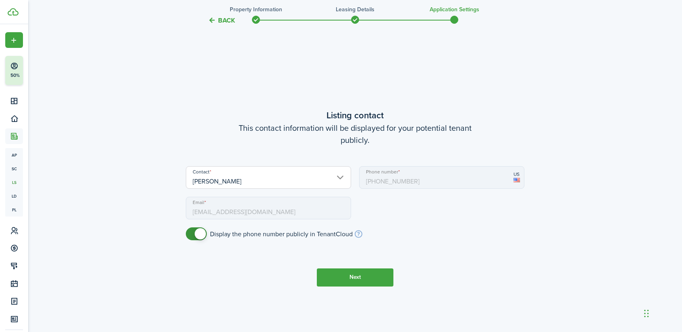
click at [349, 276] on button "Next" at bounding box center [355, 278] width 77 height 18
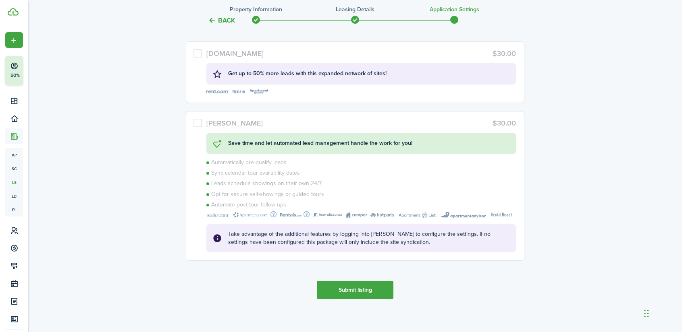
scroll to position [2128, 0]
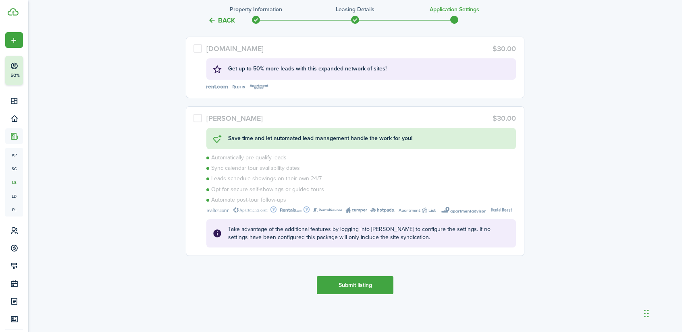
click at [361, 280] on button "Submit listing" at bounding box center [355, 285] width 77 height 18
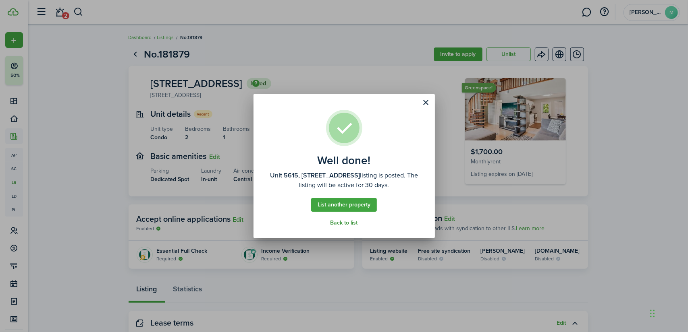
click at [341, 226] on link "Back to list" at bounding box center [343, 223] width 27 height 6
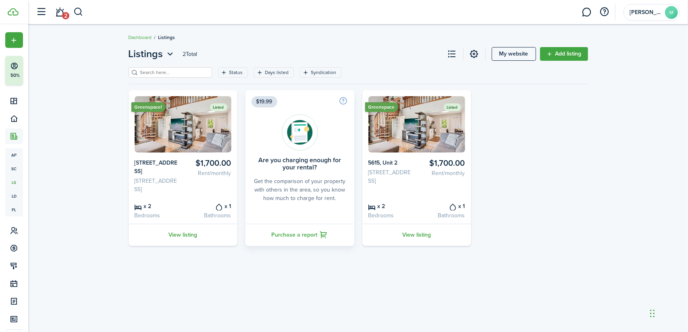
click at [453, 113] on card-header-right "Listed" at bounding box center [452, 107] width 17 height 14
click at [415, 230] on link "View listing" at bounding box center [416, 235] width 109 height 22
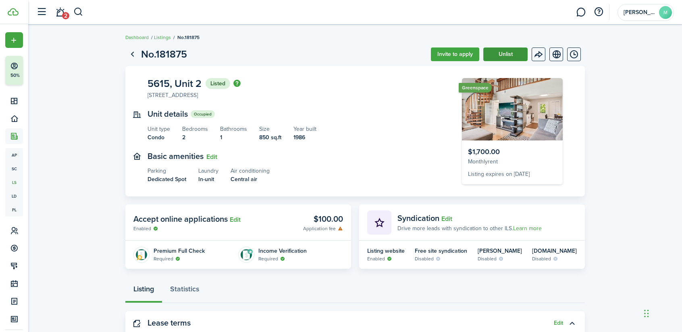
click at [499, 54] on button "Unlist" at bounding box center [505, 55] width 44 height 14
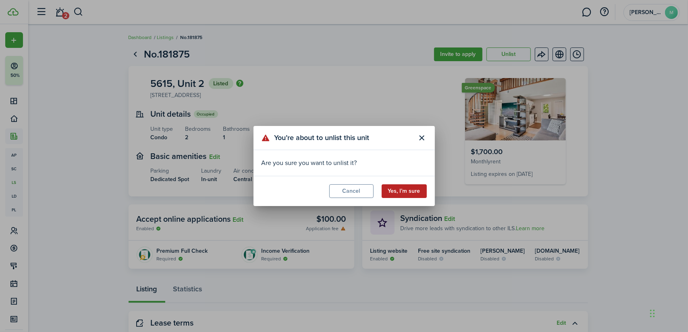
click at [393, 192] on button "Yes, I’m sure" at bounding box center [404, 192] width 45 height 14
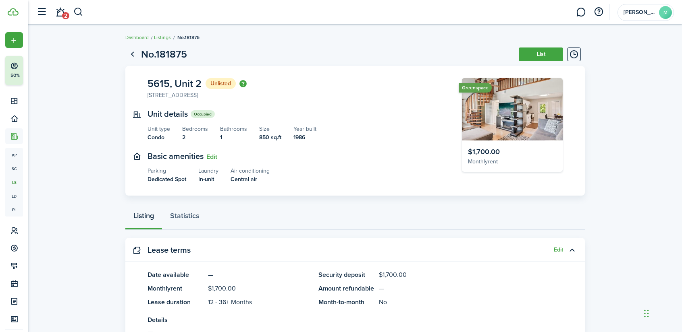
click at [205, 120] on listing-view-property-info "Unit details Occupied Unit type Condo Bedrooms 2 Bathrooms 1 Size 850 sq.ft Yea…" at bounding box center [231, 126] width 169 height 32
click at [198, 117] on status "Occupied" at bounding box center [203, 114] width 24 height 8
click at [135, 37] on link "Dashboard" at bounding box center [136, 37] width 23 height 7
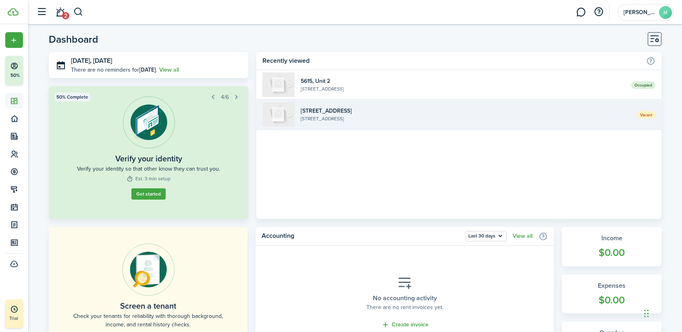
click at [384, 113] on widget-list-item-title "[STREET_ADDRESS]" at bounding box center [466, 111] width 330 height 8
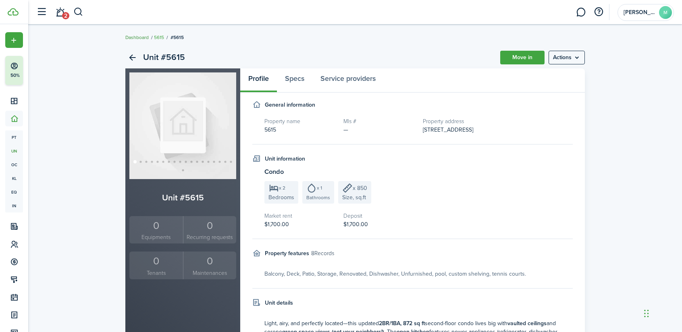
click at [142, 37] on link "Dashboard" at bounding box center [136, 37] width 23 height 7
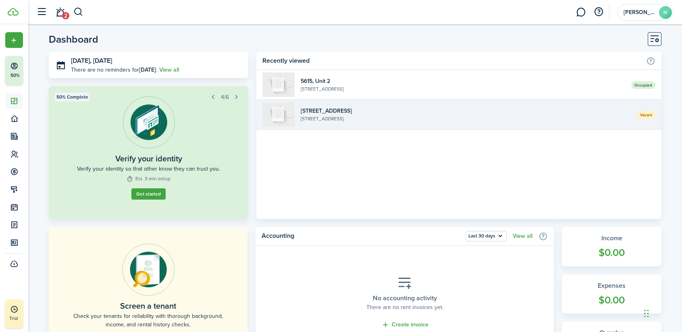
click at [417, 112] on widget-list-item-title "[STREET_ADDRESS]" at bounding box center [466, 111] width 330 height 8
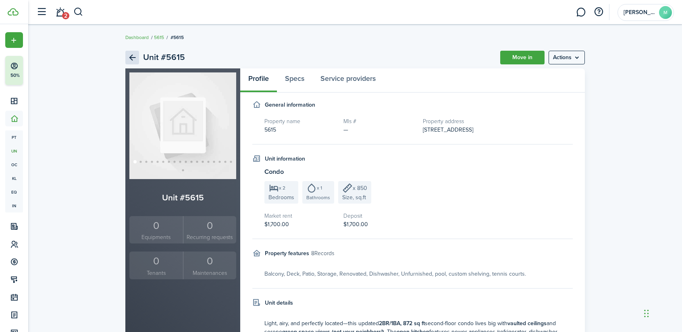
click at [129, 56] on link "Back" at bounding box center [132, 58] width 14 height 14
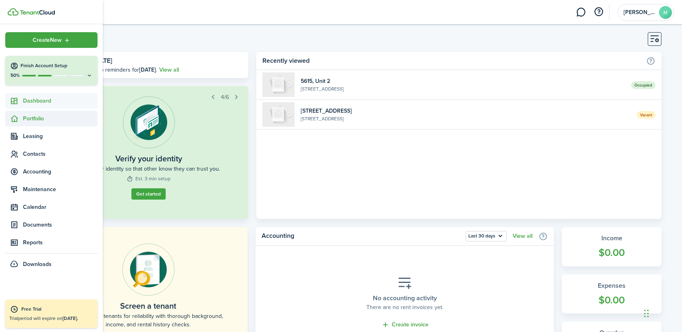
click at [44, 122] on span "Portfolio" at bounding box center [60, 118] width 75 height 8
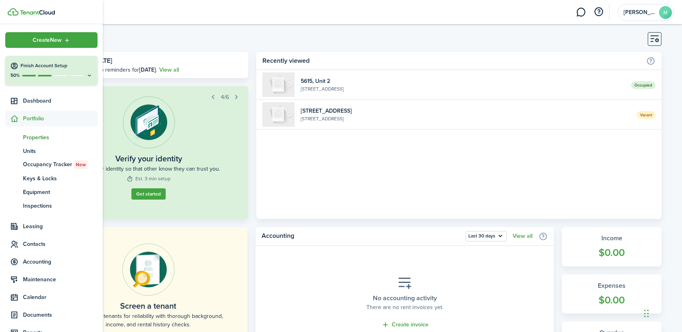
click at [44, 139] on span "Properties" at bounding box center [60, 137] width 75 height 8
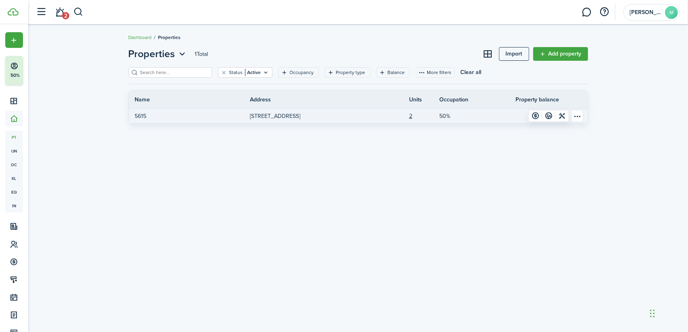
click at [300, 117] on p "[STREET_ADDRESS]" at bounding box center [275, 116] width 50 height 8
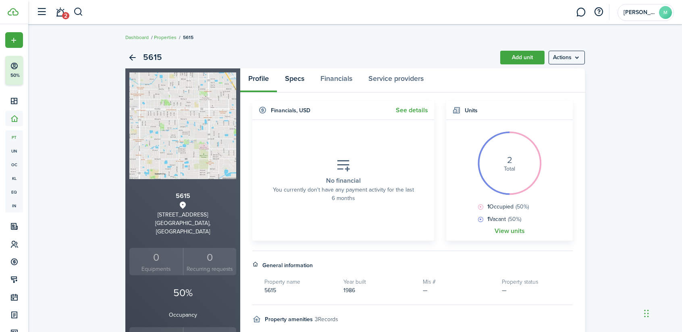
click at [300, 80] on link "Specs" at bounding box center [294, 80] width 35 height 24
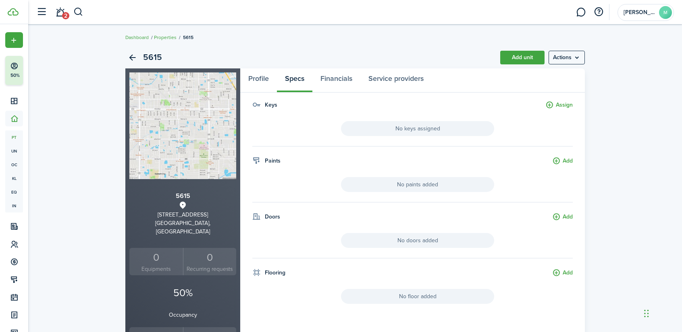
click at [135, 42] on ul "Dashboard Properties 5615" at bounding box center [159, 37] width 68 height 10
click at [135, 34] on link "Dashboard" at bounding box center [136, 37] width 23 height 7
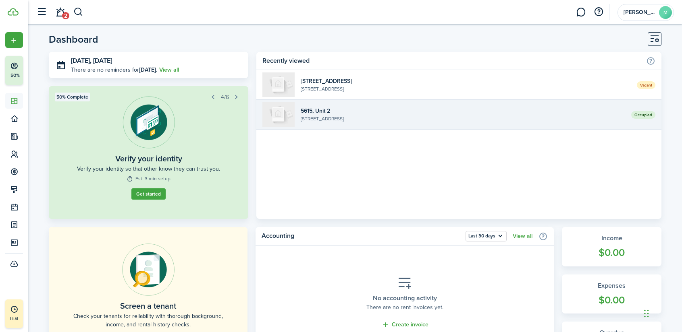
click at [319, 121] on widget-list-item-description "[STREET_ADDRESS]" at bounding box center [463, 118] width 324 height 7
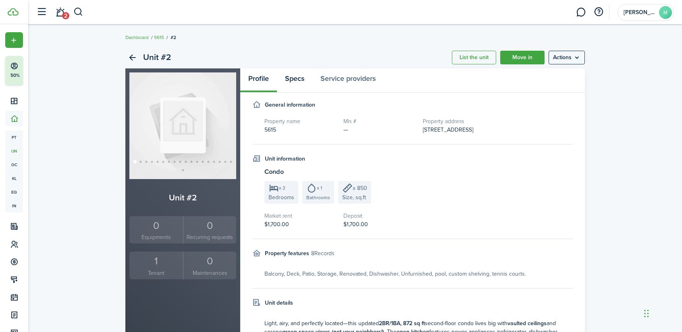
click at [295, 79] on link "Specs" at bounding box center [294, 80] width 35 height 24
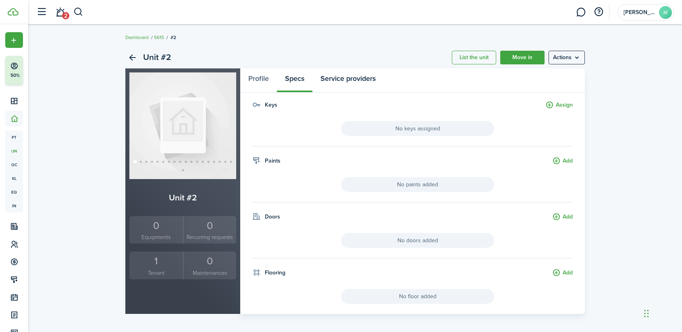
click at [353, 76] on link "Service providers" at bounding box center [347, 80] width 71 height 24
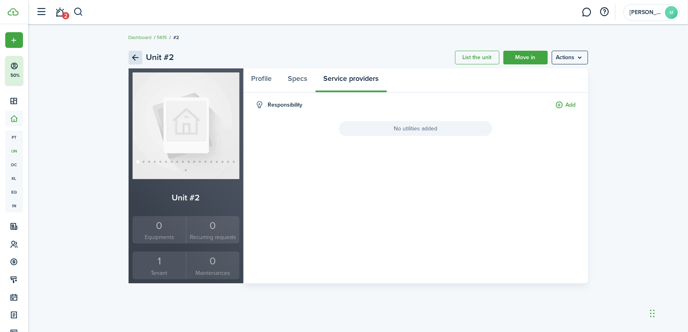
click at [133, 52] on link "Back" at bounding box center [136, 58] width 14 height 14
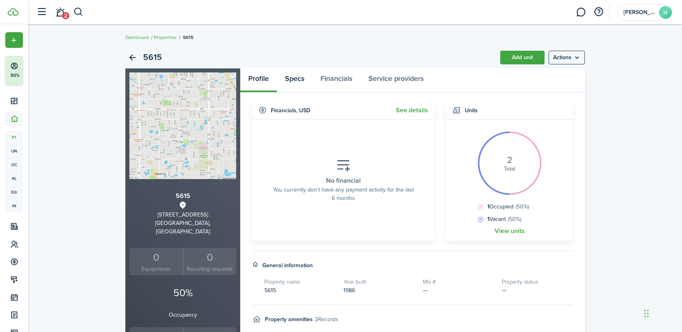
click at [297, 75] on link "Specs" at bounding box center [294, 80] width 35 height 24
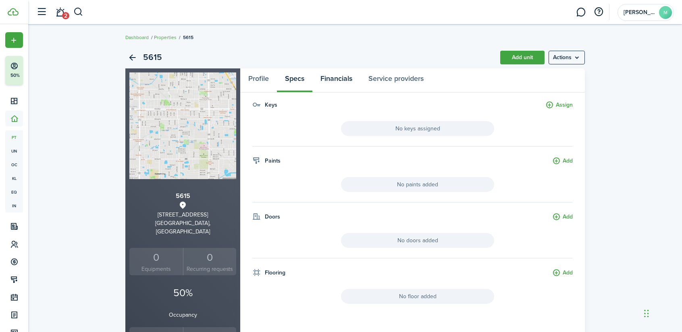
click at [346, 83] on link "Financials" at bounding box center [336, 80] width 48 height 24
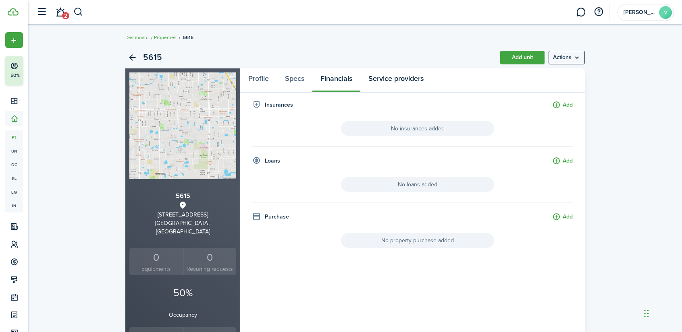
click at [396, 77] on link "Service providers" at bounding box center [395, 80] width 71 height 24
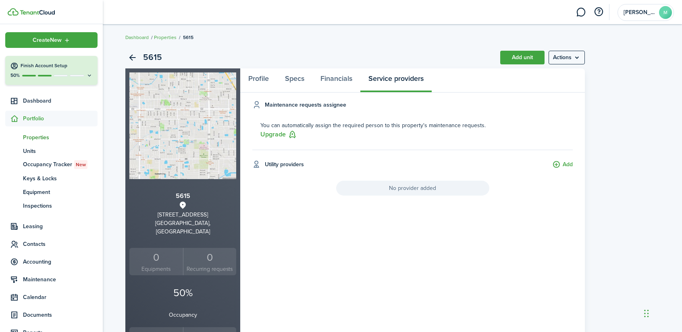
click at [46, 114] on span "Portfolio" at bounding box center [60, 118] width 75 height 8
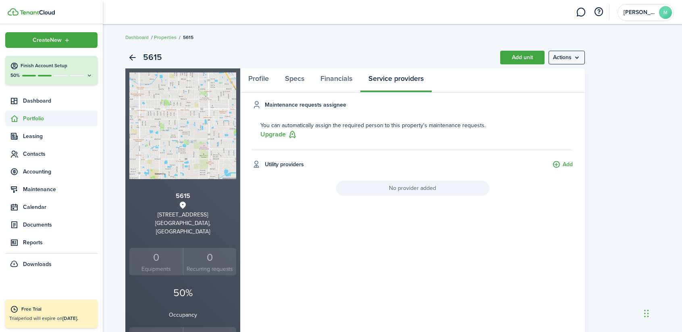
click at [44, 120] on span "Portfolio" at bounding box center [60, 118] width 75 height 8
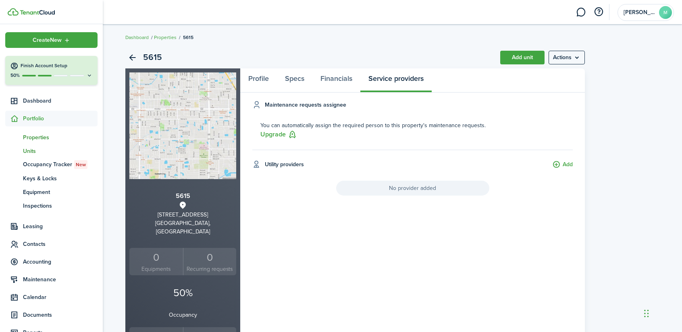
click at [30, 149] on span "Units" at bounding box center [60, 151] width 75 height 8
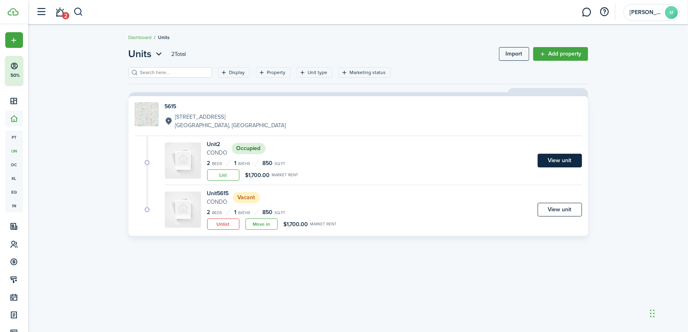
click at [568, 156] on link "View unit" at bounding box center [559, 161] width 44 height 14
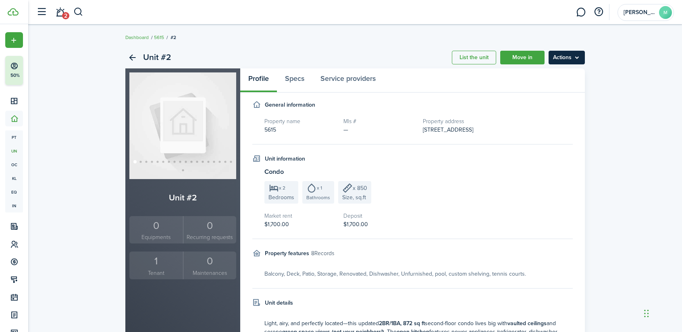
click at [565, 58] on menu-btn "Actions" at bounding box center [566, 58] width 36 height 14
click at [524, 101] on button "Delete unit" at bounding box center [549, 104] width 71 height 14
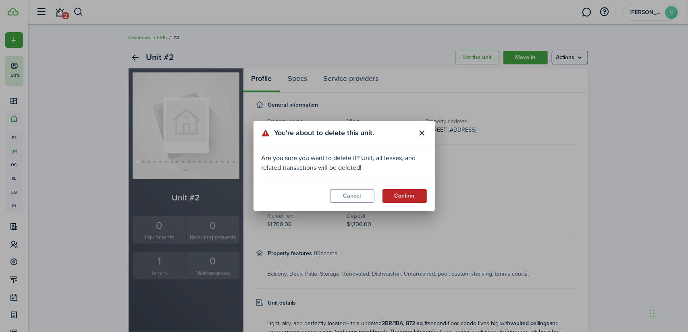
click at [392, 191] on button "Confirm" at bounding box center [404, 196] width 44 height 14
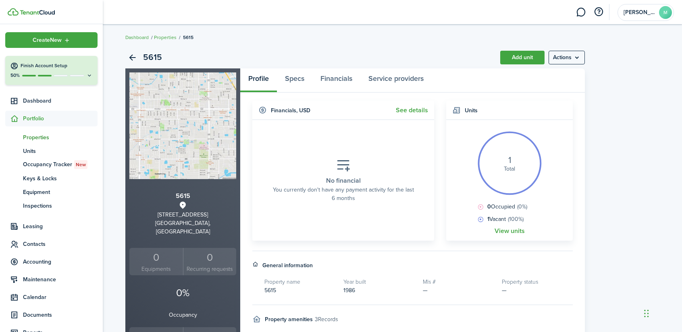
click at [27, 120] on span "Portfolio" at bounding box center [60, 118] width 75 height 8
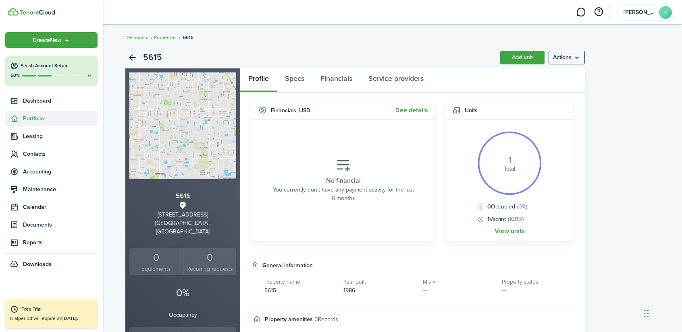
click at [48, 119] on span "Portfolio" at bounding box center [60, 118] width 75 height 8
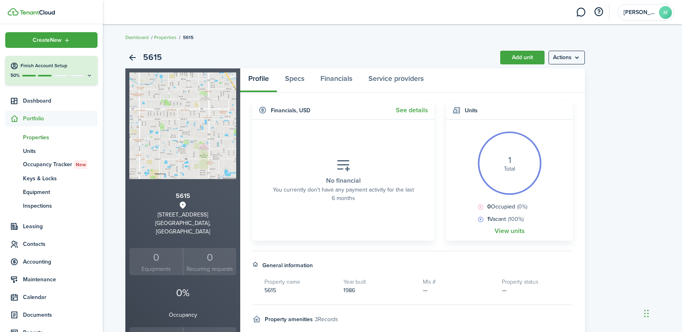
click at [43, 136] on span "Properties" at bounding box center [60, 137] width 75 height 8
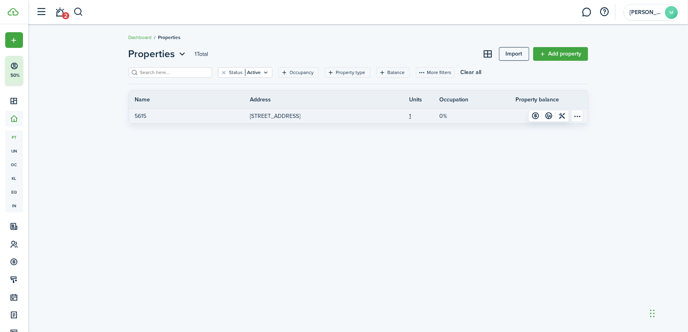
click at [151, 117] on link "5615" at bounding box center [189, 116] width 121 height 15
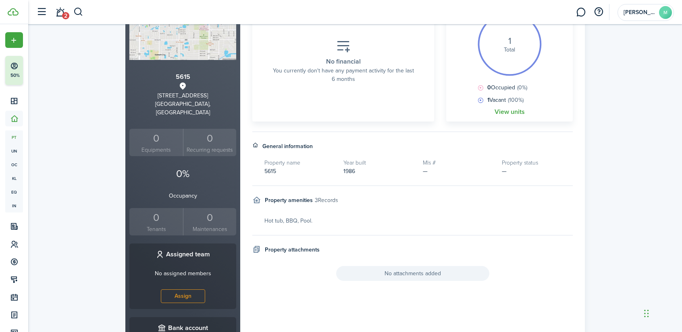
scroll to position [193, 0]
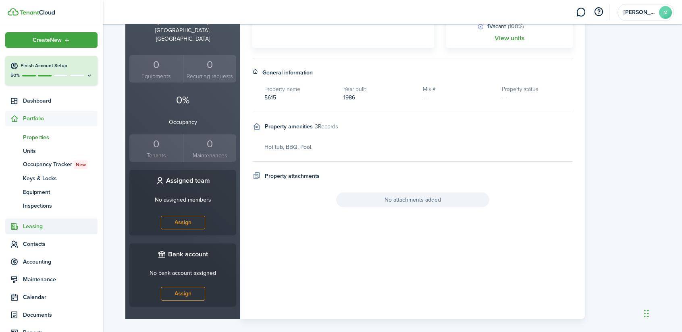
click at [48, 229] on span "Leasing" at bounding box center [60, 226] width 75 height 8
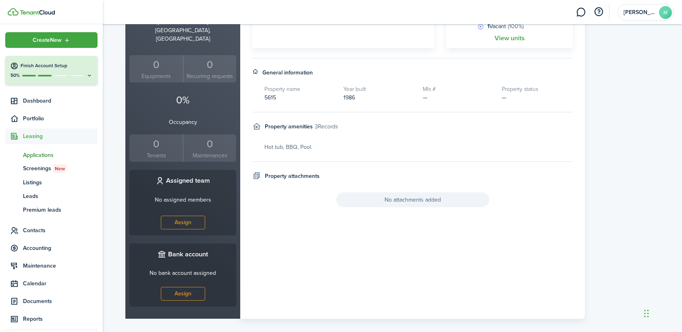
click at [48, 152] on span "Applications" at bounding box center [60, 155] width 75 height 8
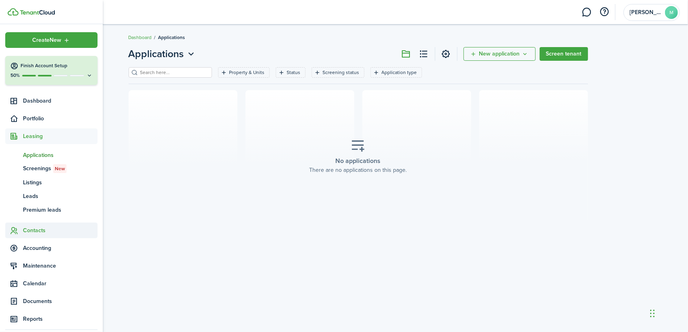
click at [40, 231] on span "Contacts" at bounding box center [60, 230] width 75 height 8
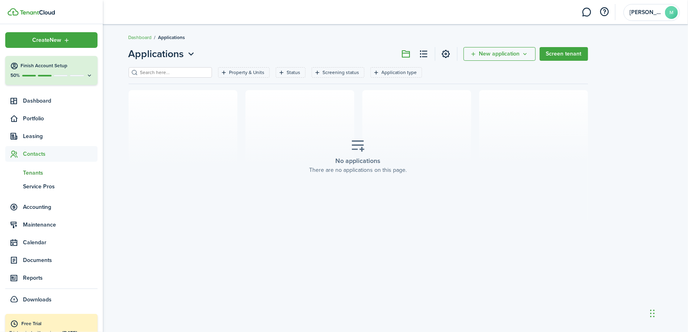
click at [40, 172] on span "Tenants" at bounding box center [60, 173] width 75 height 8
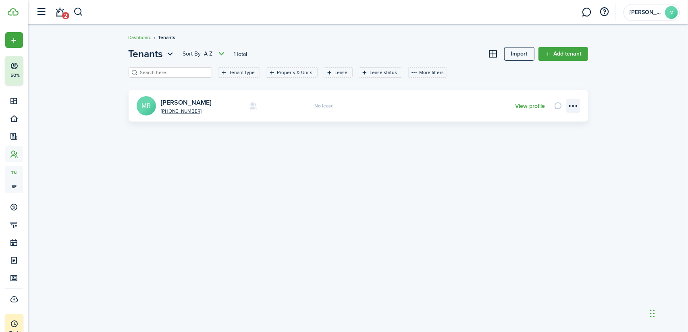
click at [575, 107] on menu-btn-icon "Open menu" at bounding box center [573, 106] width 14 height 14
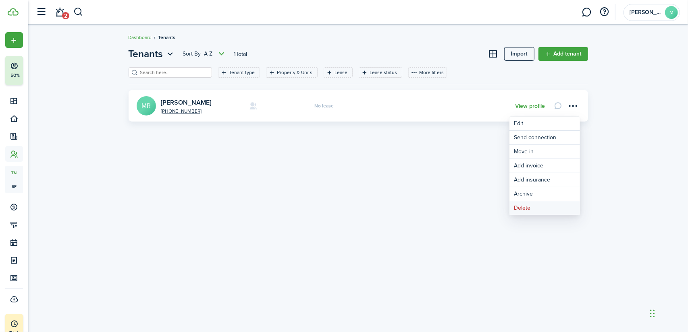
click at [521, 207] on button "Delete" at bounding box center [544, 208] width 71 height 14
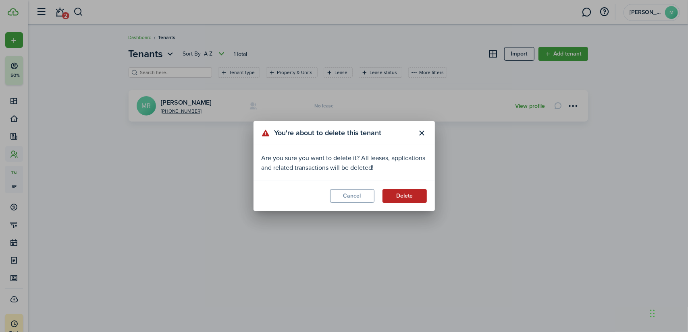
click at [402, 201] on button "Delete" at bounding box center [404, 196] width 44 height 14
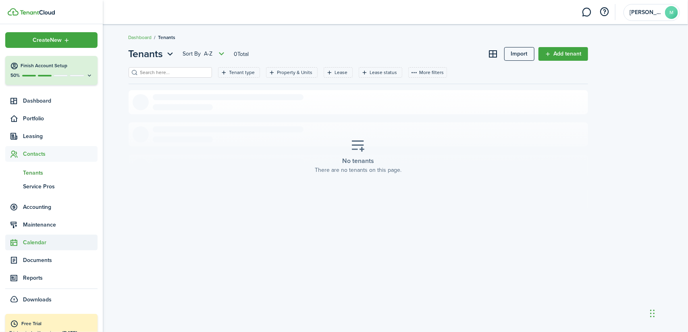
click at [40, 243] on span "Calendar" at bounding box center [60, 243] width 75 height 8
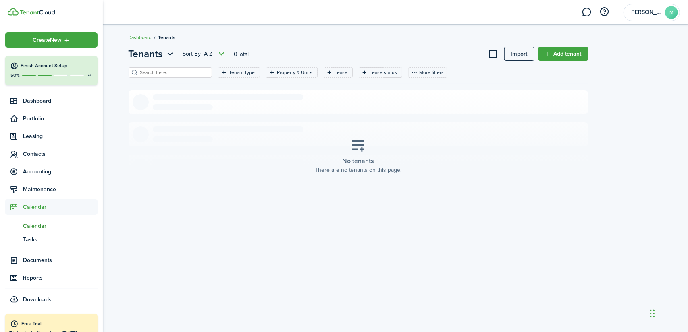
click at [35, 231] on link "cl Calendar" at bounding box center [51, 226] width 92 height 14
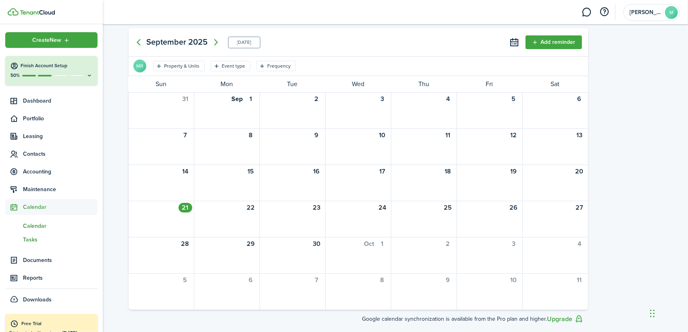
click at [43, 240] on span "Tasks" at bounding box center [60, 240] width 75 height 8
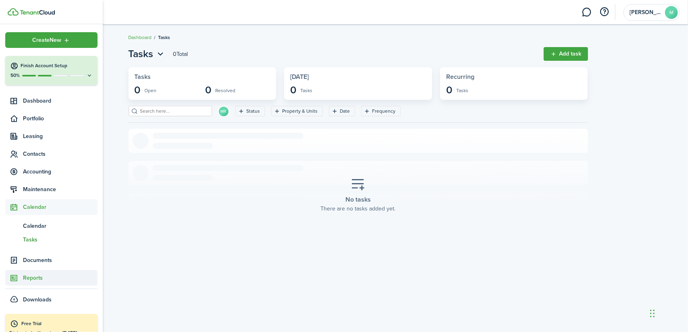
click at [41, 278] on span "Reports" at bounding box center [60, 278] width 75 height 8
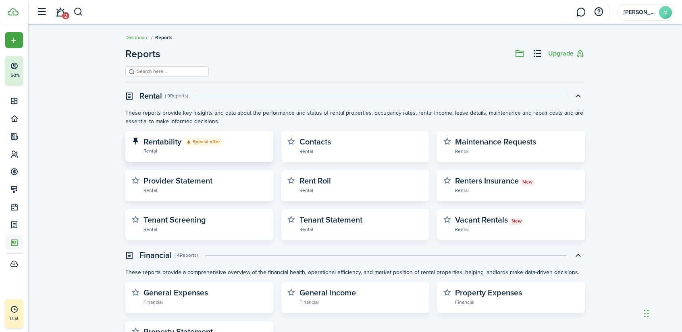
click at [209, 141] on span "Special offer" at bounding box center [203, 141] width 40 height 9
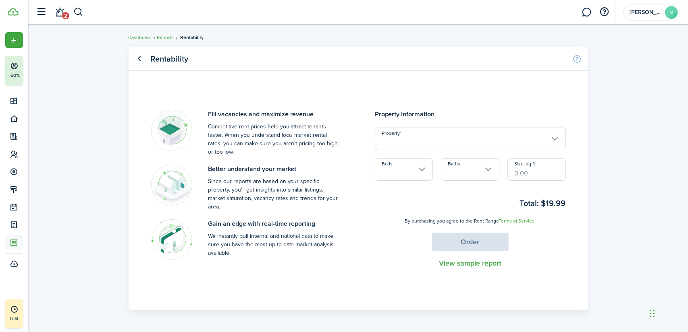
click at [405, 139] on input "Property" at bounding box center [470, 139] width 191 height 23
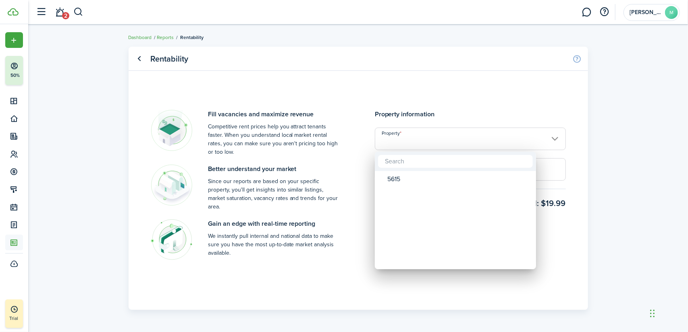
click at [401, 171] on mbsc-wheel "5615" at bounding box center [455, 220] width 161 height 98
click at [396, 178] on div "5615" at bounding box center [458, 179] width 143 height 14
type input "5615"
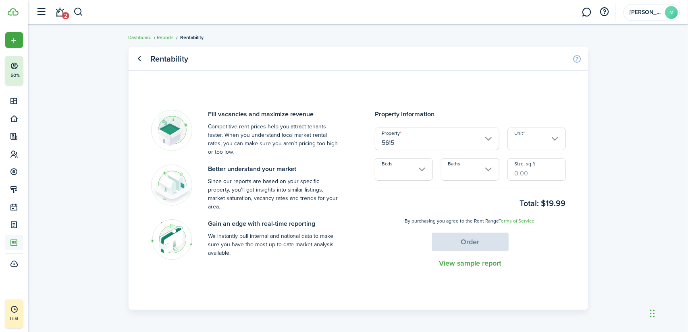
click at [397, 168] on input "Beds" at bounding box center [404, 169] width 58 height 23
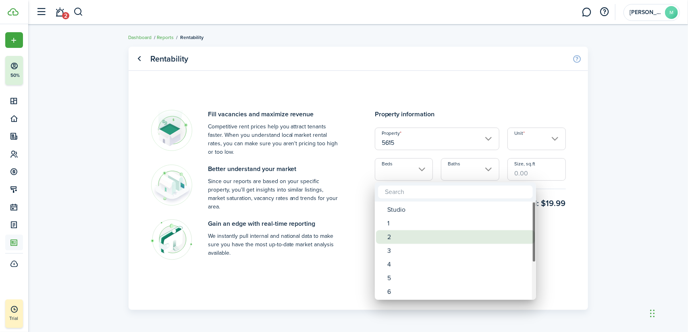
click at [389, 234] on div "2" at bounding box center [458, 237] width 143 height 14
type input "2"
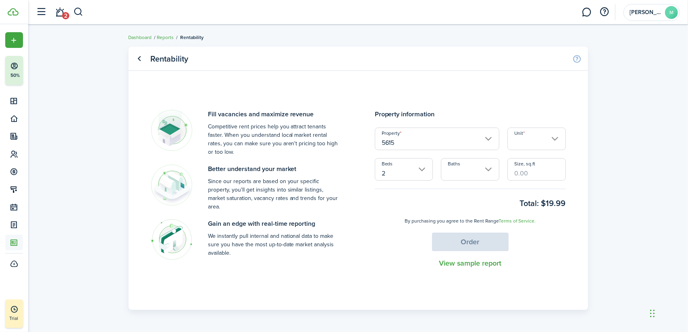
click at [471, 174] on input "Baths" at bounding box center [470, 169] width 58 height 23
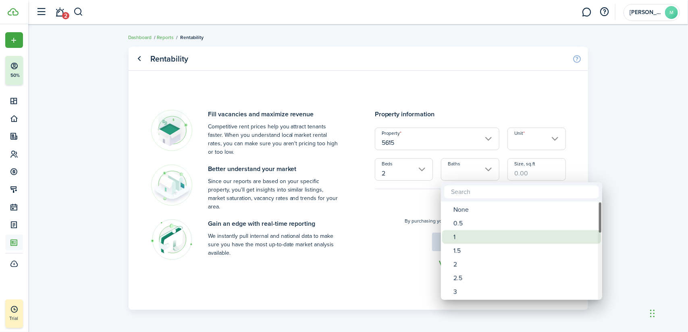
click at [456, 236] on div "1" at bounding box center [524, 237] width 143 height 14
type input "1"
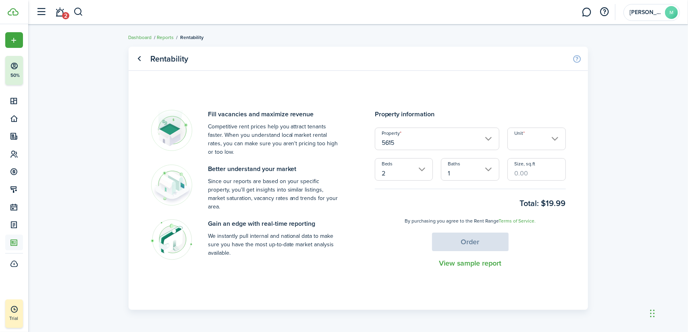
click at [537, 166] on input "Size, sq.ft" at bounding box center [536, 169] width 58 height 23
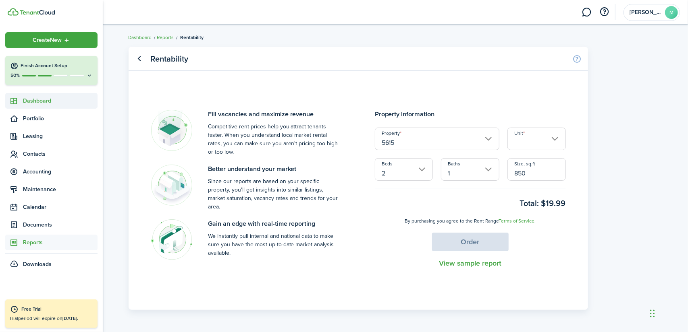
type input "850"
click at [31, 101] on span "Dashboard" at bounding box center [60, 101] width 75 height 8
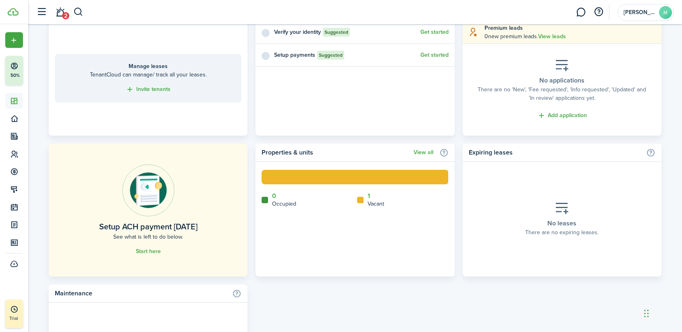
scroll to position [366, 0]
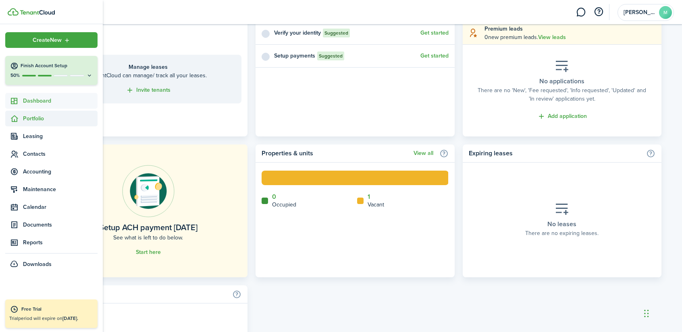
click at [30, 119] on span "Portfolio" at bounding box center [60, 118] width 75 height 8
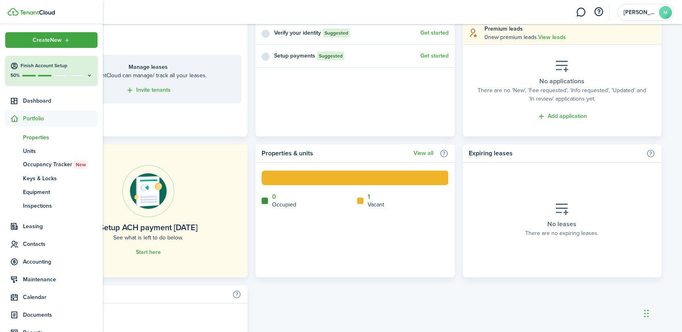
click at [22, 138] on span "pt" at bounding box center [14, 138] width 18 height 14
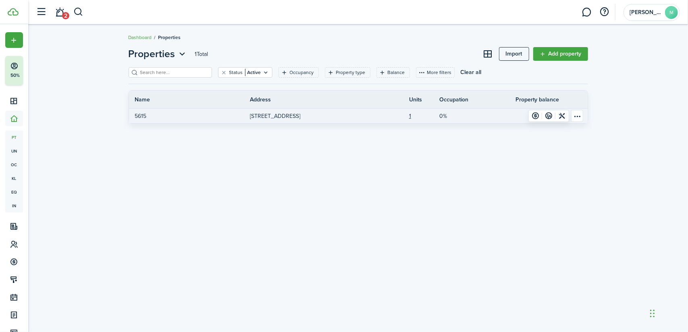
click at [160, 116] on link "5615" at bounding box center [189, 116] width 121 height 15
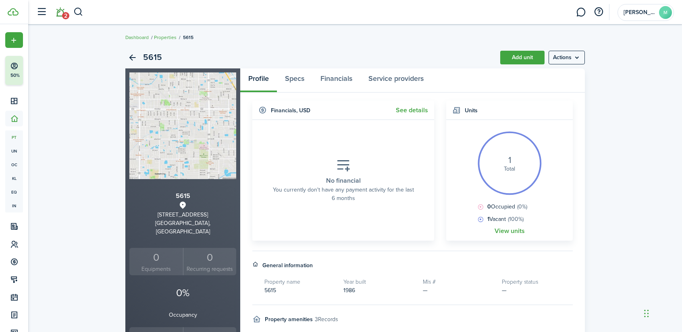
click at [60, 11] on link "2" at bounding box center [59, 12] width 15 height 21
